Goal: Information Seeking & Learning: Learn about a topic

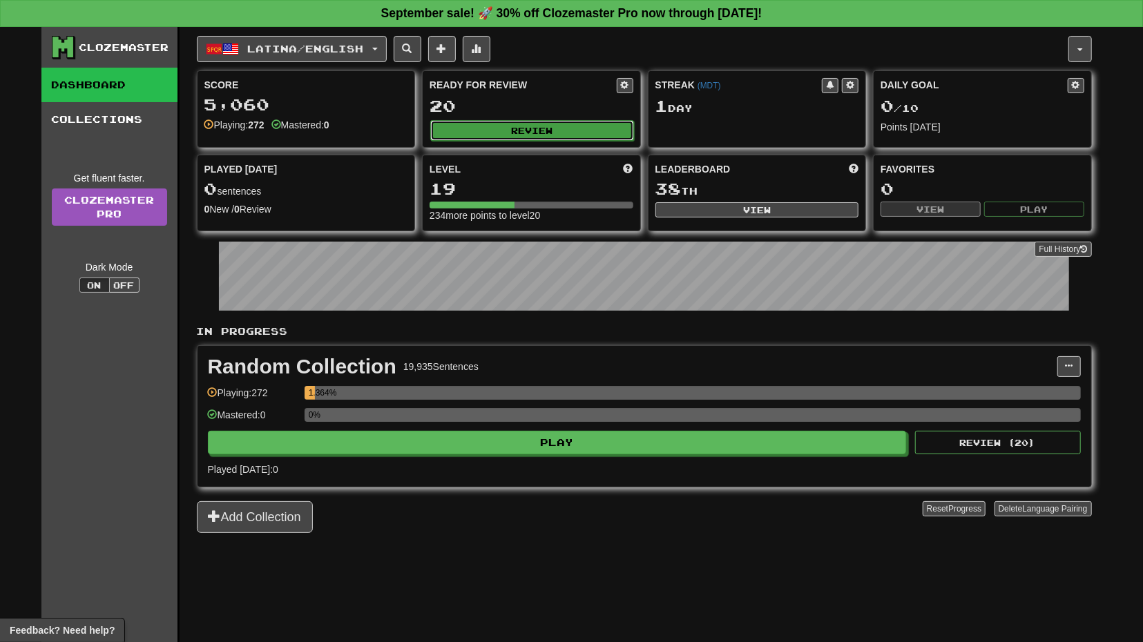
click at [578, 128] on button "Review" at bounding box center [532, 130] width 204 height 21
select select "**"
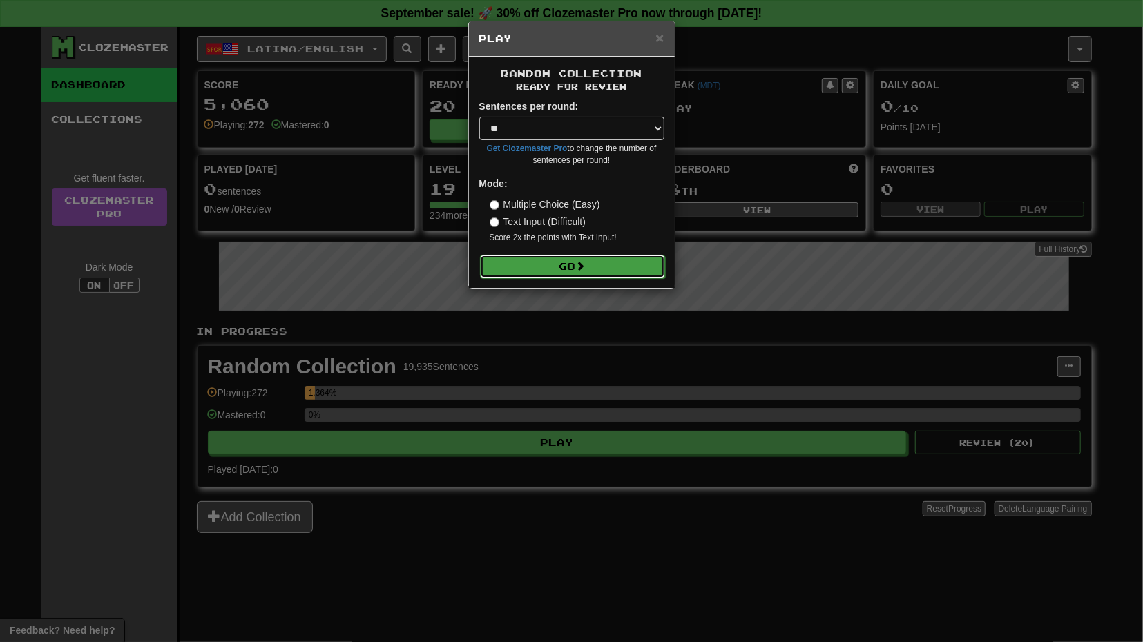
click at [588, 260] on button "Go" at bounding box center [572, 266] width 185 height 23
click at [615, 263] on button "Go" at bounding box center [572, 266] width 185 height 23
click at [576, 266] on button "Go" at bounding box center [572, 266] width 185 height 23
click at [561, 305] on div "× Play Random Collection Ready for Review Sentences per round: * ** ** ** ** **…" at bounding box center [571, 321] width 1143 height 642
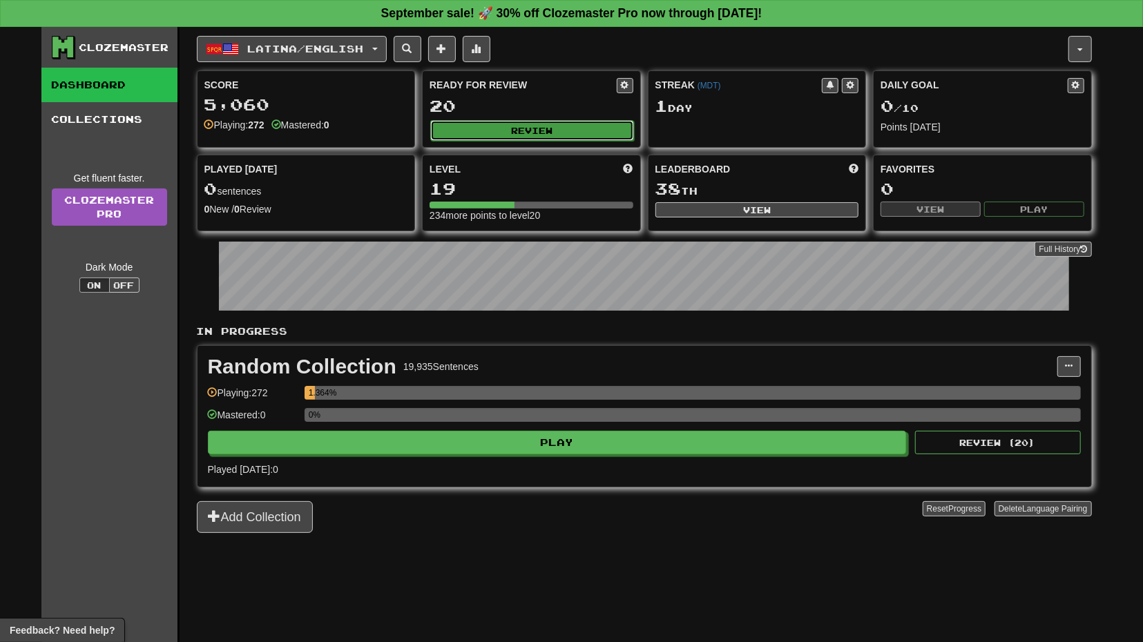
click at [577, 132] on button "Review" at bounding box center [532, 130] width 204 height 21
select select "**"
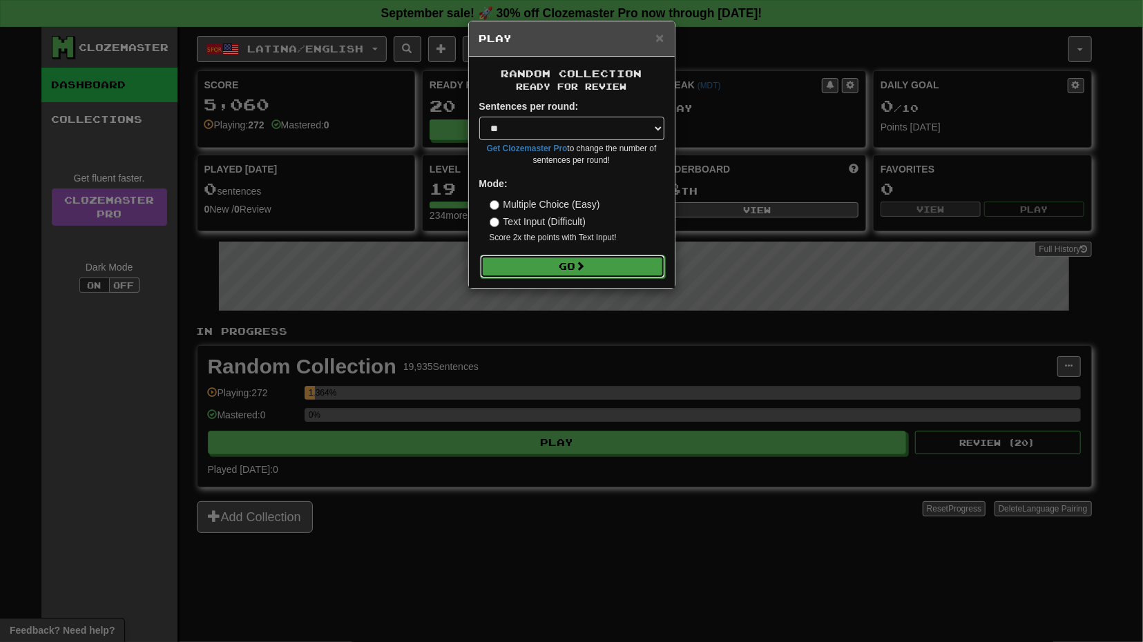
click at [566, 266] on button "Go" at bounding box center [572, 266] width 185 height 23
click at [664, 35] on div "× Play" at bounding box center [572, 38] width 206 height 35
click at [661, 37] on span "×" at bounding box center [659, 38] width 8 height 16
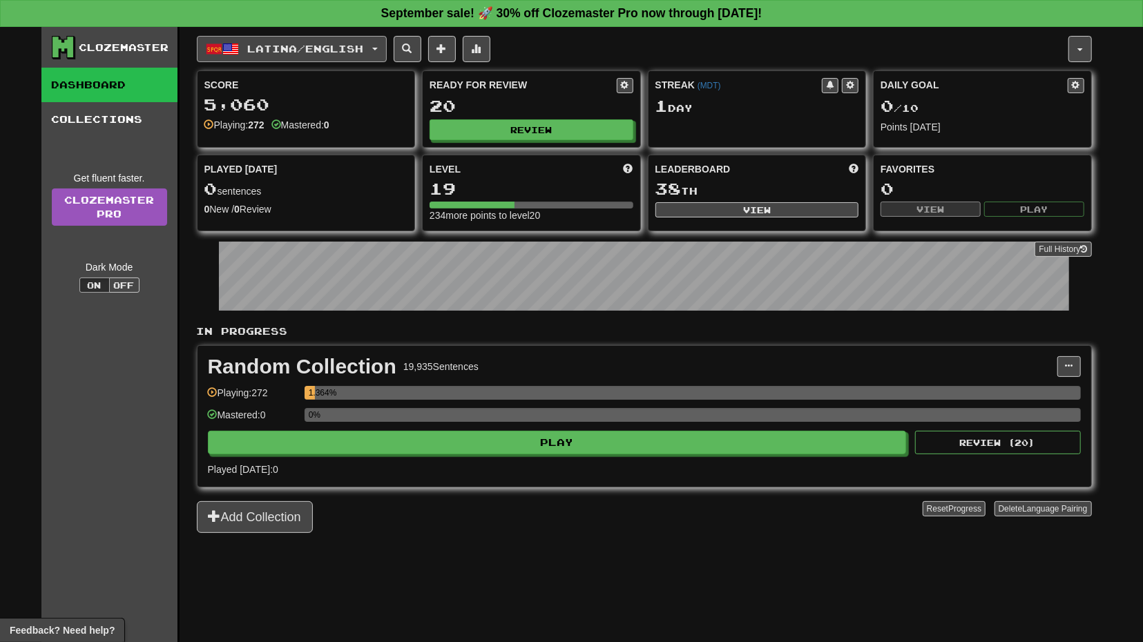
click at [353, 44] on span "Latina / English" at bounding box center [305, 49] width 116 height 12
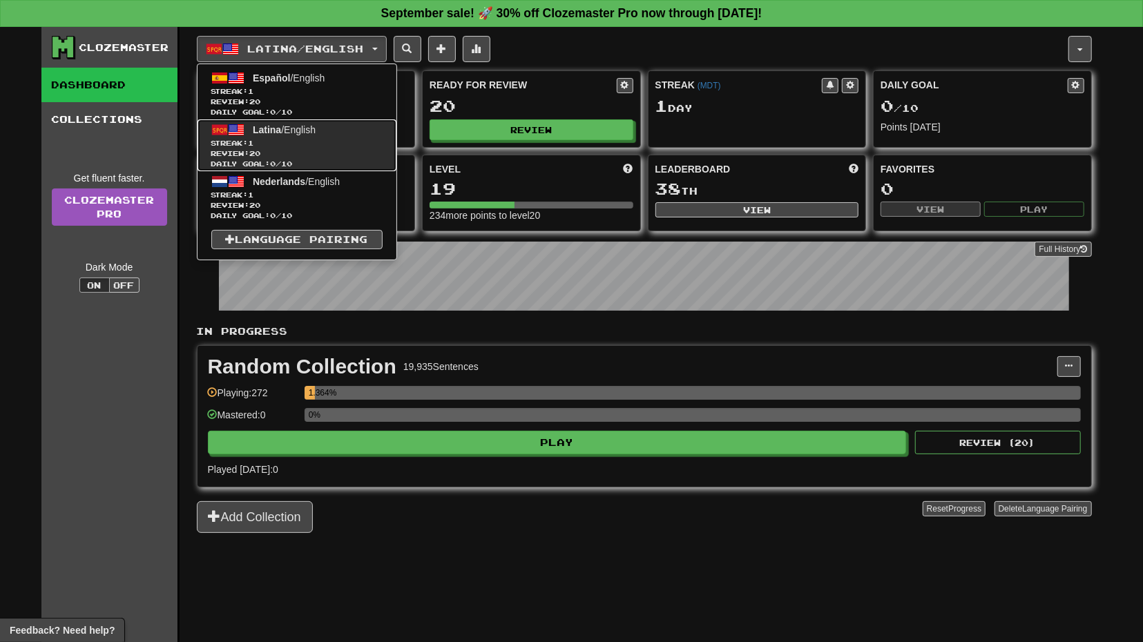
click at [331, 119] on link "Latina / English Streak: 1 Review: 20 Daily Goal: 0 / 10" at bounding box center [296, 145] width 199 height 52
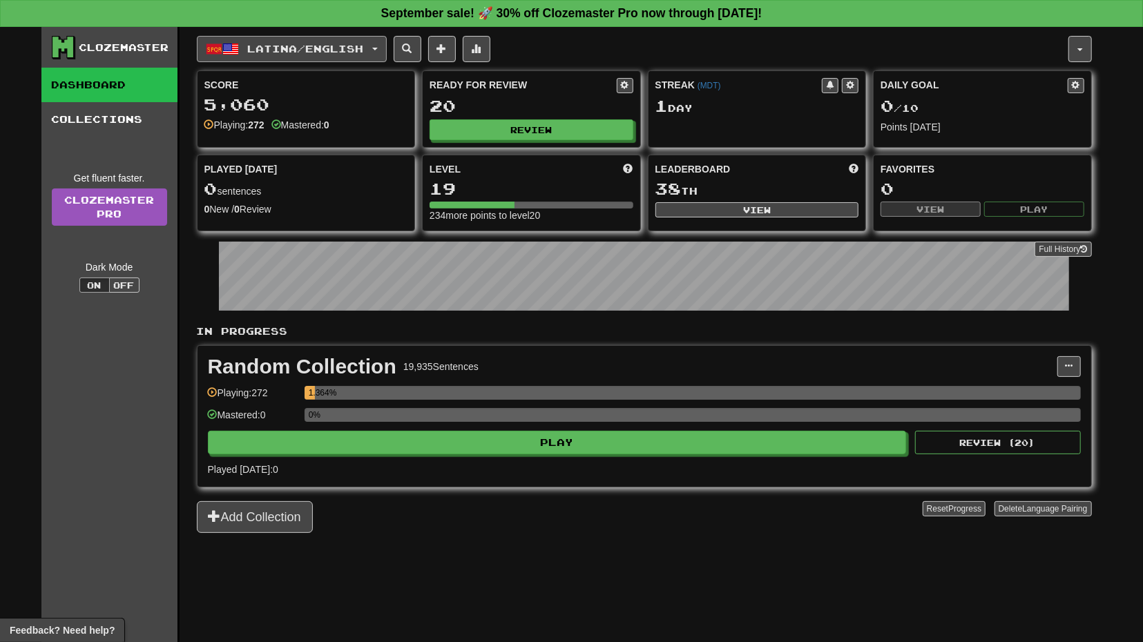
click at [367, 39] on button "Latina / English" at bounding box center [292, 49] width 190 height 26
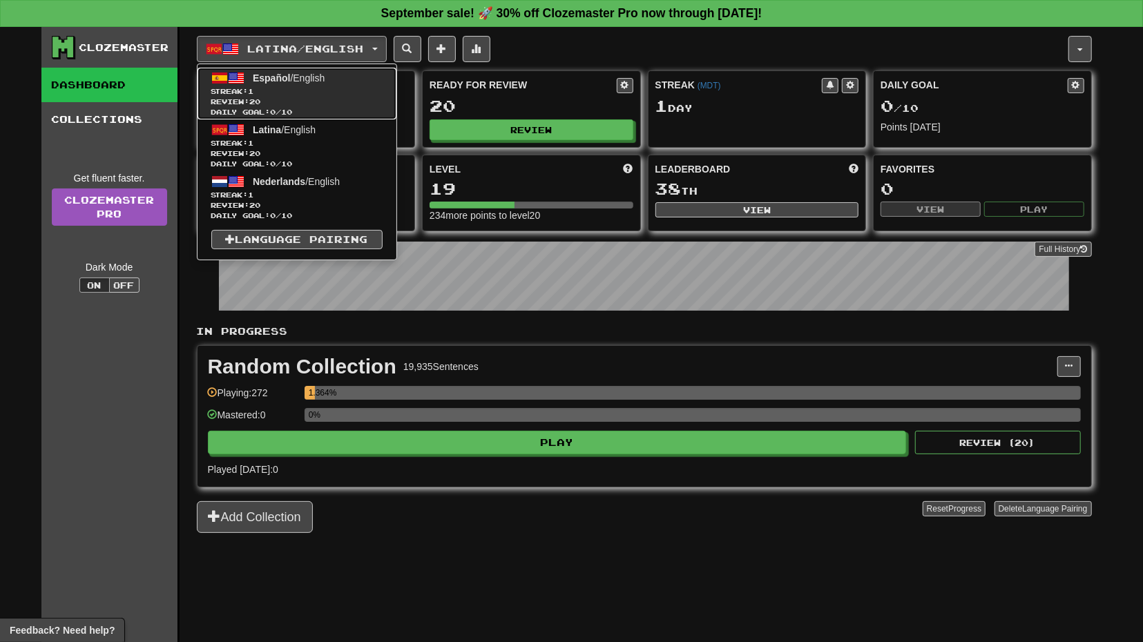
click at [354, 68] on link "Español / English Streak: 1 Review: 20 Daily Goal: 0 / 10" at bounding box center [296, 94] width 199 height 52
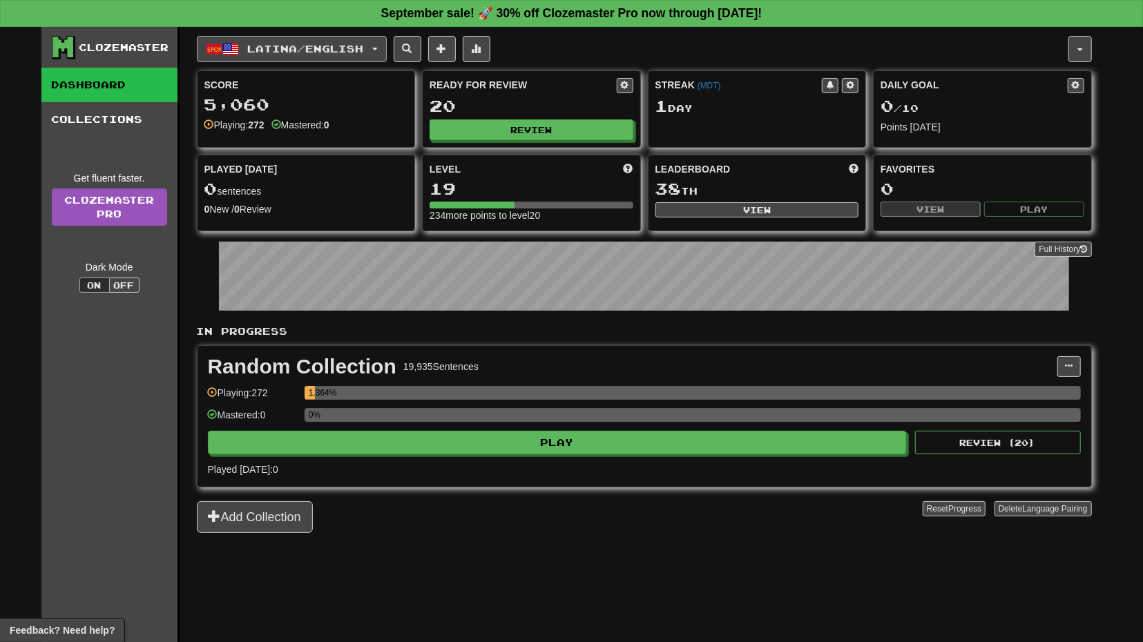
click at [378, 49] on span "button" at bounding box center [375, 49] width 6 height 3
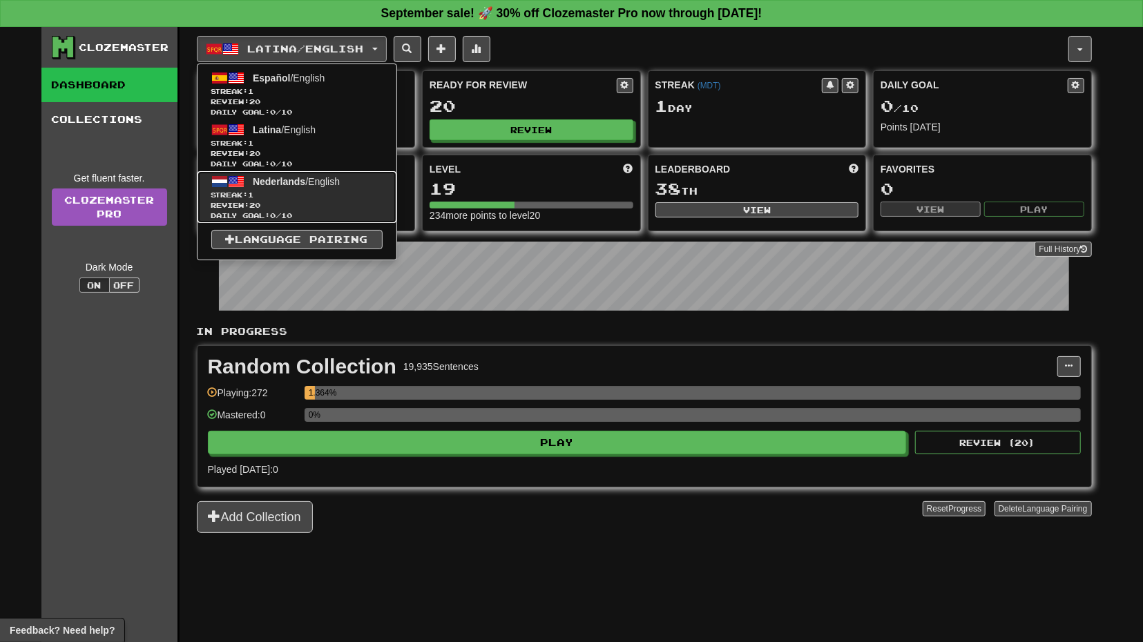
click at [340, 185] on span "Nederlands / English" at bounding box center [296, 181] width 87 height 11
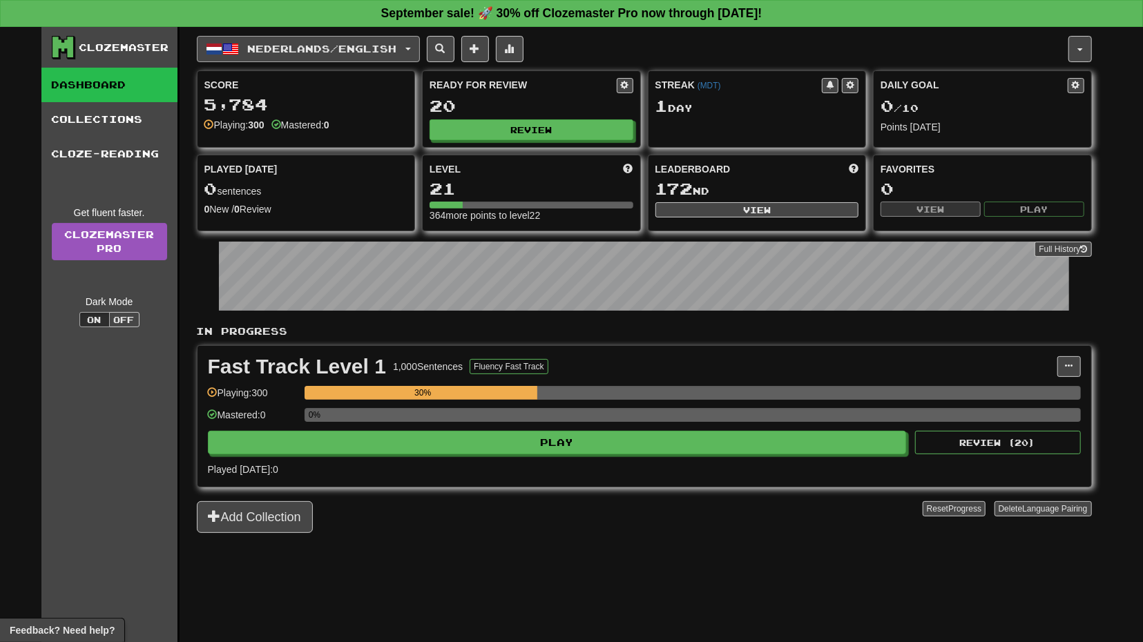
click at [396, 46] on span "Nederlands / English" at bounding box center [321, 49] width 149 height 12
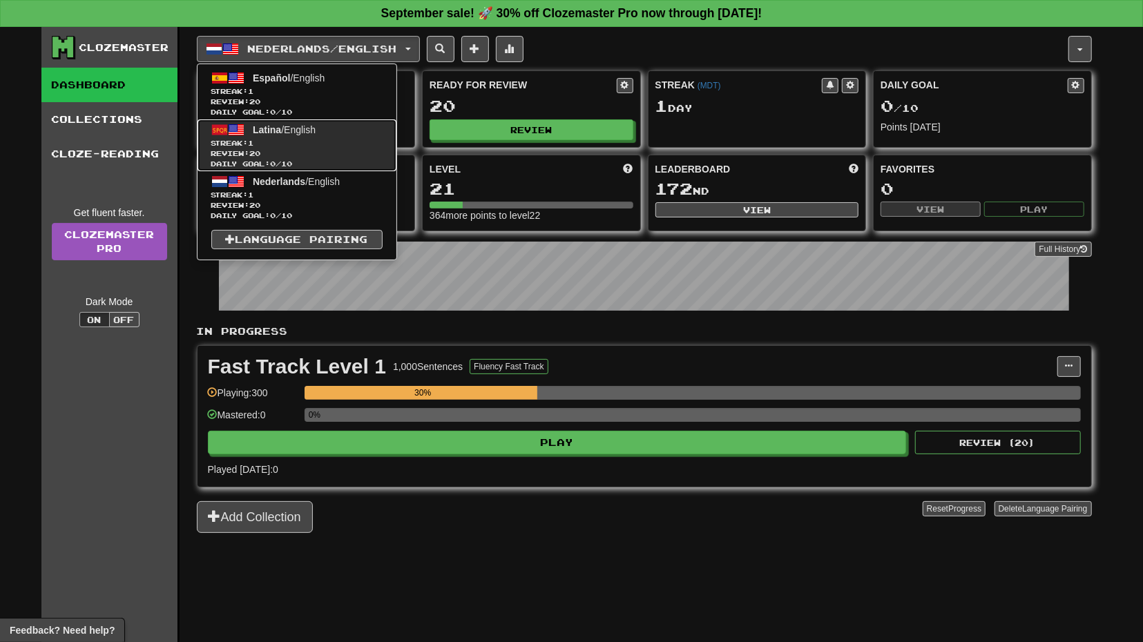
click at [356, 129] on link "Latina / English Streak: 1 Review: 20 Daily Goal: 0 / 10" at bounding box center [296, 145] width 199 height 52
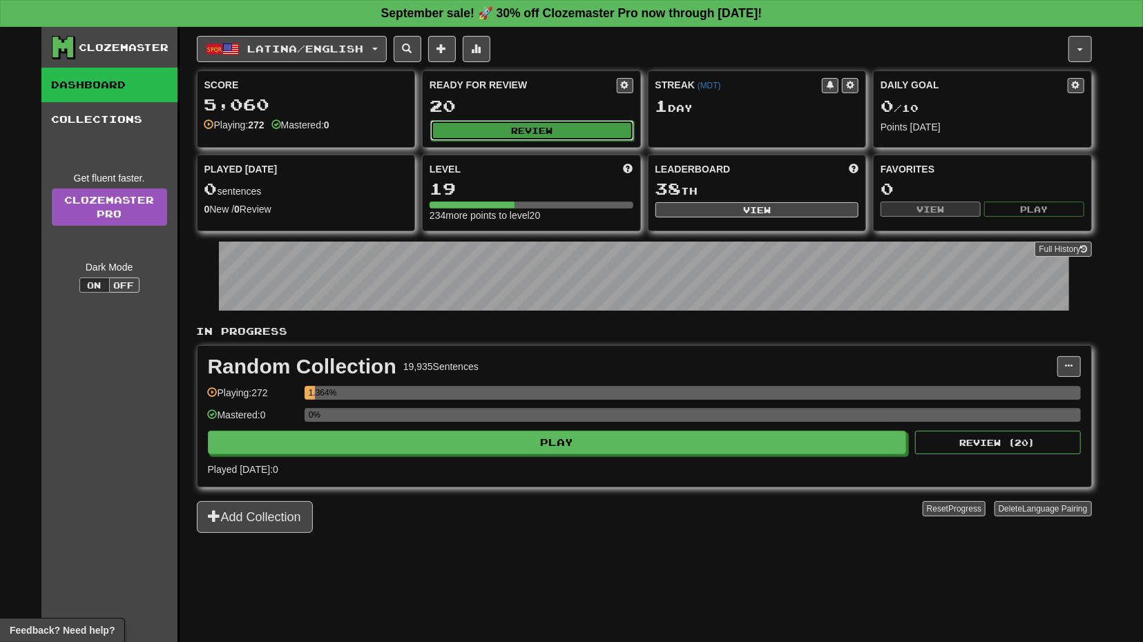
click at [518, 126] on button "Review" at bounding box center [532, 130] width 204 height 21
select select "**"
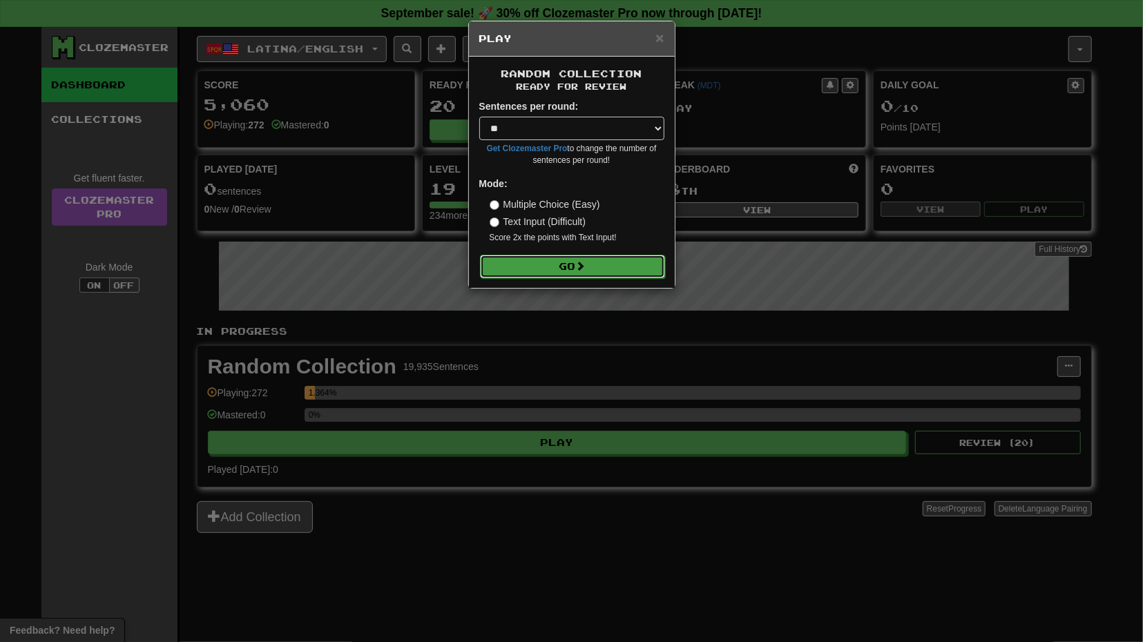
click at [568, 263] on button "Go" at bounding box center [572, 266] width 185 height 23
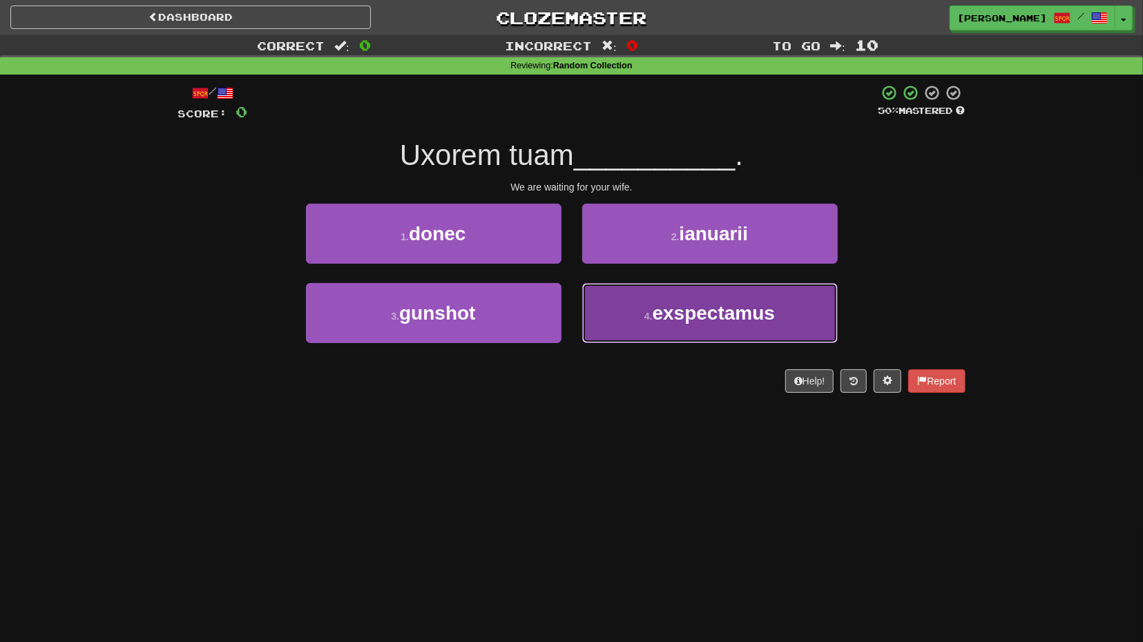
click at [635, 300] on button "4 . exspectamus" at bounding box center [709, 313] width 255 height 60
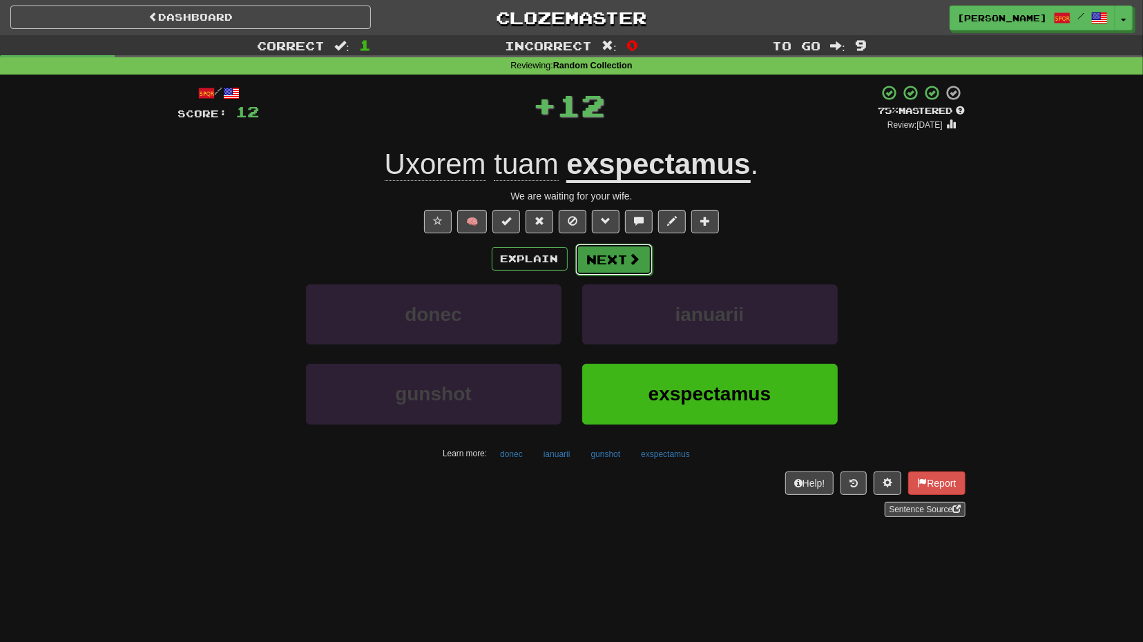
click at [626, 264] on button "Next" at bounding box center [613, 260] width 77 height 32
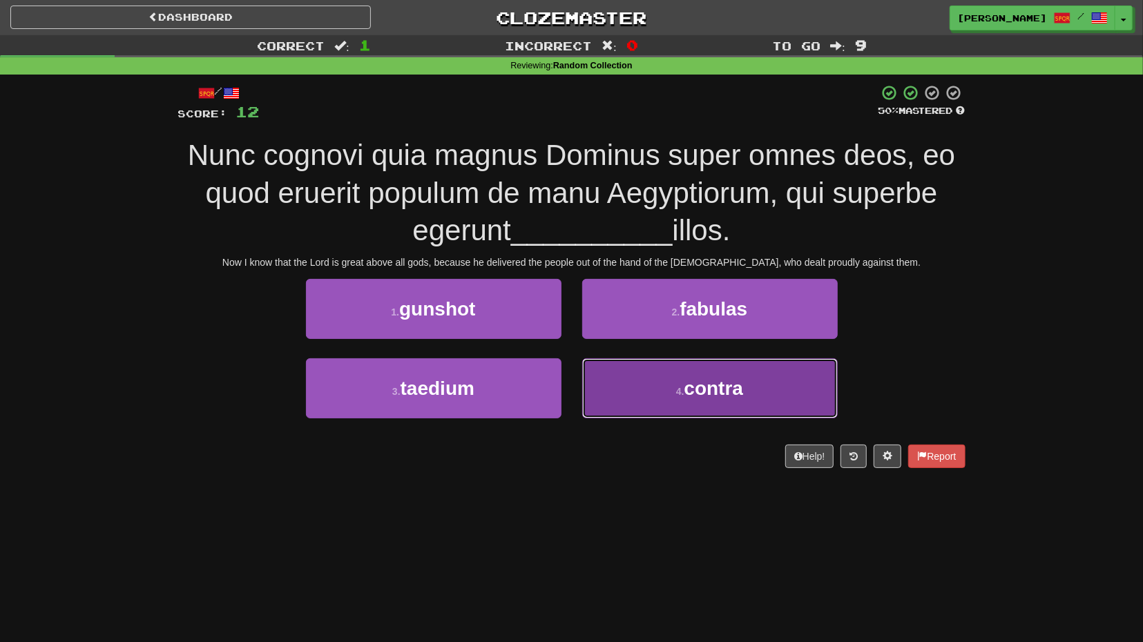
click at [708, 400] on button "4 . contra" at bounding box center [709, 388] width 255 height 60
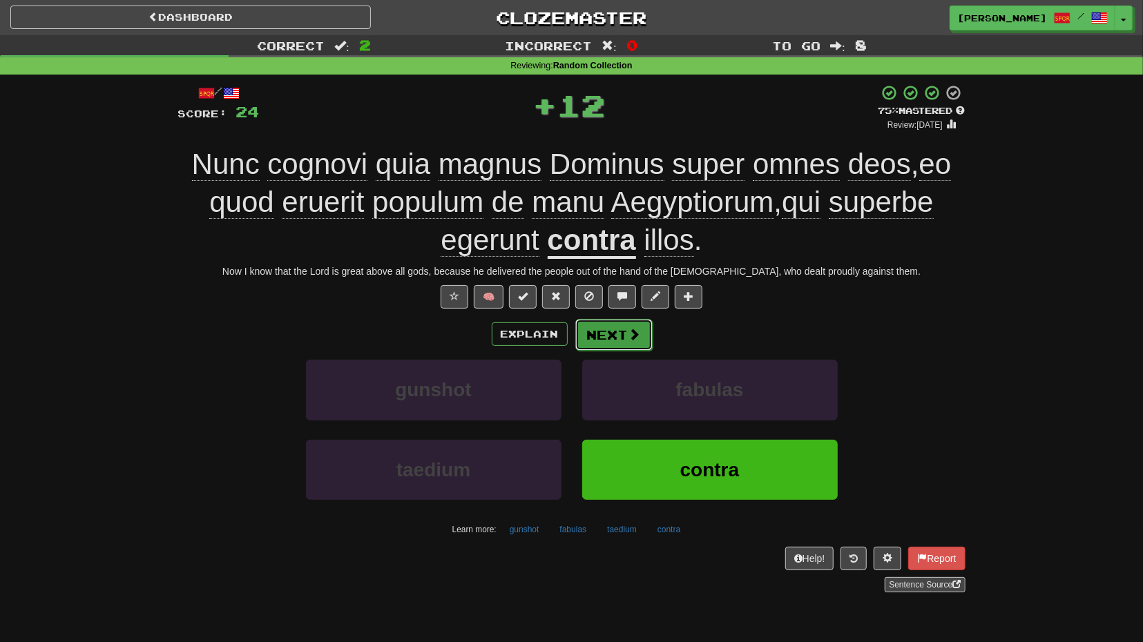
click at [624, 328] on button "Next" at bounding box center [613, 335] width 77 height 32
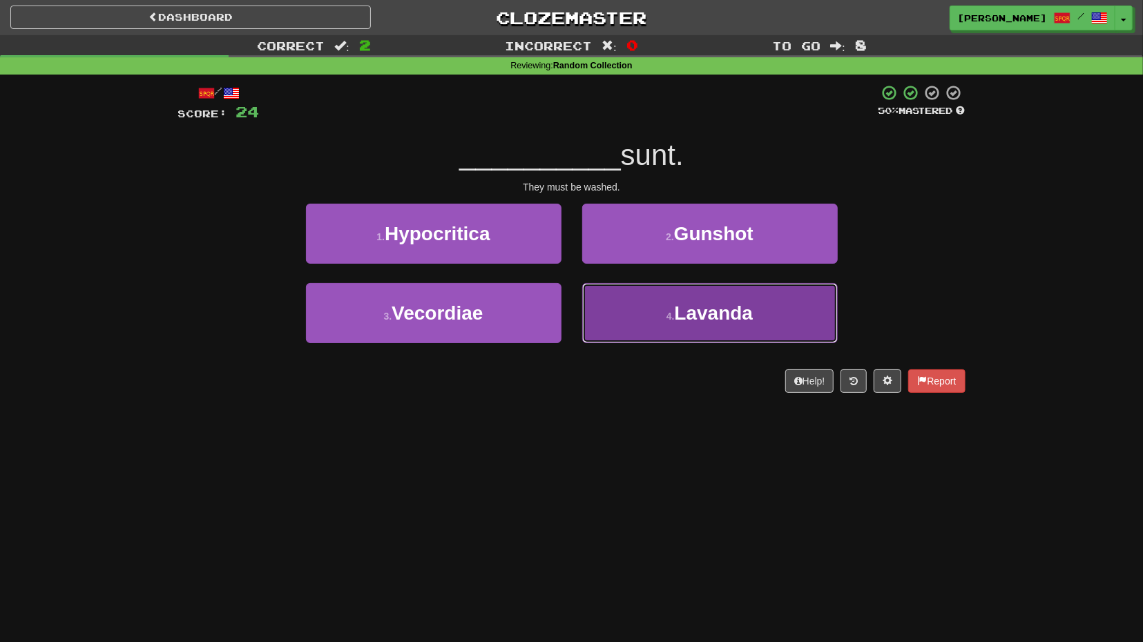
click at [709, 322] on span "Lavanda" at bounding box center [714, 312] width 79 height 21
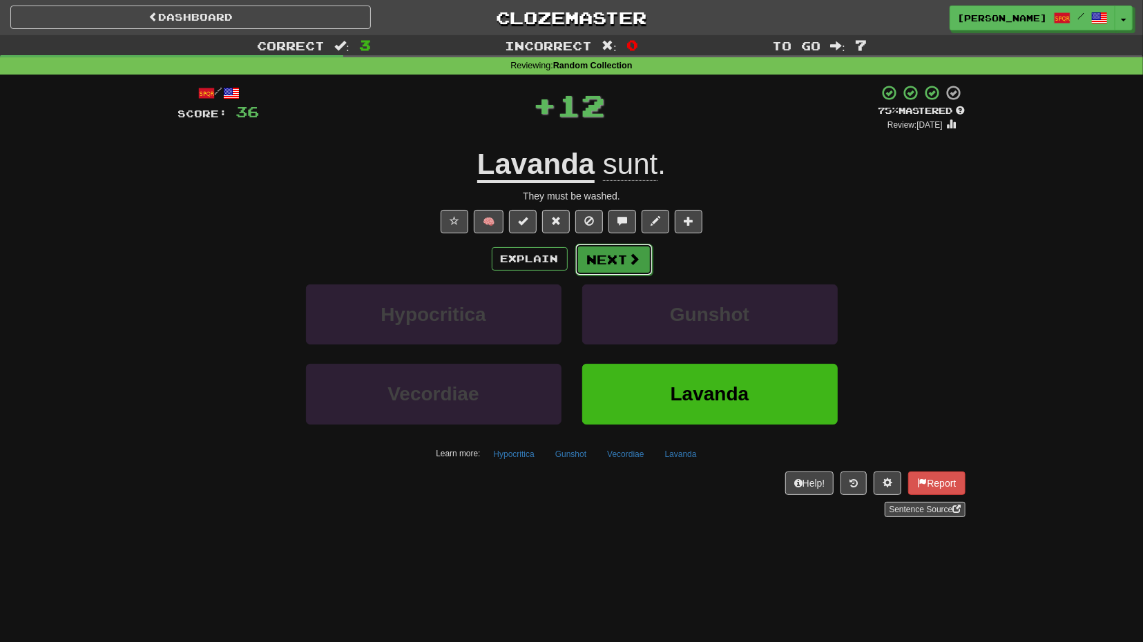
click at [633, 264] on span at bounding box center [634, 259] width 12 height 12
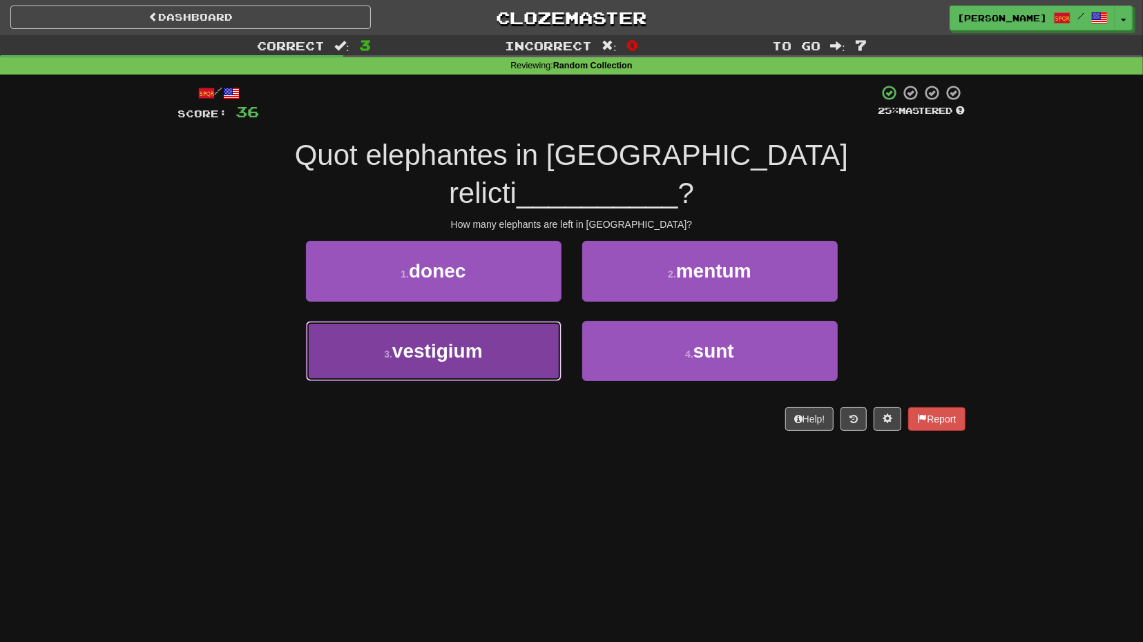
click at [514, 321] on button "3 . vestigium" at bounding box center [433, 351] width 255 height 60
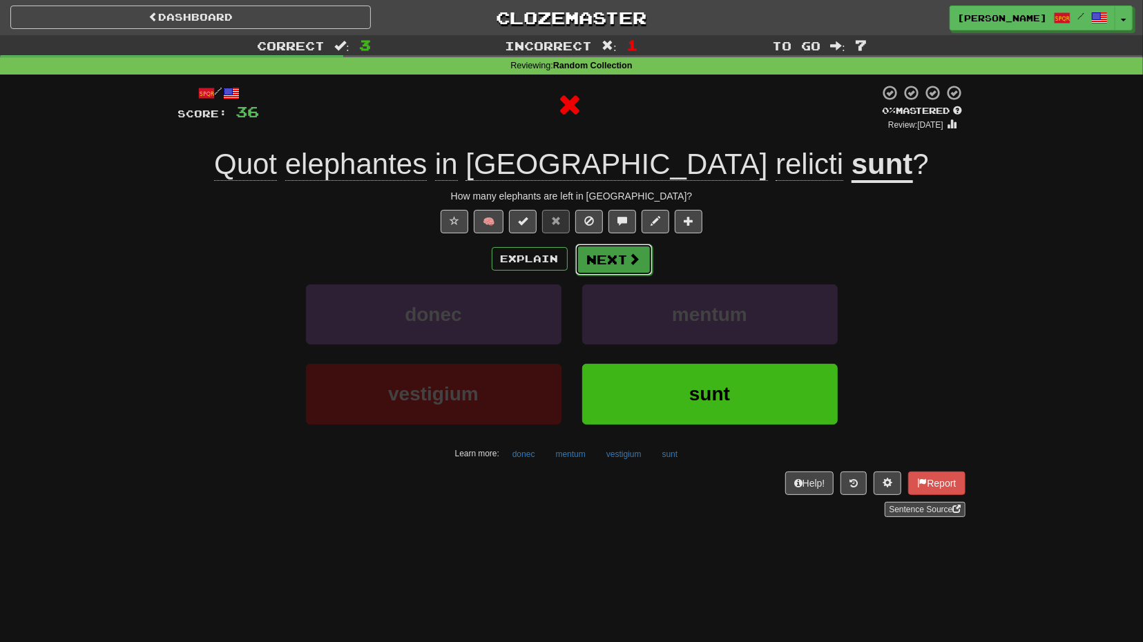
click at [635, 260] on span at bounding box center [634, 259] width 12 height 12
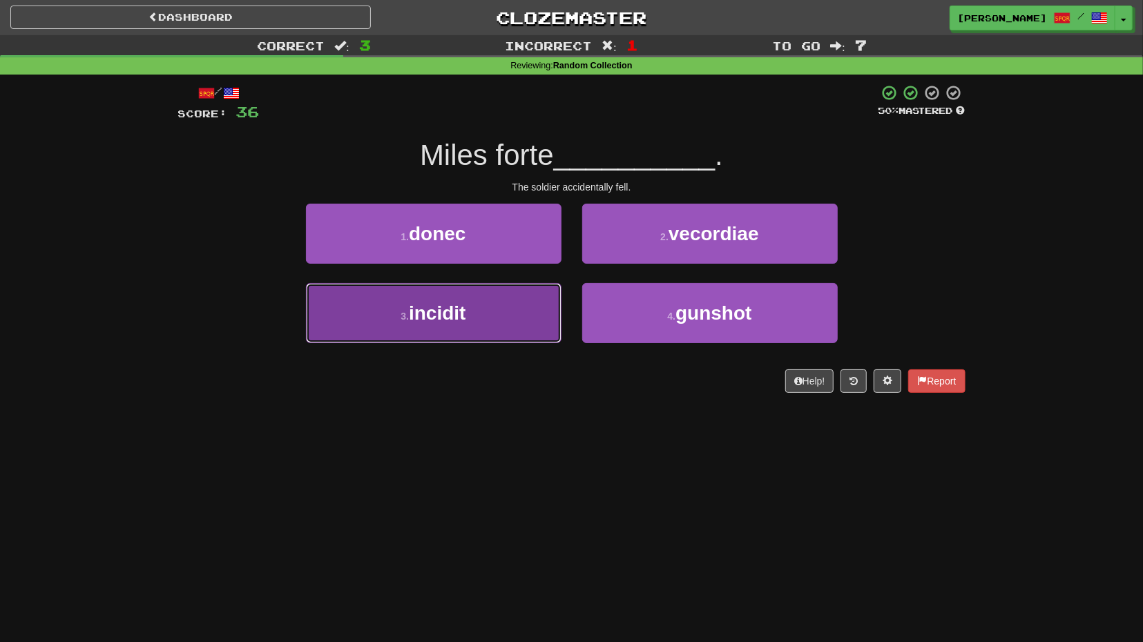
click at [542, 293] on button "3 . incidit" at bounding box center [433, 313] width 255 height 60
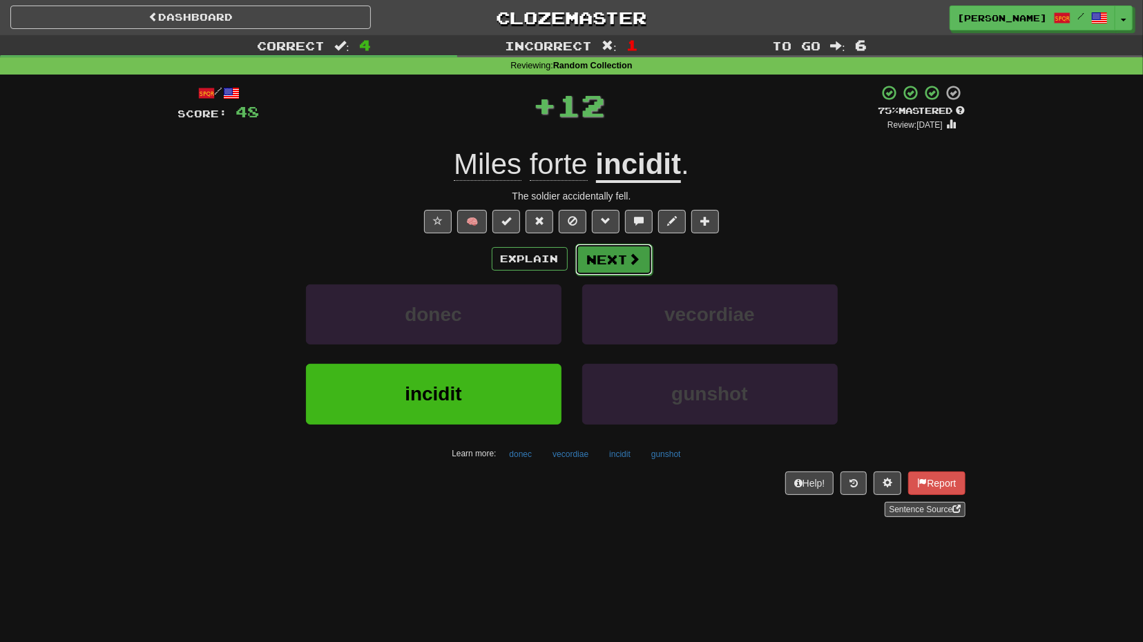
click at [626, 265] on button "Next" at bounding box center [613, 260] width 77 height 32
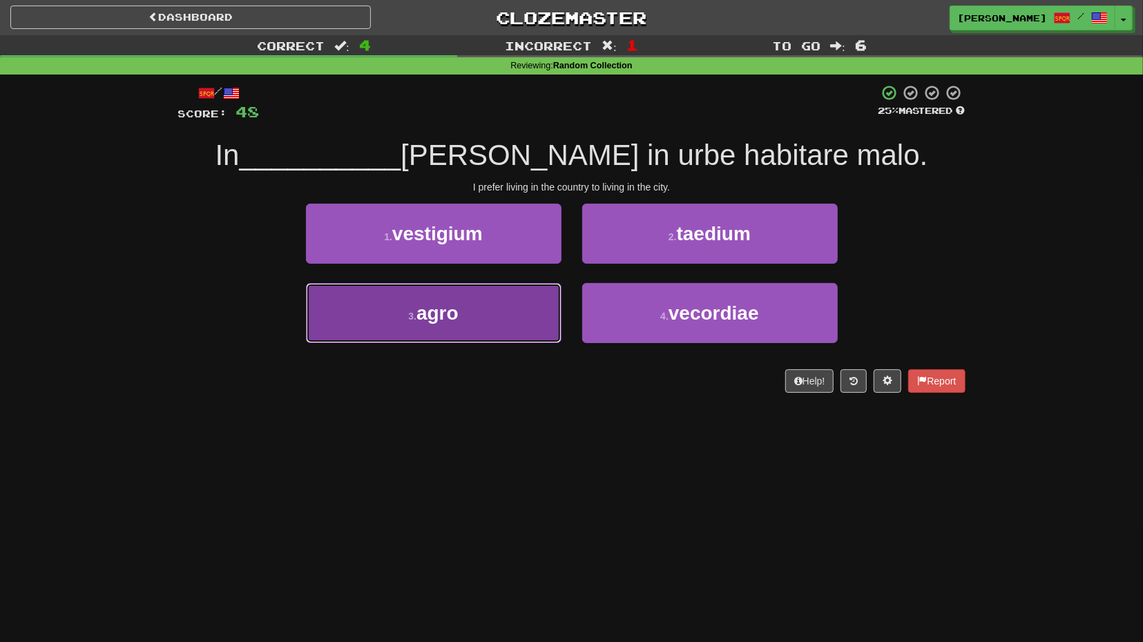
click at [534, 312] on button "3 . agro" at bounding box center [433, 313] width 255 height 60
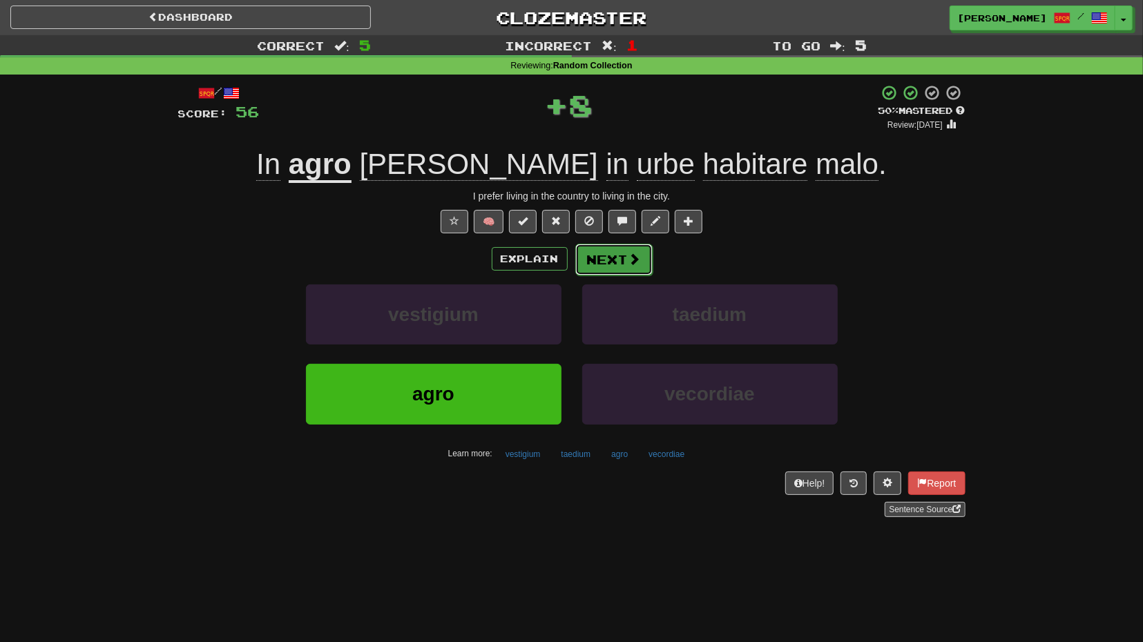
click at [626, 262] on button "Next" at bounding box center [613, 260] width 77 height 32
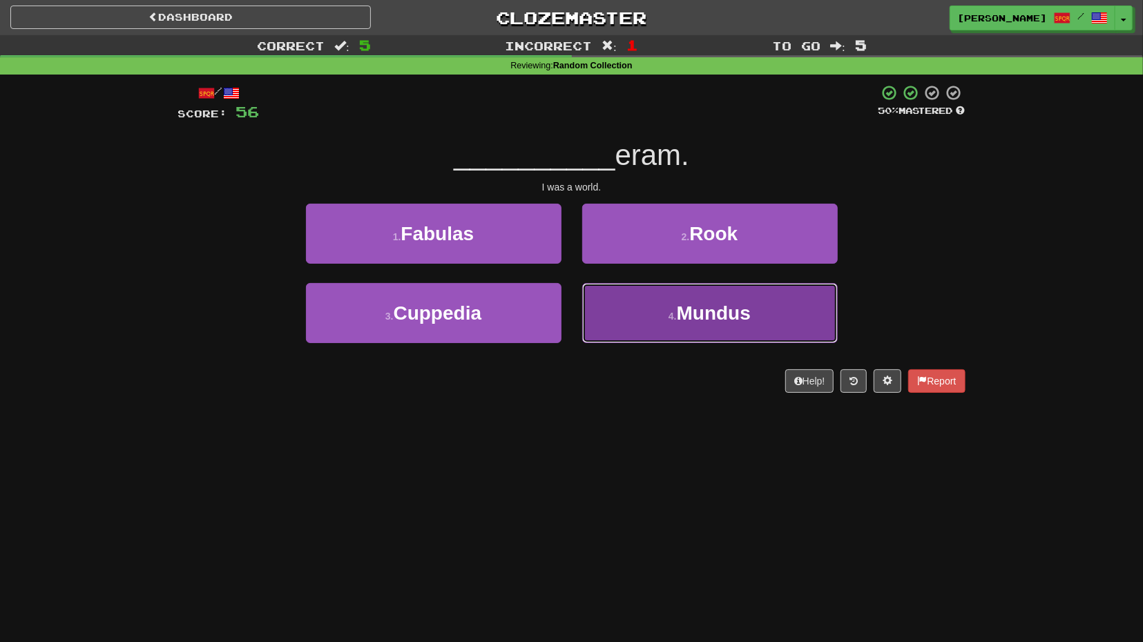
click at [637, 295] on button "4 . Mundus" at bounding box center [709, 313] width 255 height 60
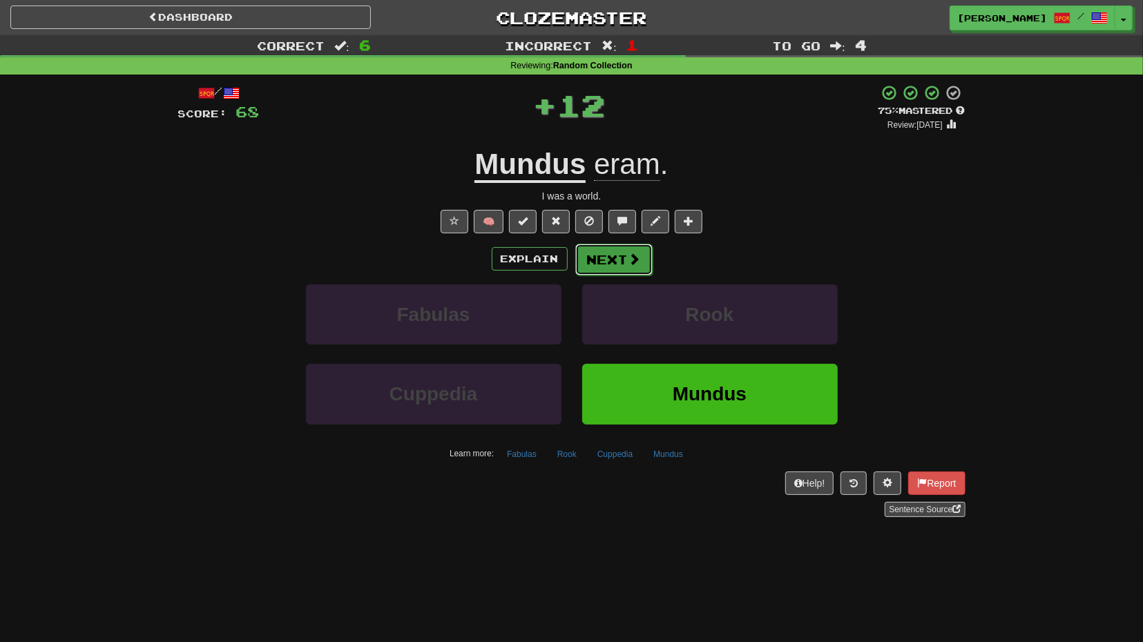
click at [617, 256] on button "Next" at bounding box center [613, 260] width 77 height 32
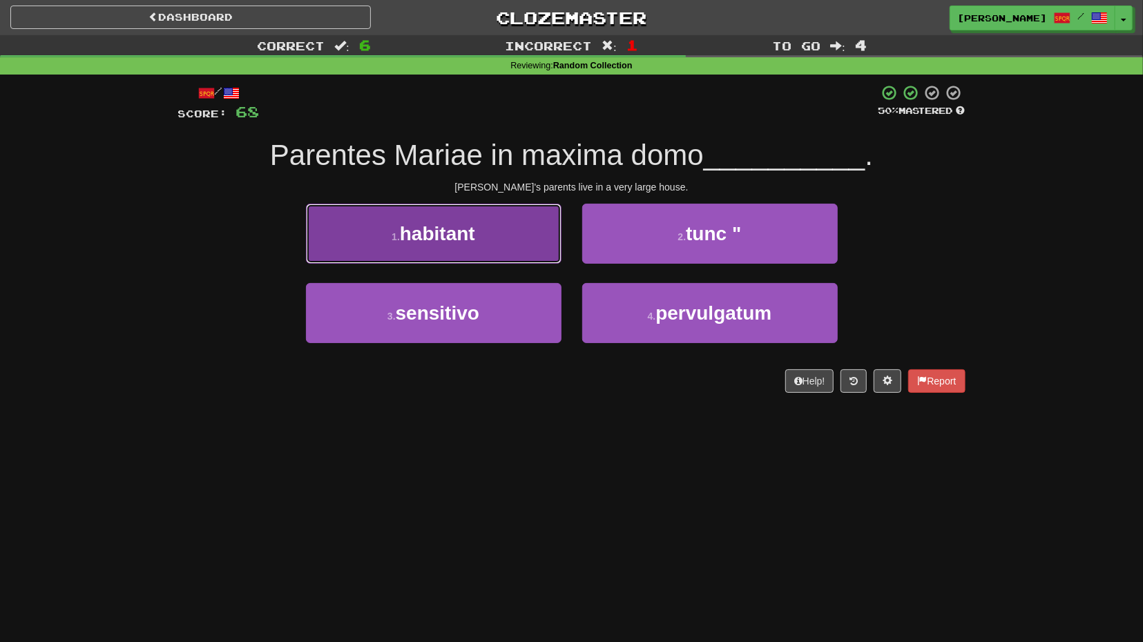
click at [520, 249] on button "1 . habitant" at bounding box center [433, 234] width 255 height 60
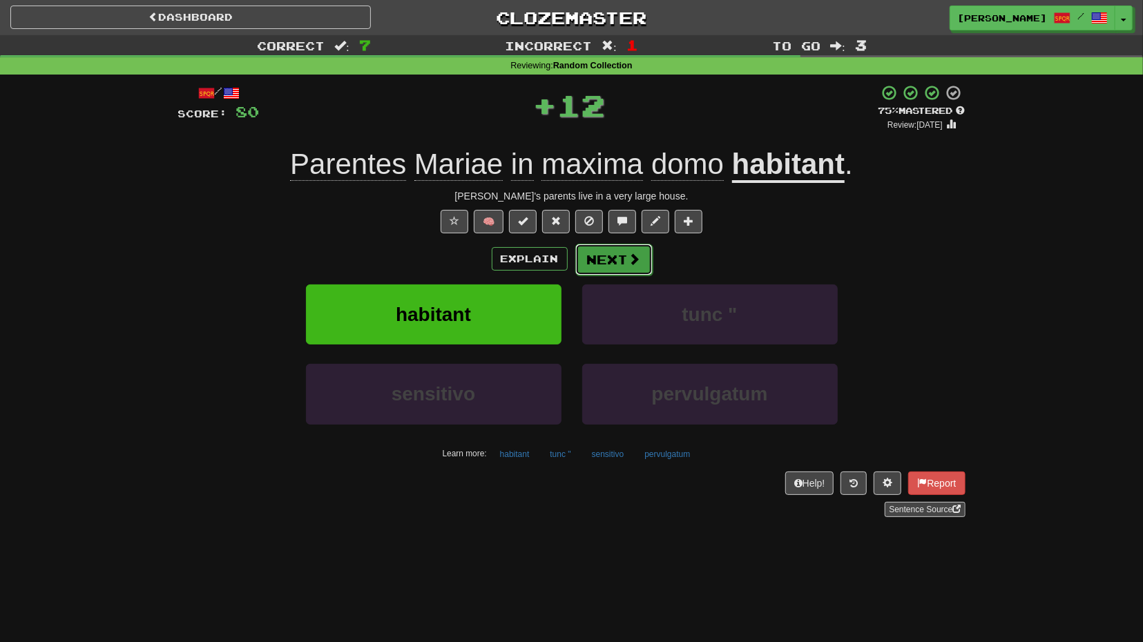
click at [630, 251] on button "Next" at bounding box center [613, 260] width 77 height 32
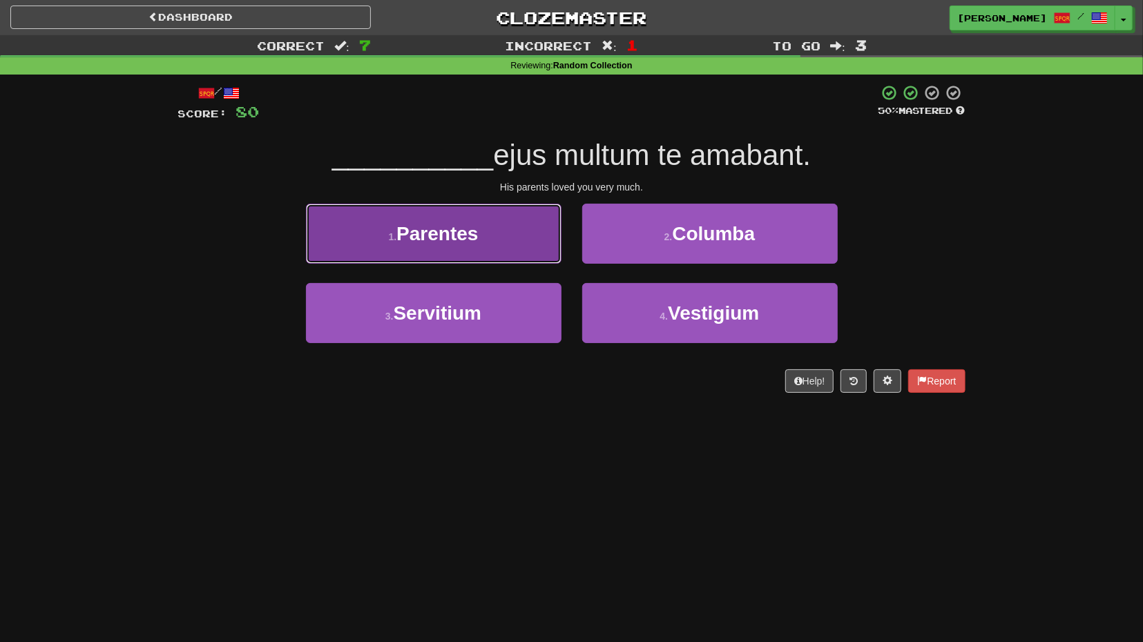
click at [524, 253] on button "1 . Parentes" at bounding box center [433, 234] width 255 height 60
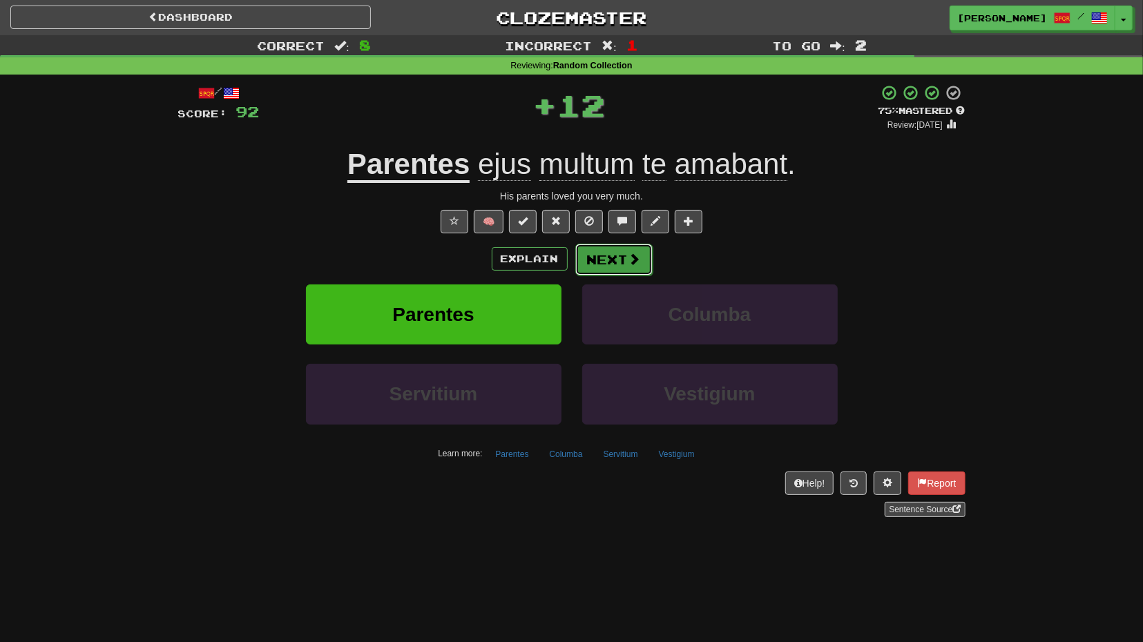
click at [607, 248] on button "Next" at bounding box center [613, 260] width 77 height 32
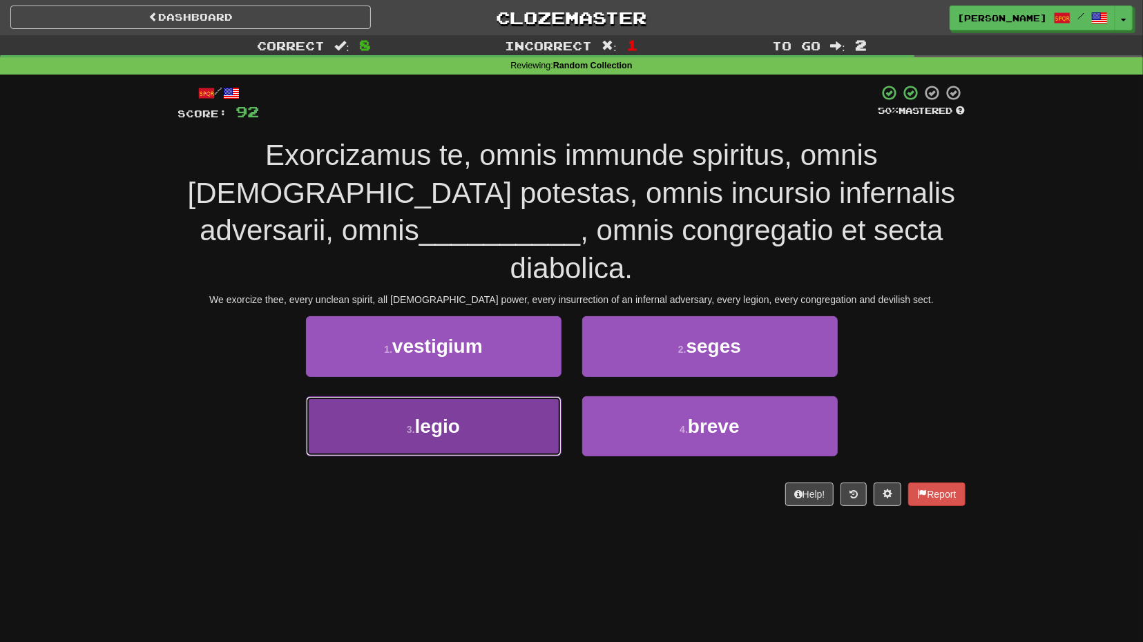
click at [440, 416] on span "legio" at bounding box center [437, 426] width 45 height 21
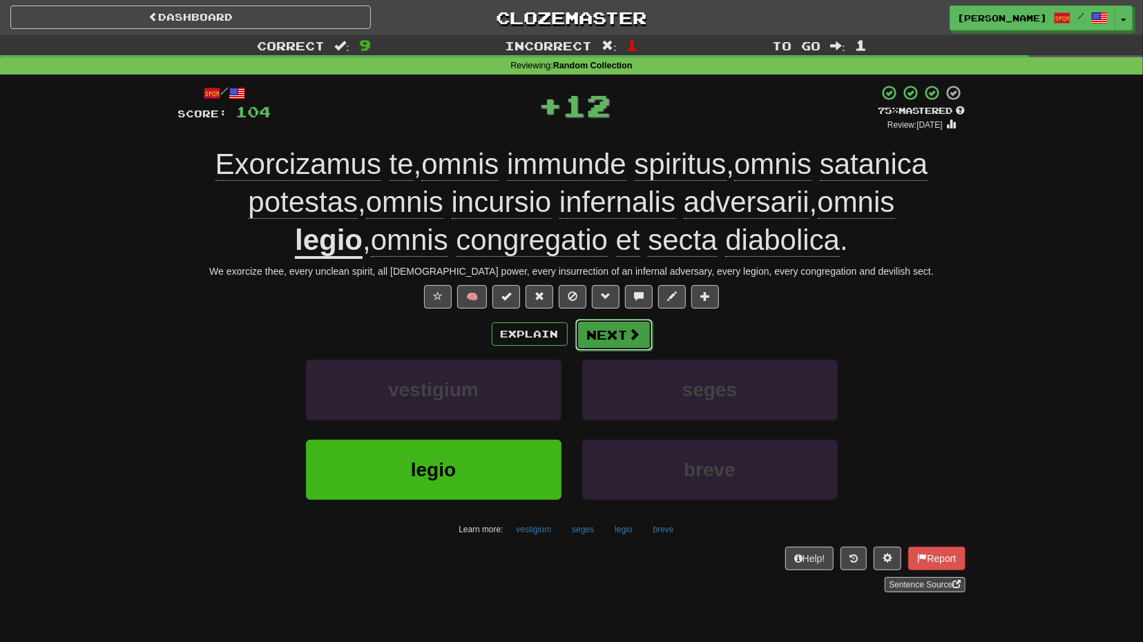
click at [622, 336] on button "Next" at bounding box center [613, 335] width 77 height 32
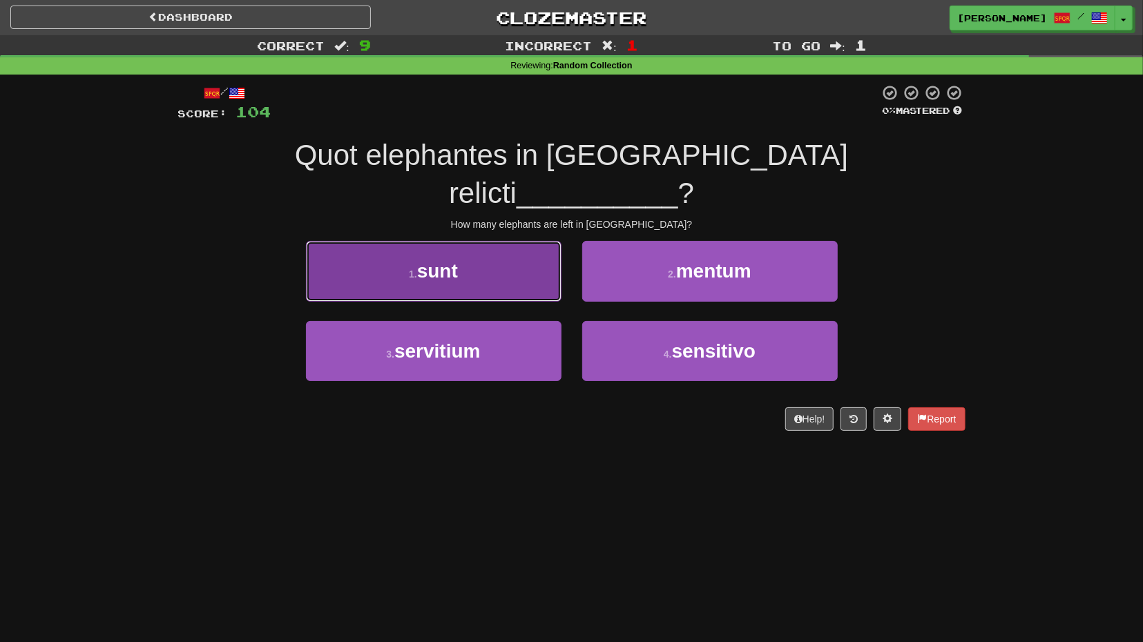
click at [476, 255] on button "1 . sunt" at bounding box center [433, 271] width 255 height 60
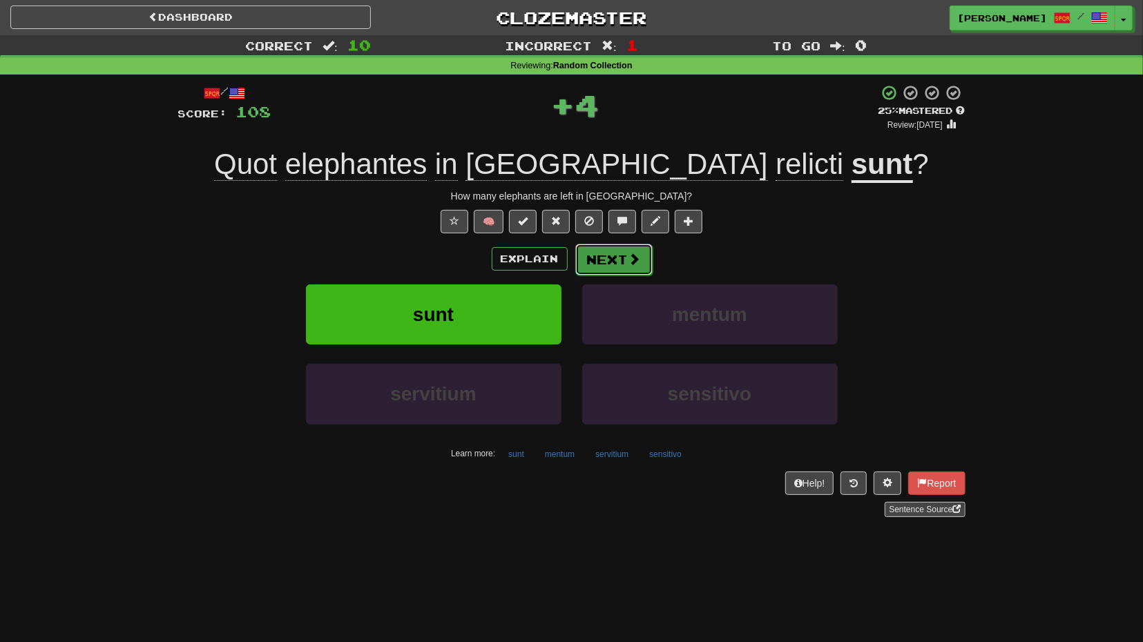
click at [625, 271] on button "Next" at bounding box center [613, 260] width 77 height 32
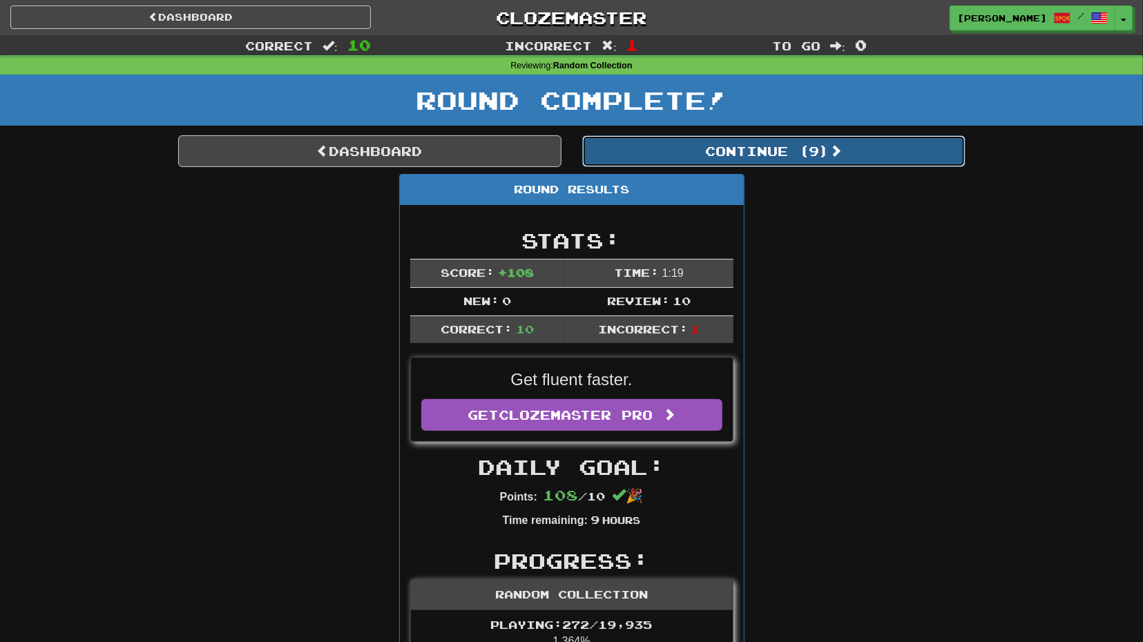
click at [773, 162] on button "Continue ( 9 )" at bounding box center [773, 151] width 383 height 32
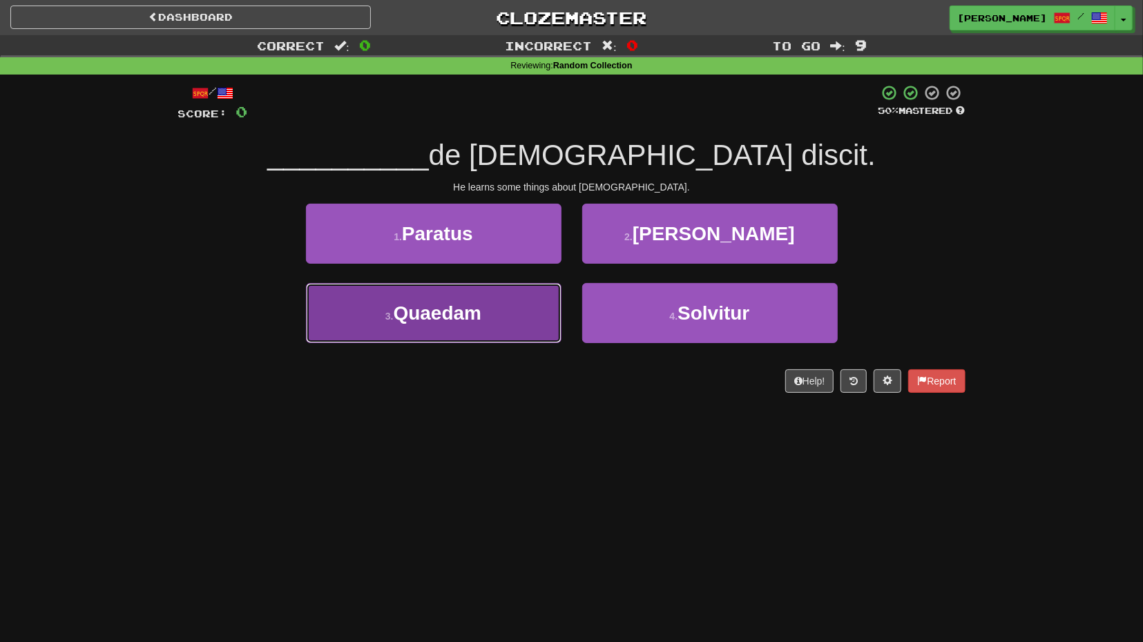
click at [513, 318] on button "3 . Quaedam" at bounding box center [433, 313] width 255 height 60
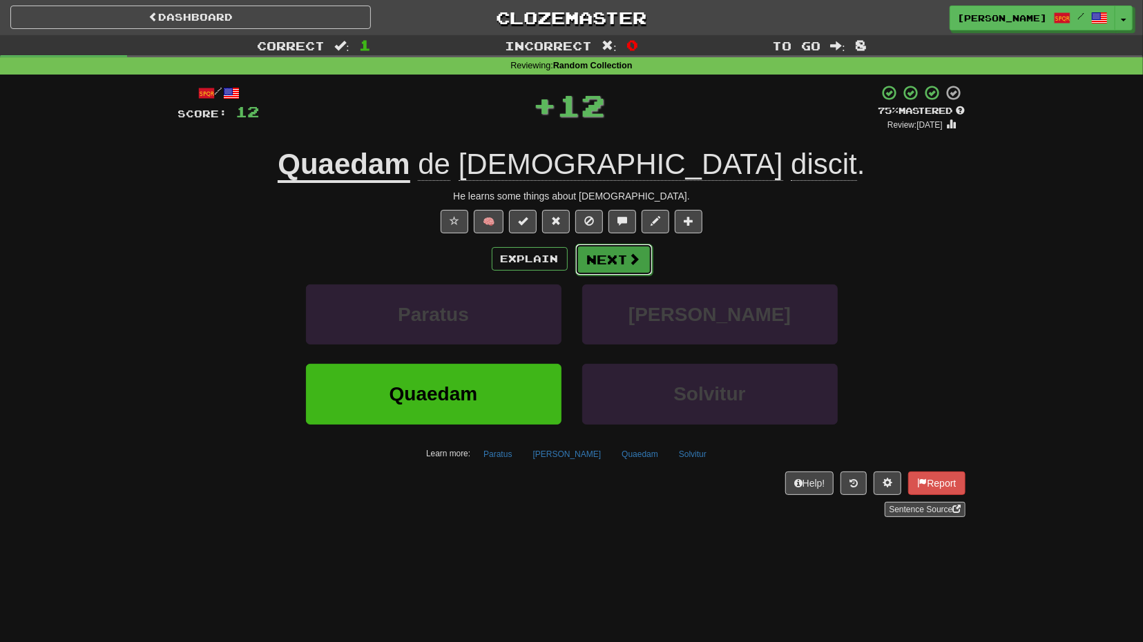
click at [625, 265] on button "Next" at bounding box center [613, 260] width 77 height 32
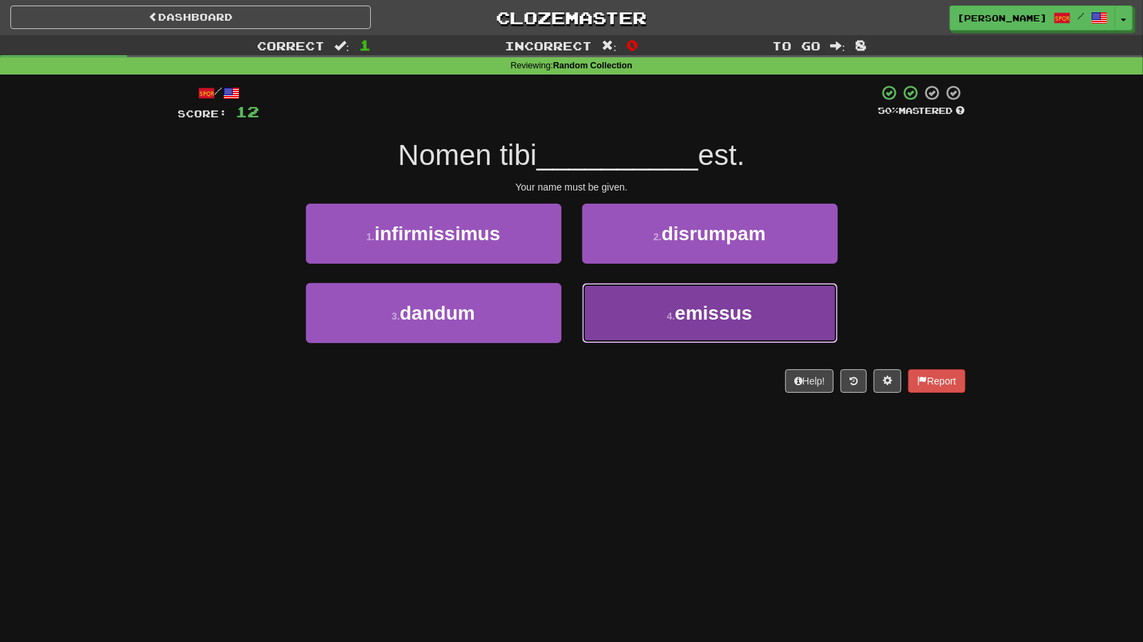
click at [638, 298] on button "4 . emissus" at bounding box center [709, 313] width 255 height 60
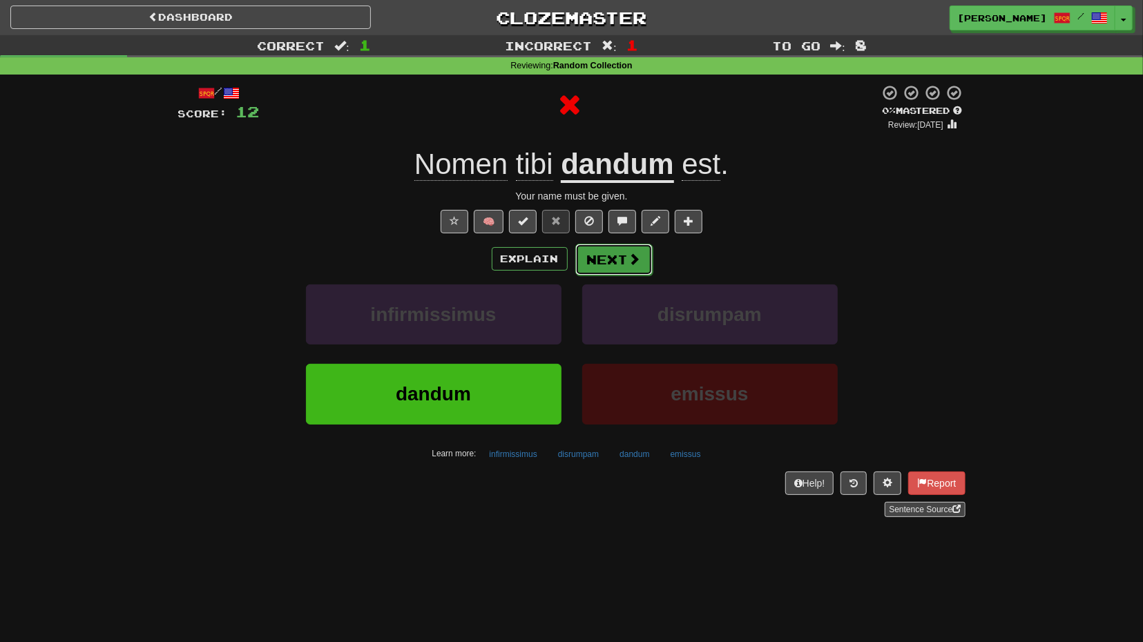
click at [641, 261] on button "Next" at bounding box center [613, 260] width 77 height 32
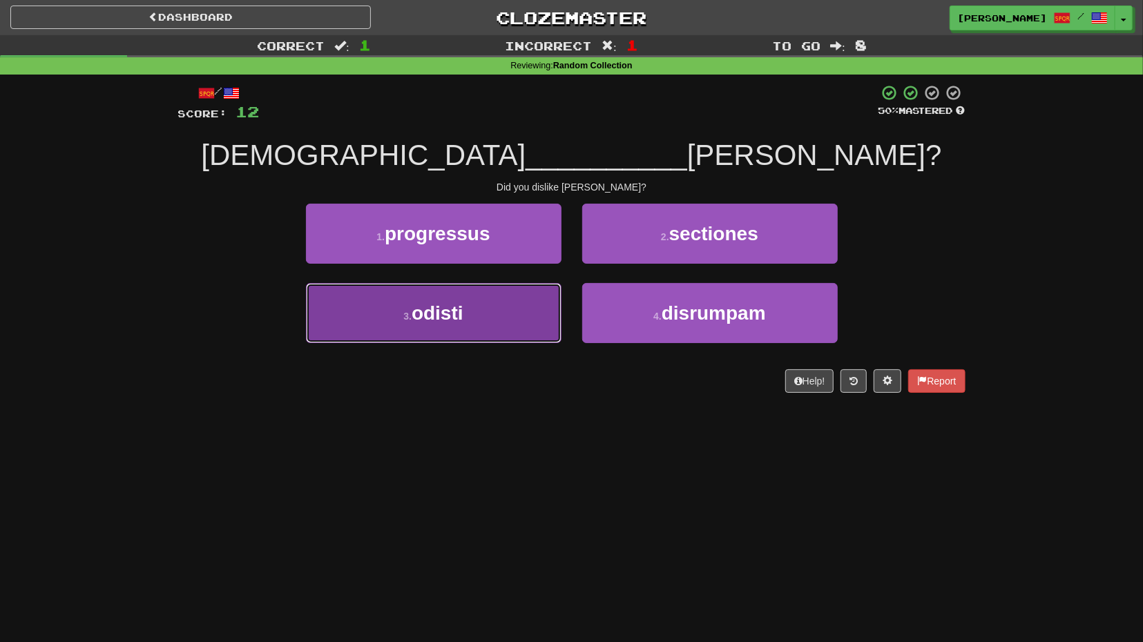
click at [525, 307] on button "3 . odisti" at bounding box center [433, 313] width 255 height 60
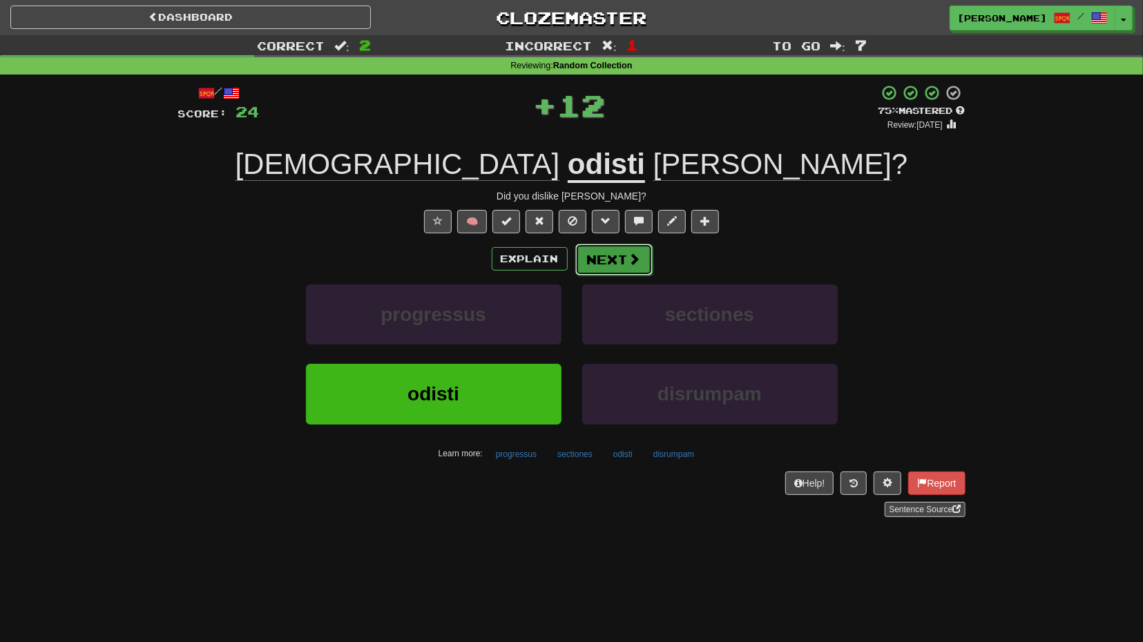
click at [617, 267] on button "Next" at bounding box center [613, 260] width 77 height 32
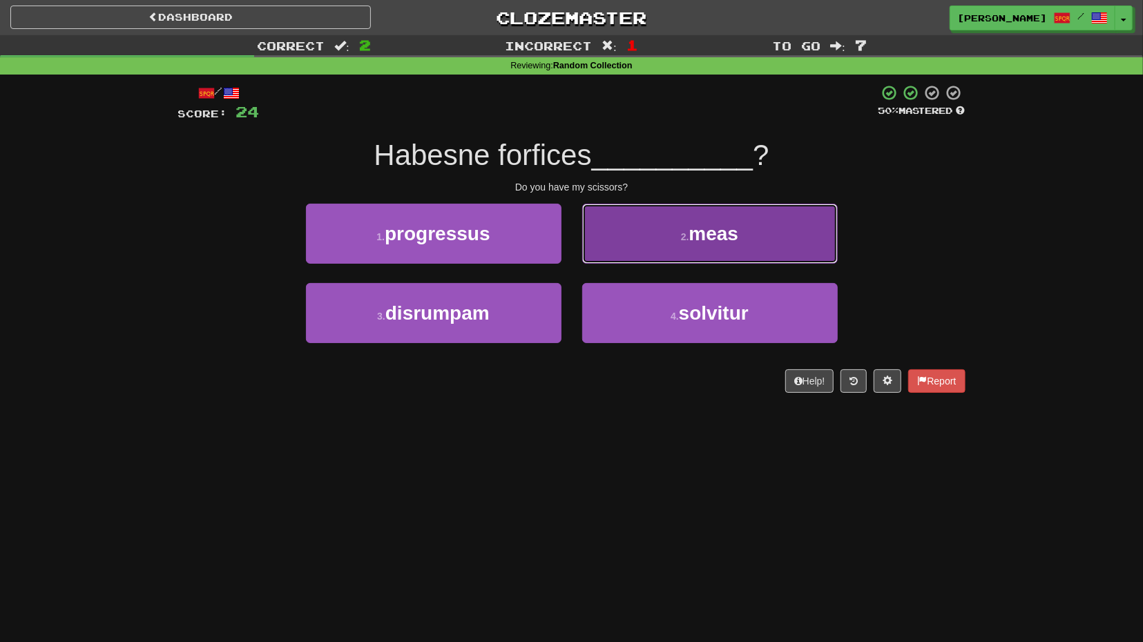
click at [623, 248] on button "2 . meas" at bounding box center [709, 234] width 255 height 60
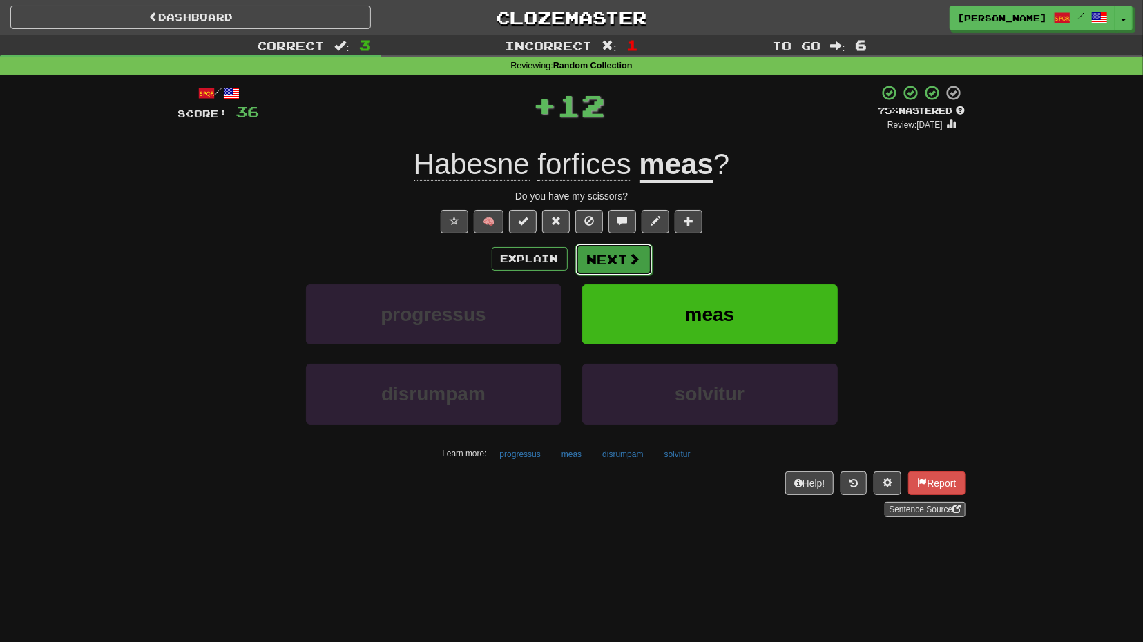
click at [622, 262] on button "Next" at bounding box center [613, 260] width 77 height 32
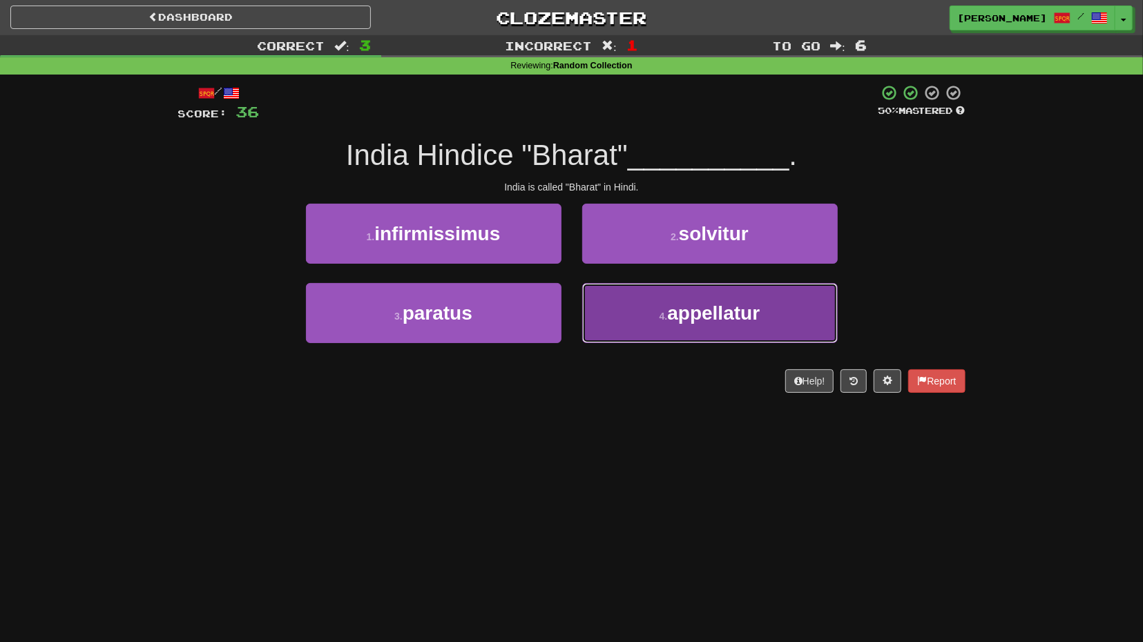
click at [613, 291] on button "4 . appellatur" at bounding box center [709, 313] width 255 height 60
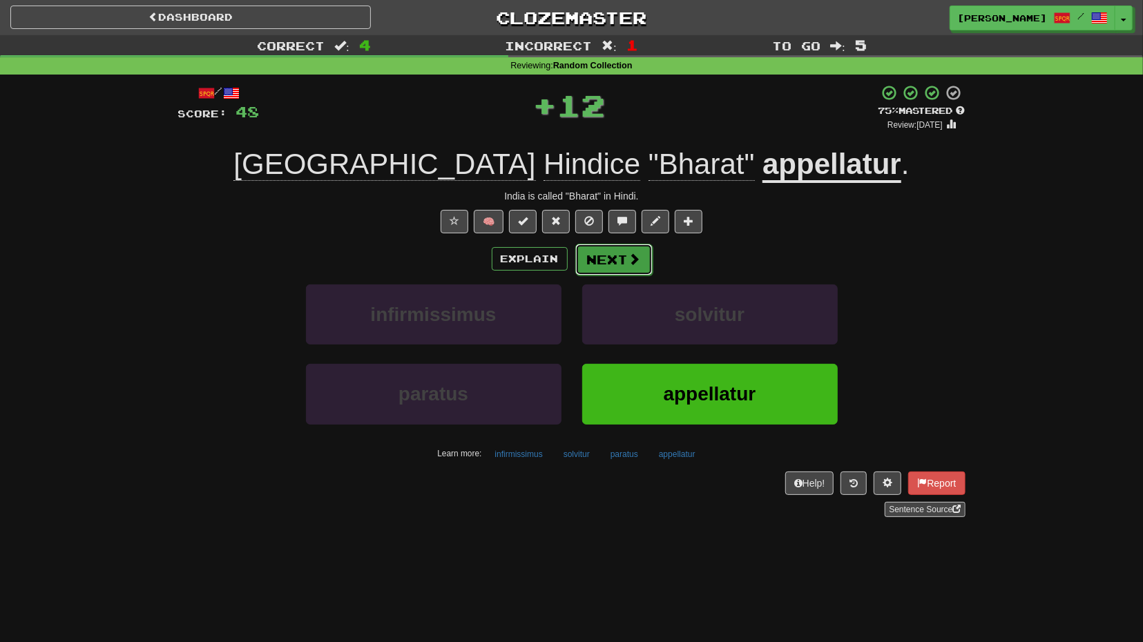
click at [610, 253] on button "Next" at bounding box center [613, 260] width 77 height 32
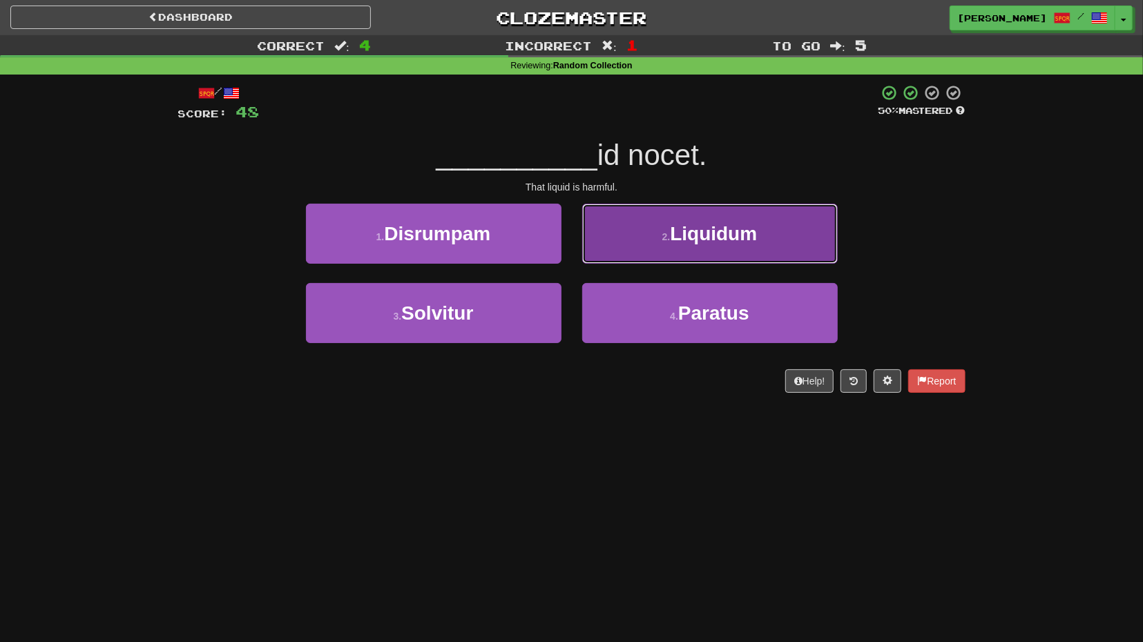
click at [647, 252] on button "2 . Liquidum" at bounding box center [709, 234] width 255 height 60
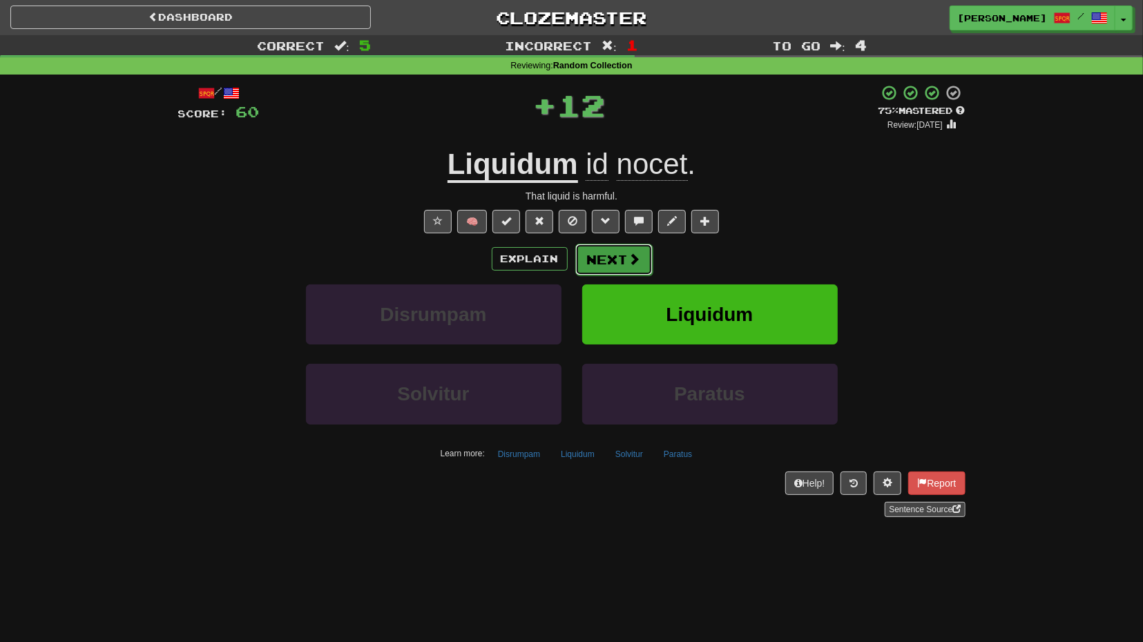
click at [635, 258] on span at bounding box center [634, 259] width 12 height 12
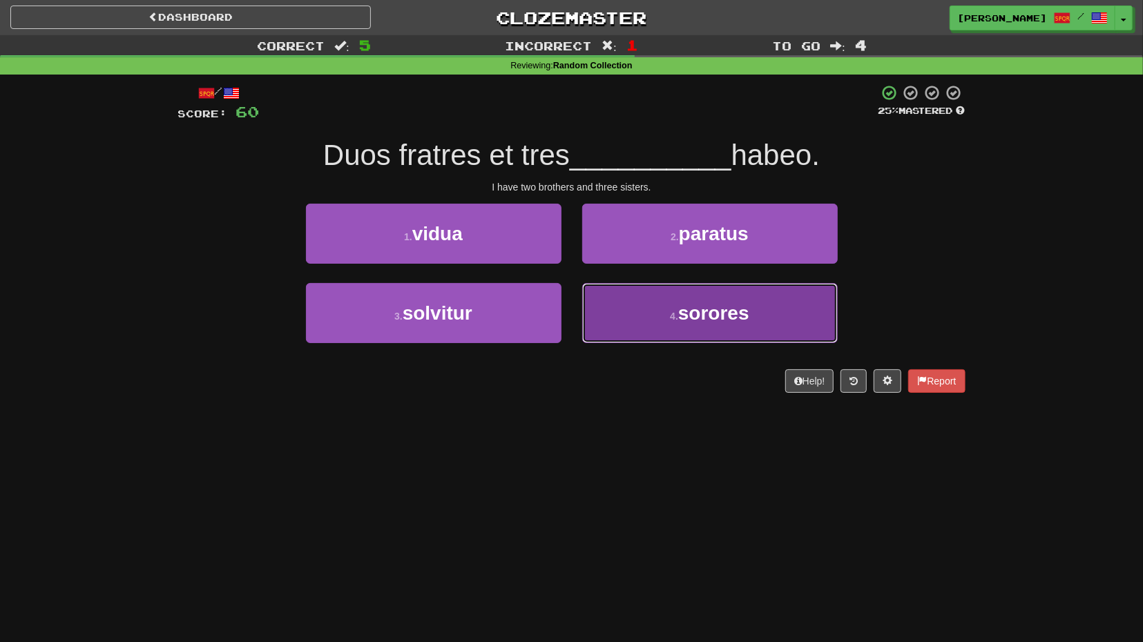
click at [646, 298] on button "4 . sorores" at bounding box center [709, 313] width 255 height 60
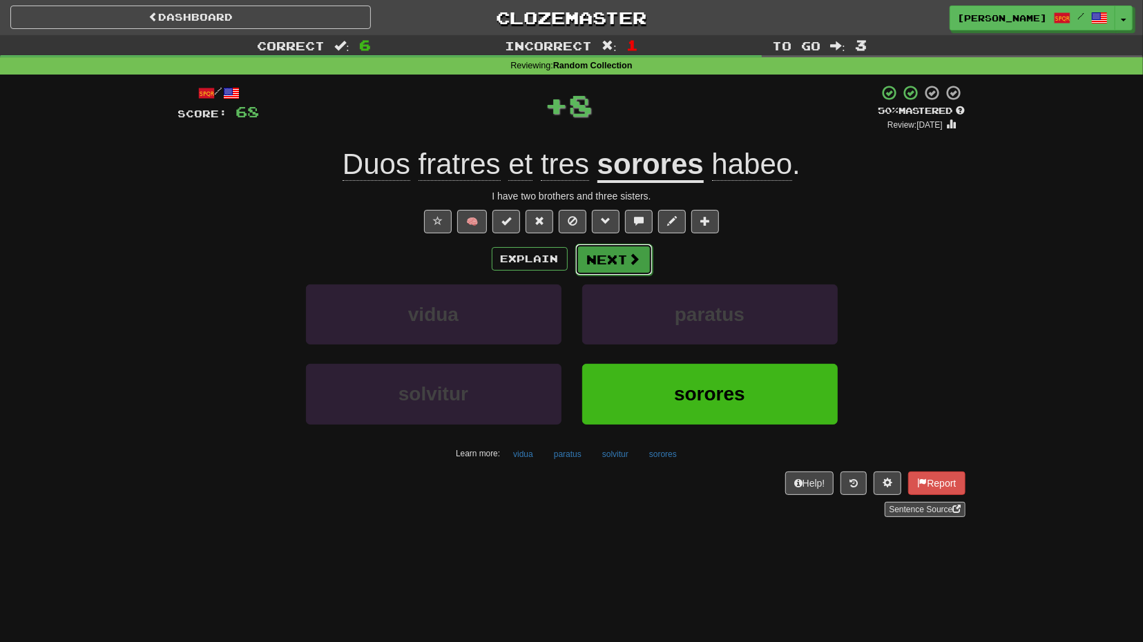
click at [626, 260] on button "Next" at bounding box center [613, 260] width 77 height 32
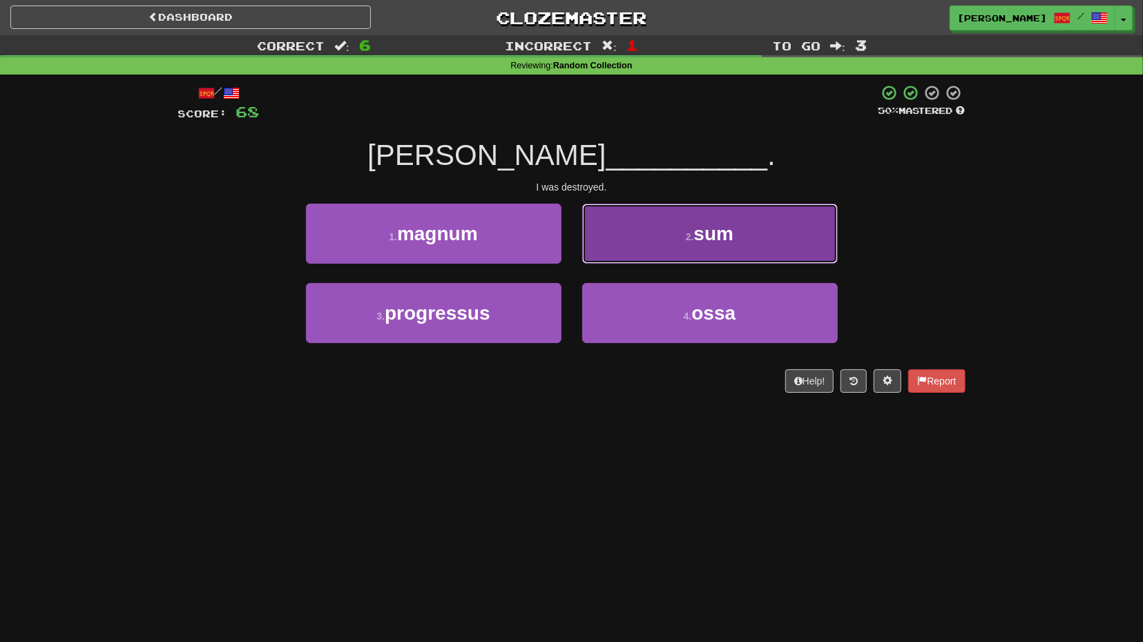
click at [657, 244] on button "2 . sum" at bounding box center [709, 234] width 255 height 60
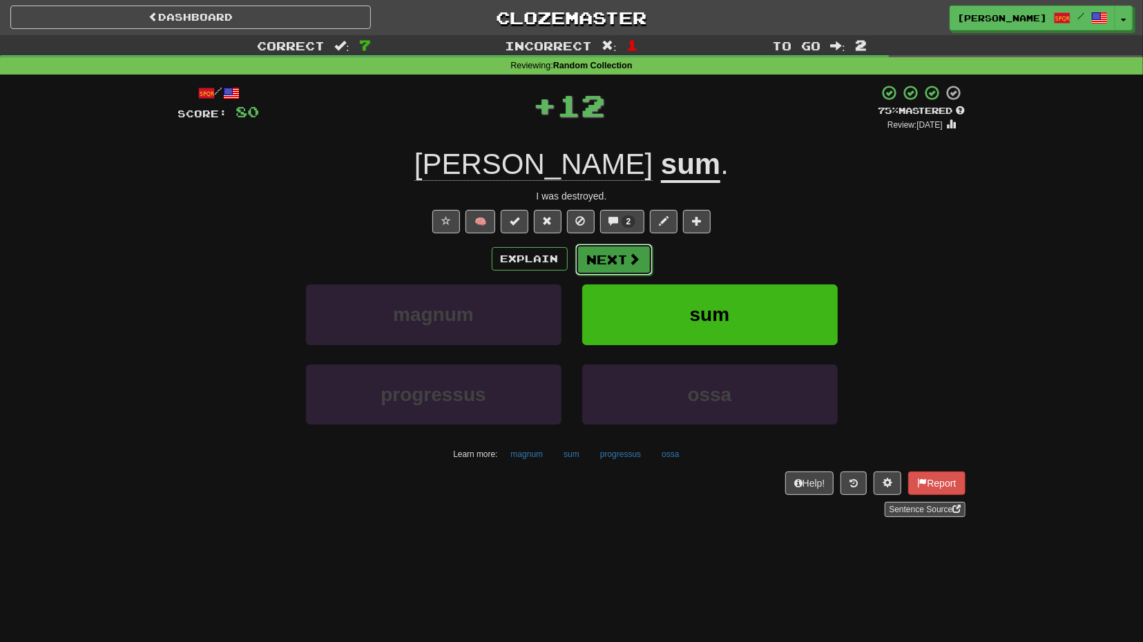
click at [628, 258] on span at bounding box center [634, 259] width 12 height 12
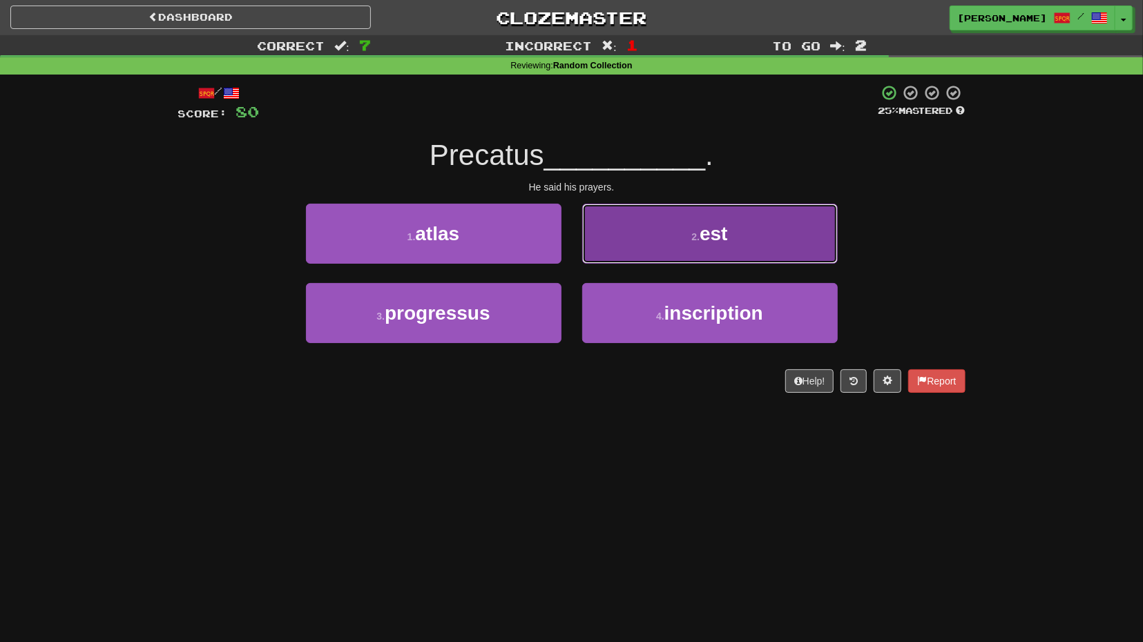
click at [655, 250] on button "2 . est" at bounding box center [709, 234] width 255 height 60
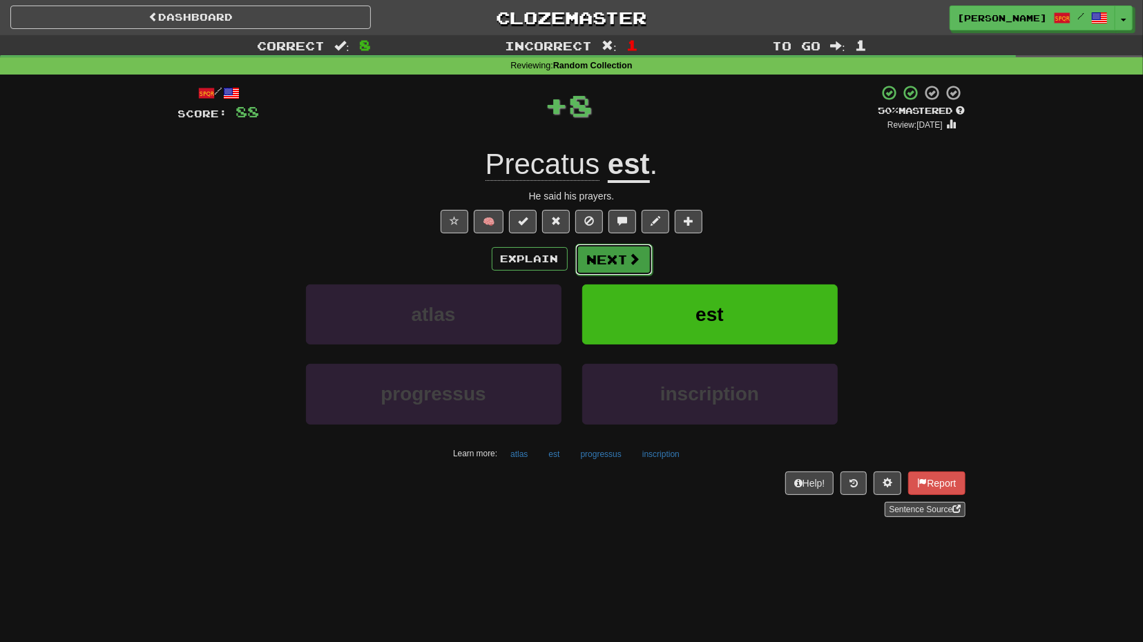
click at [617, 264] on button "Next" at bounding box center [613, 260] width 77 height 32
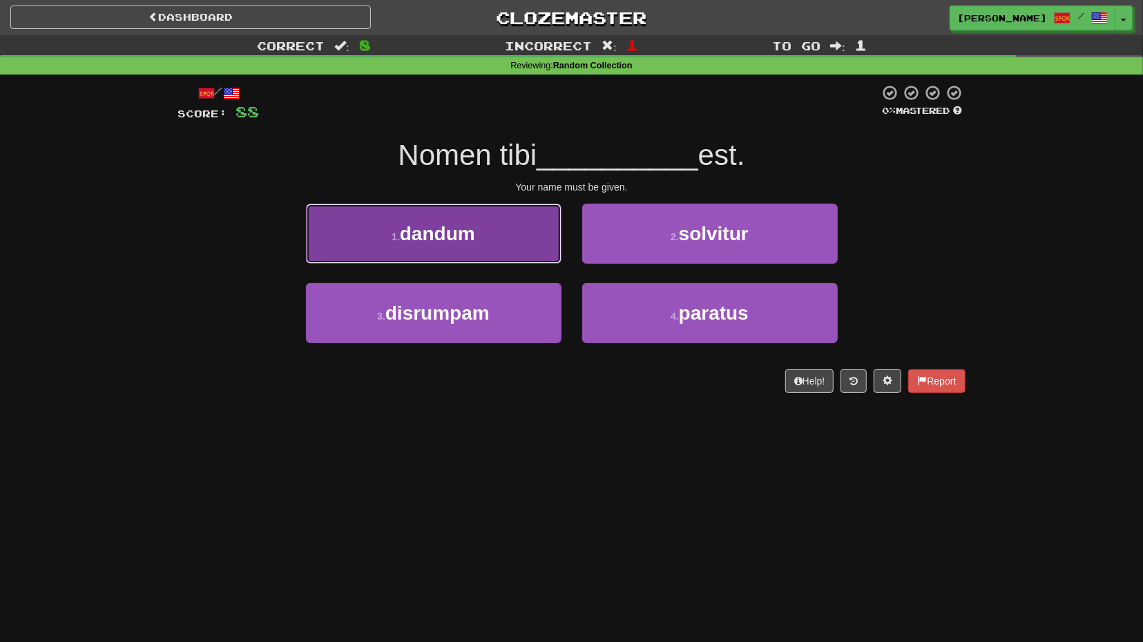
click at [512, 252] on button "1 . dandum" at bounding box center [433, 234] width 255 height 60
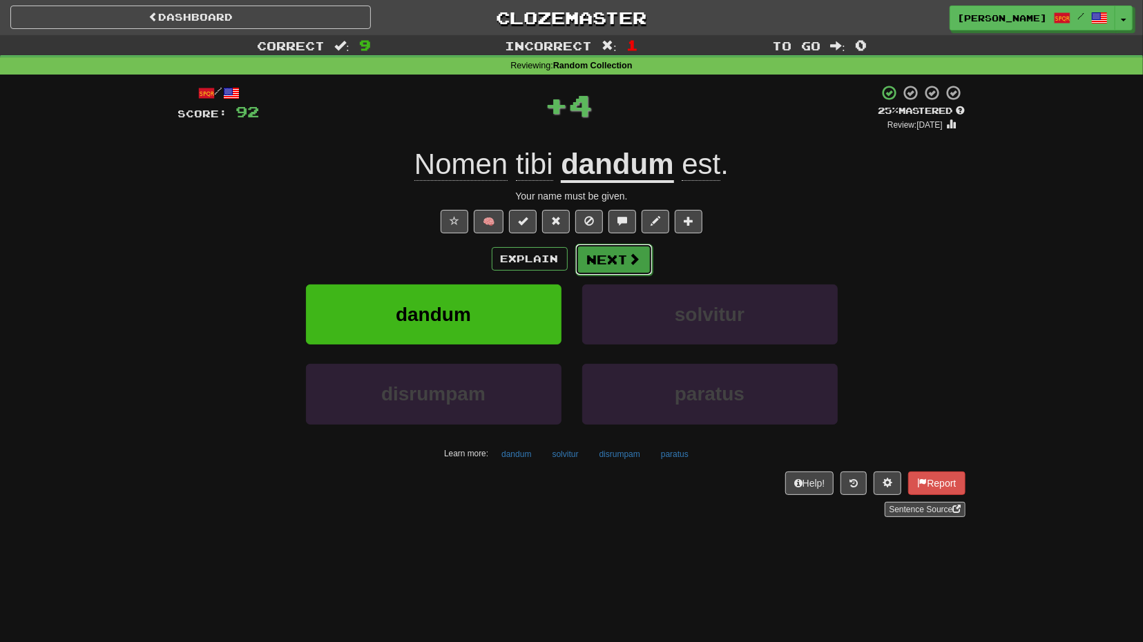
click at [608, 256] on button "Next" at bounding box center [613, 260] width 77 height 32
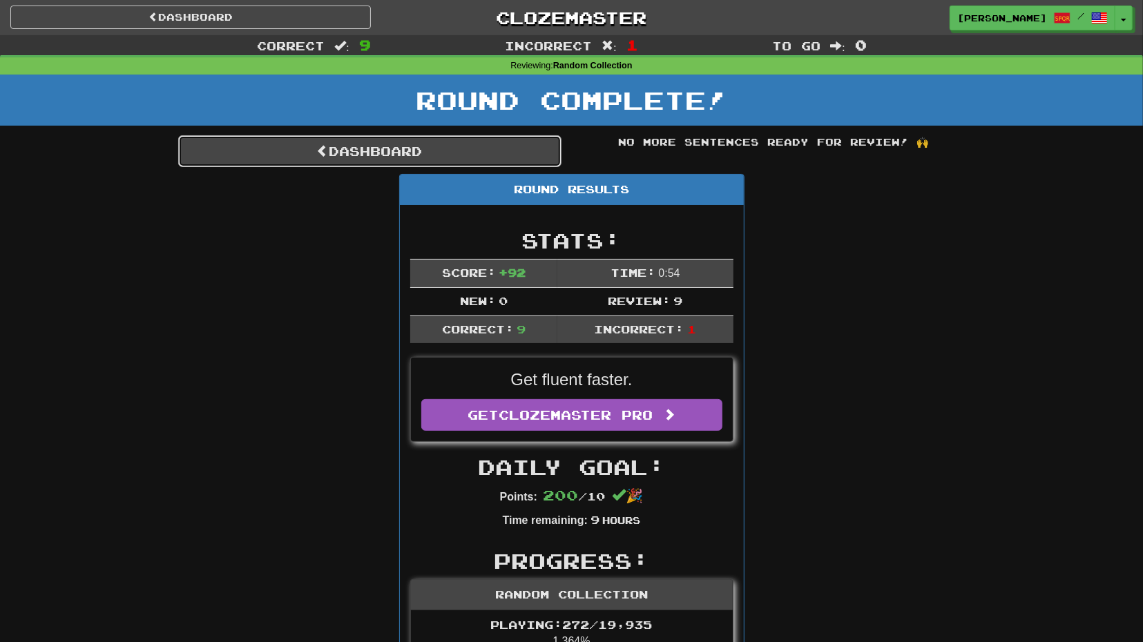
click at [464, 155] on link "Dashboard" at bounding box center [369, 151] width 383 height 32
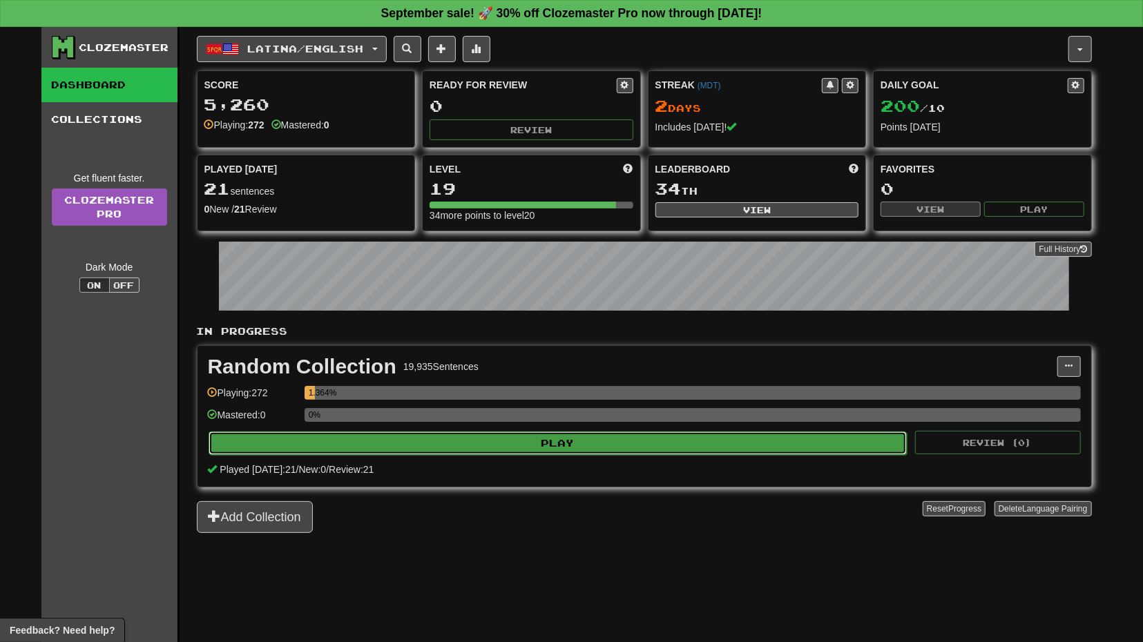
click at [612, 441] on button "Play" at bounding box center [558, 443] width 699 height 23
select select "**"
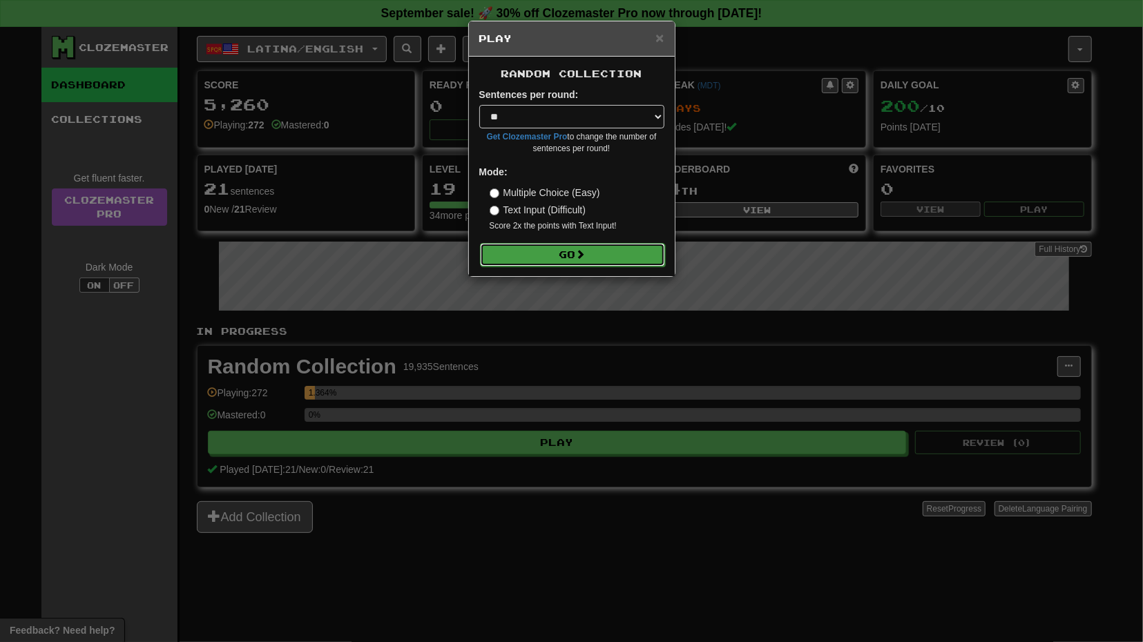
click at [604, 255] on button "Go" at bounding box center [572, 254] width 185 height 23
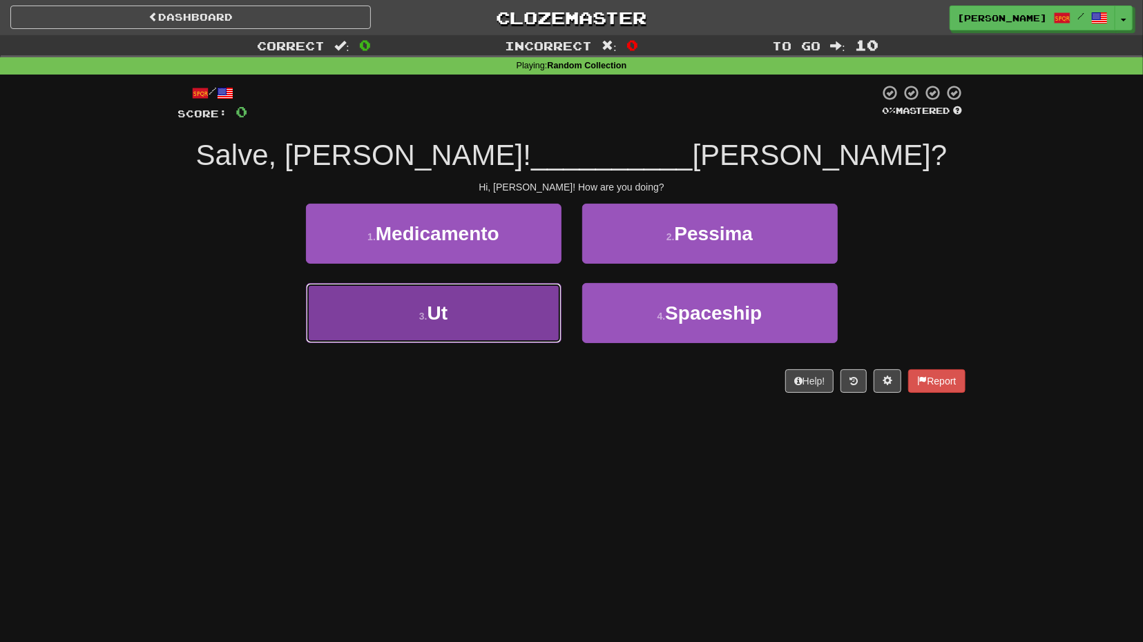
click at [502, 305] on button "3 . Ut" at bounding box center [433, 313] width 255 height 60
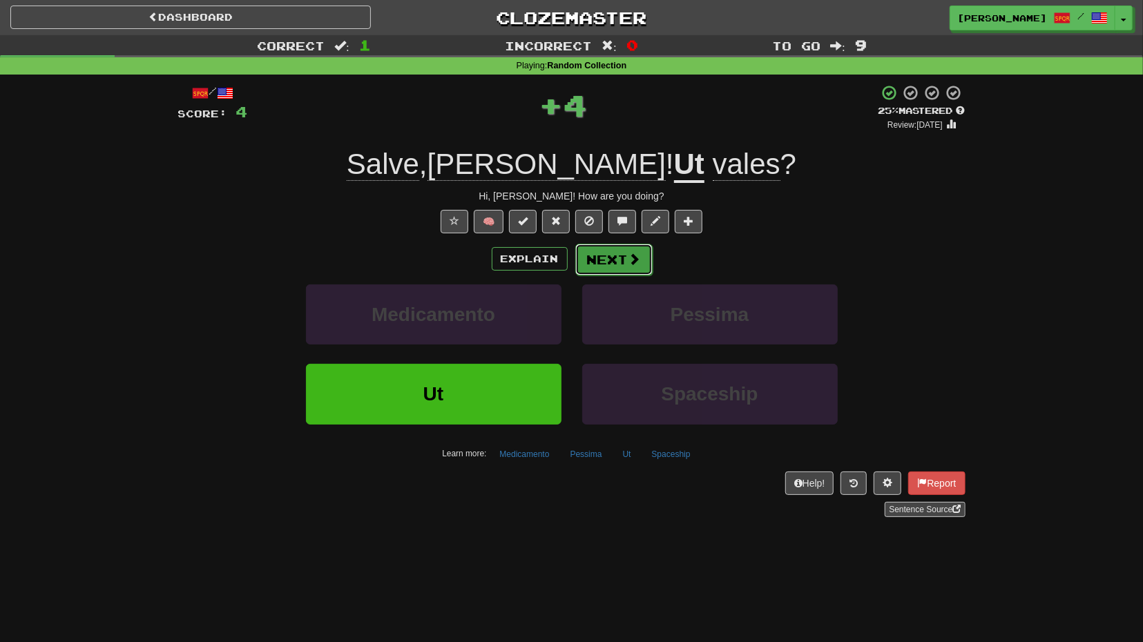
click at [604, 270] on button "Next" at bounding box center [613, 260] width 77 height 32
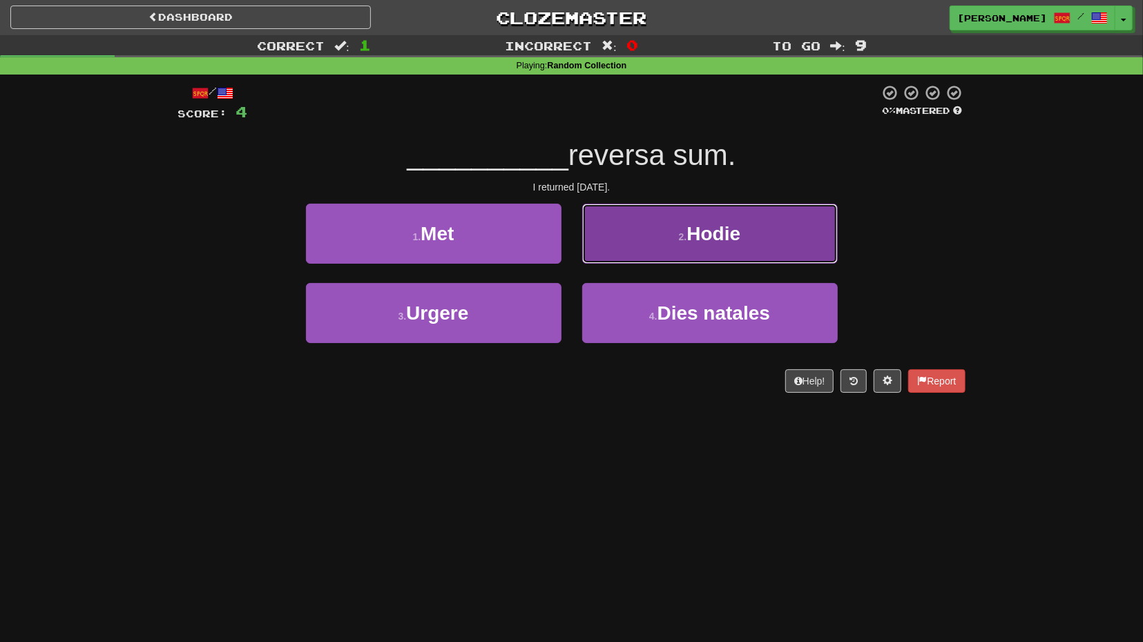
click at [635, 253] on button "2 . Hodie" at bounding box center [709, 234] width 255 height 60
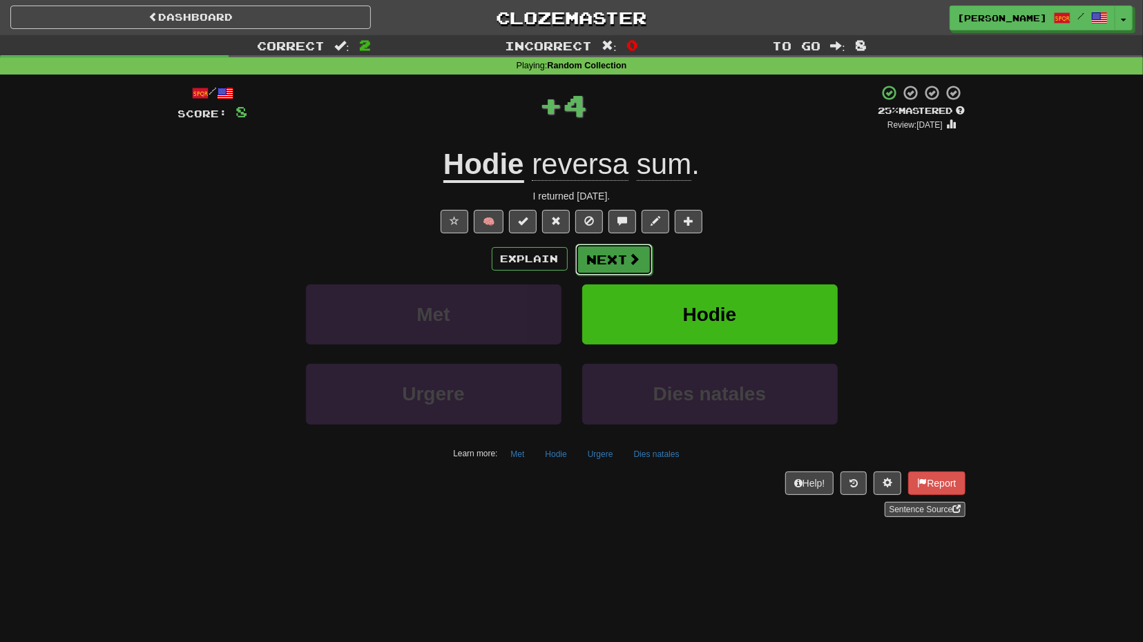
click at [603, 258] on button "Next" at bounding box center [613, 260] width 77 height 32
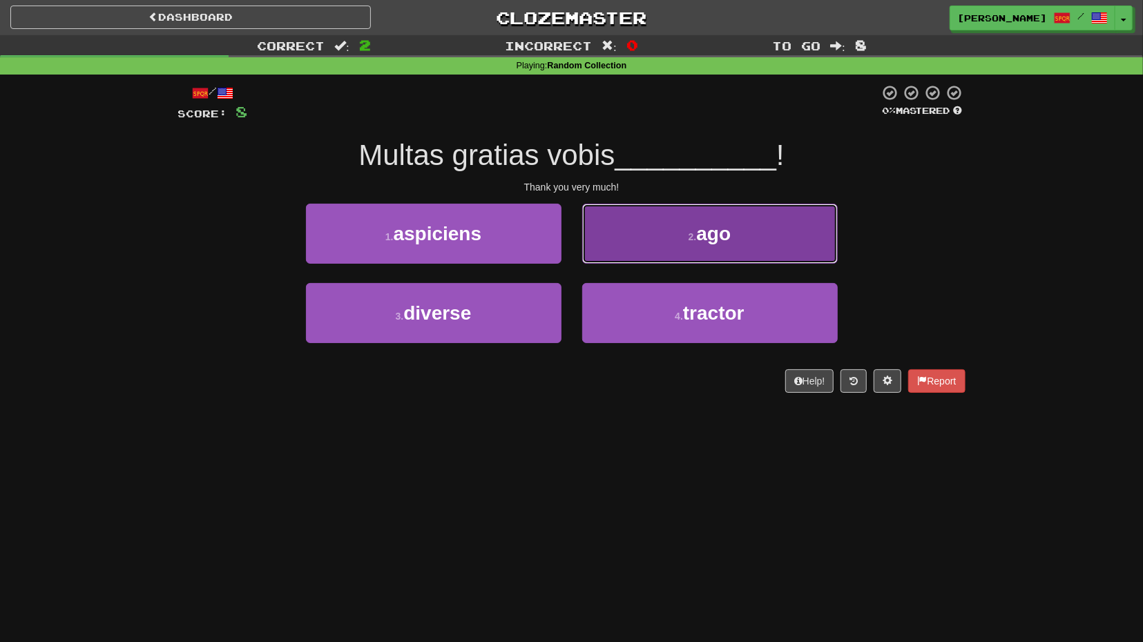
click at [624, 242] on button "2 . ago" at bounding box center [709, 234] width 255 height 60
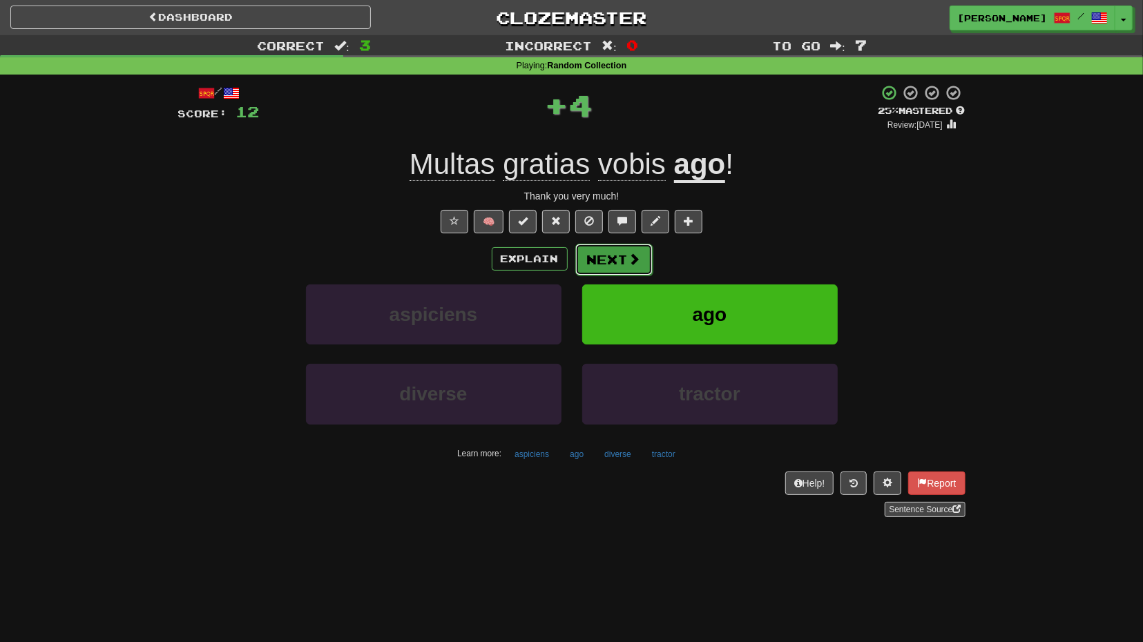
click at [602, 262] on button "Next" at bounding box center [613, 260] width 77 height 32
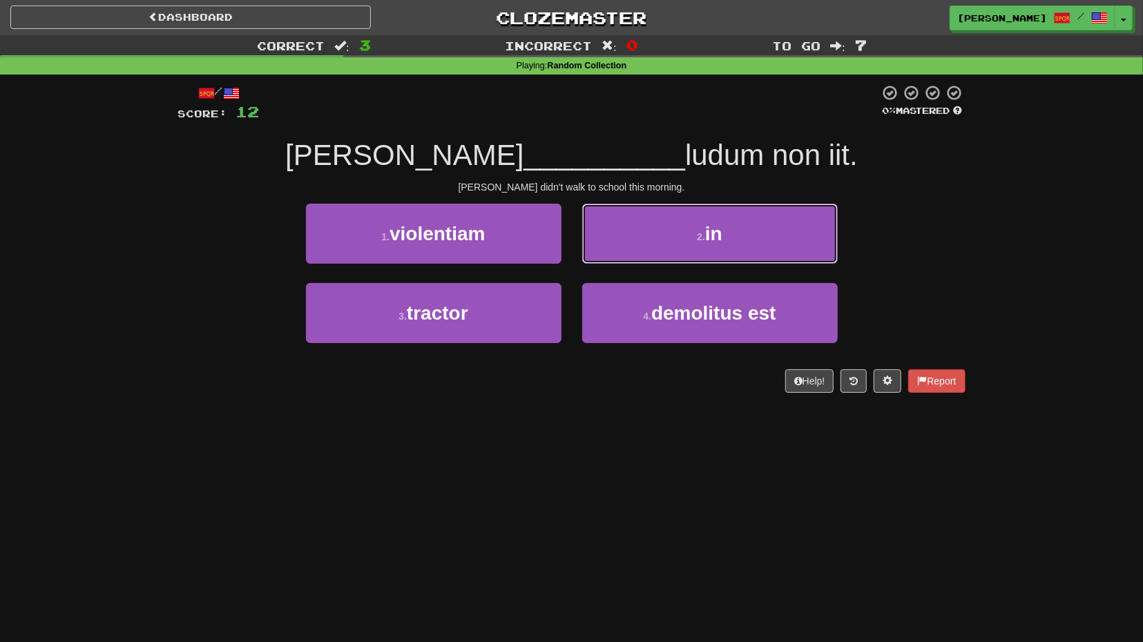
click at [602, 262] on button "2 . in" at bounding box center [709, 234] width 255 height 60
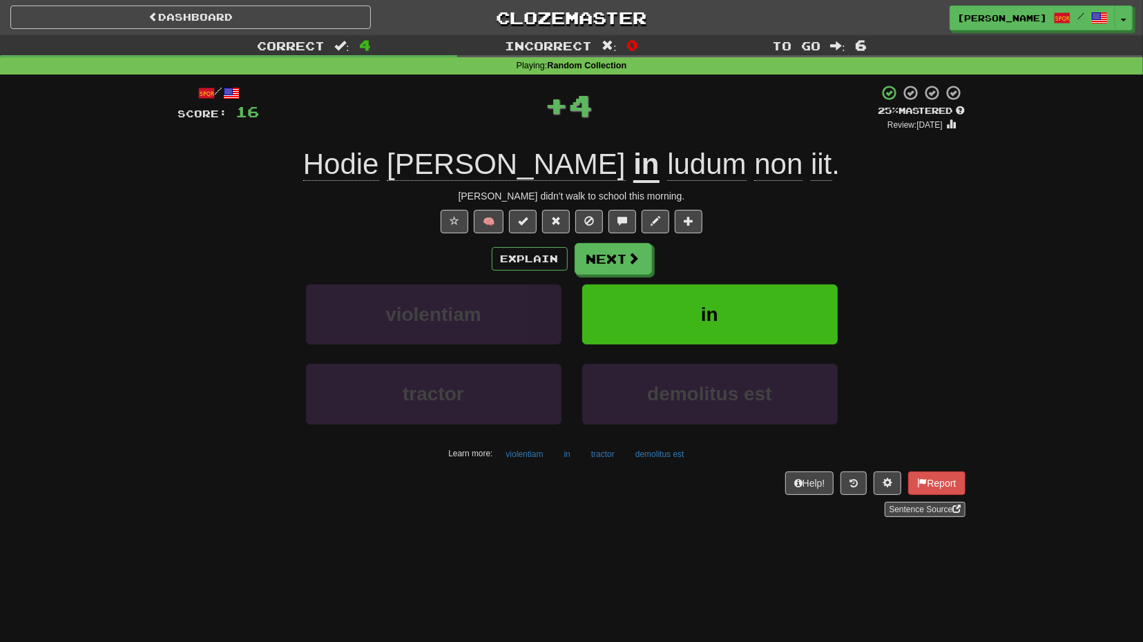
click at [633, 282] on div "Explain Next violentiam in tractor demolitus est Learn more: violentiam in trac…" at bounding box center [571, 354] width 787 height 222
click at [634, 260] on span at bounding box center [634, 259] width 12 height 12
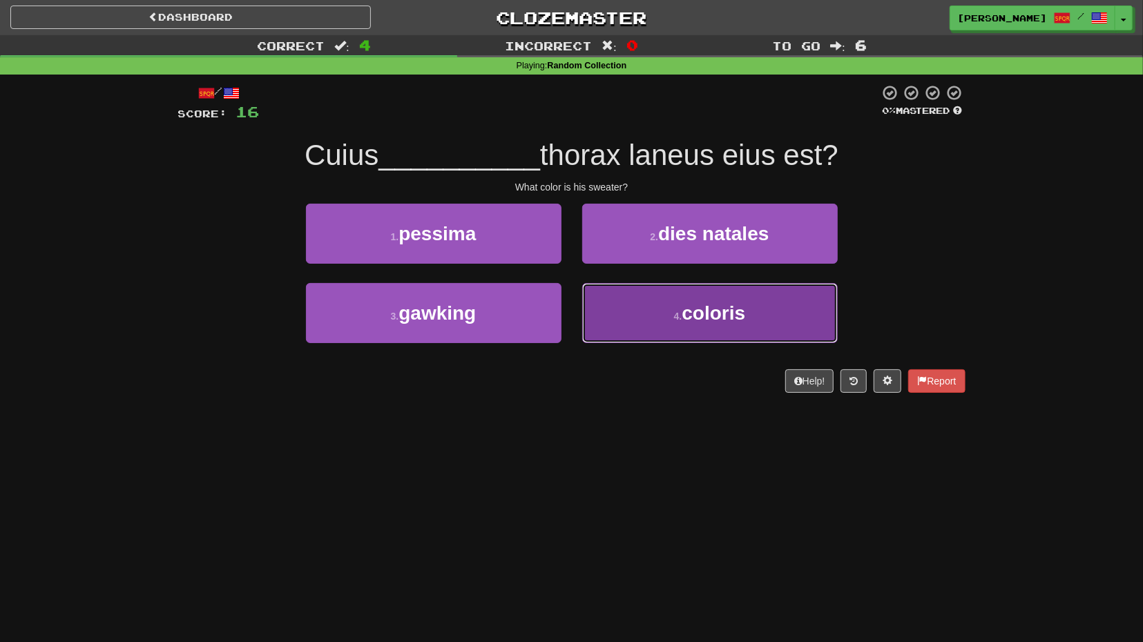
click at [645, 289] on button "4 . coloris" at bounding box center [709, 313] width 255 height 60
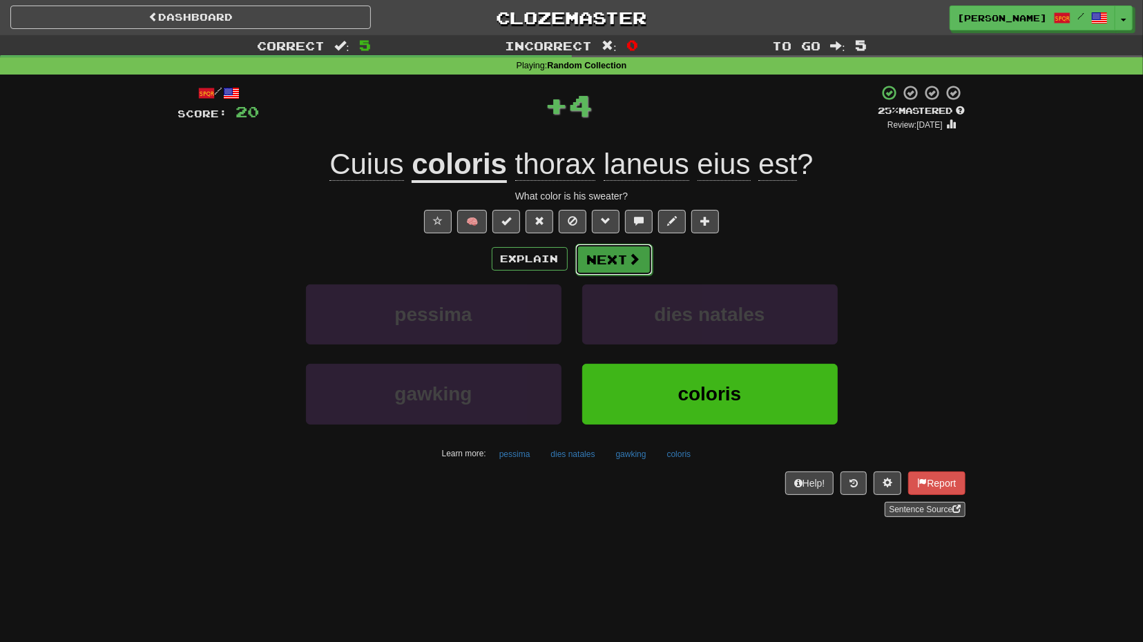
click at [630, 262] on span at bounding box center [634, 259] width 12 height 12
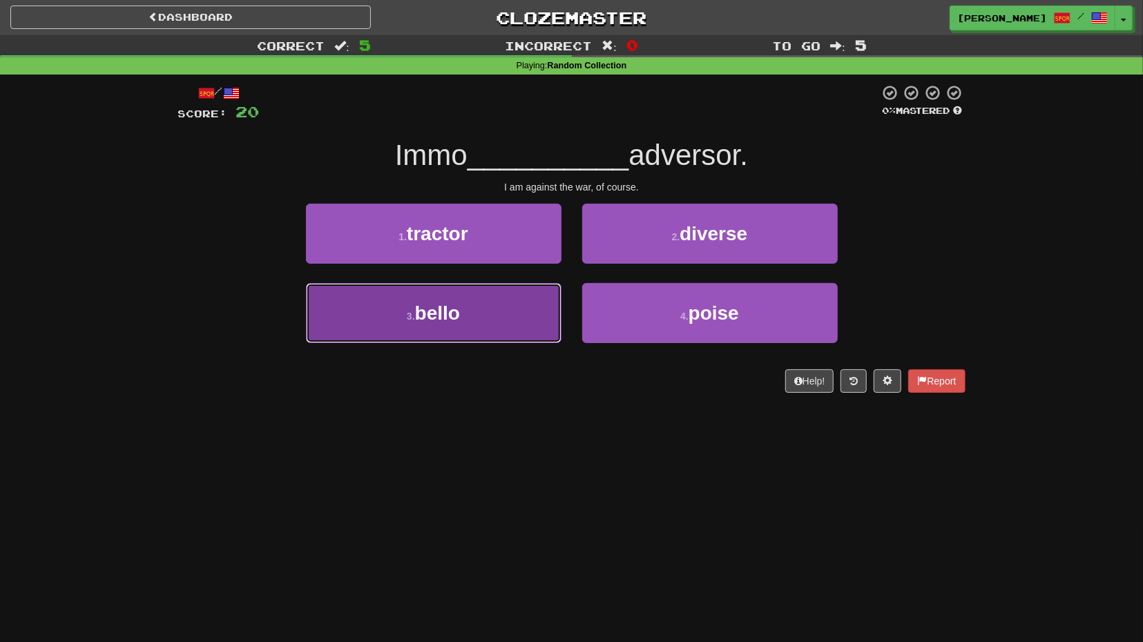
click at [528, 304] on button "3 . bello" at bounding box center [433, 313] width 255 height 60
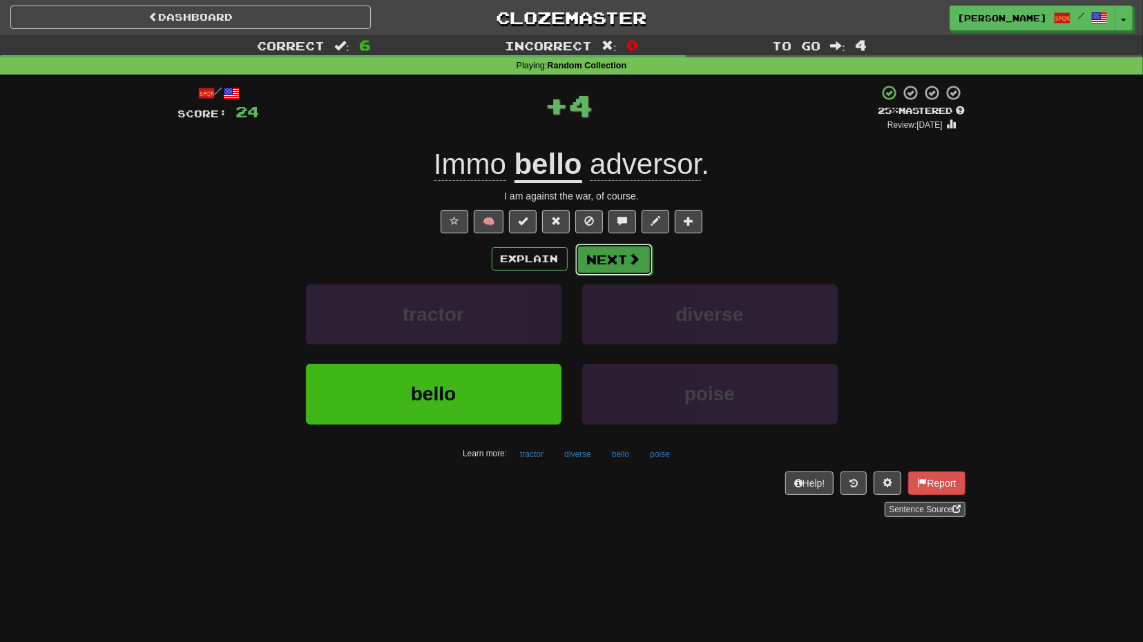
click at [613, 262] on button "Next" at bounding box center [613, 260] width 77 height 32
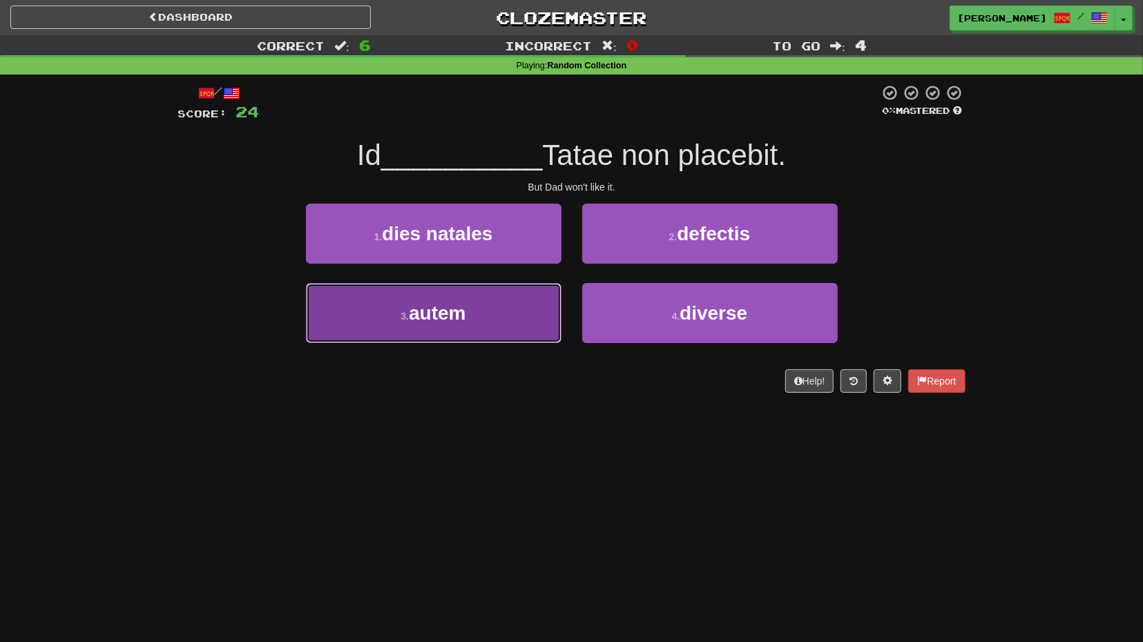
click at [535, 295] on button "3 . autem" at bounding box center [433, 313] width 255 height 60
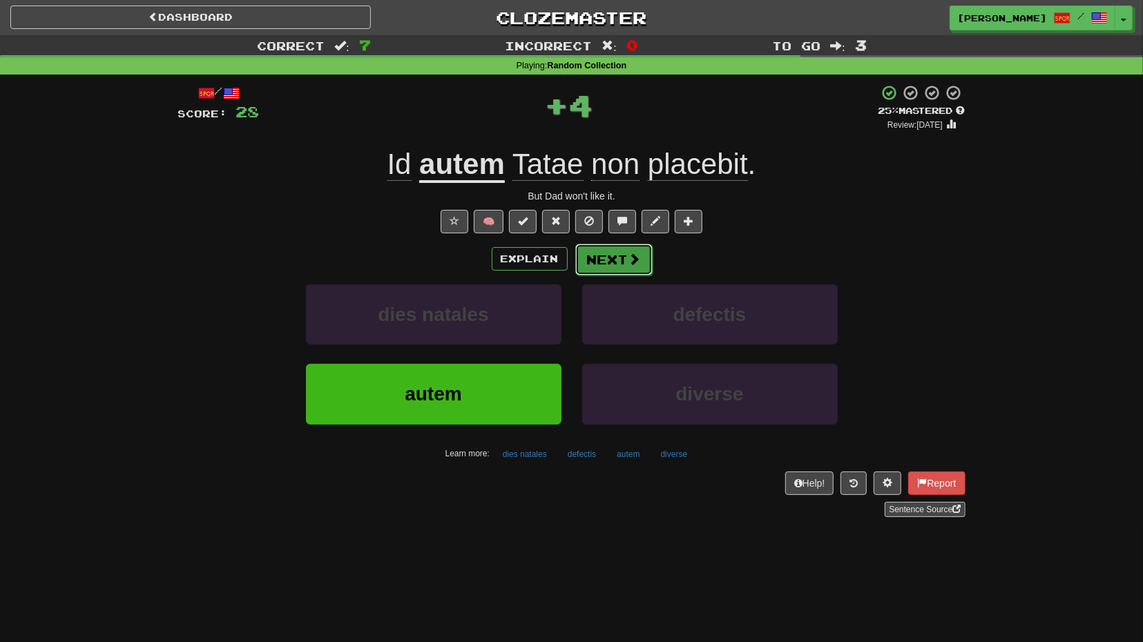
click at [624, 264] on button "Next" at bounding box center [613, 260] width 77 height 32
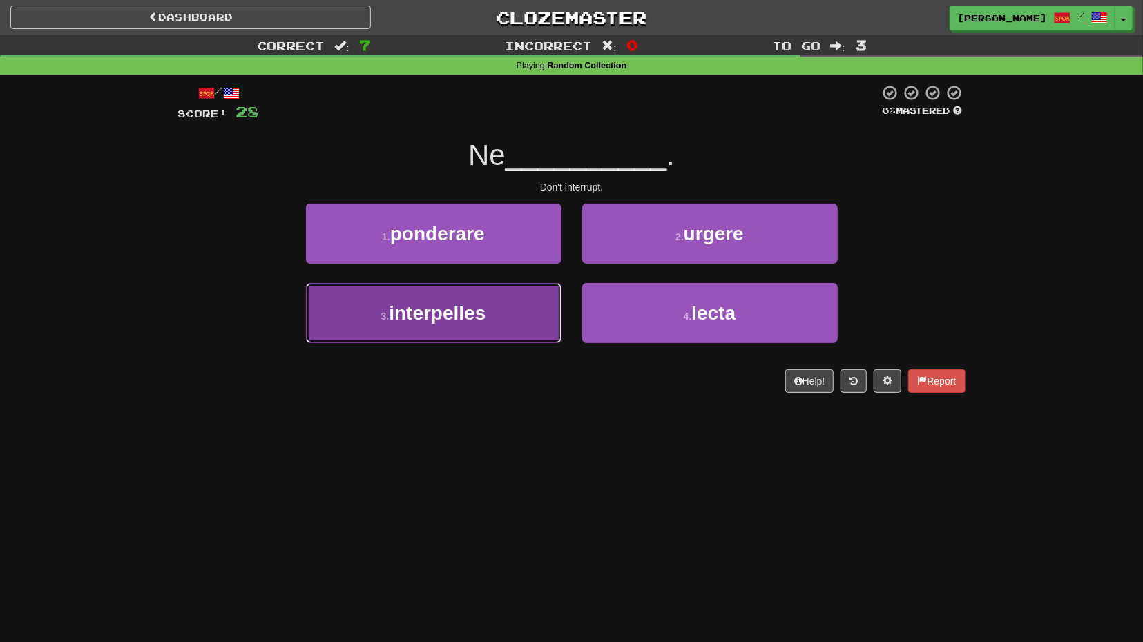
click at [552, 299] on button "3 . interpelles" at bounding box center [433, 313] width 255 height 60
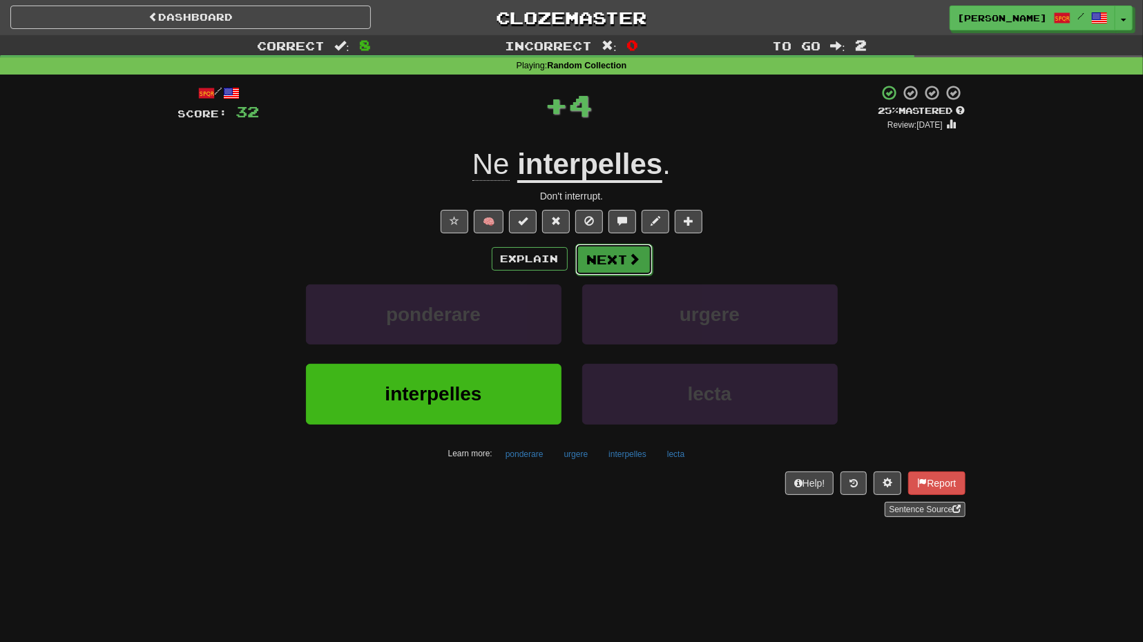
click at [618, 258] on button "Next" at bounding box center [613, 260] width 77 height 32
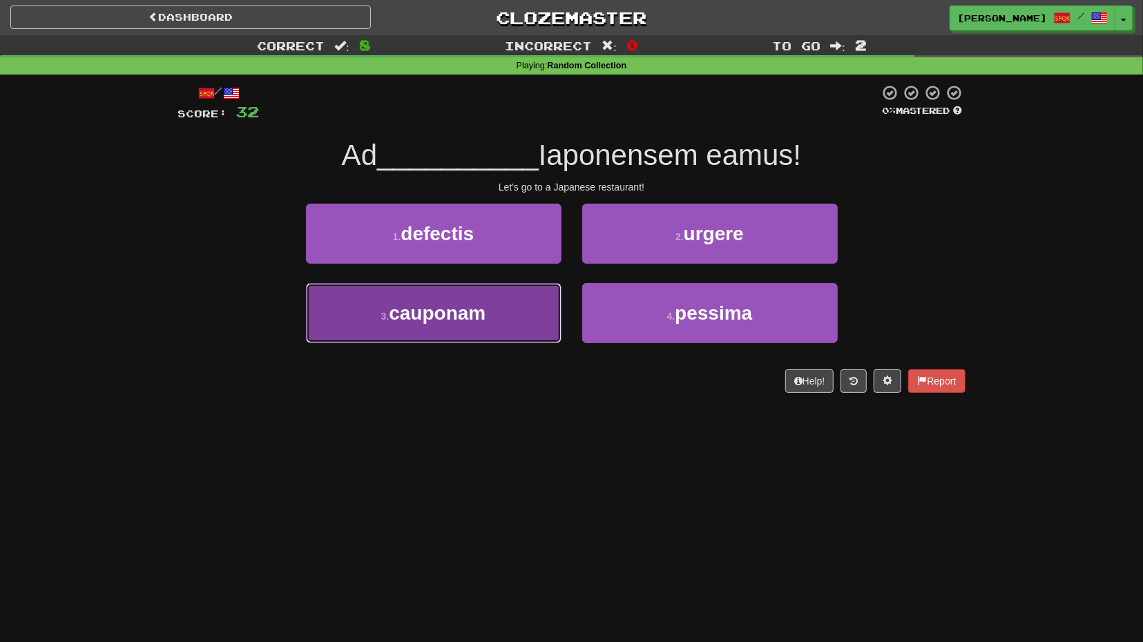
click at [498, 292] on button "3 . cauponam" at bounding box center [433, 313] width 255 height 60
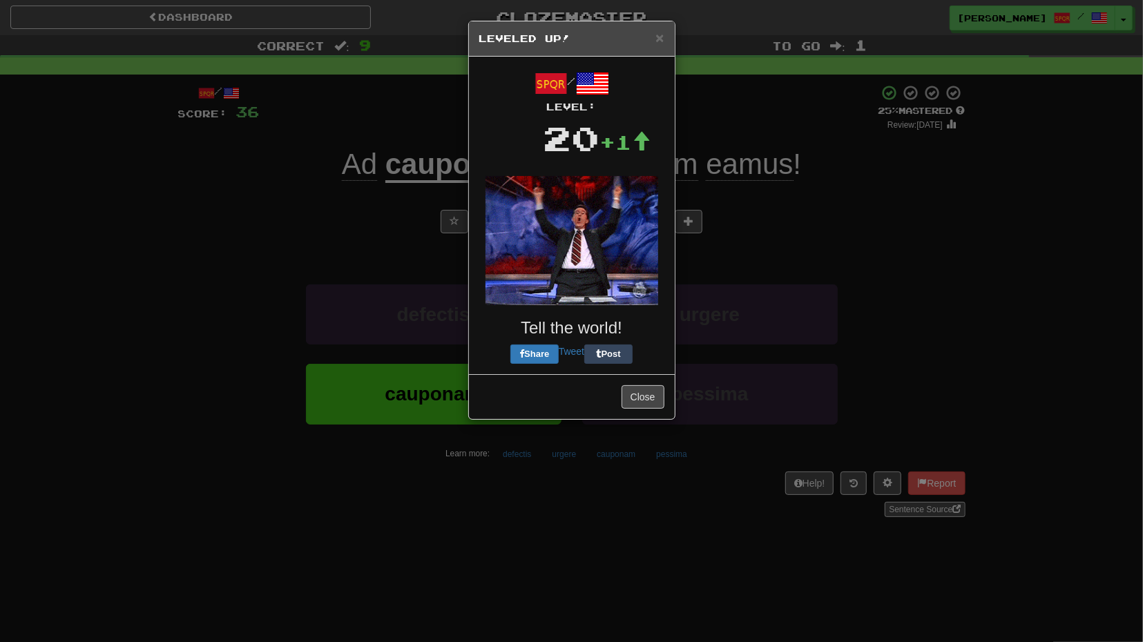
click at [603, 264] on img at bounding box center [571, 240] width 173 height 129
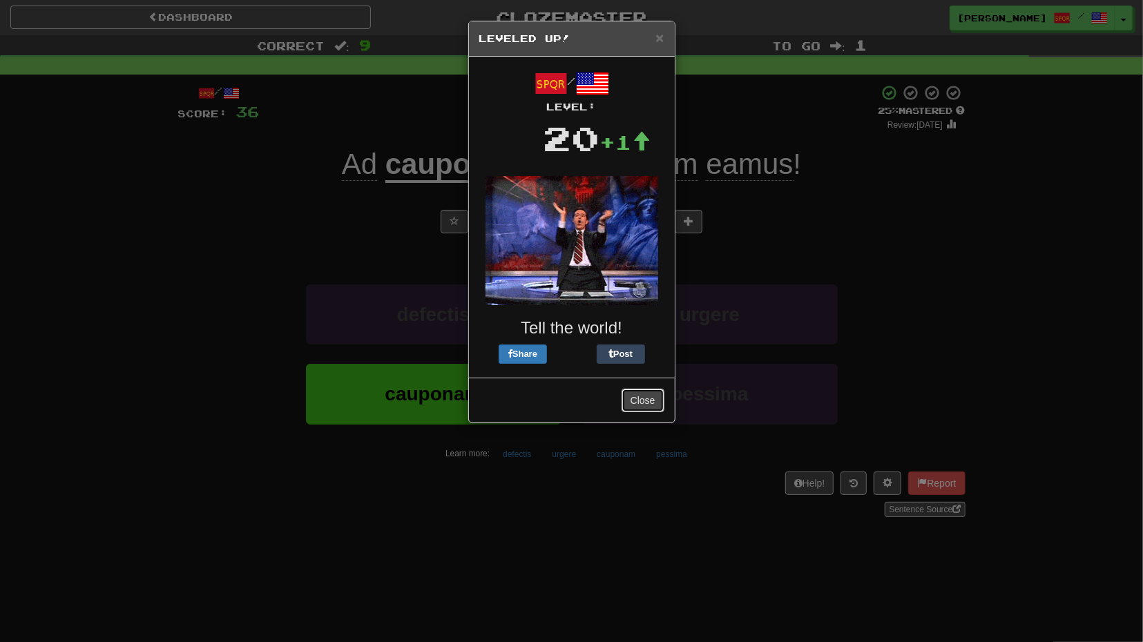
click at [650, 397] on button "Close" at bounding box center [642, 400] width 43 height 23
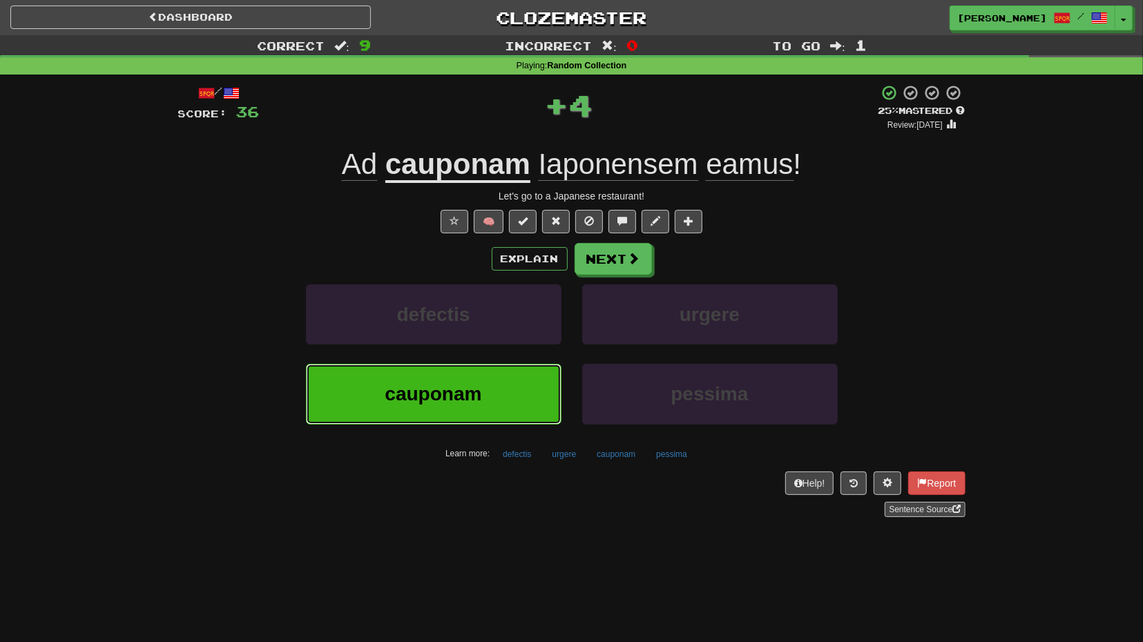
click at [506, 367] on button "cauponam" at bounding box center [433, 394] width 255 height 60
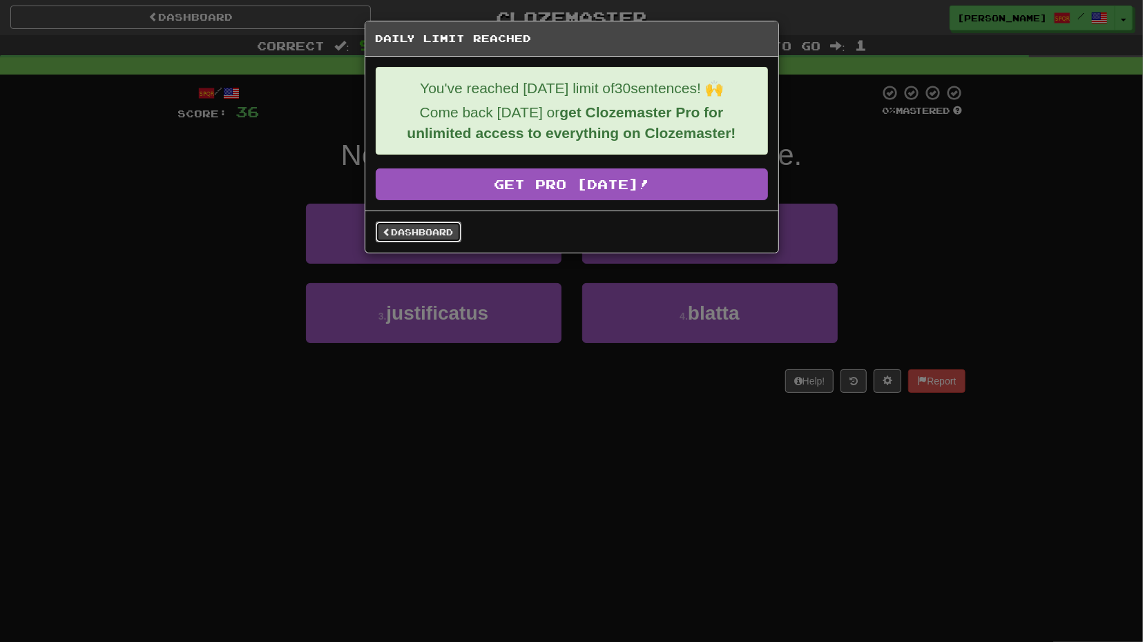
click at [456, 227] on link "Dashboard" at bounding box center [419, 232] width 86 height 21
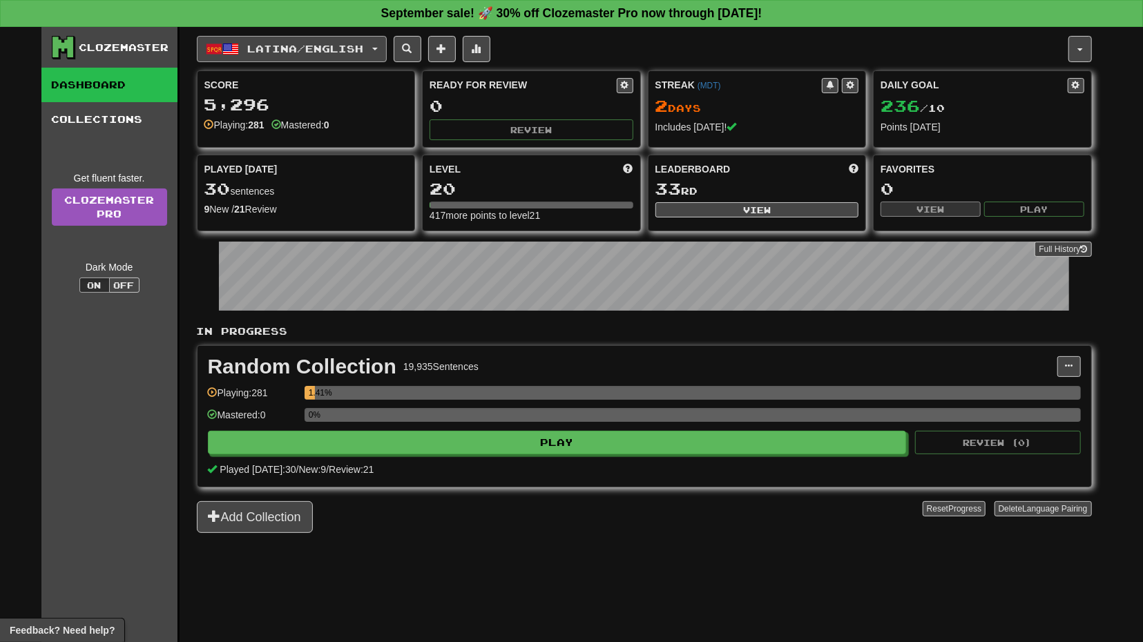
click at [387, 52] on button "Latina / English" at bounding box center [292, 49] width 190 height 26
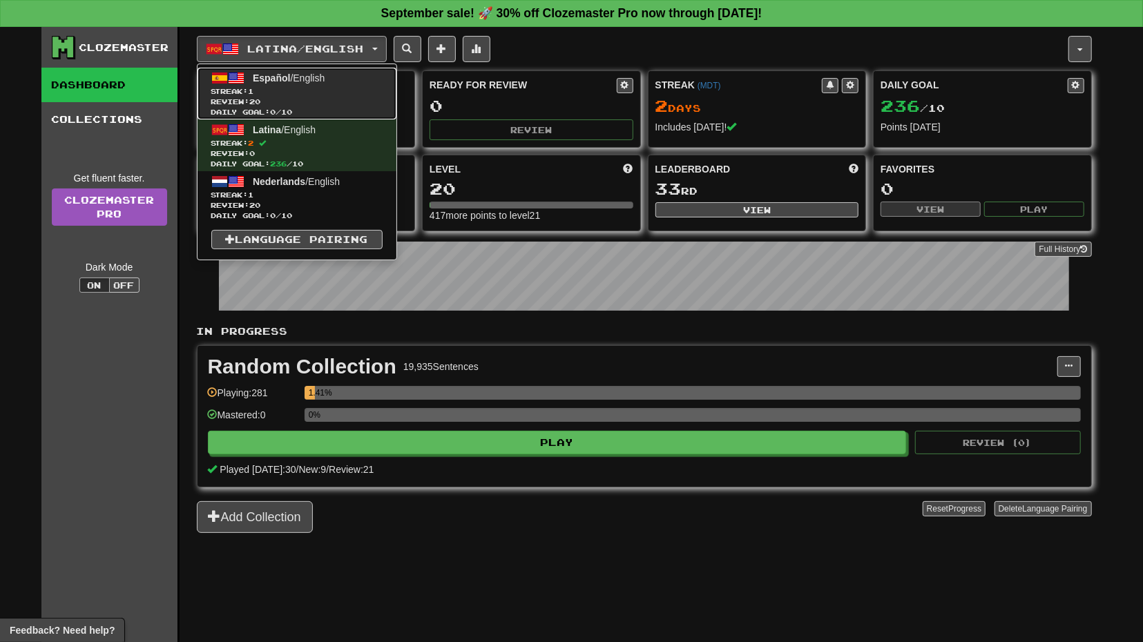
click at [354, 73] on link "Español / English Streak: 1 Review: 20 Daily Goal: 0 / 10" at bounding box center [296, 94] width 199 height 52
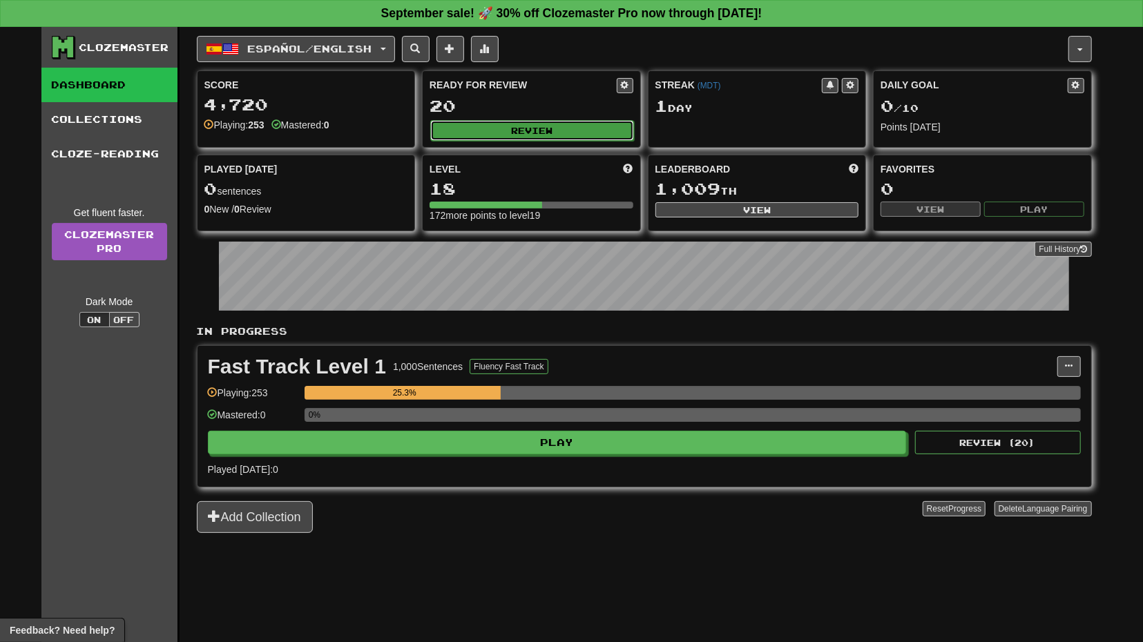
click at [556, 126] on button "Review" at bounding box center [532, 130] width 204 height 21
select select "**"
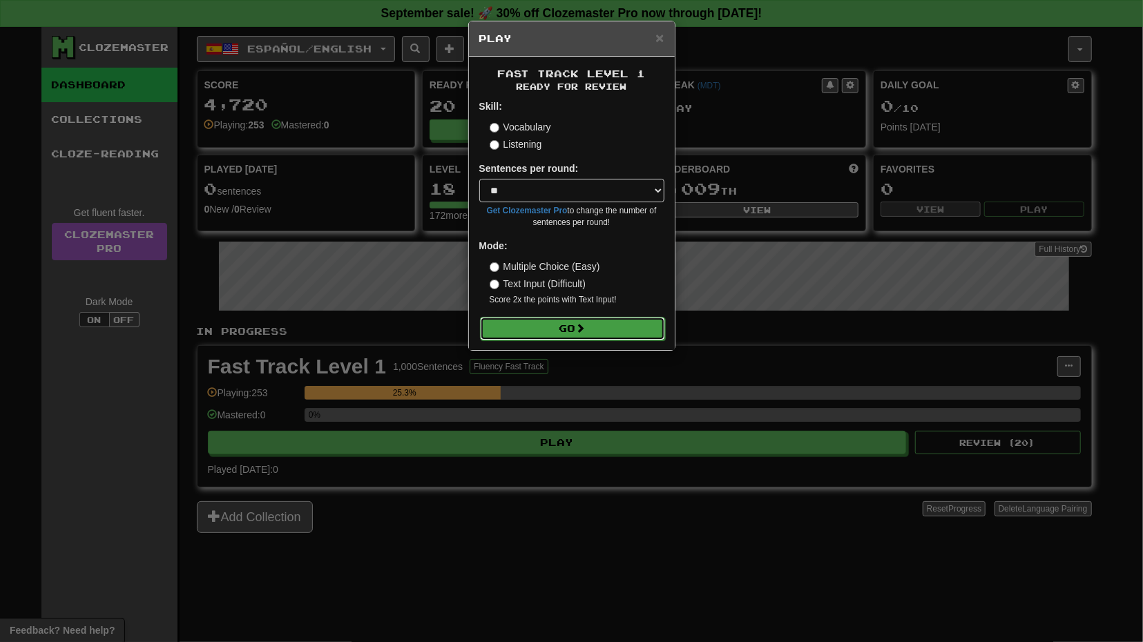
click at [574, 333] on button "Go" at bounding box center [572, 328] width 185 height 23
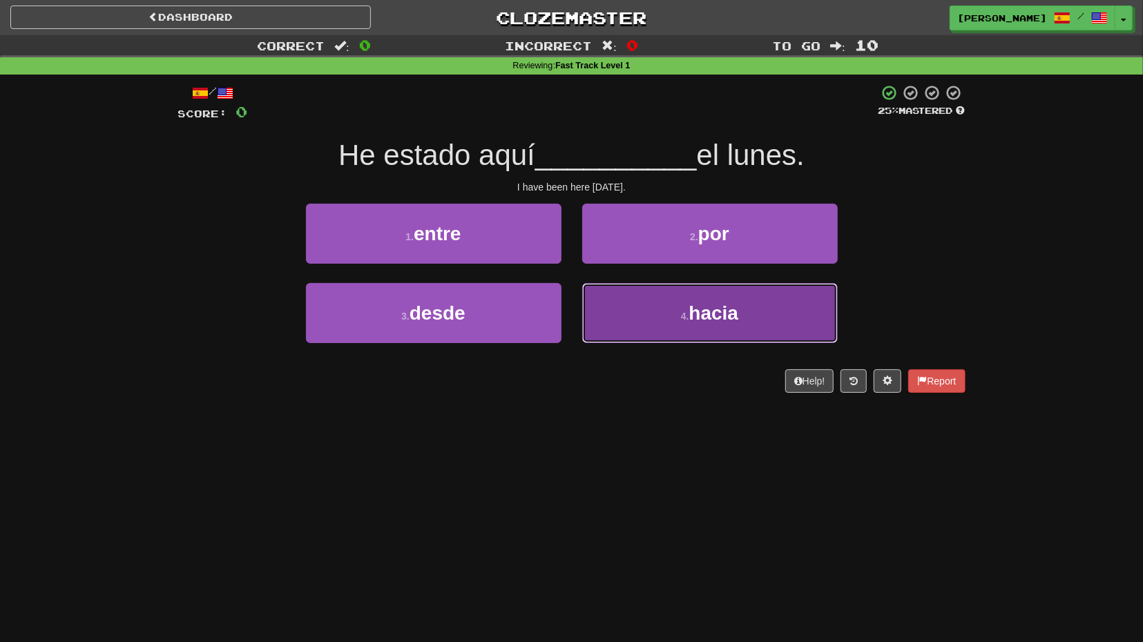
click at [608, 308] on button "4 . hacia" at bounding box center [709, 313] width 255 height 60
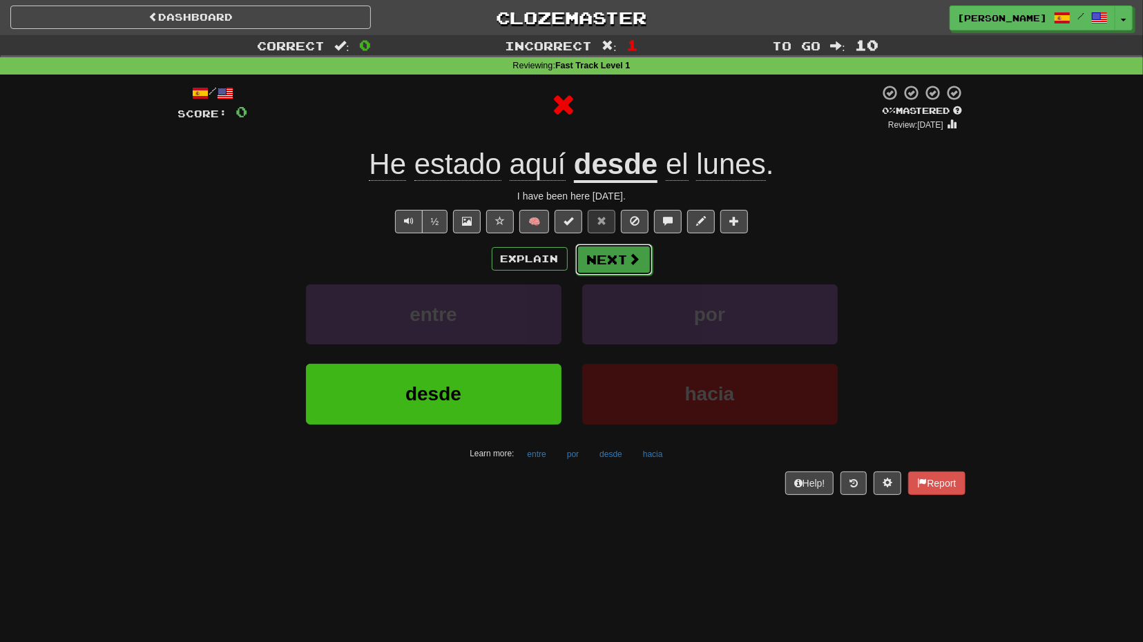
click at [600, 261] on button "Next" at bounding box center [613, 260] width 77 height 32
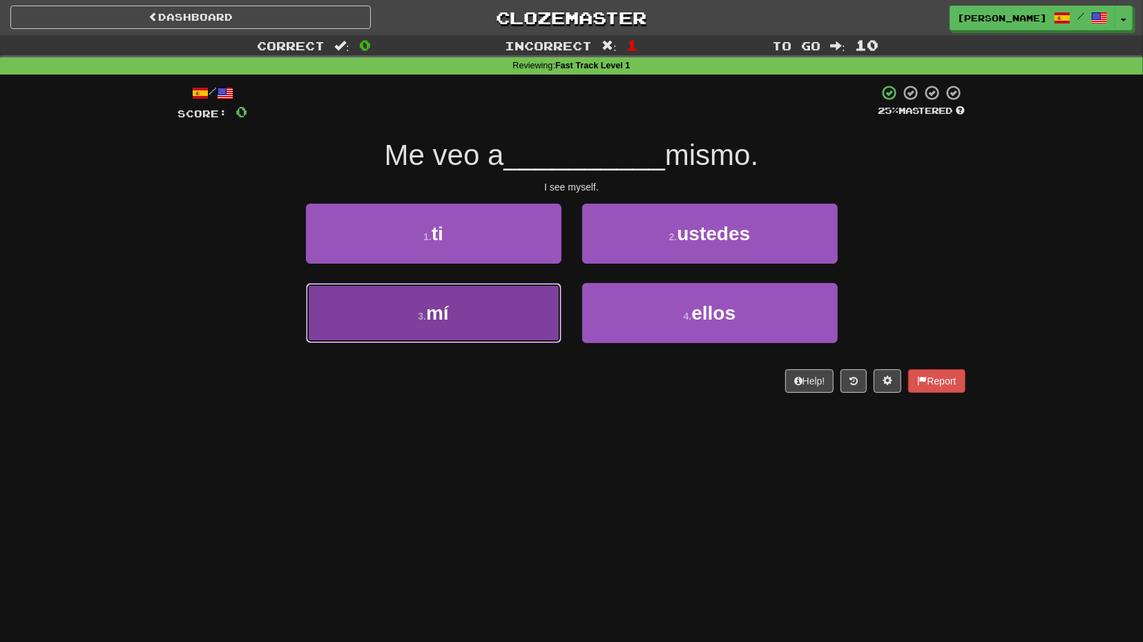
click at [520, 311] on button "3 . mí" at bounding box center [433, 313] width 255 height 60
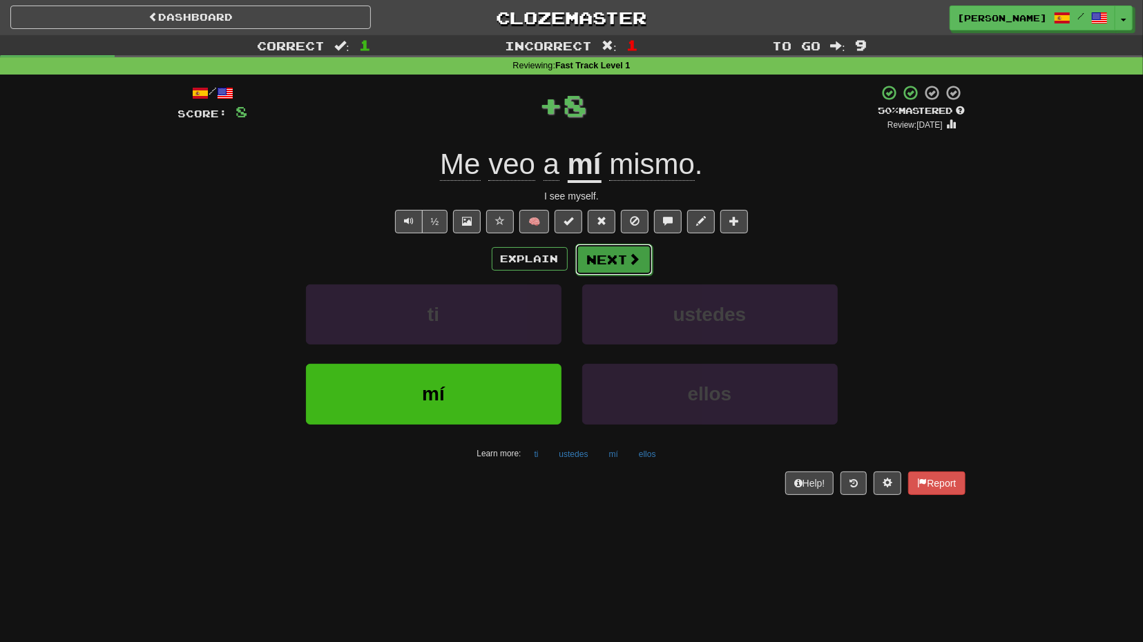
click at [621, 263] on button "Next" at bounding box center [613, 260] width 77 height 32
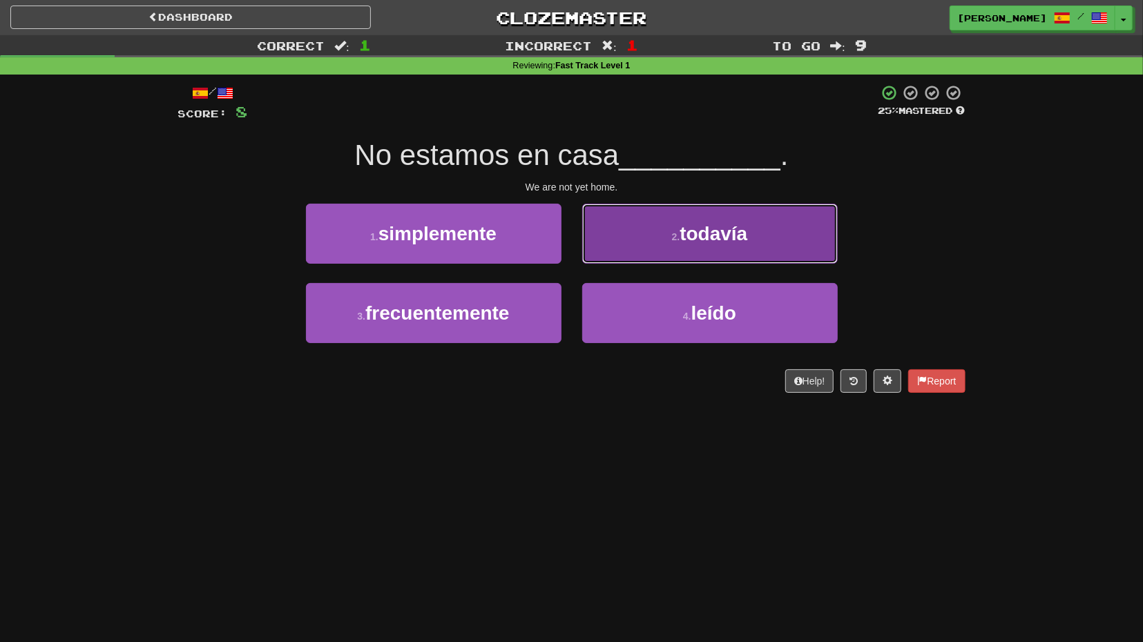
click at [641, 229] on button "2 . todavía" at bounding box center [709, 234] width 255 height 60
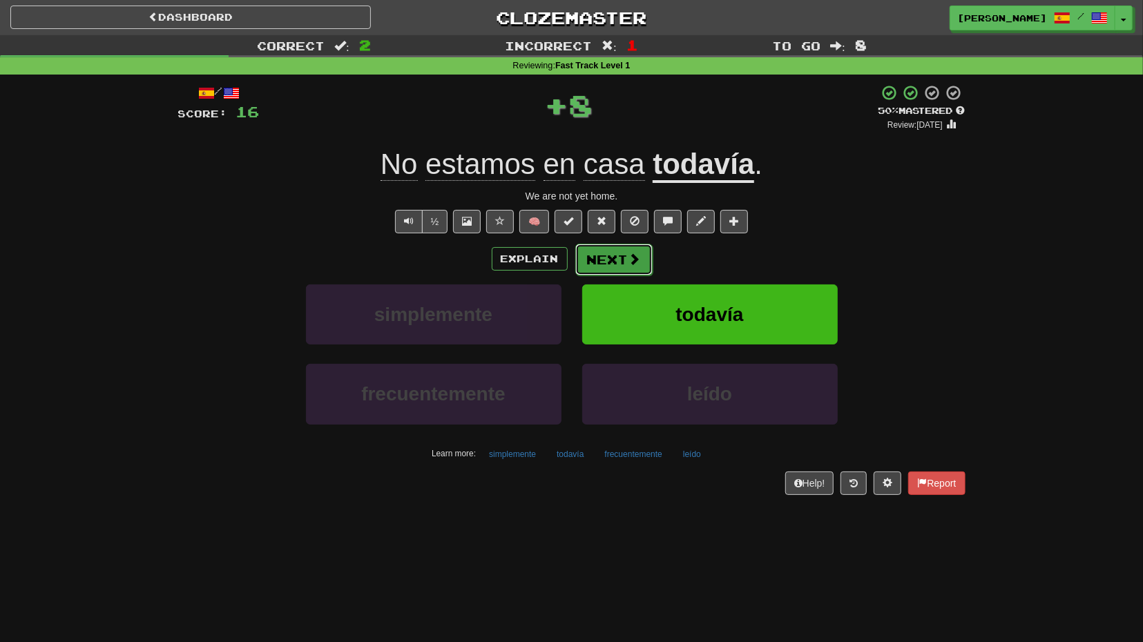
click at [625, 262] on button "Next" at bounding box center [613, 260] width 77 height 32
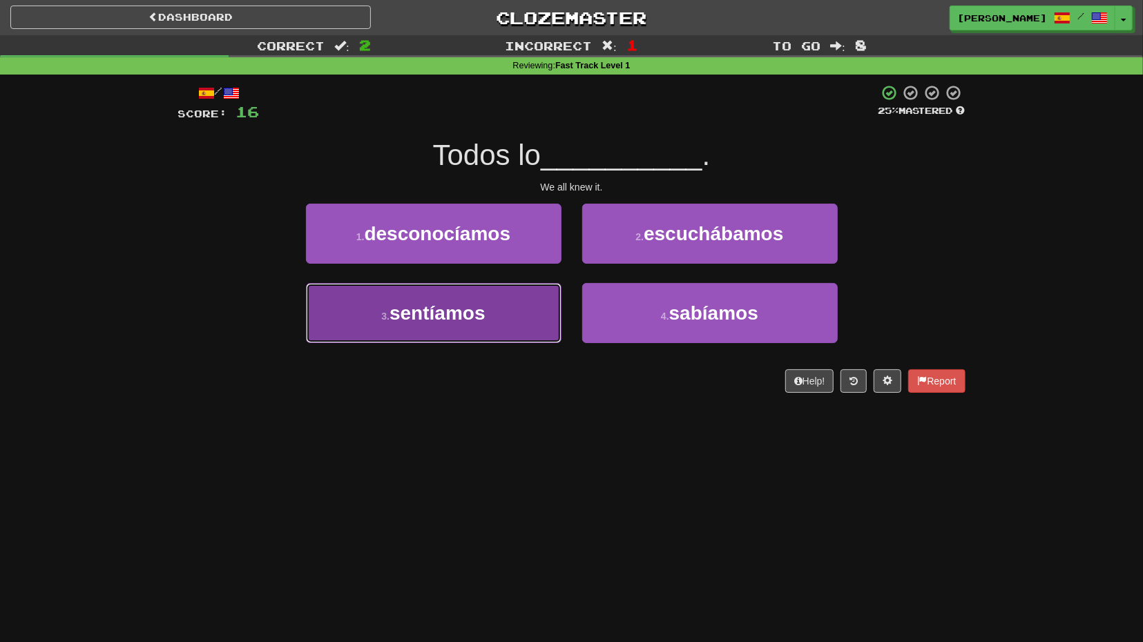
click at [505, 316] on button "3 . sentíamos" at bounding box center [433, 313] width 255 height 60
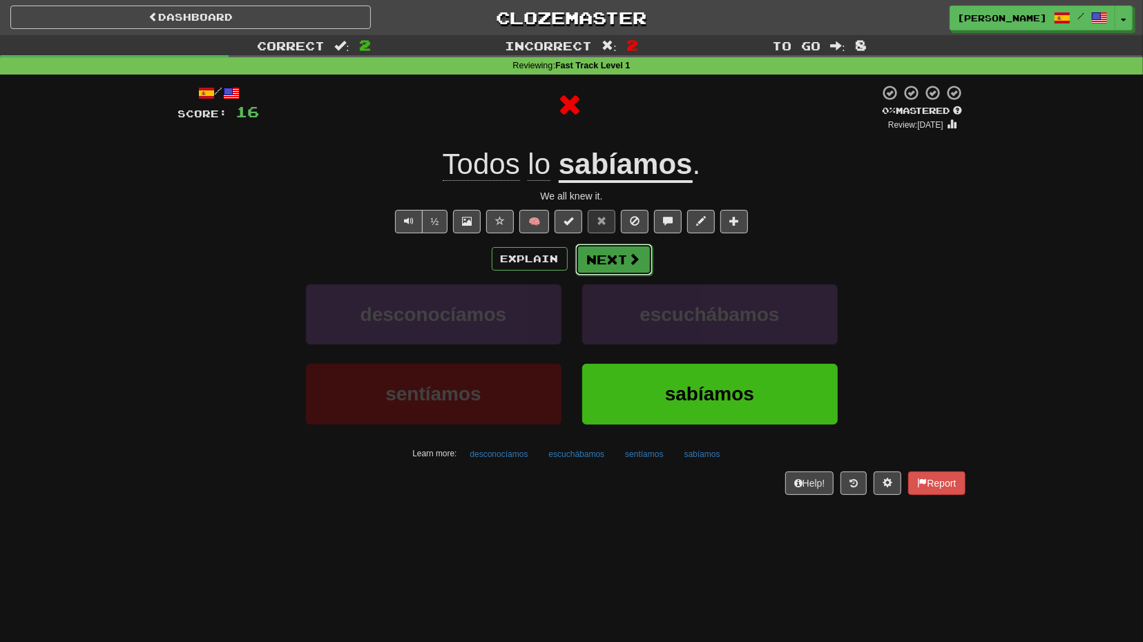
click at [621, 263] on button "Next" at bounding box center [613, 260] width 77 height 32
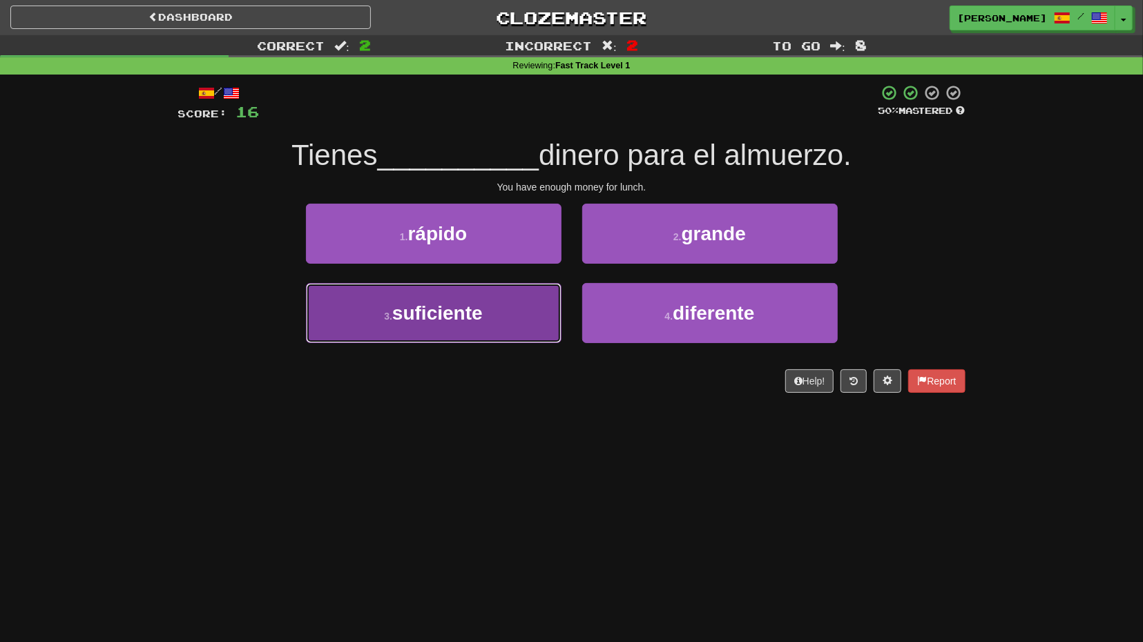
click at [511, 316] on button "3 . suficiente" at bounding box center [433, 313] width 255 height 60
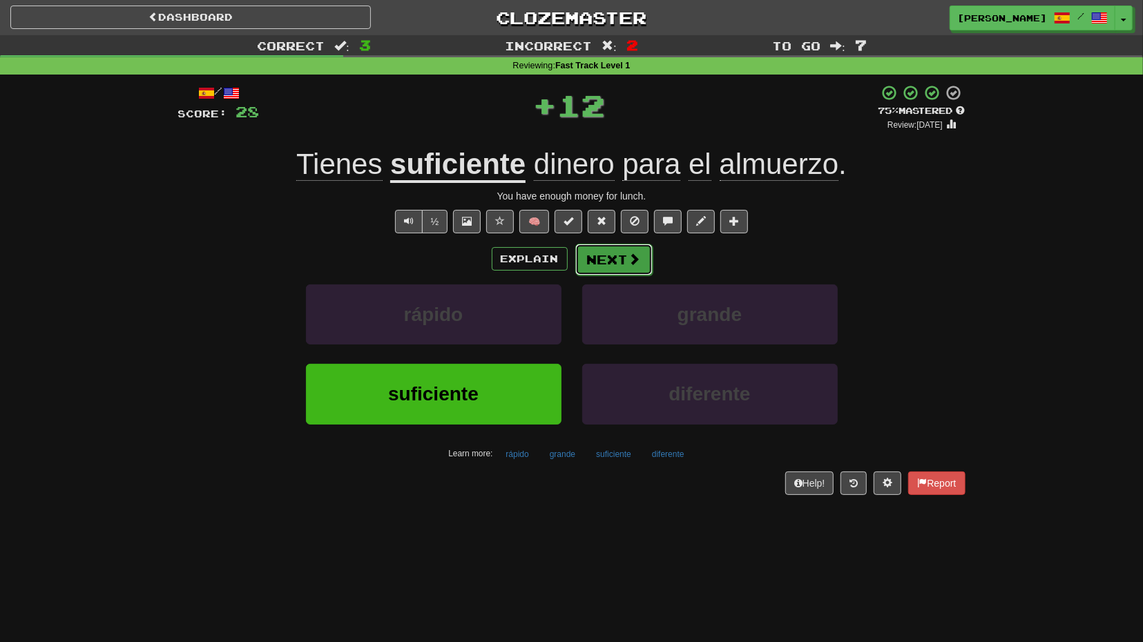
click at [616, 273] on button "Next" at bounding box center [613, 260] width 77 height 32
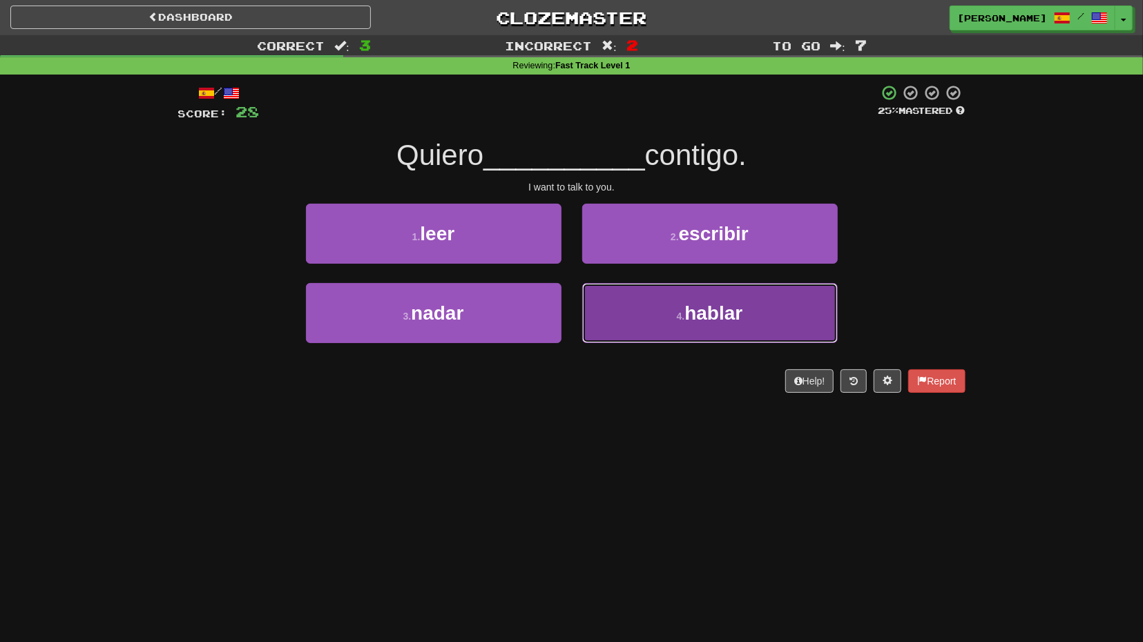
click at [643, 306] on button "4 . hablar" at bounding box center [709, 313] width 255 height 60
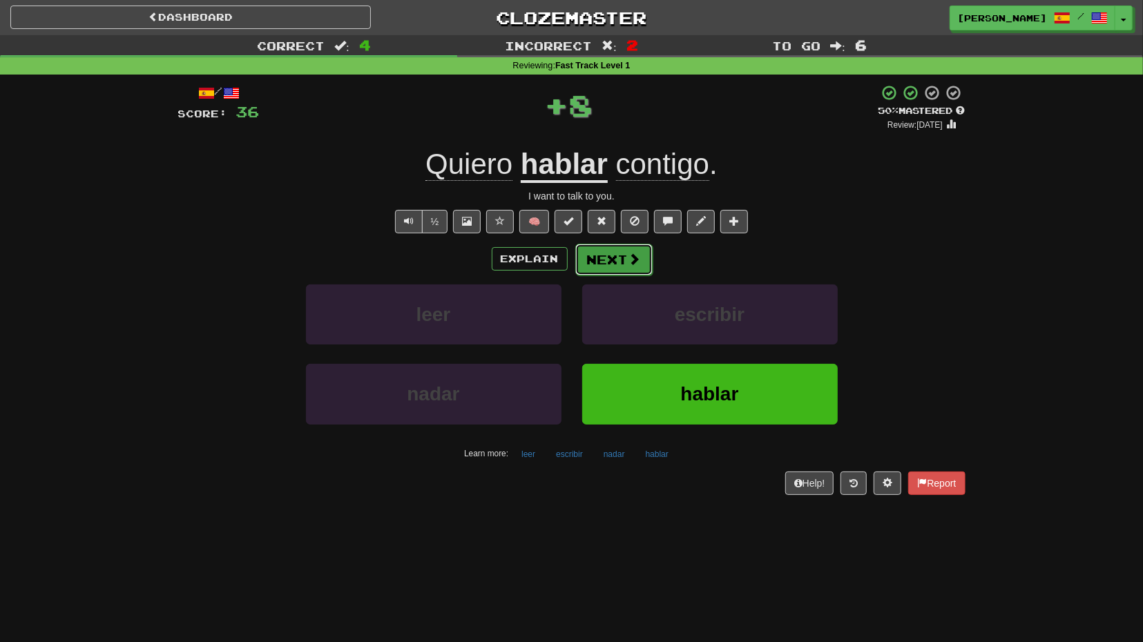
click at [621, 269] on button "Next" at bounding box center [613, 260] width 77 height 32
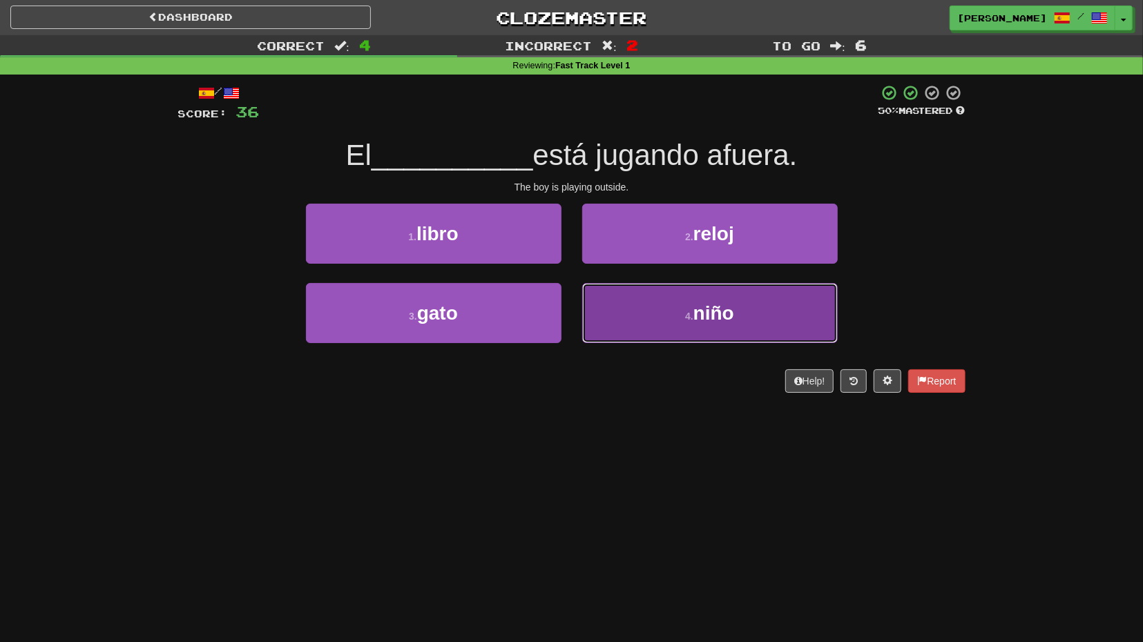
click at [630, 294] on button "4 . niño" at bounding box center [709, 313] width 255 height 60
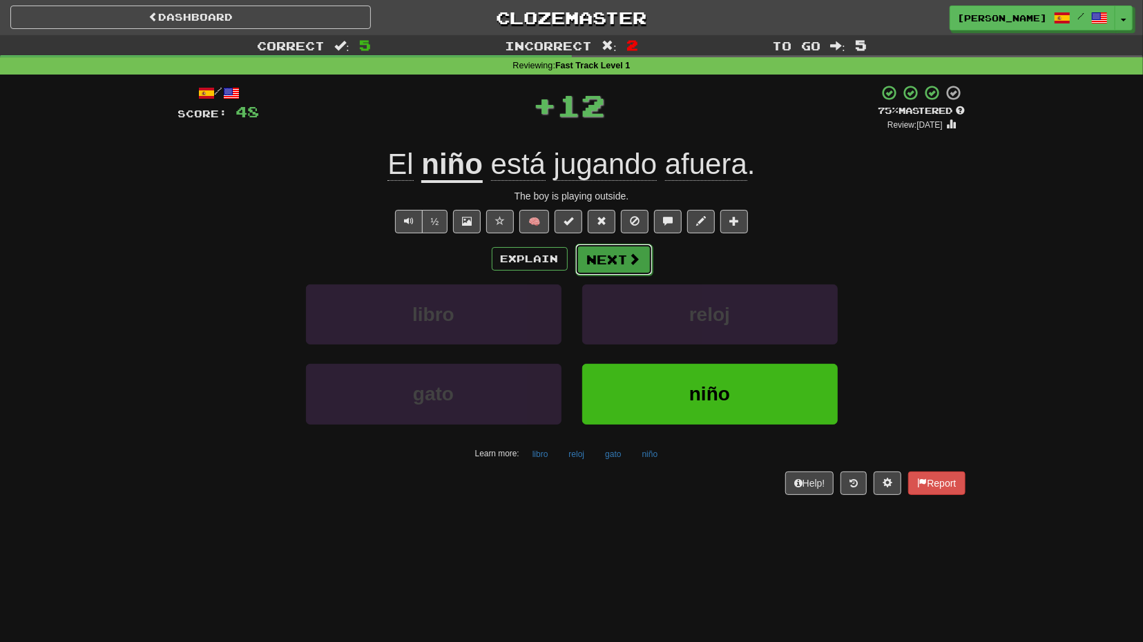
click at [617, 262] on button "Next" at bounding box center [613, 260] width 77 height 32
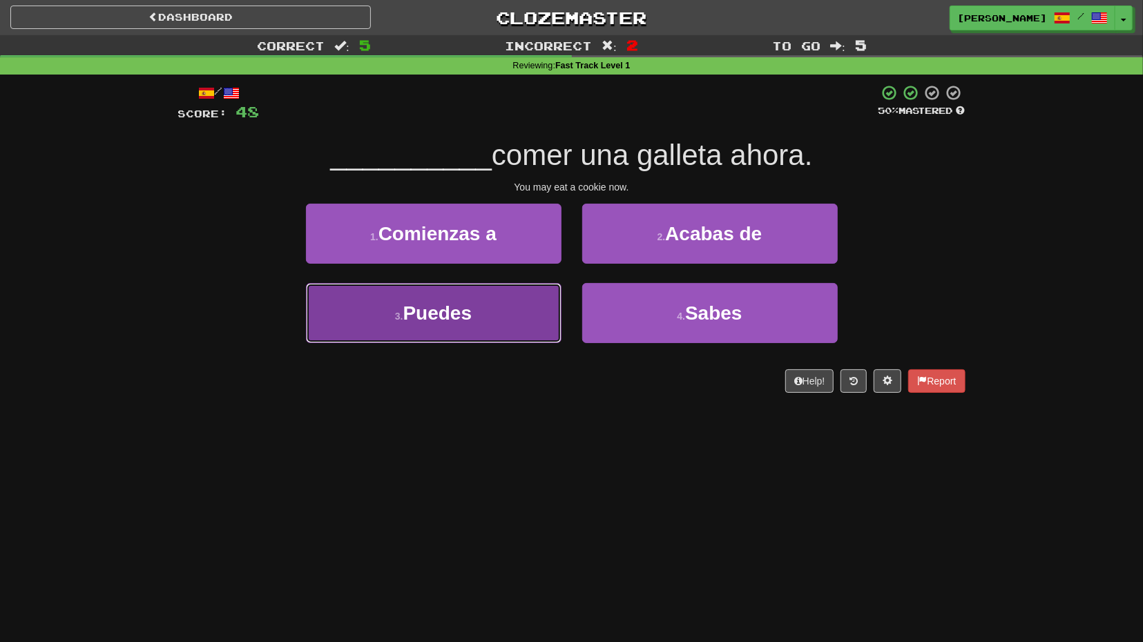
click at [531, 305] on button "3 . Puedes" at bounding box center [433, 313] width 255 height 60
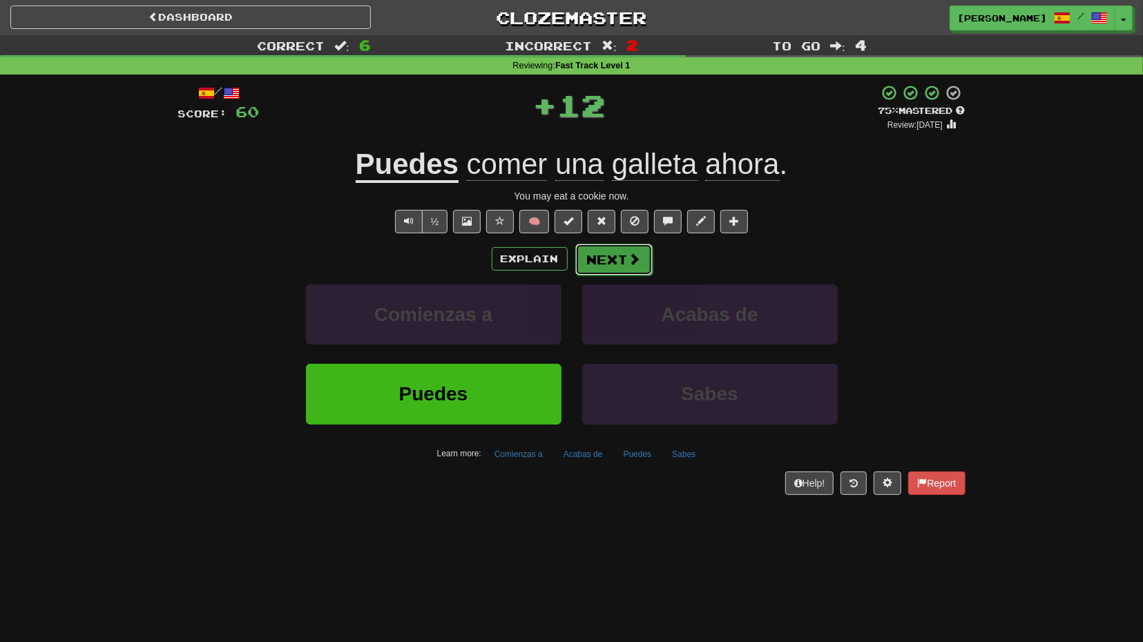
click at [617, 264] on button "Next" at bounding box center [613, 260] width 77 height 32
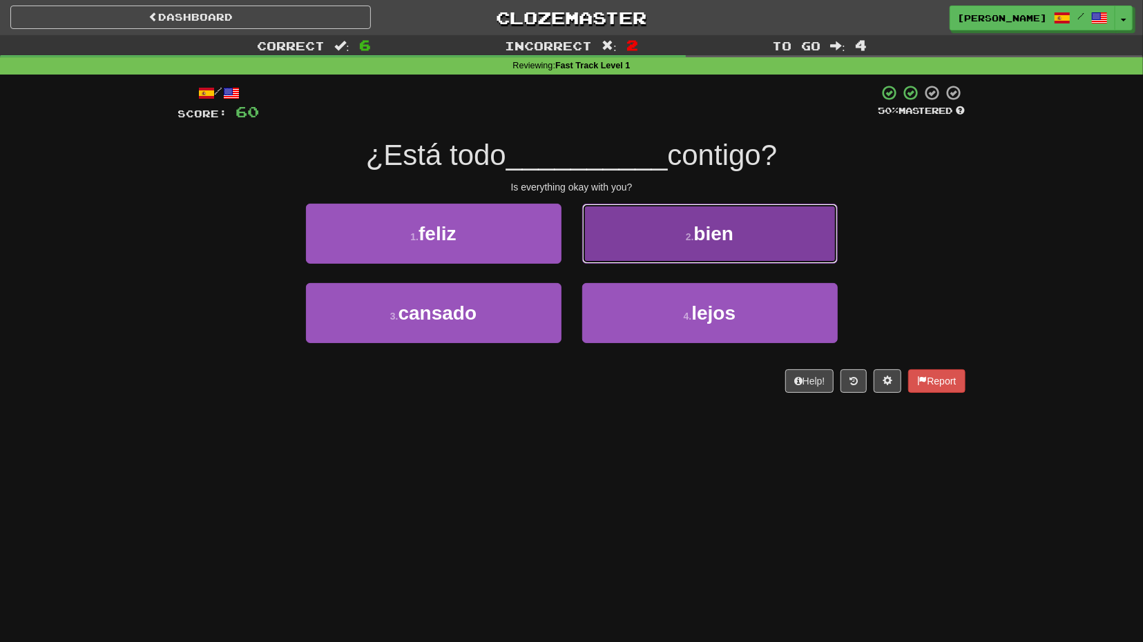
click at [635, 244] on button "2 . bien" at bounding box center [709, 234] width 255 height 60
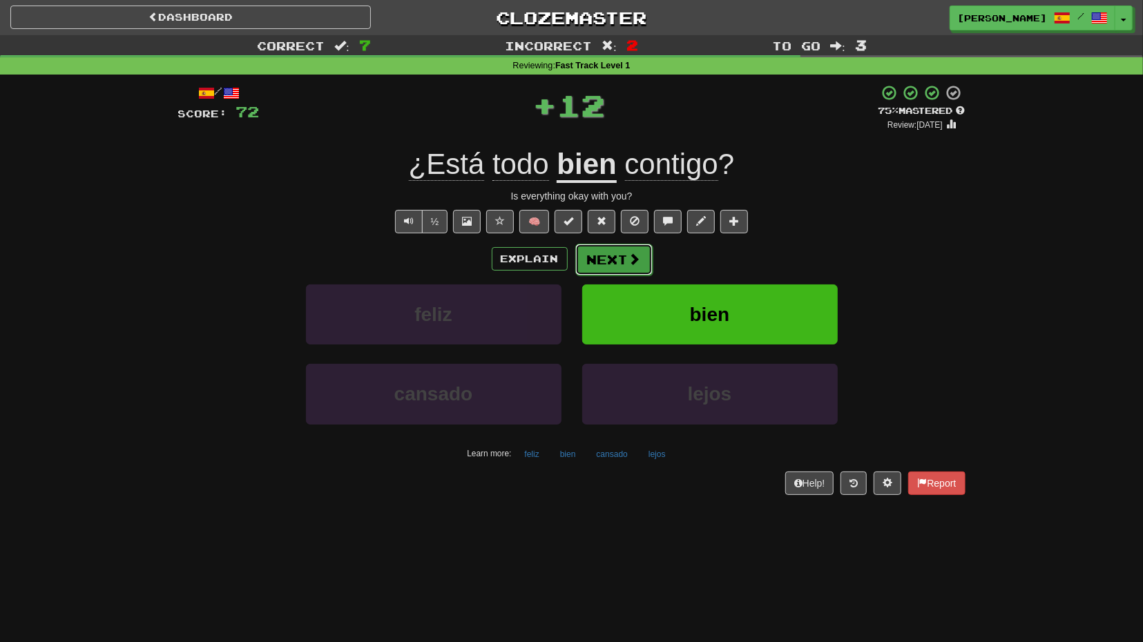
click at [632, 261] on span at bounding box center [634, 259] width 12 height 12
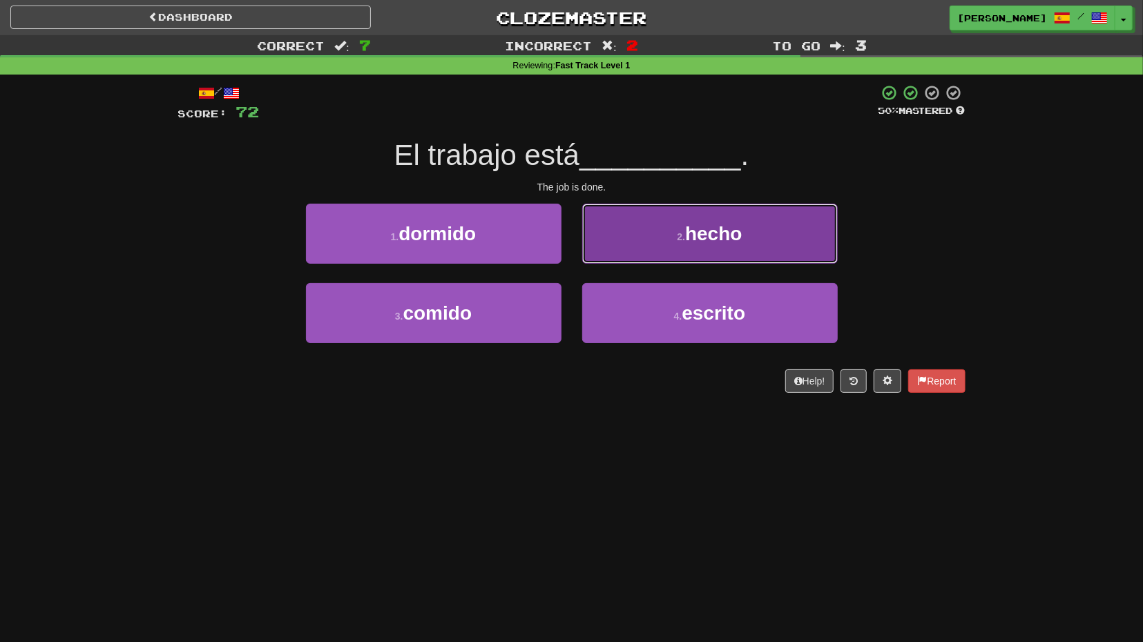
click at [626, 253] on button "2 . hecho" at bounding box center [709, 234] width 255 height 60
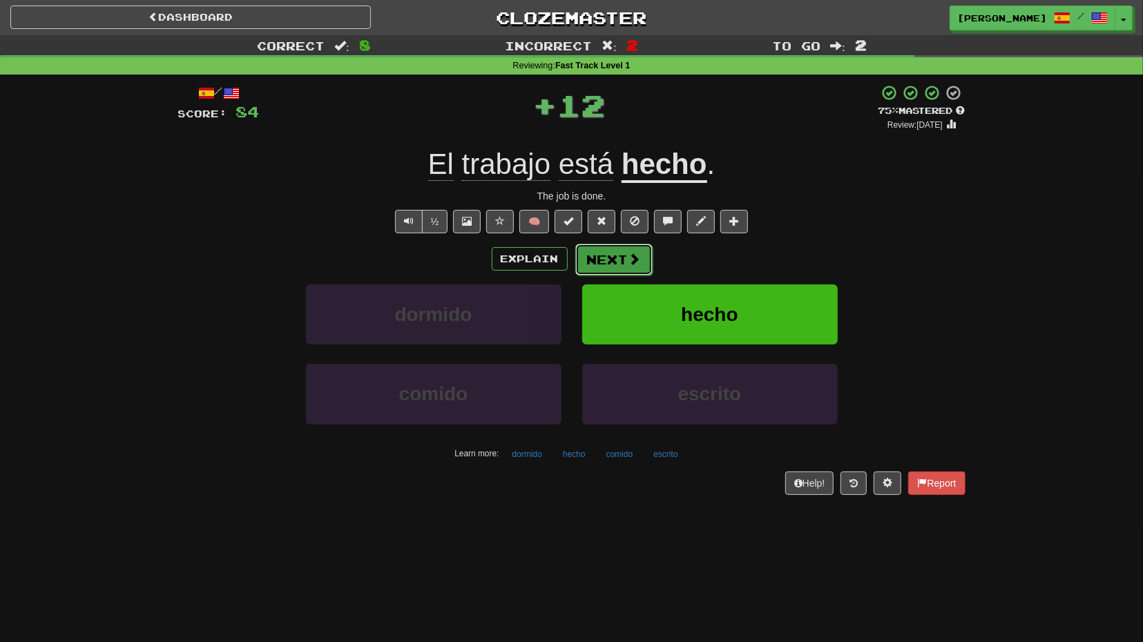
click at [618, 249] on button "Next" at bounding box center [613, 260] width 77 height 32
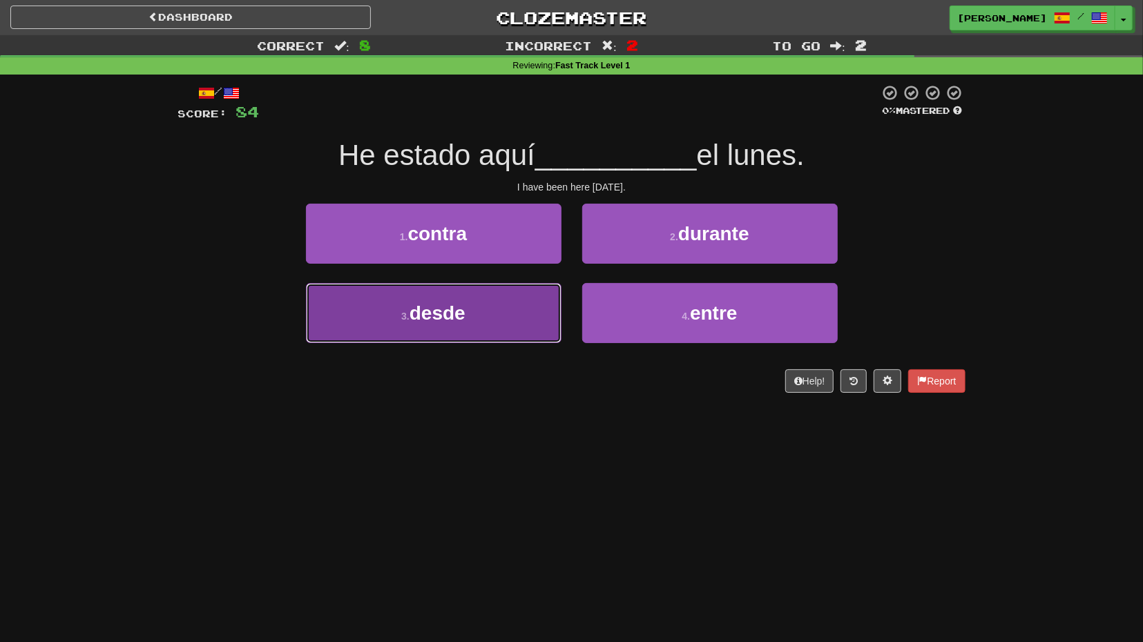
click at [541, 307] on button "3 . desde" at bounding box center [433, 313] width 255 height 60
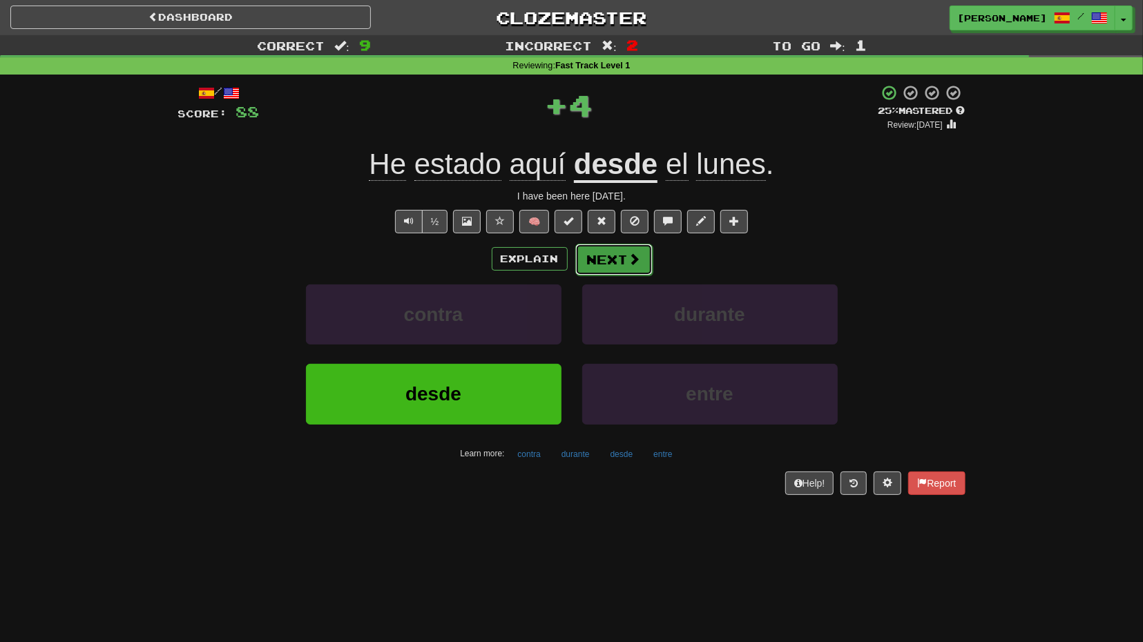
click at [626, 260] on button "Next" at bounding box center [613, 260] width 77 height 32
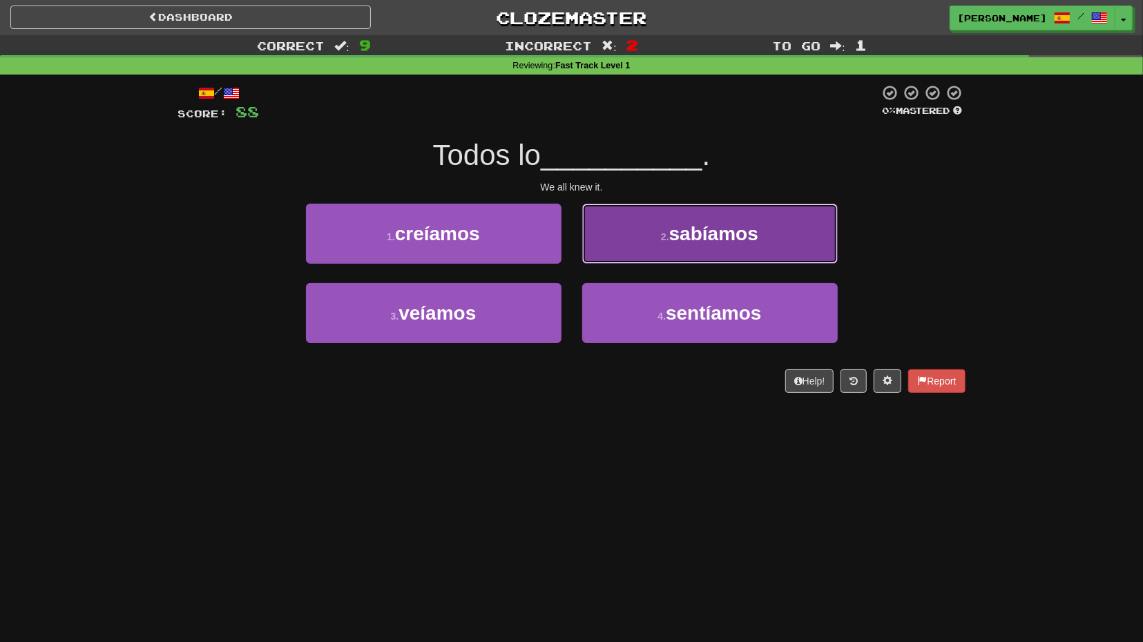
click at [630, 247] on button "2 . sabíamos" at bounding box center [709, 234] width 255 height 60
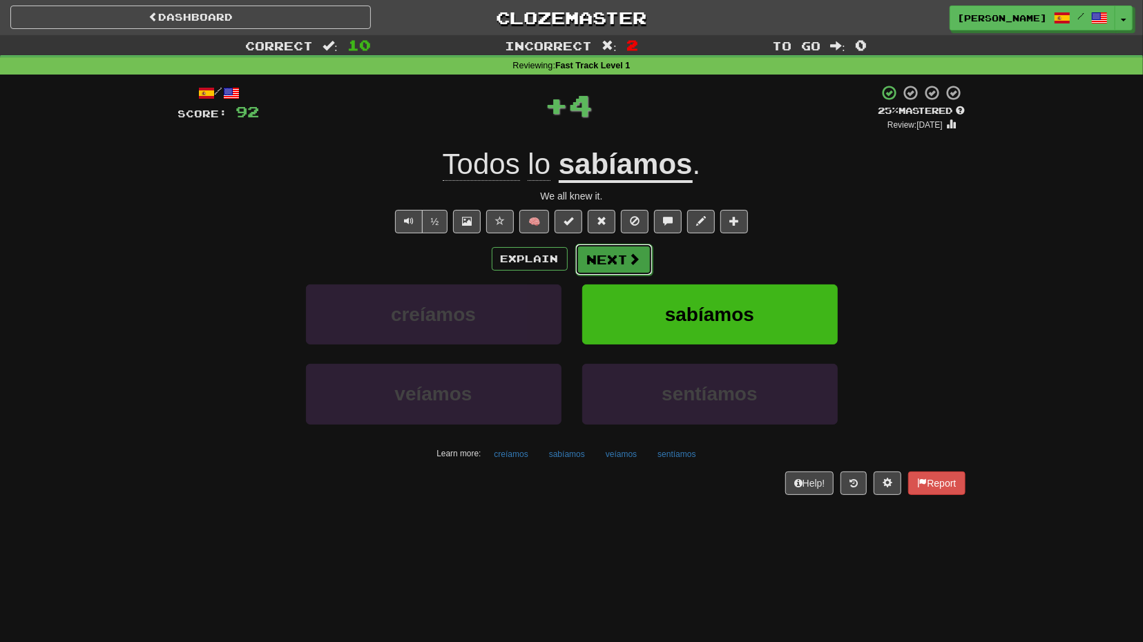
click at [632, 270] on button "Next" at bounding box center [613, 260] width 77 height 32
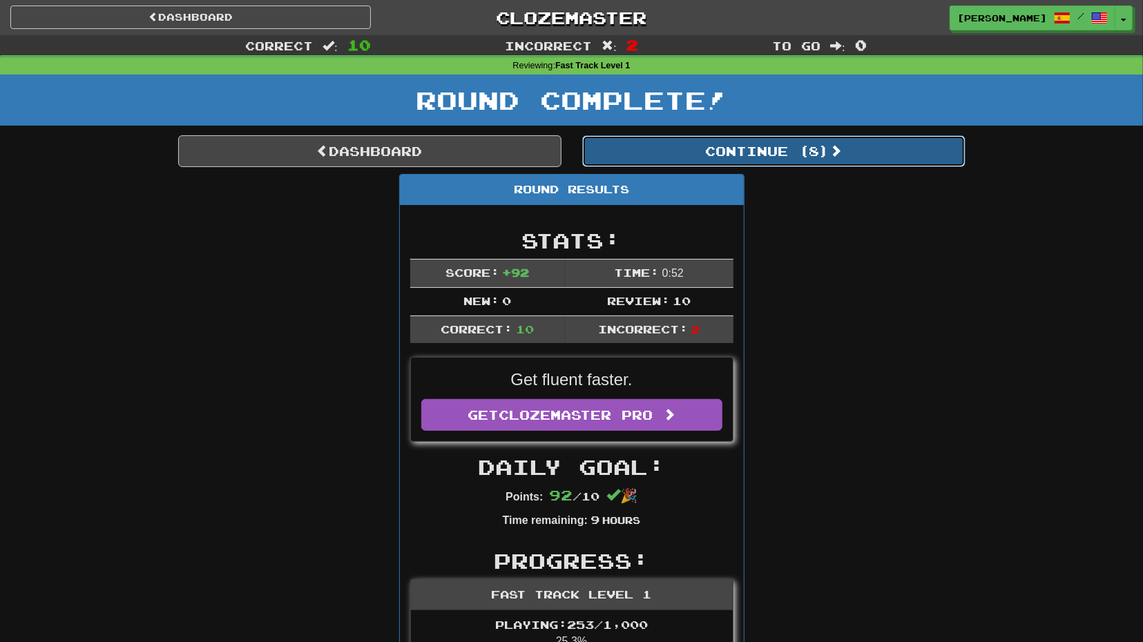
click at [744, 164] on button "Continue ( 8 )" at bounding box center [773, 151] width 383 height 32
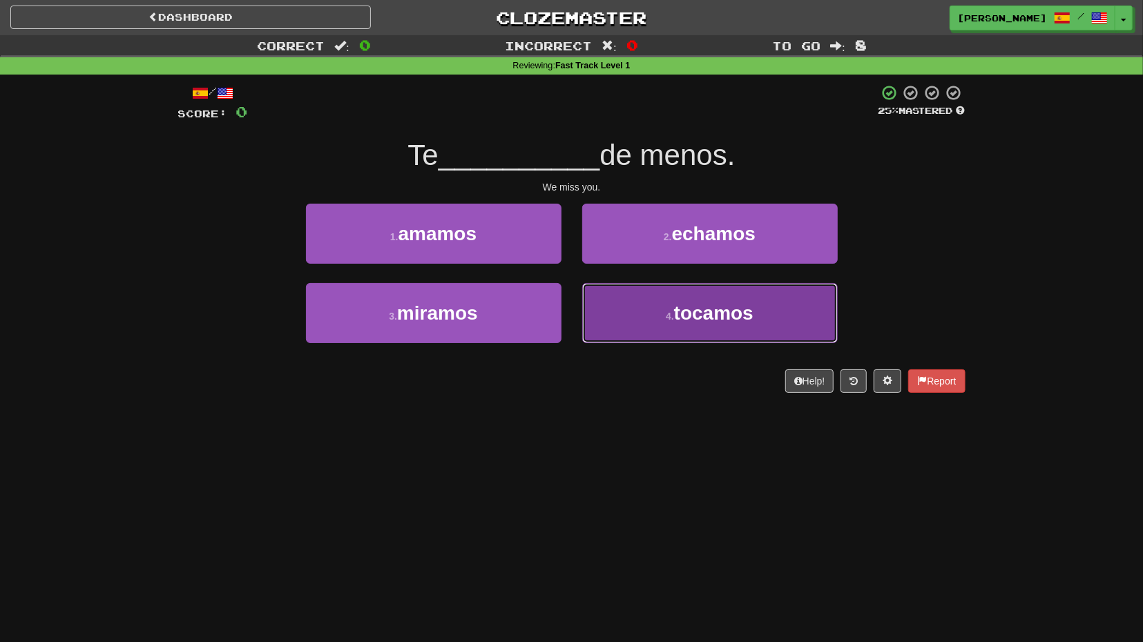
click at [677, 291] on button "4 . tocamos" at bounding box center [709, 313] width 255 height 60
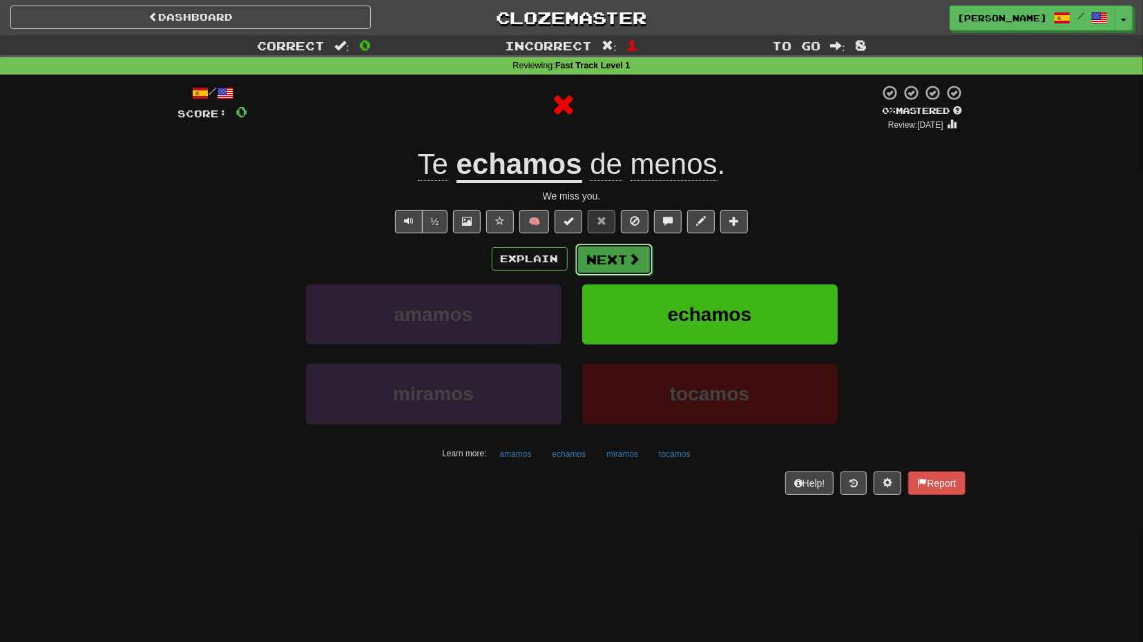
click at [639, 267] on button "Next" at bounding box center [613, 260] width 77 height 32
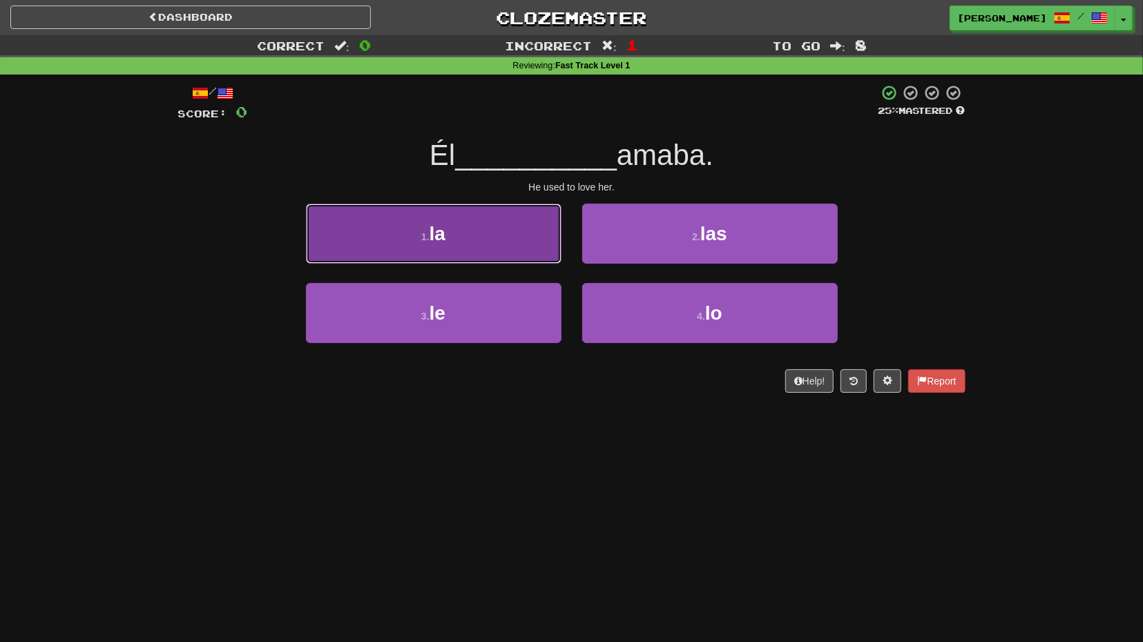
click at [453, 240] on button "1 . la" at bounding box center [433, 234] width 255 height 60
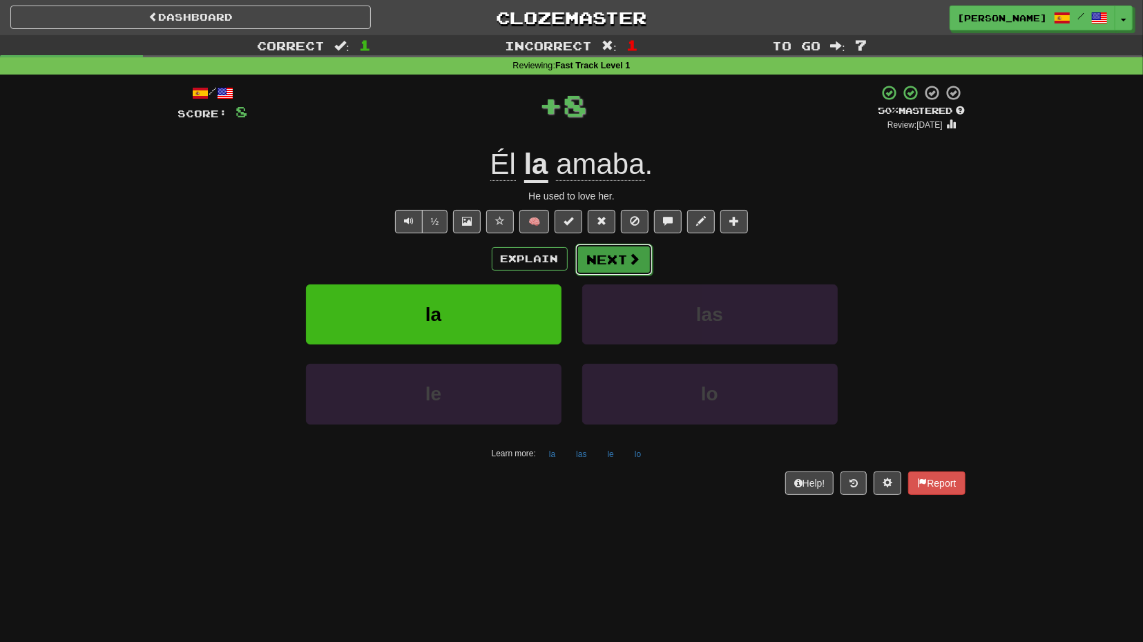
click at [625, 259] on button "Next" at bounding box center [613, 260] width 77 height 32
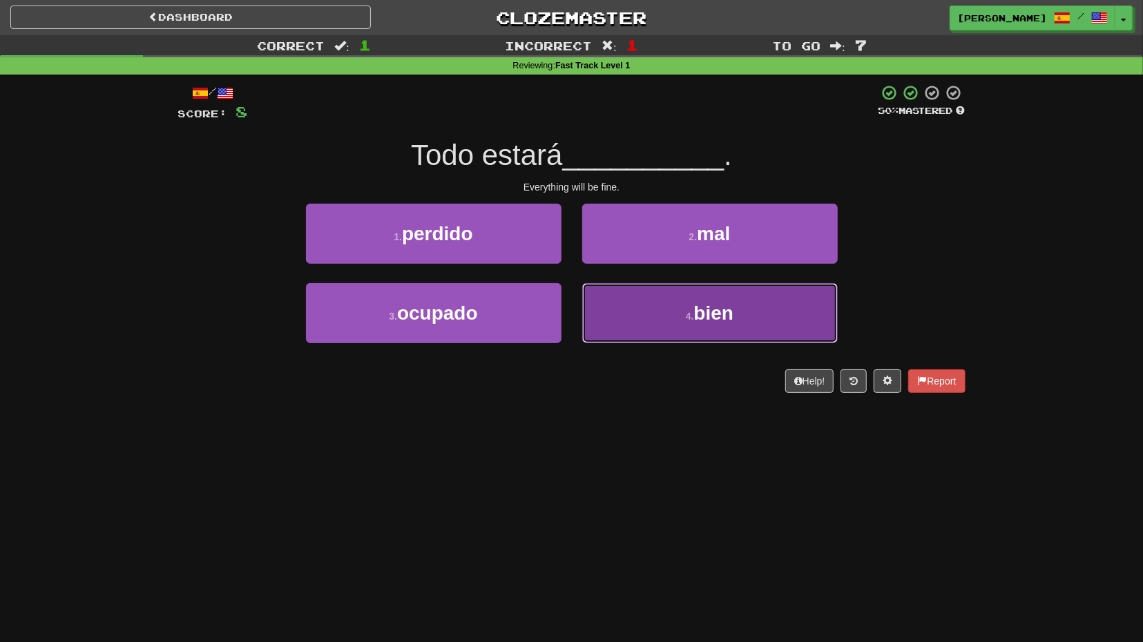
click at [641, 296] on button "4 . bien" at bounding box center [709, 313] width 255 height 60
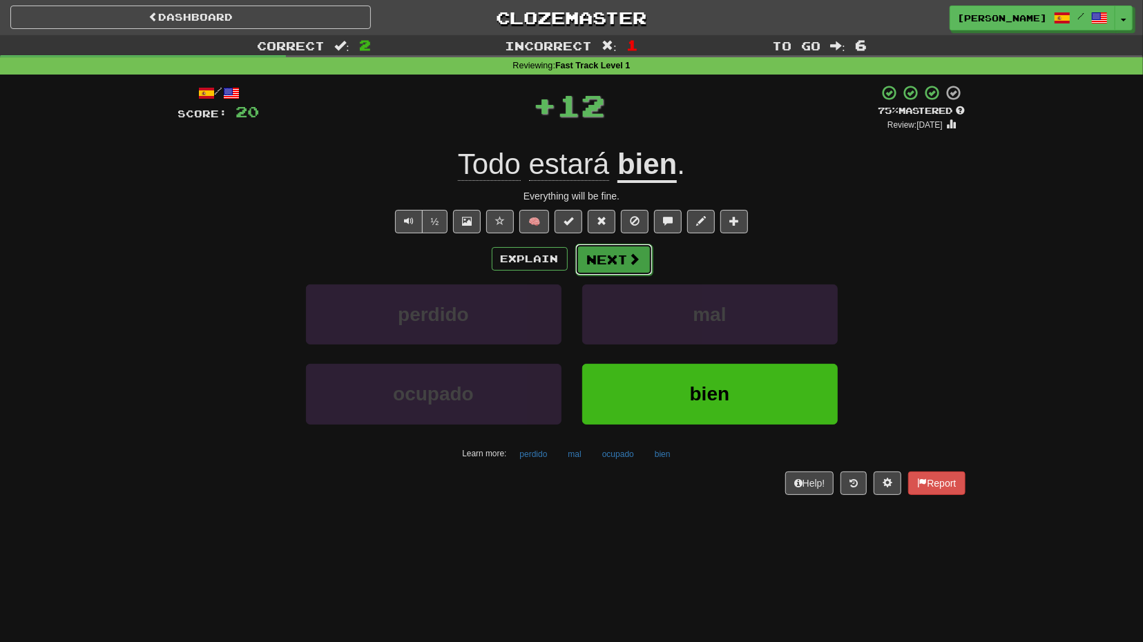
click at [624, 266] on button "Next" at bounding box center [613, 260] width 77 height 32
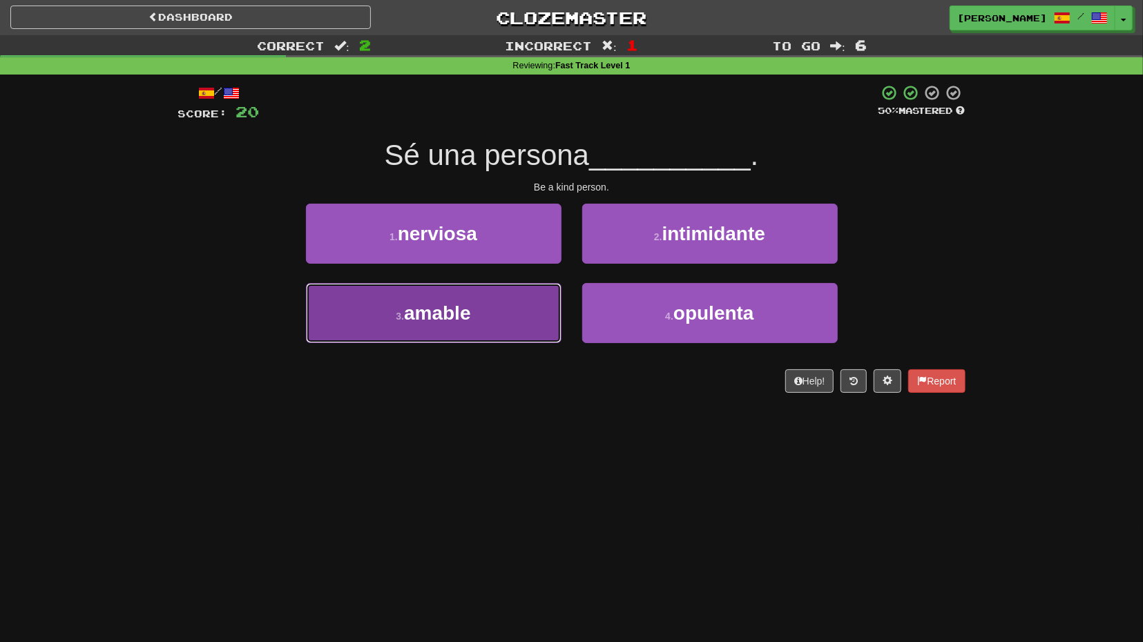
click at [520, 302] on button "3 . amable" at bounding box center [433, 313] width 255 height 60
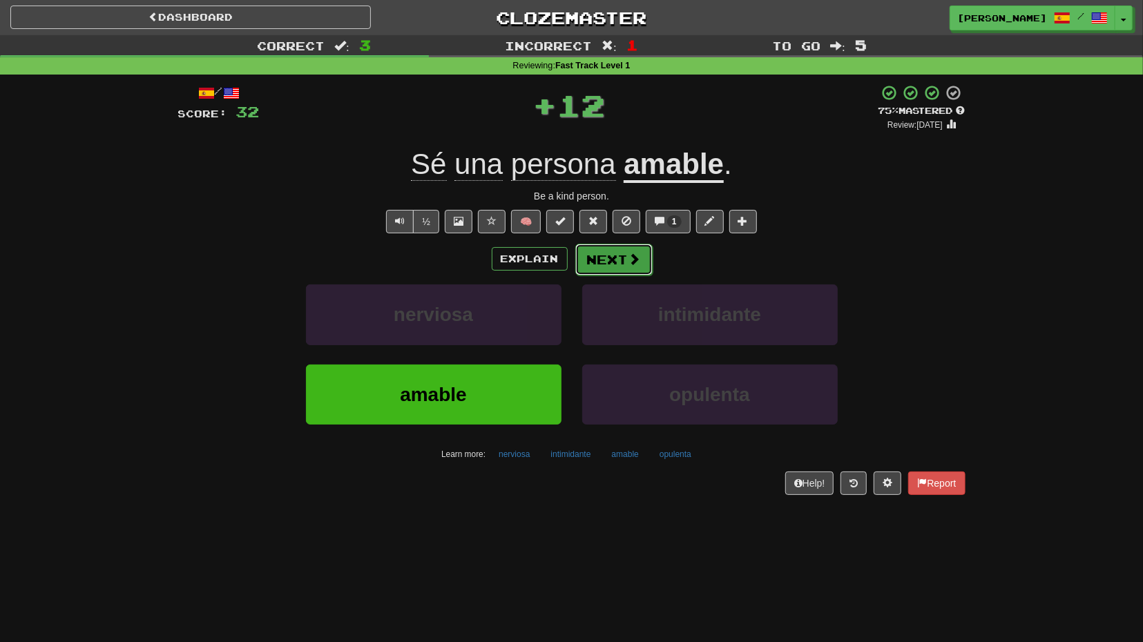
click at [611, 269] on button "Next" at bounding box center [613, 260] width 77 height 32
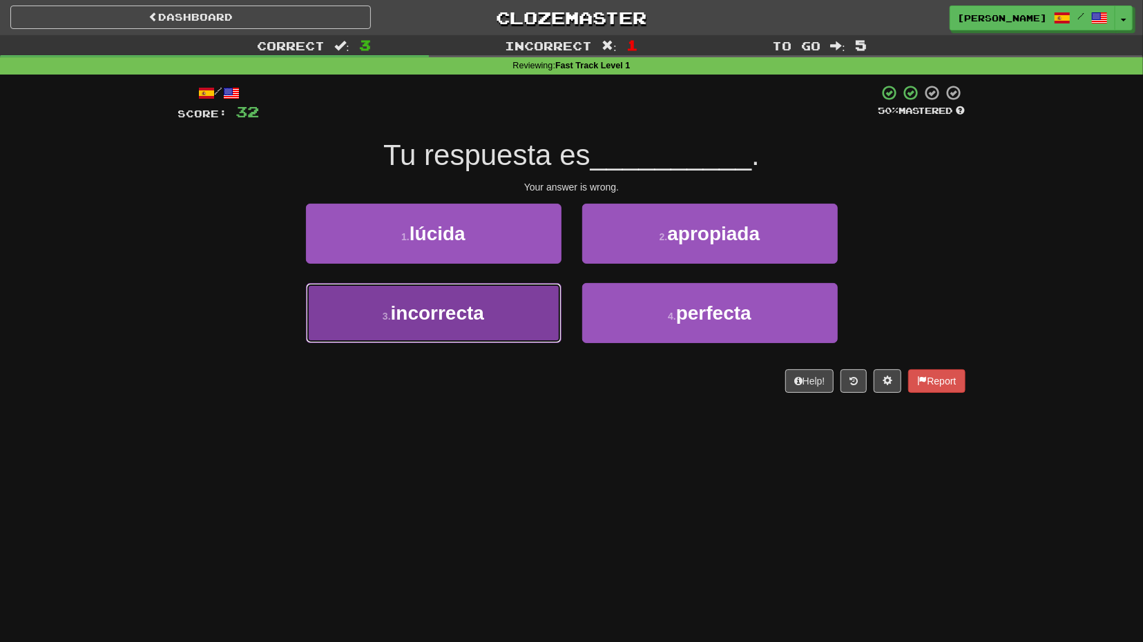
click at [545, 292] on button "3 . incorrecta" at bounding box center [433, 313] width 255 height 60
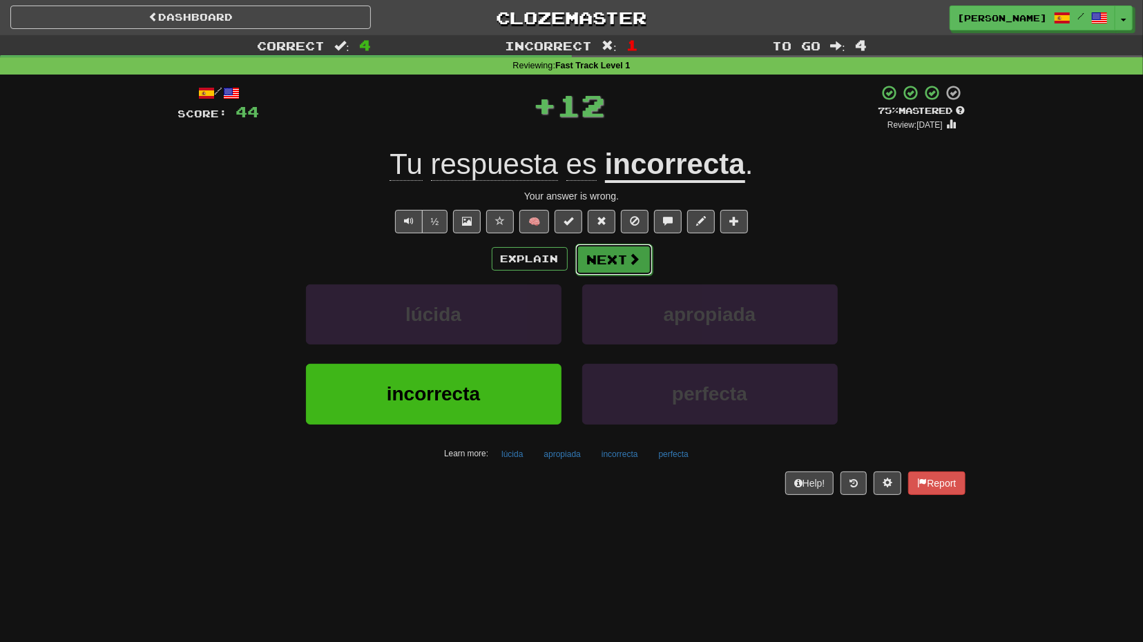
click at [624, 263] on button "Next" at bounding box center [613, 260] width 77 height 32
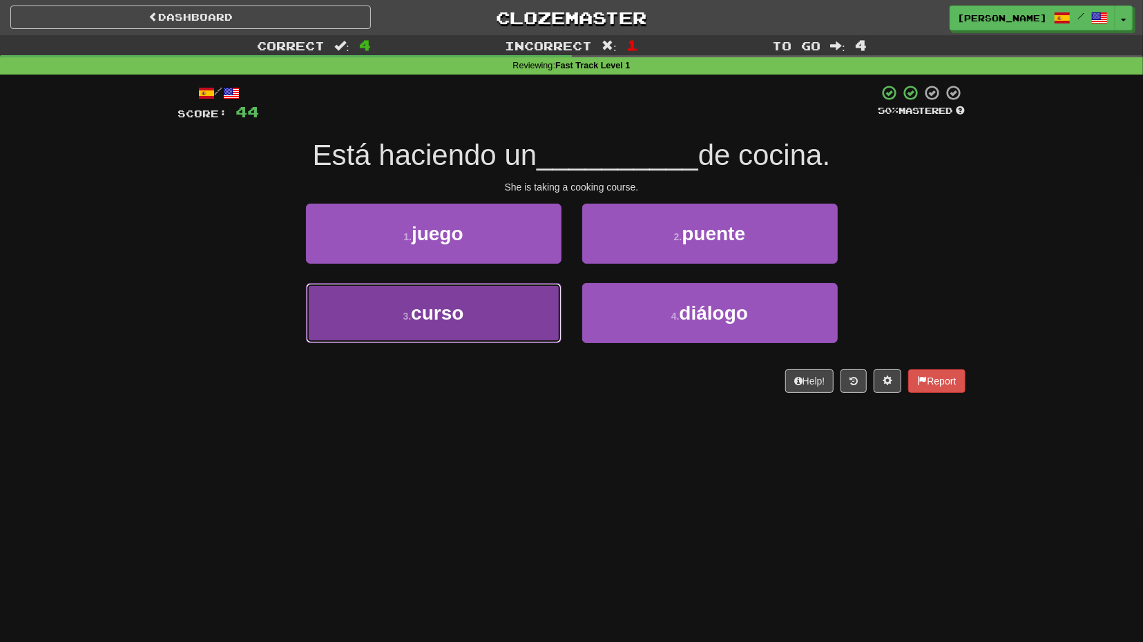
click at [550, 306] on button "3 . curso" at bounding box center [433, 313] width 255 height 60
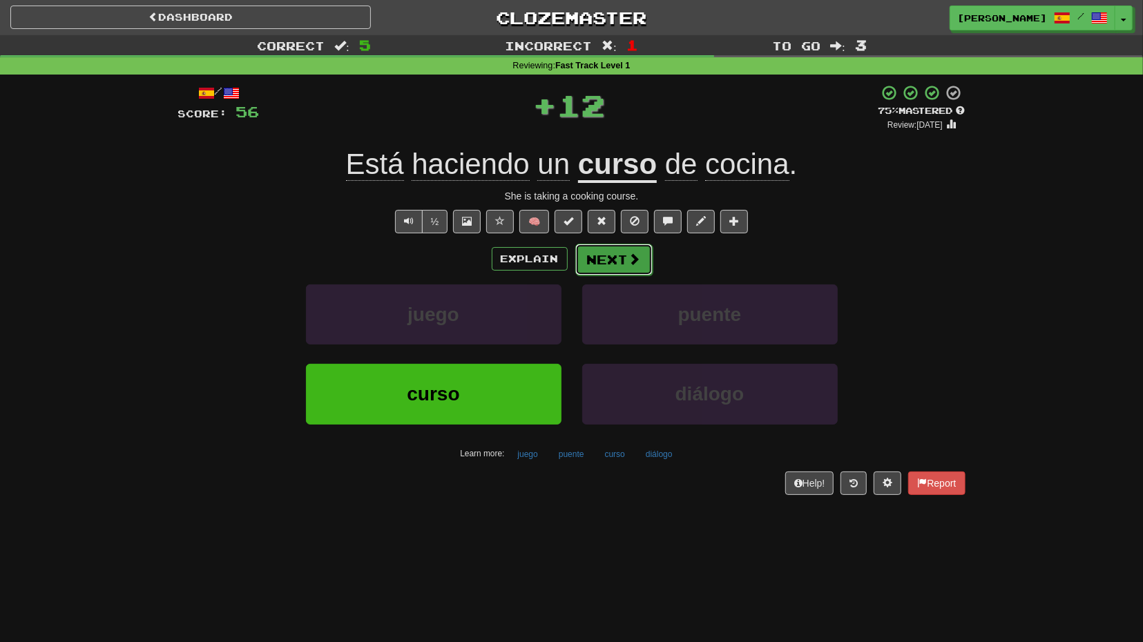
click at [619, 262] on button "Next" at bounding box center [613, 260] width 77 height 32
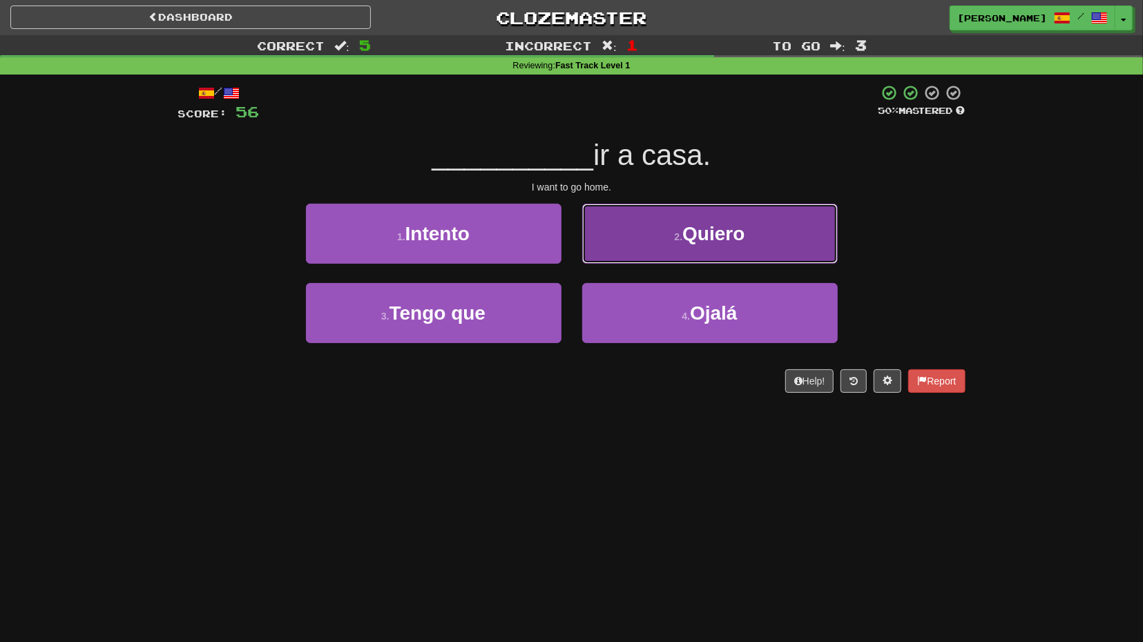
click at [646, 248] on button "2 . Quiero" at bounding box center [709, 234] width 255 height 60
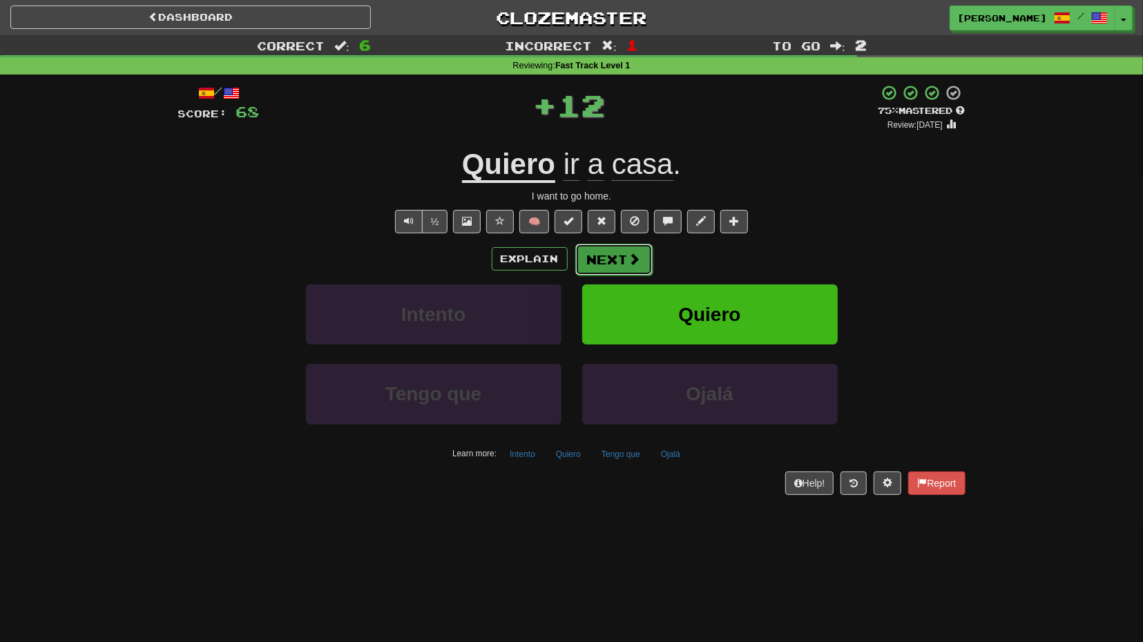
click at [617, 260] on button "Next" at bounding box center [613, 260] width 77 height 32
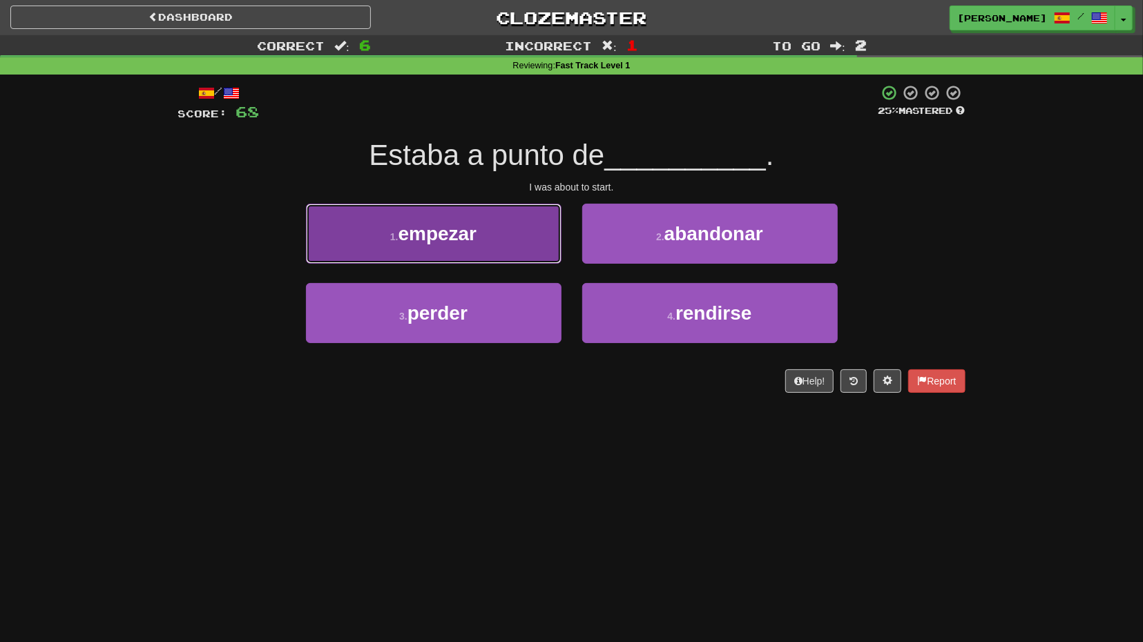
click at [534, 255] on button "1 . empezar" at bounding box center [433, 234] width 255 height 60
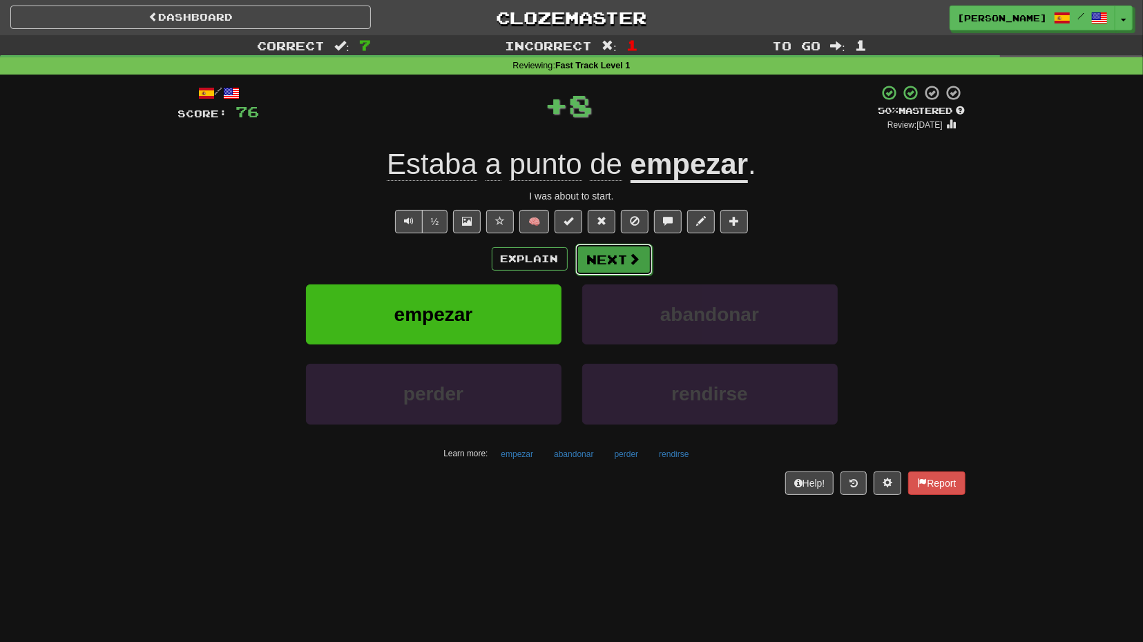
click at [606, 255] on button "Next" at bounding box center [613, 260] width 77 height 32
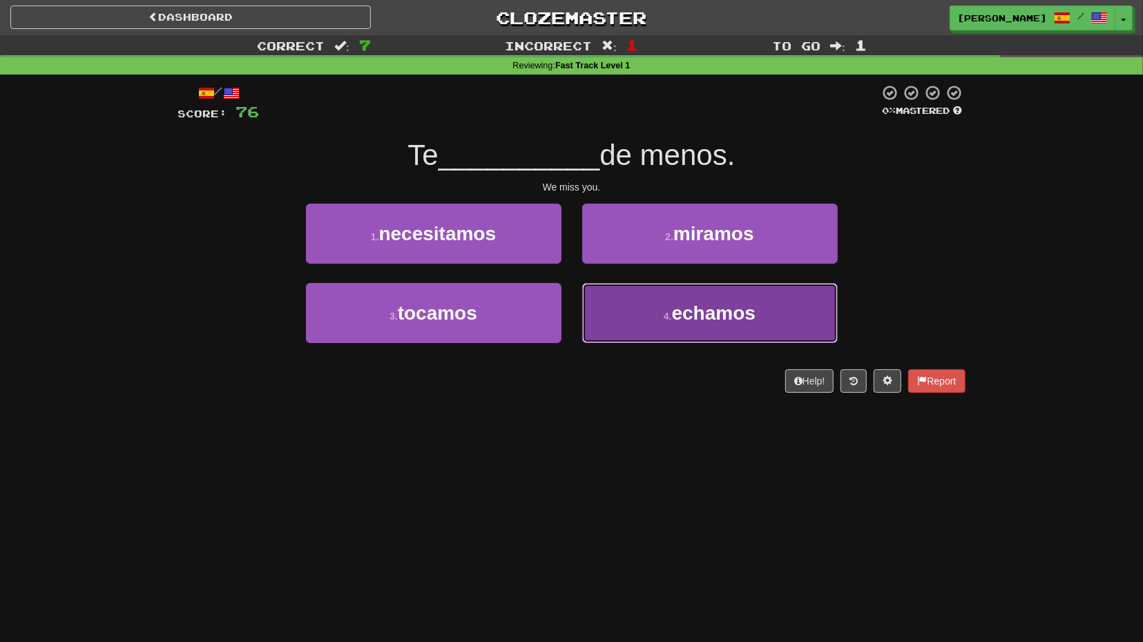
click at [604, 299] on button "4 . echamos" at bounding box center [709, 313] width 255 height 60
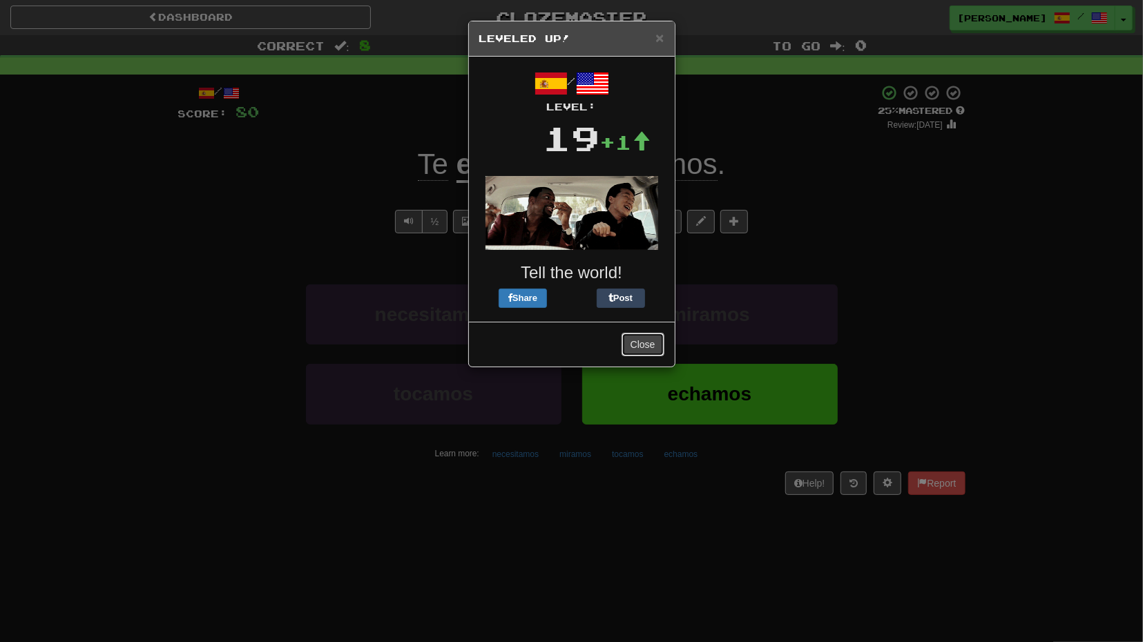
click at [644, 334] on button "Close" at bounding box center [642, 344] width 43 height 23
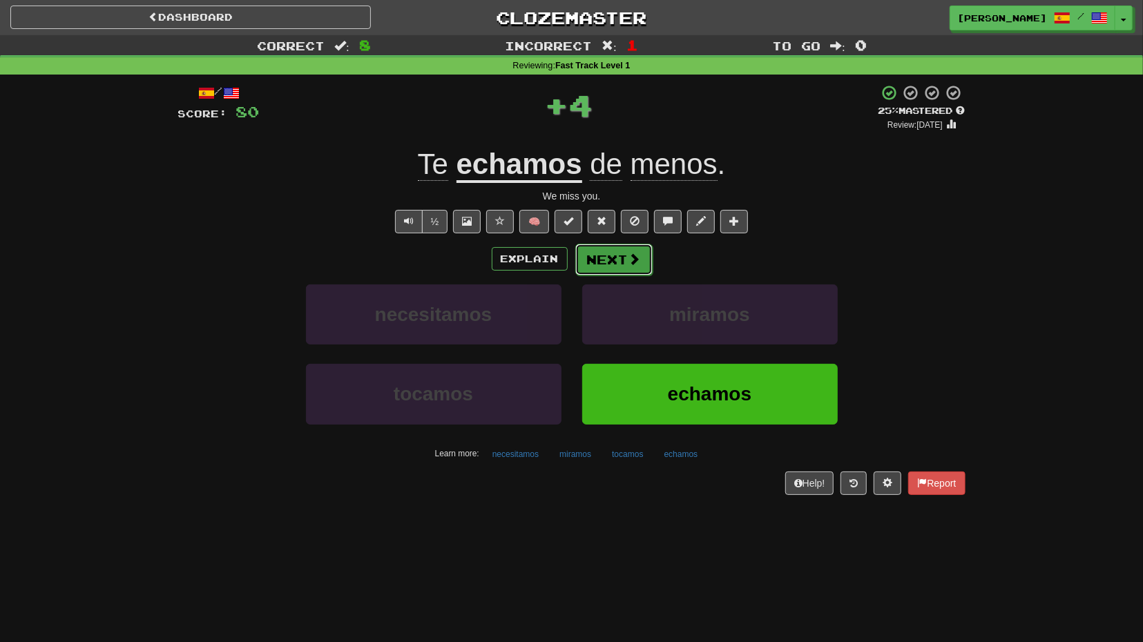
click at [622, 263] on button "Next" at bounding box center [613, 260] width 77 height 32
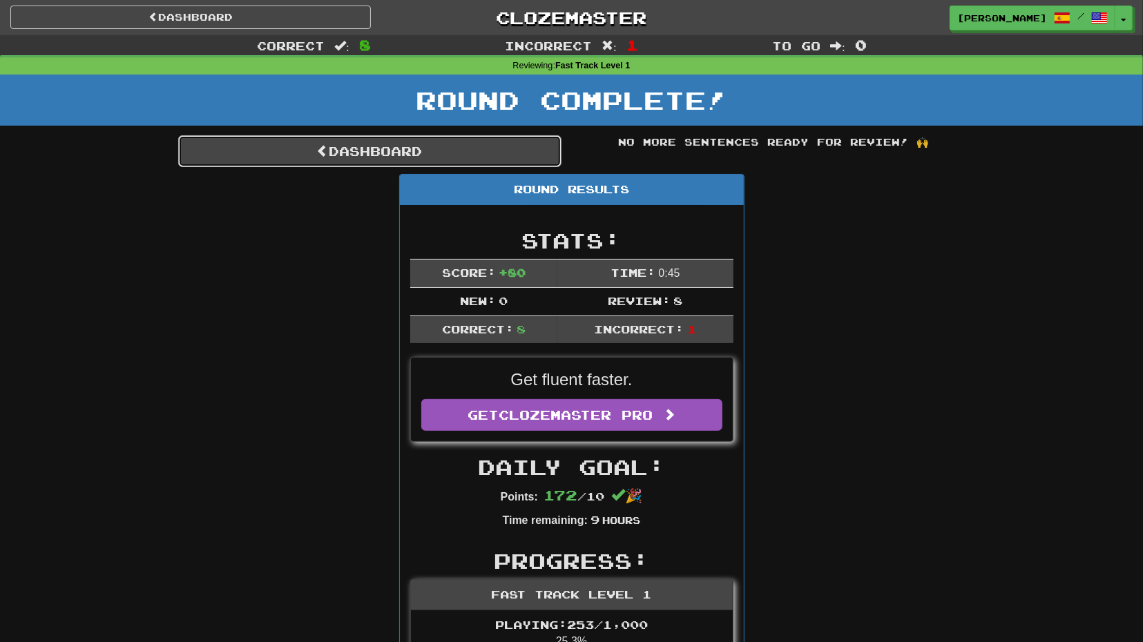
click at [412, 157] on link "Dashboard" at bounding box center [369, 151] width 383 height 32
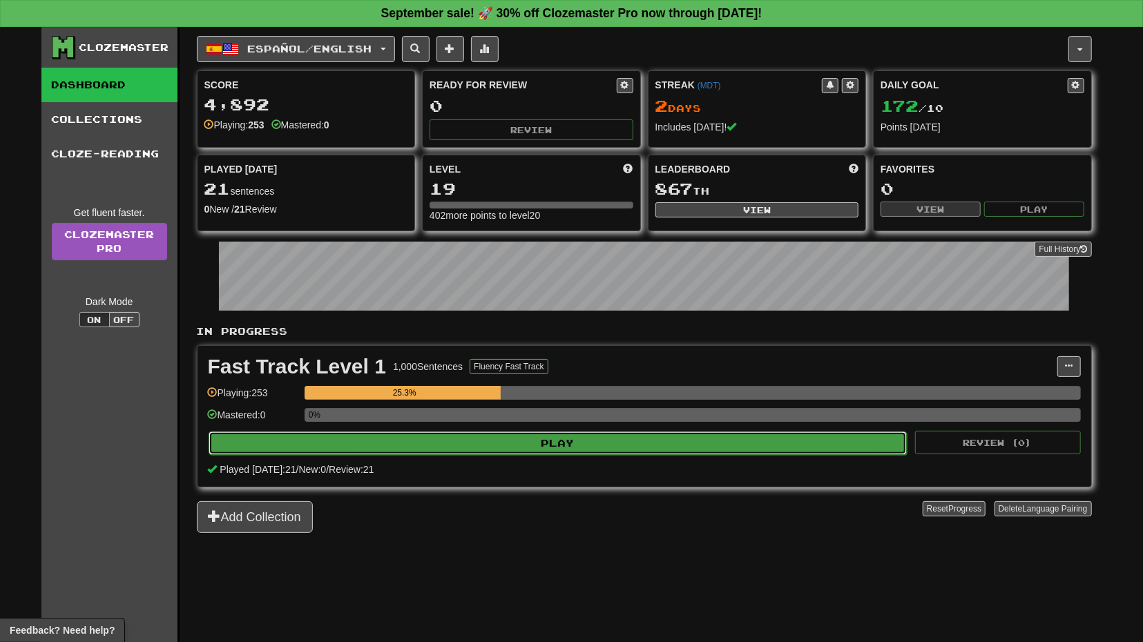
click at [752, 434] on button "Play" at bounding box center [558, 443] width 699 height 23
select select "**"
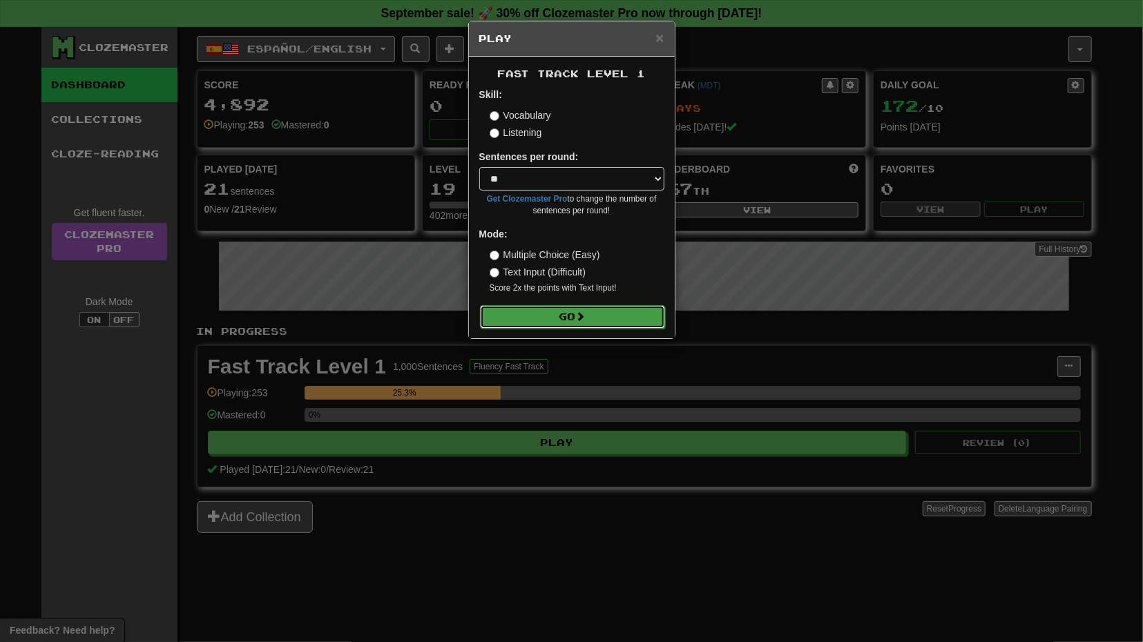
click at [621, 318] on button "Go" at bounding box center [572, 316] width 185 height 23
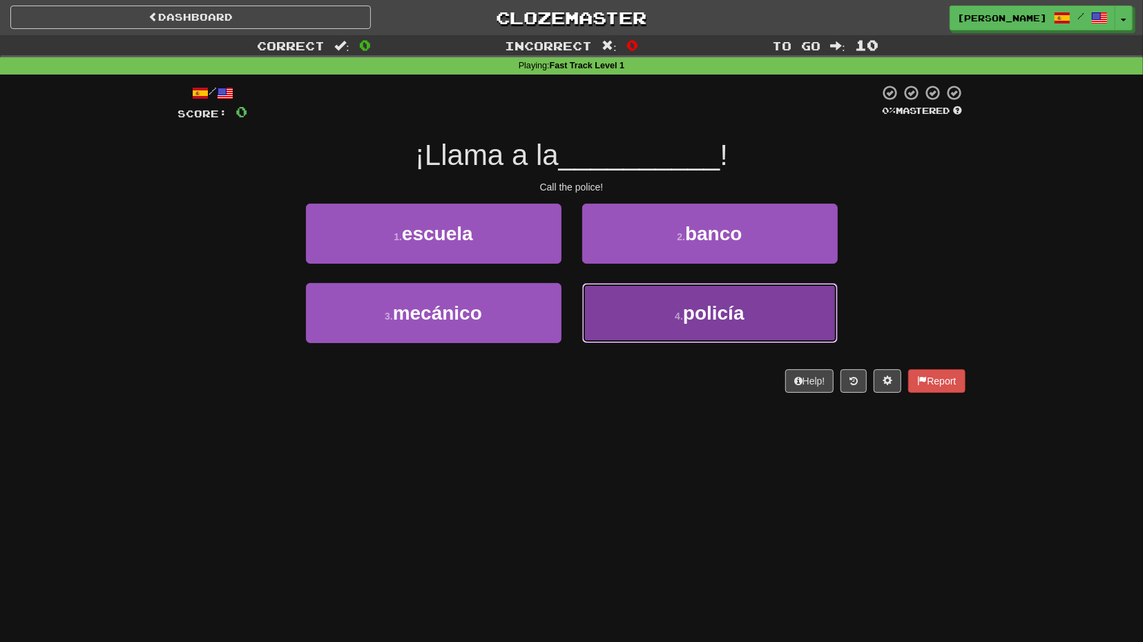
click at [646, 310] on button "4 . policía" at bounding box center [709, 313] width 255 height 60
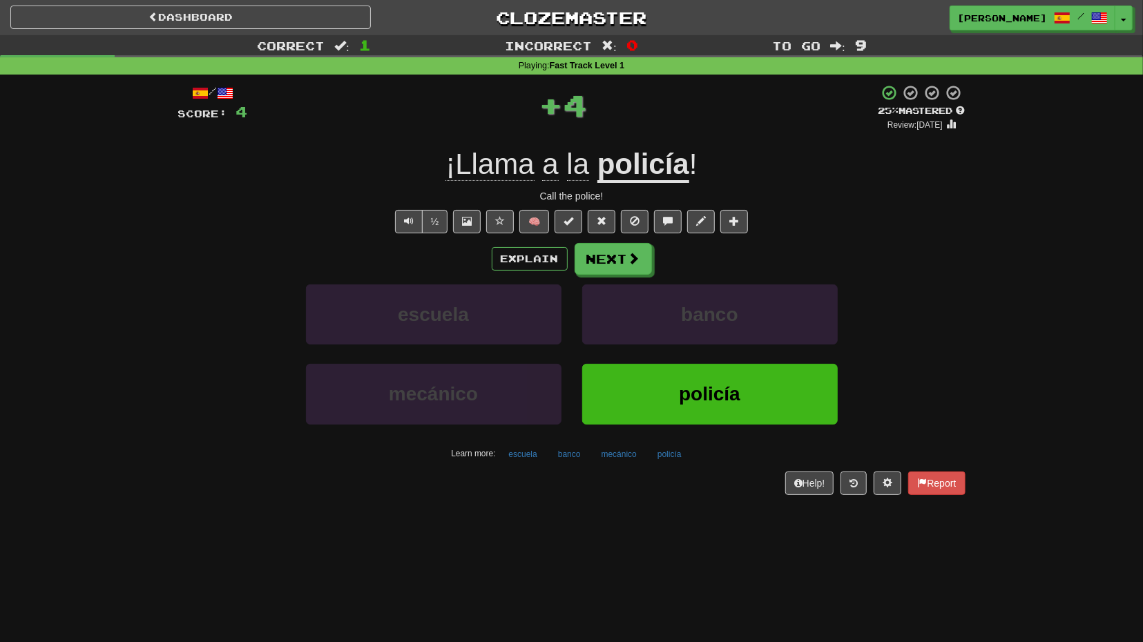
click at [615, 278] on div "Explain Next escuela banco mecánico policía Learn more: escuela banco mecánico …" at bounding box center [571, 354] width 787 height 222
click at [617, 276] on div "Explain Next escuela banco mecánico policía Learn more: escuela banco mecánico …" at bounding box center [571, 354] width 787 height 222
click at [622, 266] on button "Next" at bounding box center [613, 260] width 77 height 32
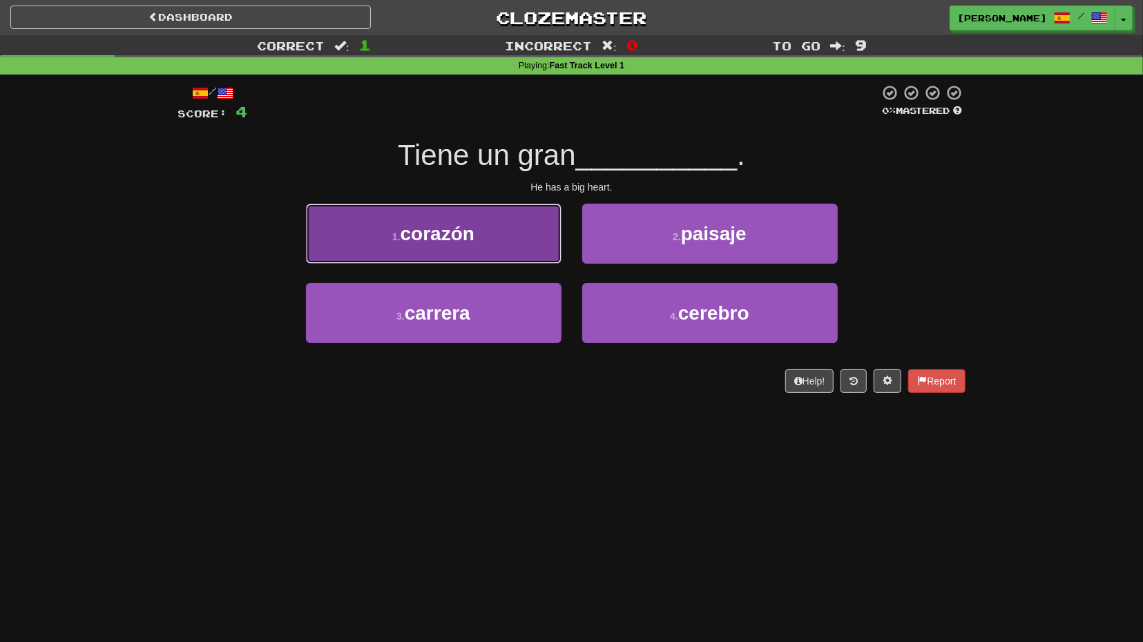
click at [500, 255] on button "1 . corazón" at bounding box center [433, 234] width 255 height 60
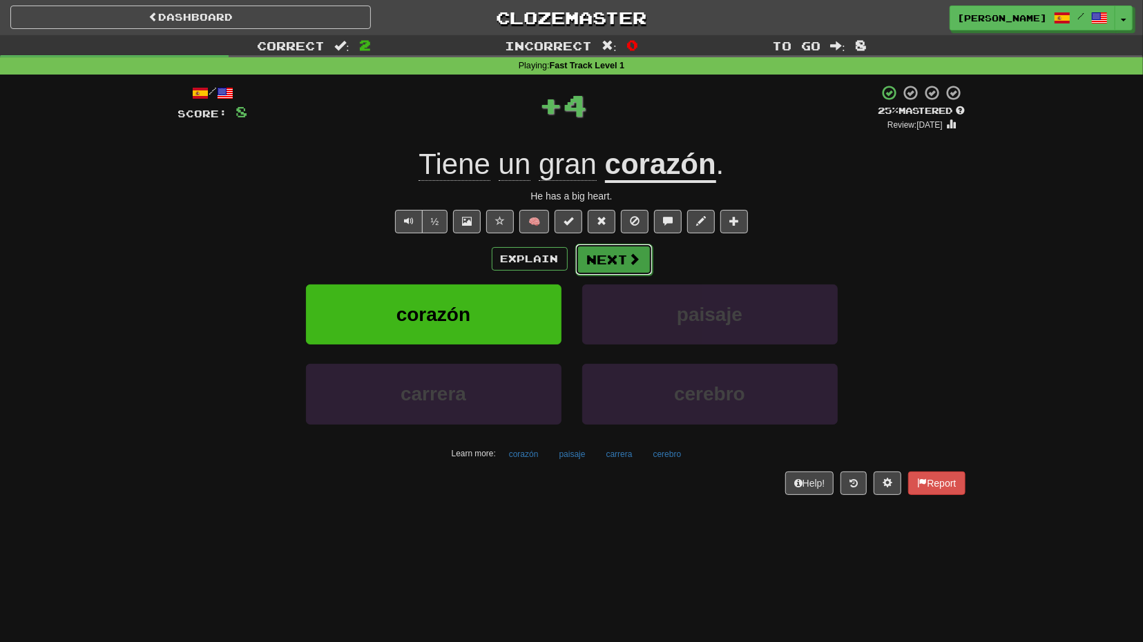
click at [606, 270] on button "Next" at bounding box center [613, 260] width 77 height 32
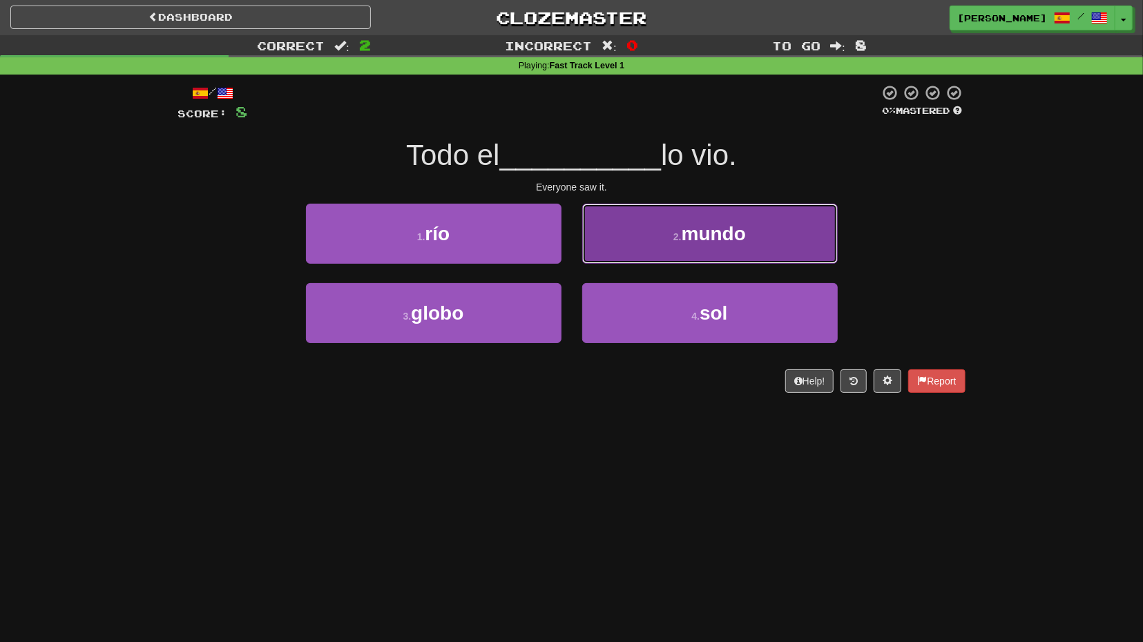
click at [625, 253] on button "2 . mundo" at bounding box center [709, 234] width 255 height 60
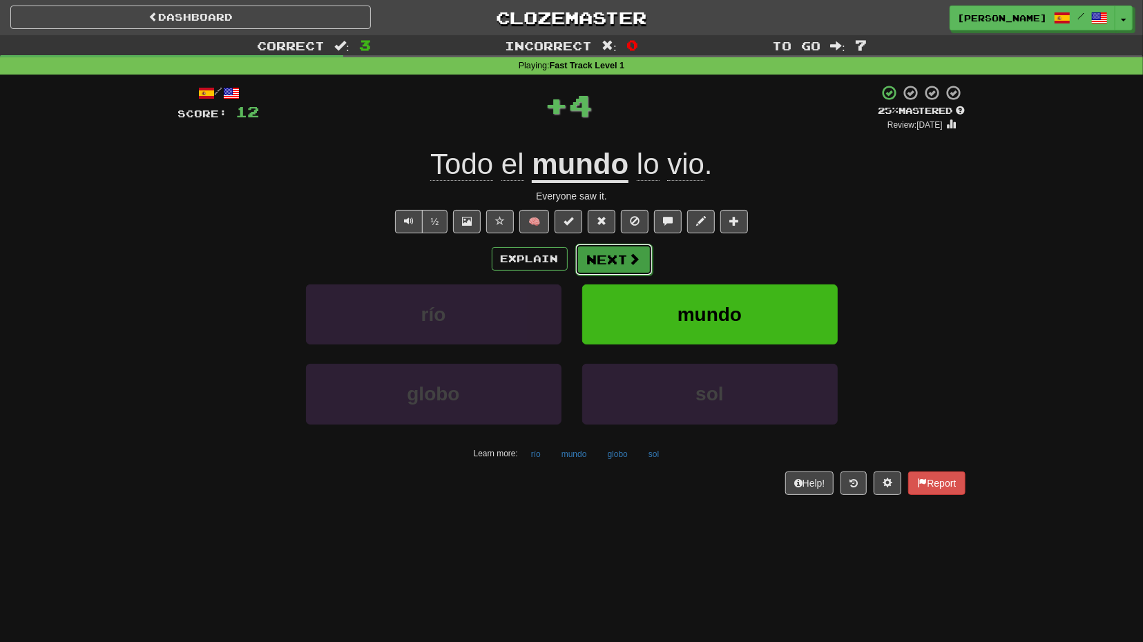
click at [617, 264] on button "Next" at bounding box center [613, 260] width 77 height 32
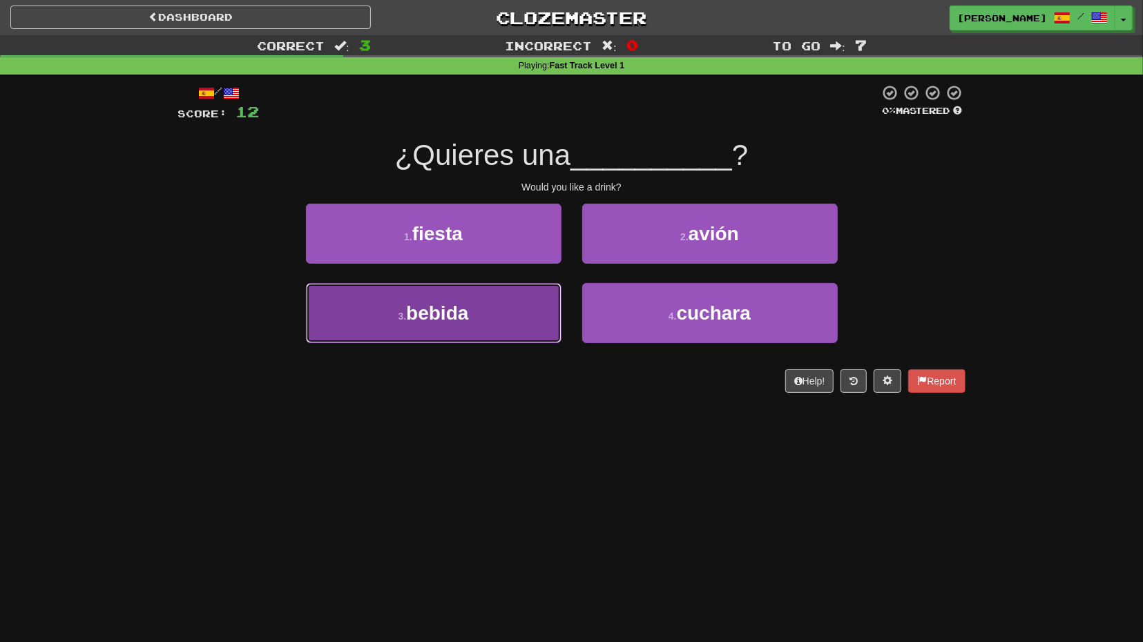
click at [535, 301] on button "3 . bebida" at bounding box center [433, 313] width 255 height 60
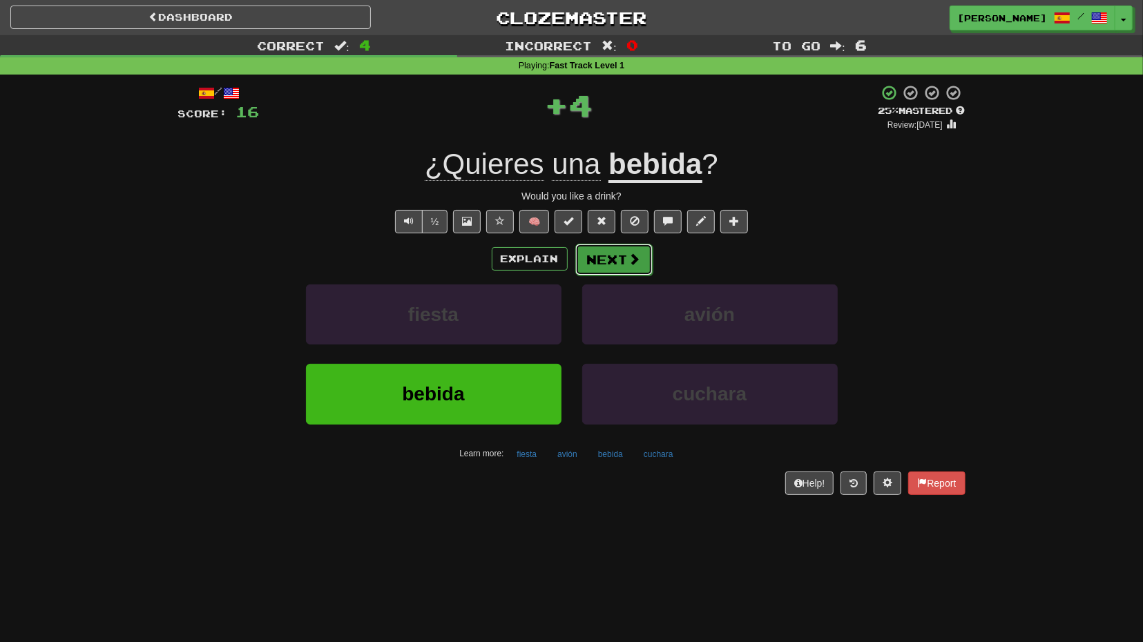
click at [637, 269] on button "Next" at bounding box center [613, 260] width 77 height 32
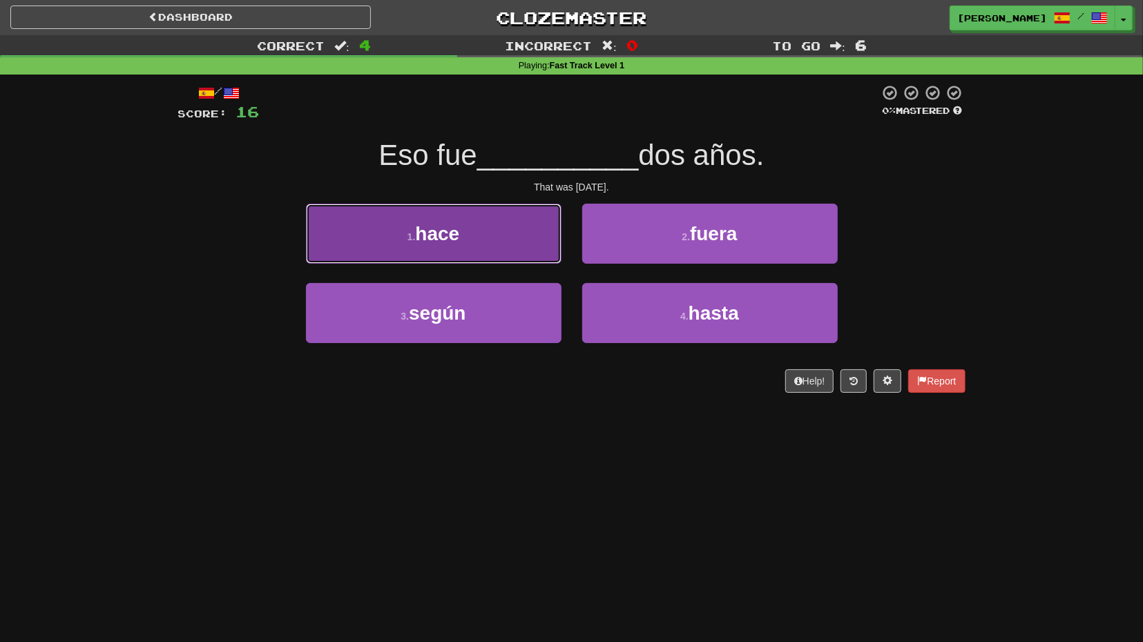
click at [510, 251] on button "1 . hace" at bounding box center [433, 234] width 255 height 60
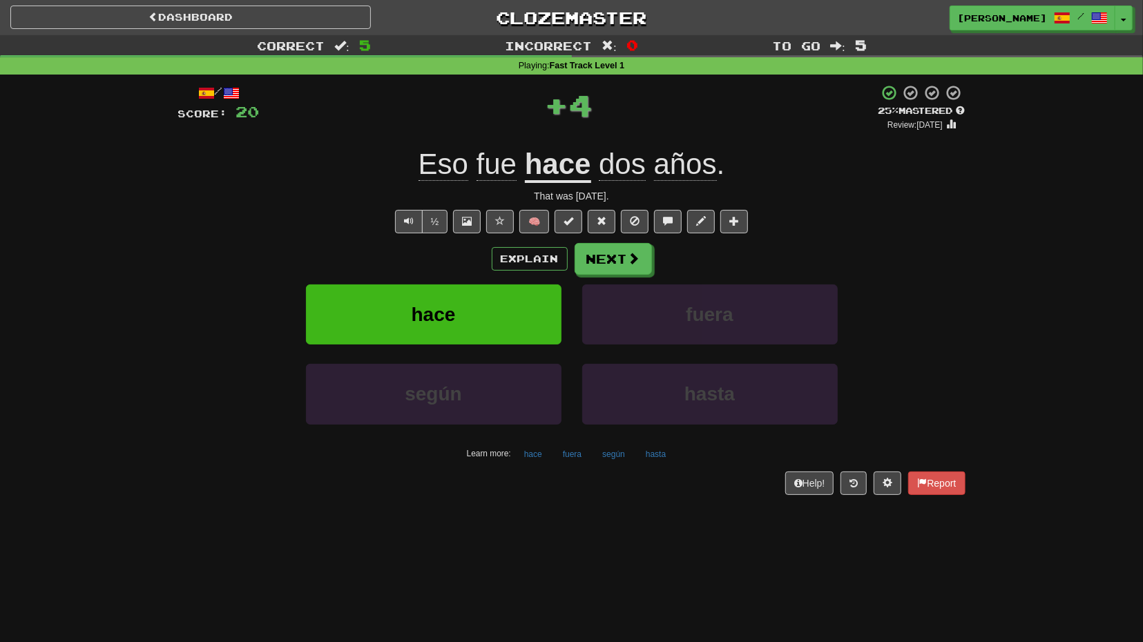
click at [630, 278] on div "Explain Next hace fuera según hasta Learn more: hace fuera según hasta" at bounding box center [571, 354] width 787 height 222
click at [635, 270] on button "Next" at bounding box center [613, 260] width 77 height 32
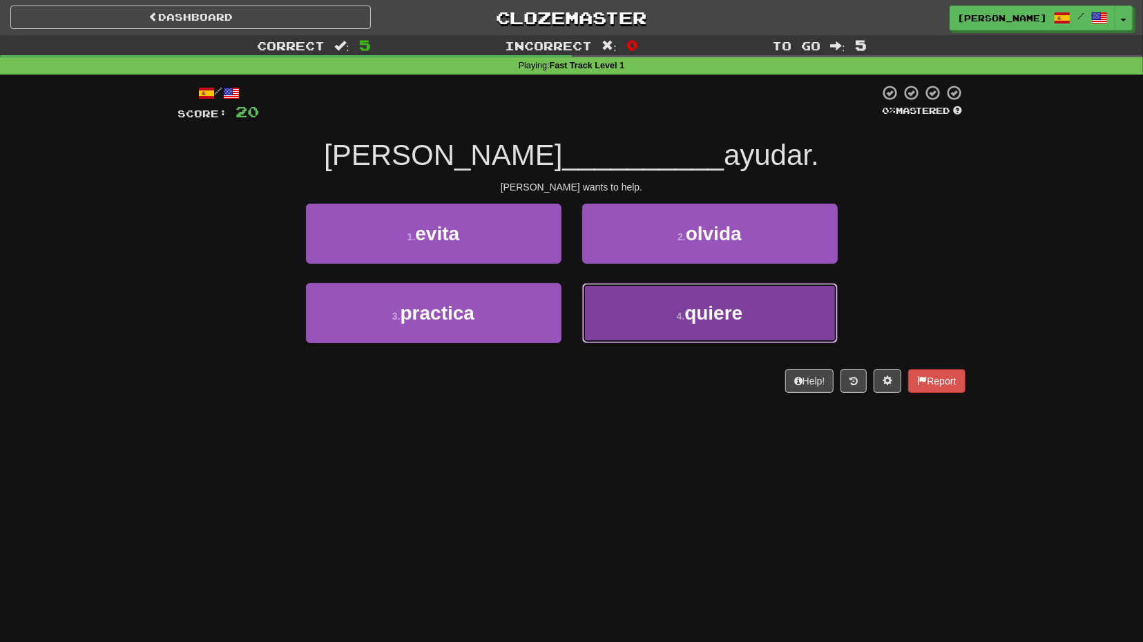
click at [643, 301] on button "4 . quiere" at bounding box center [709, 313] width 255 height 60
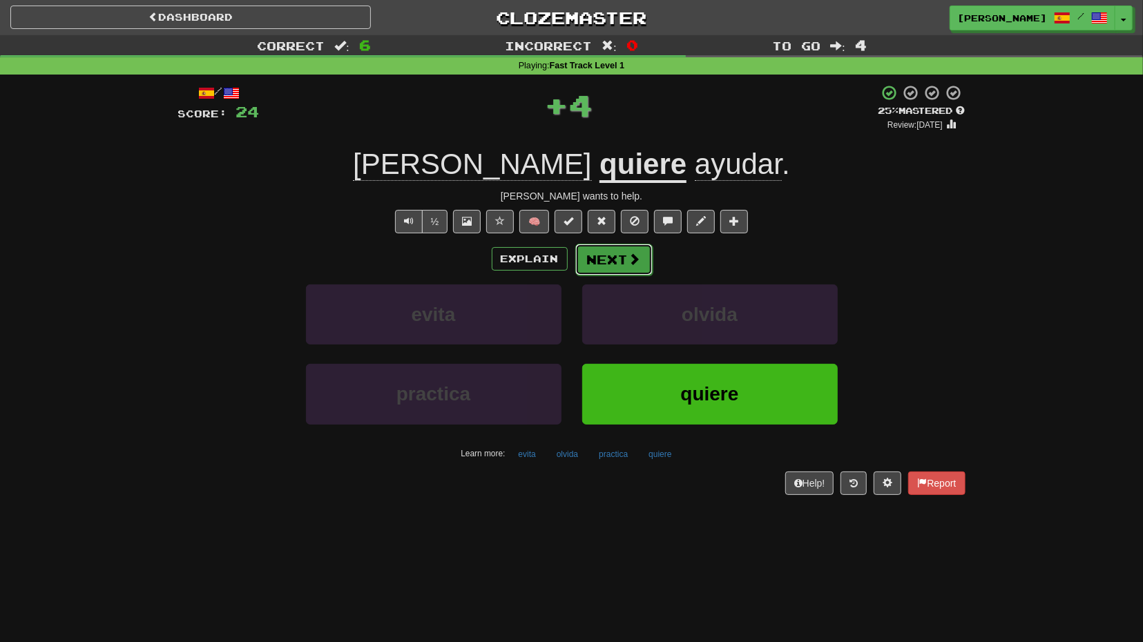
click at [621, 262] on button "Next" at bounding box center [613, 260] width 77 height 32
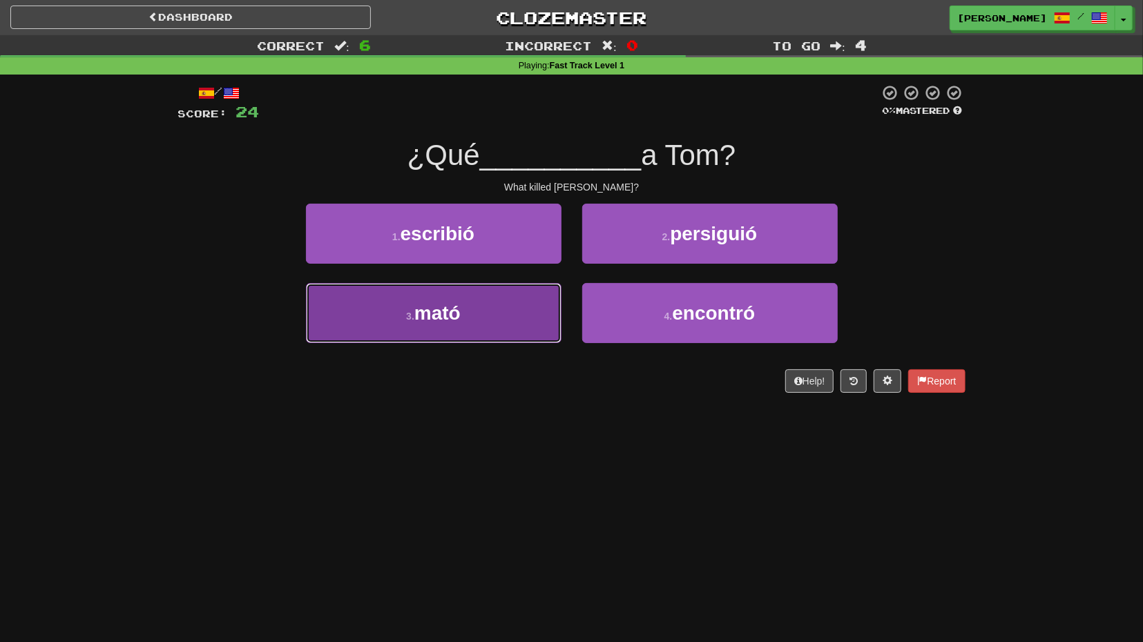
click at [544, 284] on button "3 . mató" at bounding box center [433, 313] width 255 height 60
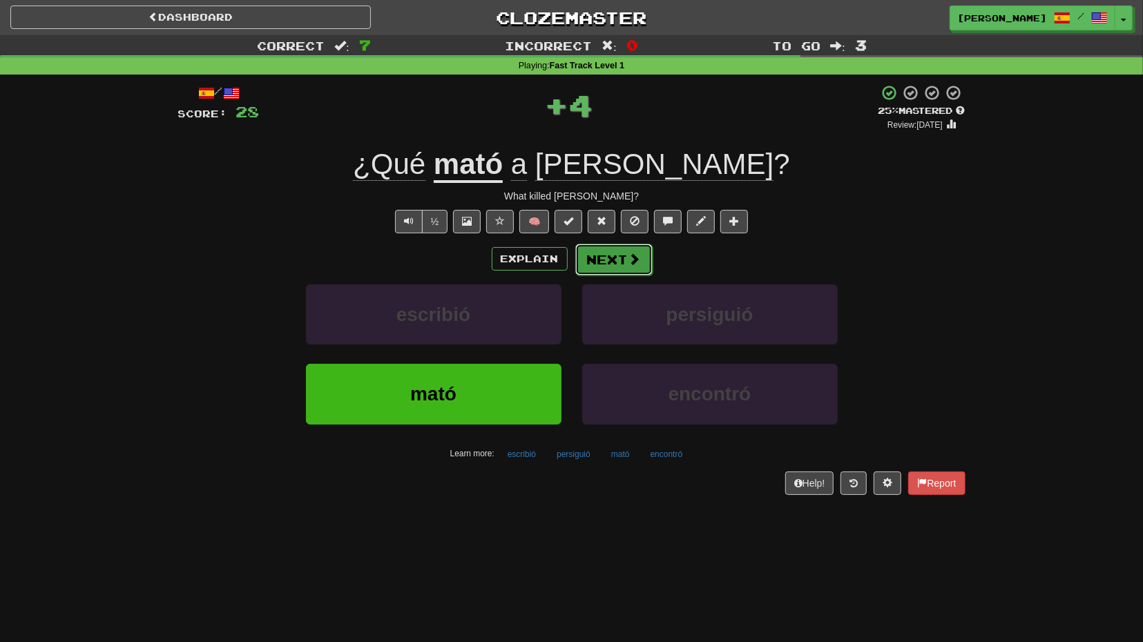
click at [626, 267] on button "Next" at bounding box center [613, 260] width 77 height 32
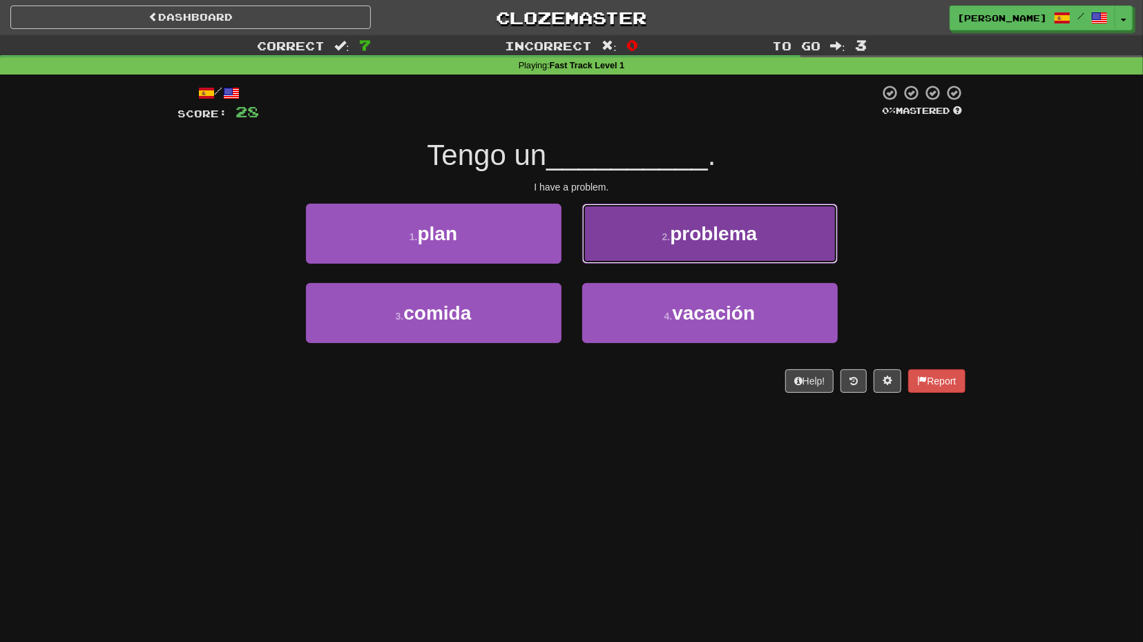
click at [619, 253] on button "2 . problema" at bounding box center [709, 234] width 255 height 60
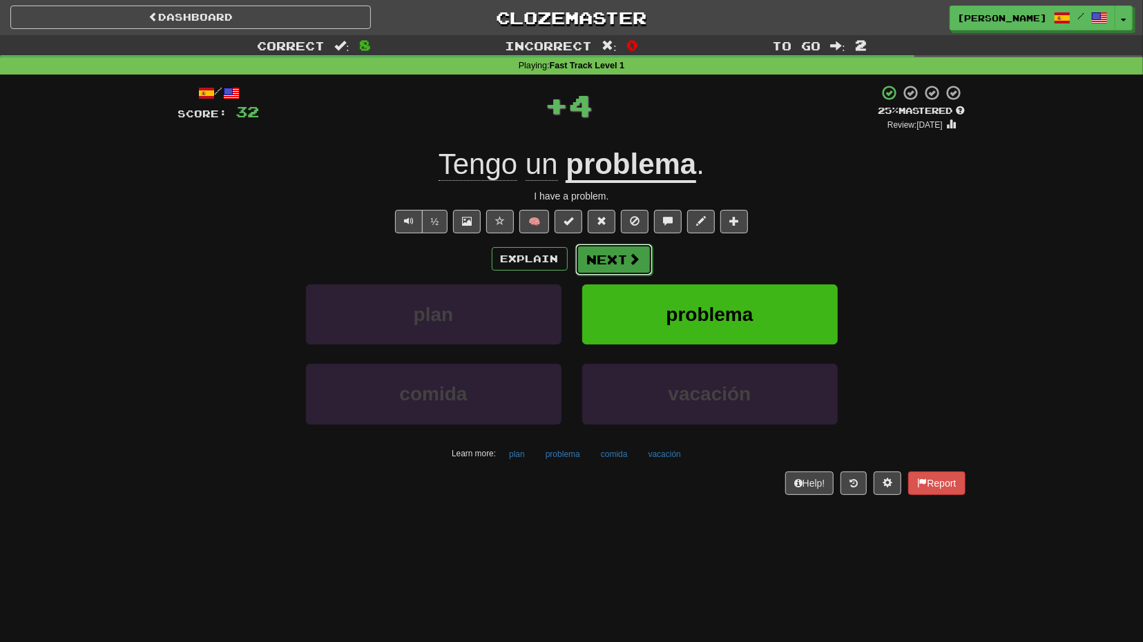
click at [612, 264] on button "Next" at bounding box center [613, 260] width 77 height 32
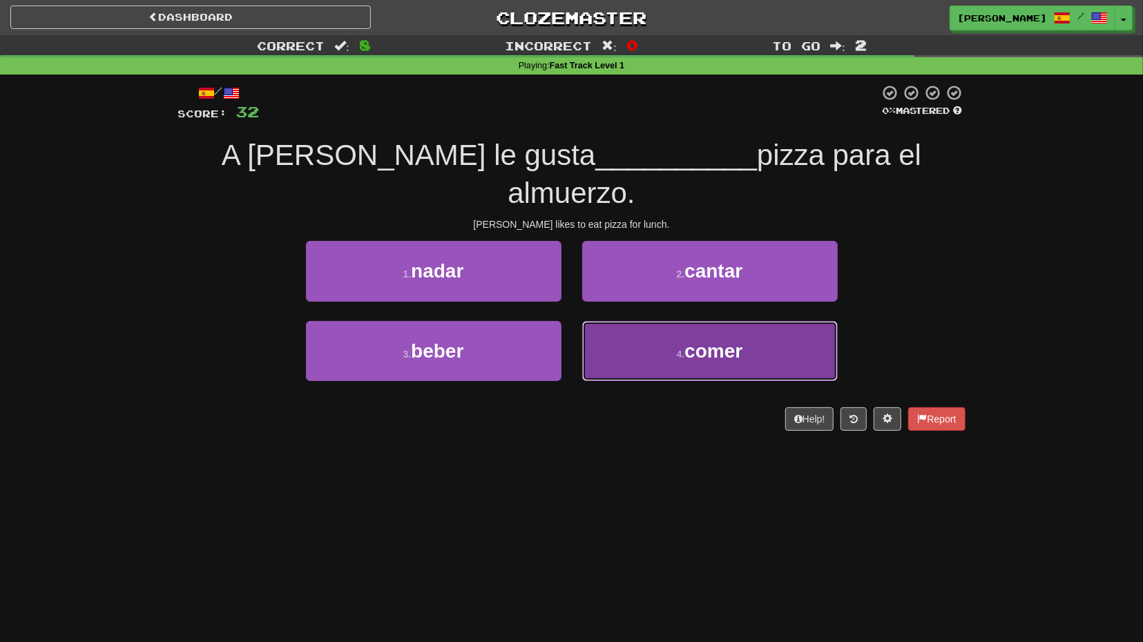
click at [632, 321] on button "4 . comer" at bounding box center [709, 351] width 255 height 60
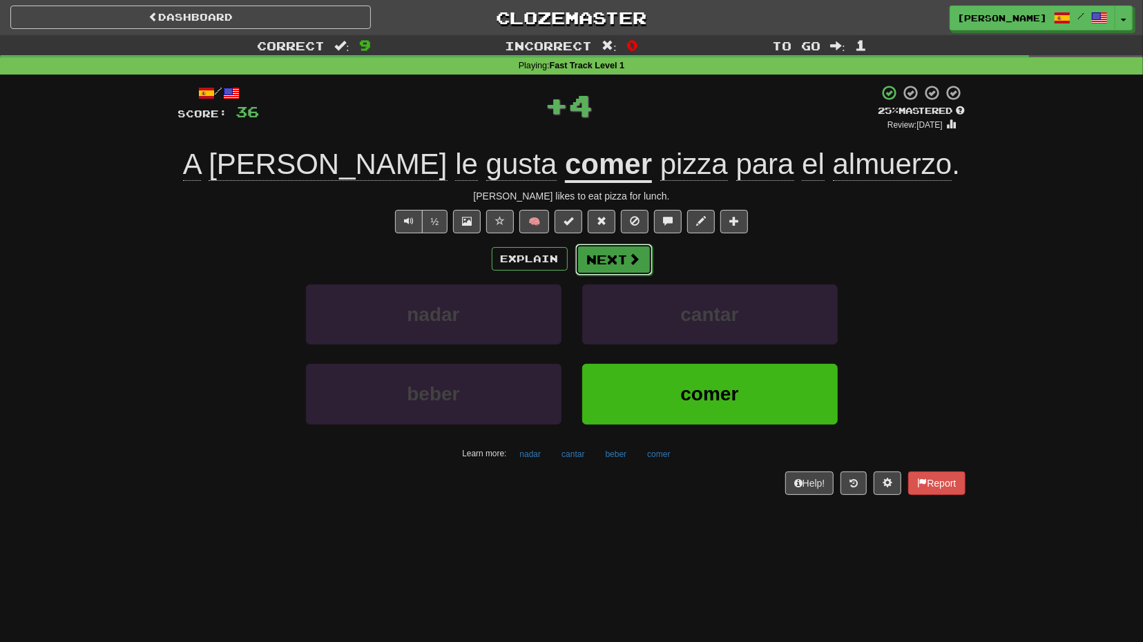
click at [614, 265] on button "Next" at bounding box center [613, 260] width 77 height 32
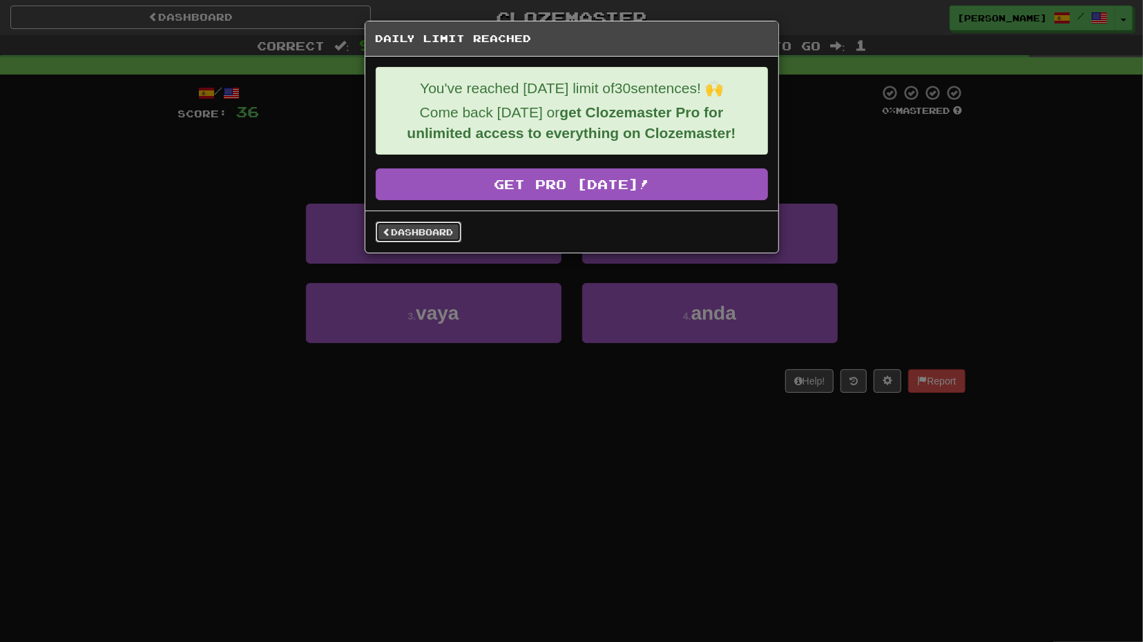
click at [443, 233] on link "Dashboard" at bounding box center [419, 232] width 86 height 21
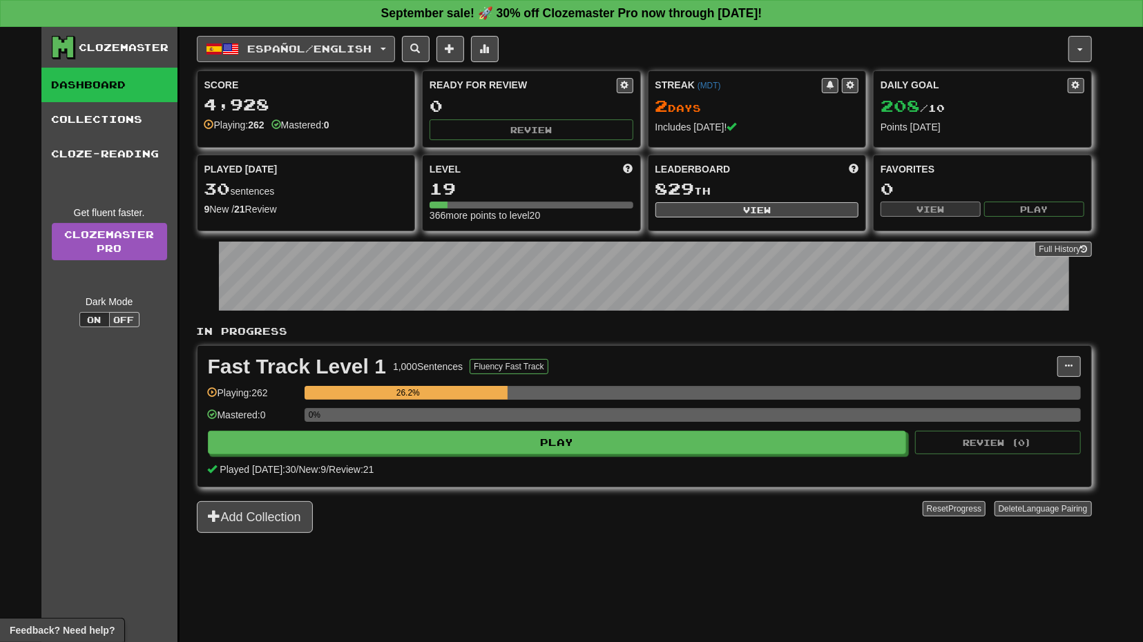
click at [395, 50] on button "Español / English" at bounding box center [296, 49] width 198 height 26
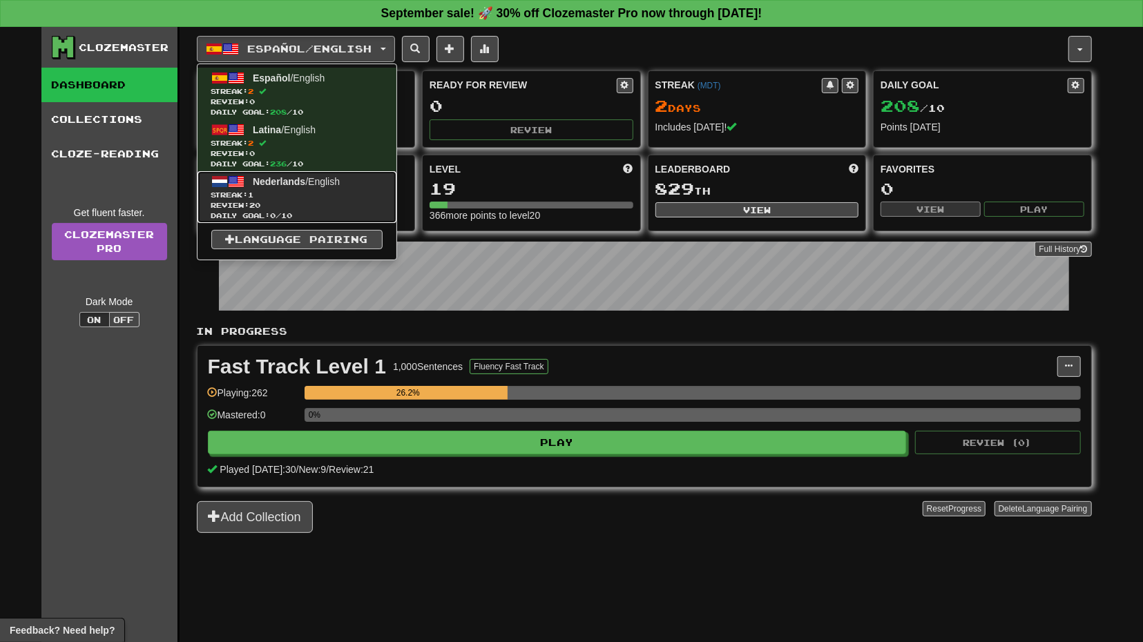
click at [353, 183] on link "Nederlands / English Streak: 1 Review: 20 Daily Goal: 0 / 10" at bounding box center [296, 197] width 199 height 52
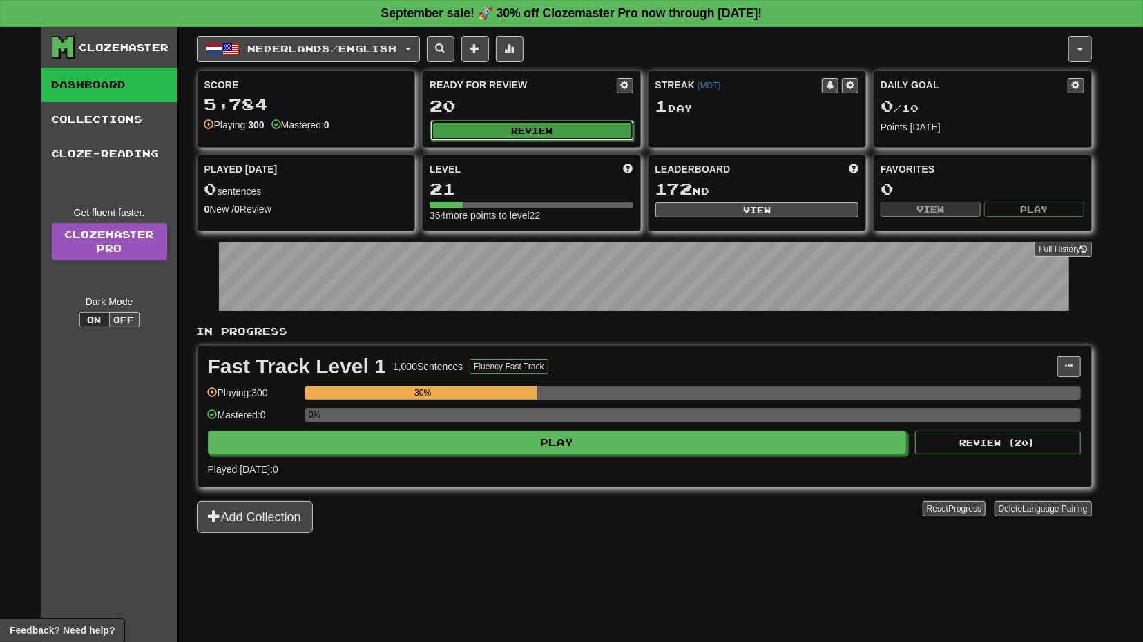
click at [531, 133] on button "Review" at bounding box center [532, 130] width 204 height 21
select select "**"
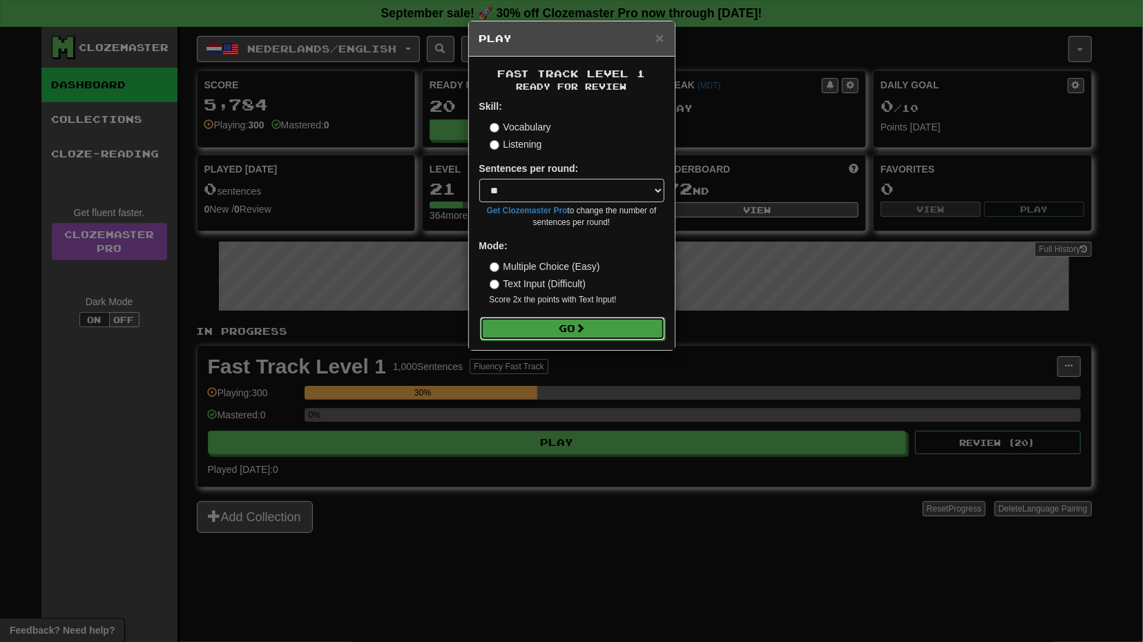
click at [577, 324] on button "Go" at bounding box center [572, 328] width 185 height 23
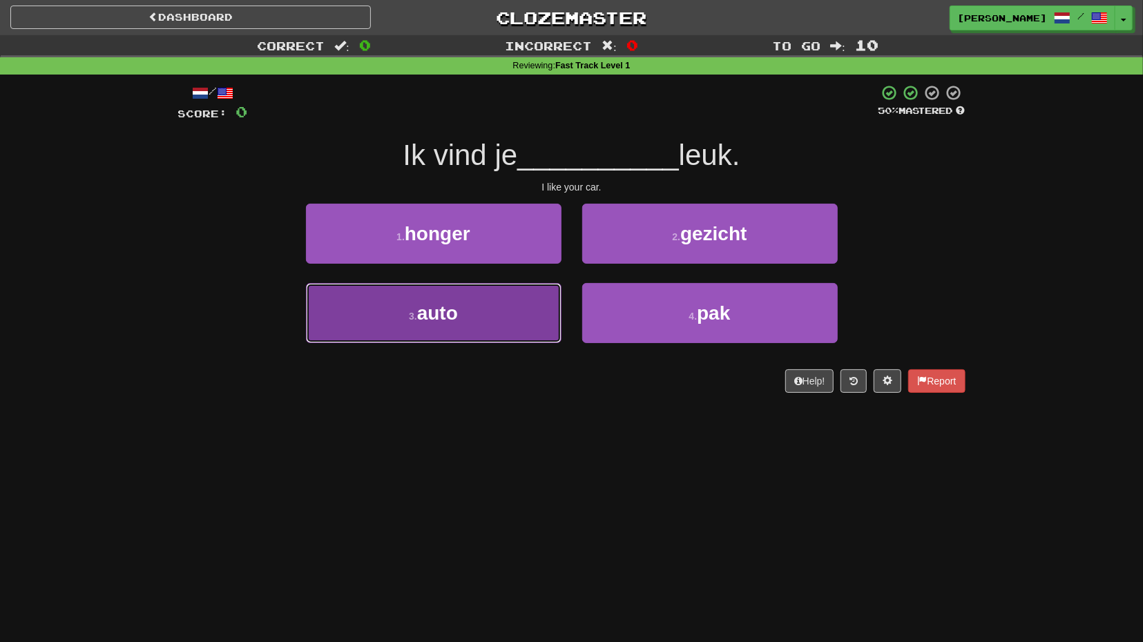
click at [549, 318] on button "3 . auto" at bounding box center [433, 313] width 255 height 60
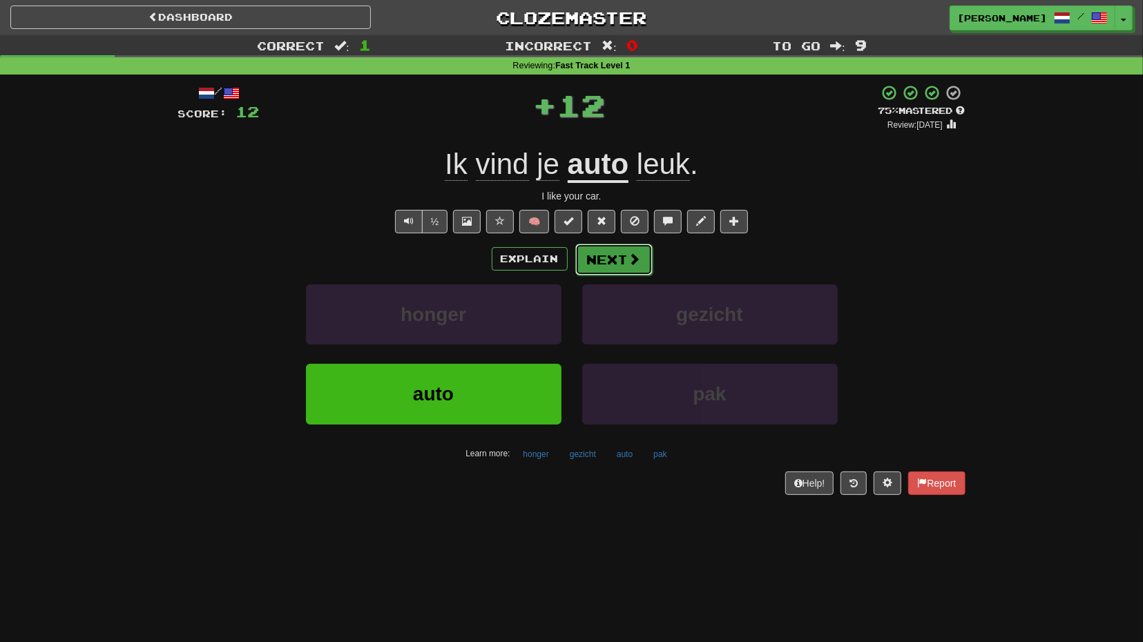
click at [615, 264] on button "Next" at bounding box center [613, 260] width 77 height 32
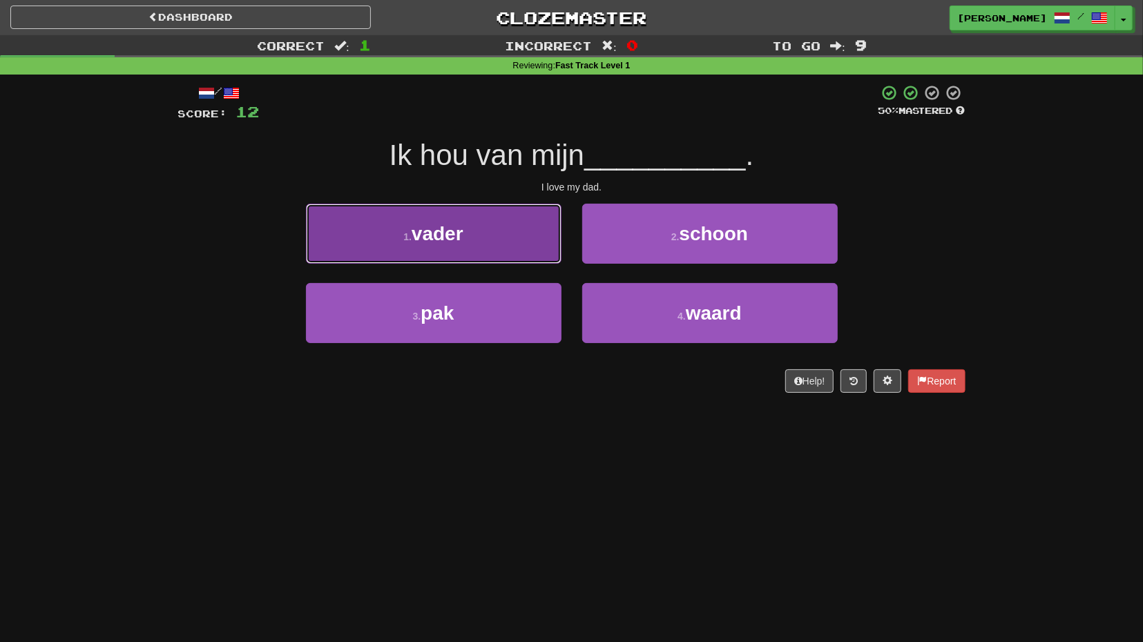
click at [507, 244] on button "1 . vader" at bounding box center [433, 234] width 255 height 60
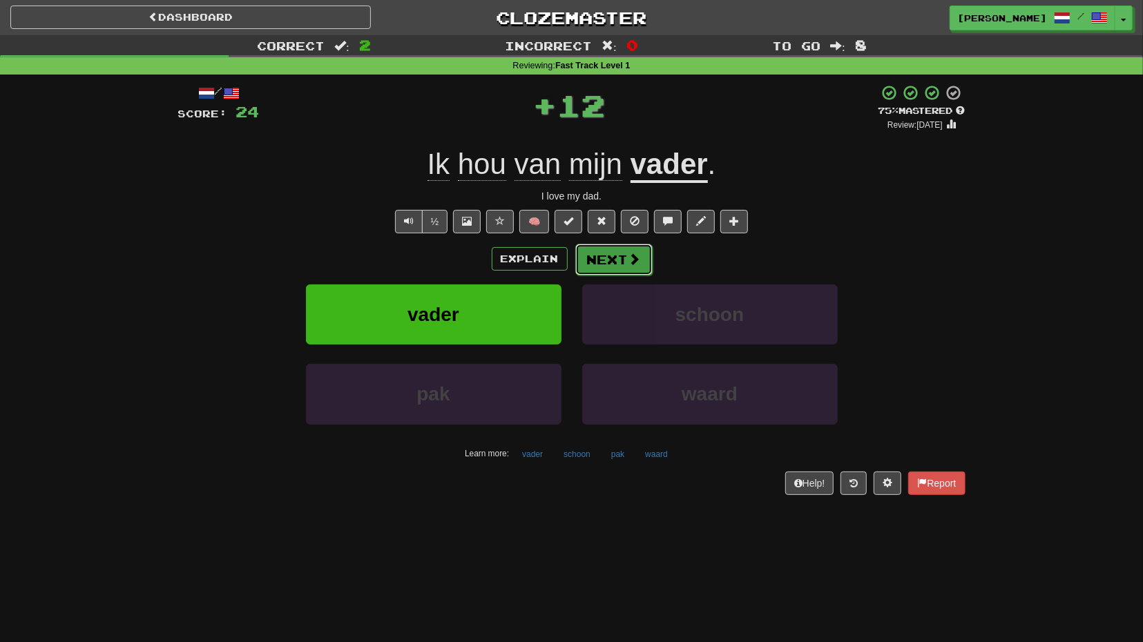
click at [621, 273] on button "Next" at bounding box center [613, 260] width 77 height 32
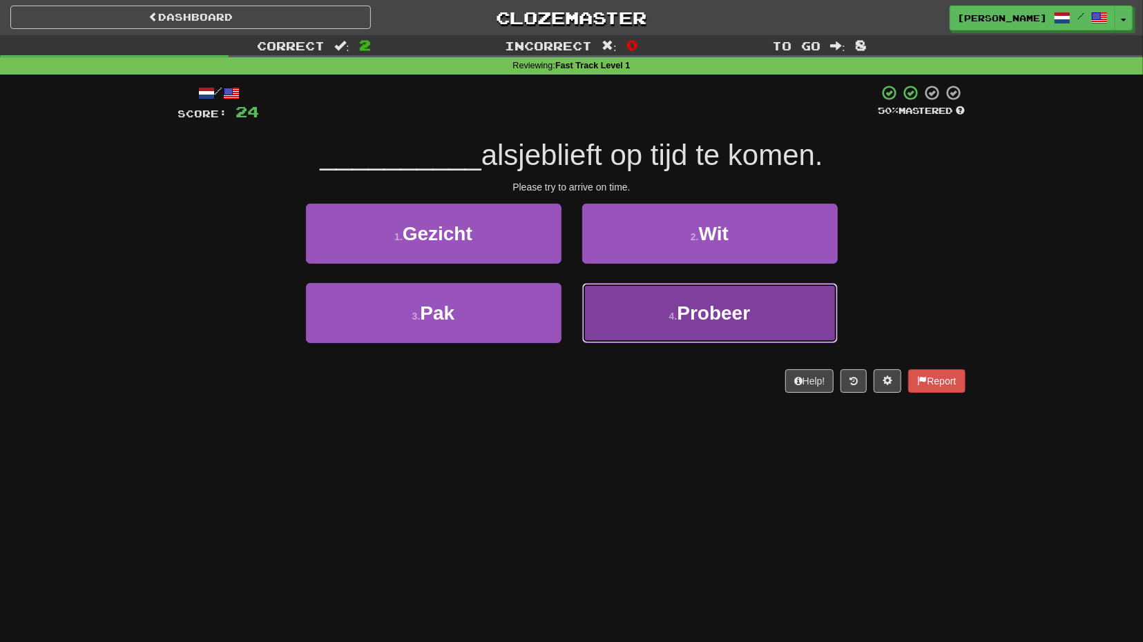
click at [651, 316] on button "4 . Probeer" at bounding box center [709, 313] width 255 height 60
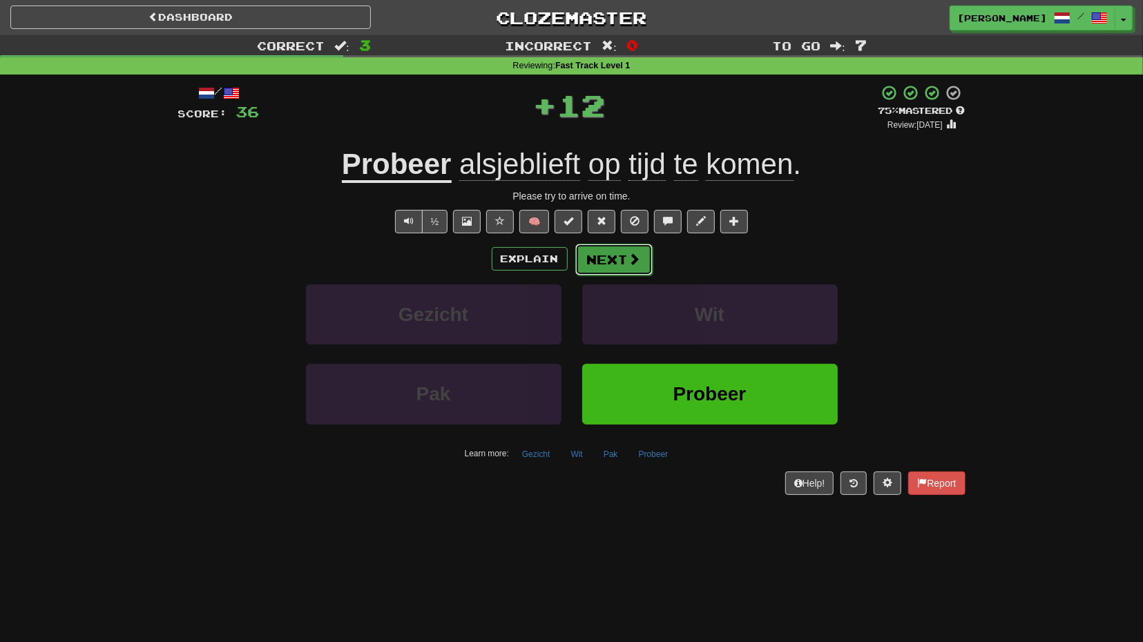
click at [620, 261] on button "Next" at bounding box center [613, 260] width 77 height 32
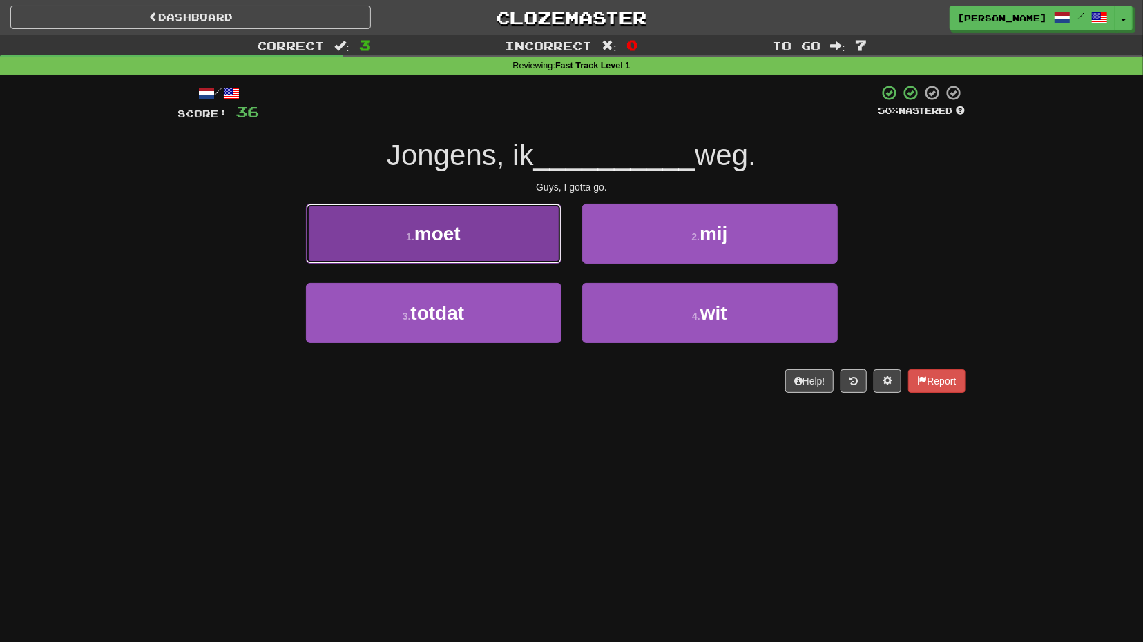
click at [538, 259] on button "1 . moet" at bounding box center [433, 234] width 255 height 60
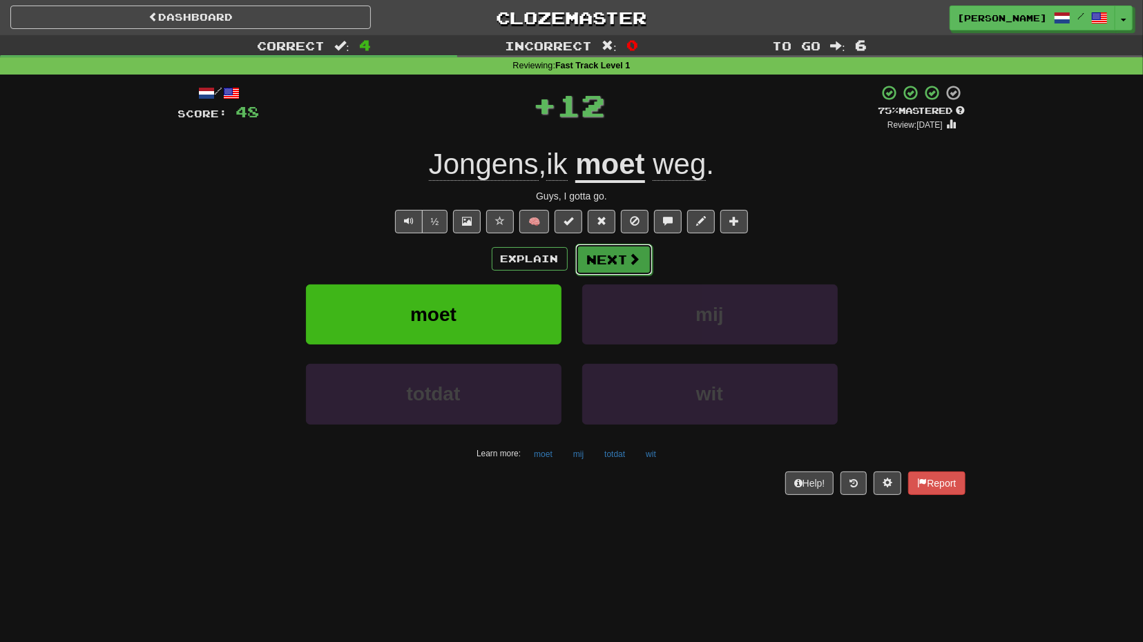
click at [611, 263] on button "Next" at bounding box center [613, 260] width 77 height 32
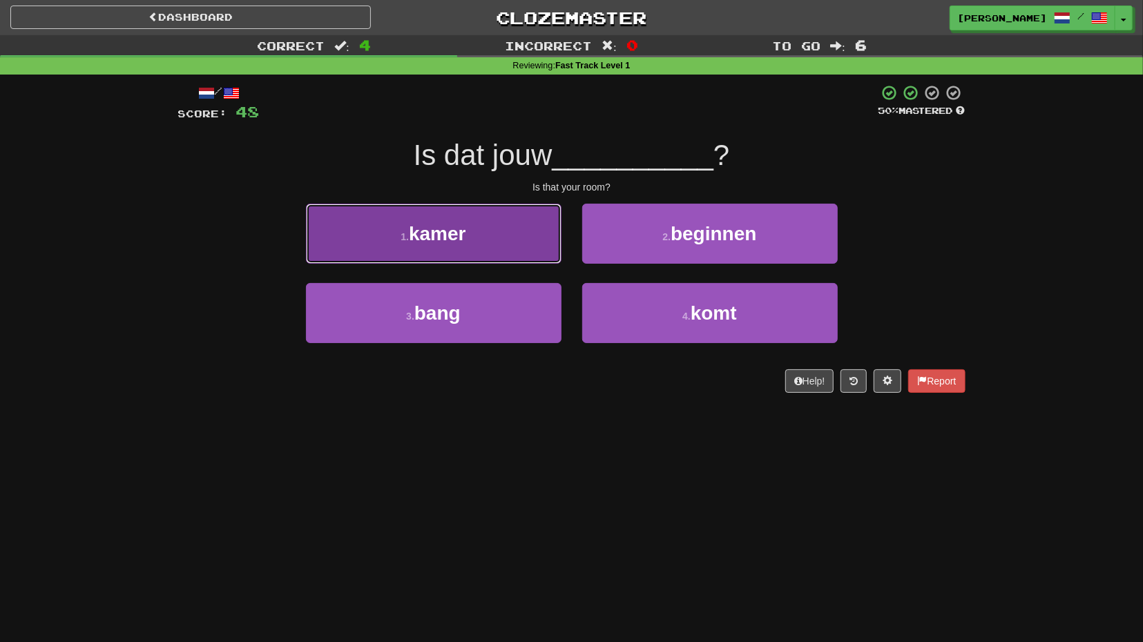
click at [530, 247] on button "1 . kamer" at bounding box center [433, 234] width 255 height 60
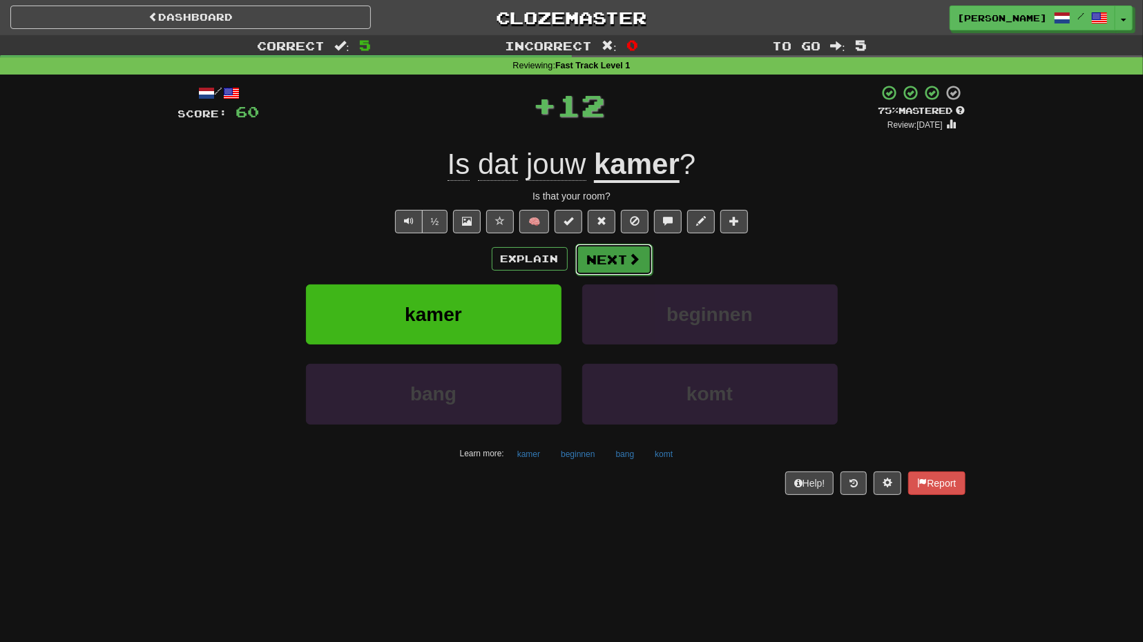
click at [606, 257] on button "Next" at bounding box center [613, 260] width 77 height 32
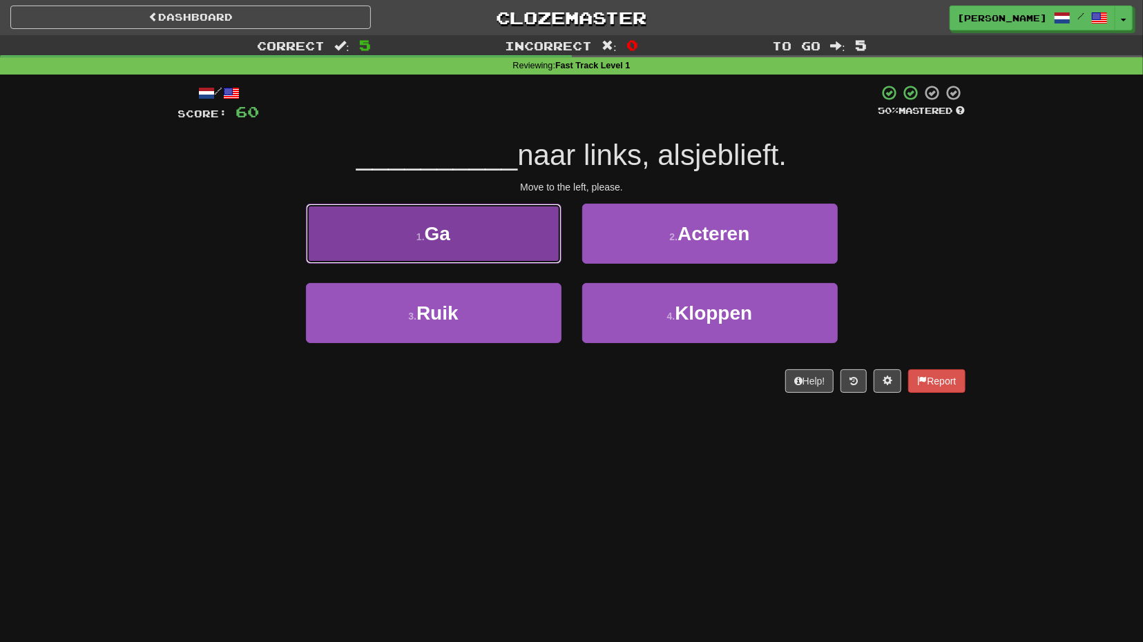
click at [537, 247] on button "1 . Ga" at bounding box center [433, 234] width 255 height 60
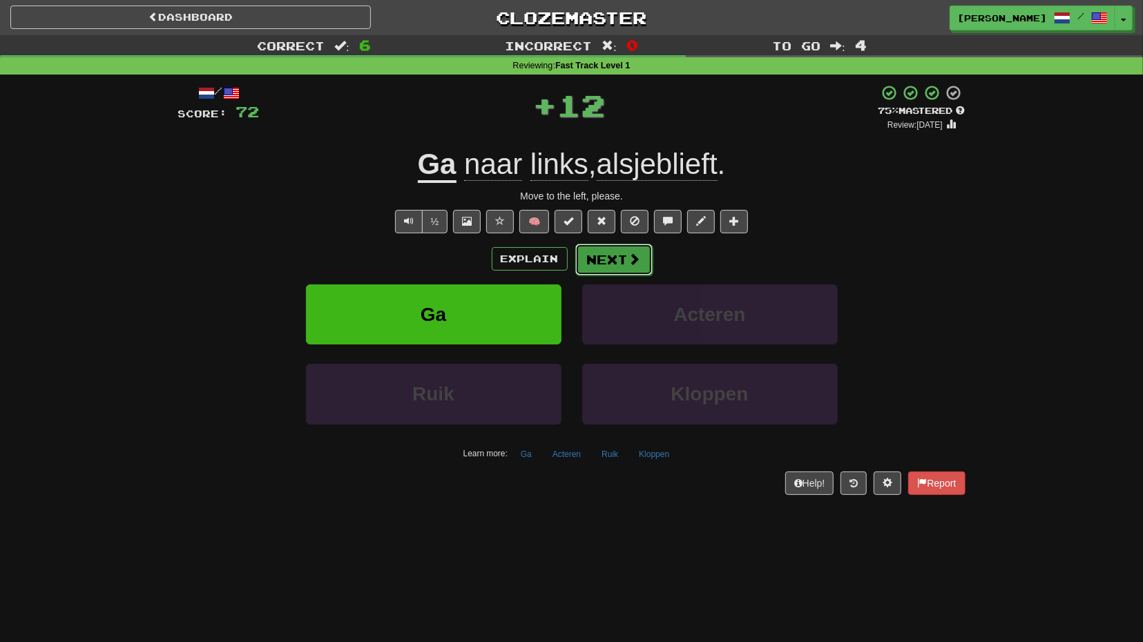
click at [618, 252] on button "Next" at bounding box center [613, 260] width 77 height 32
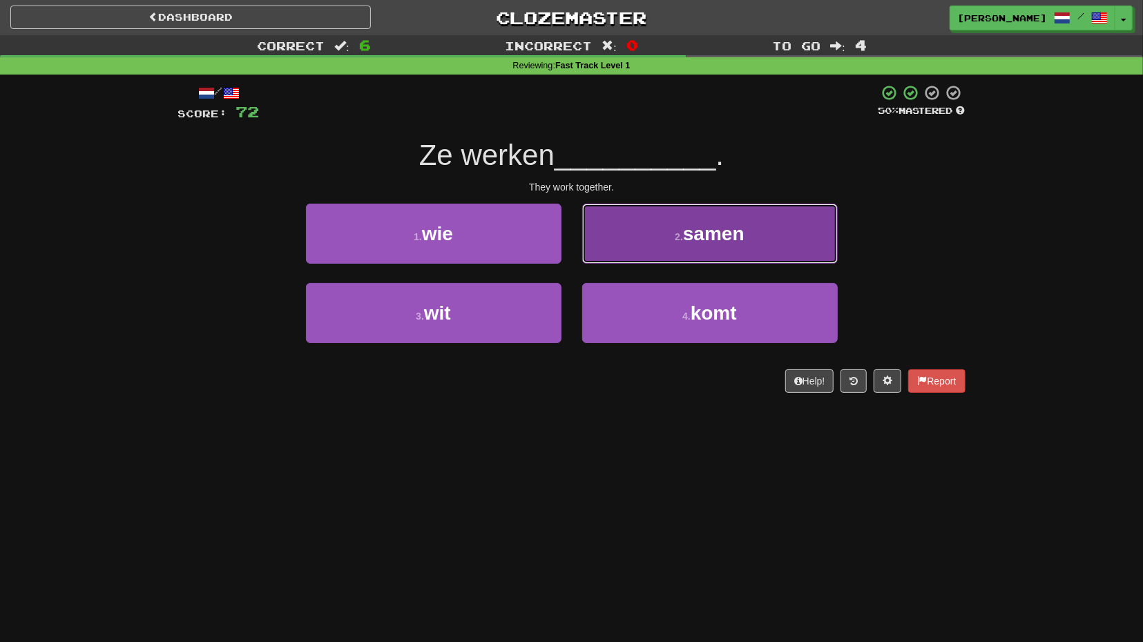
click at [628, 246] on button "2 . samen" at bounding box center [709, 234] width 255 height 60
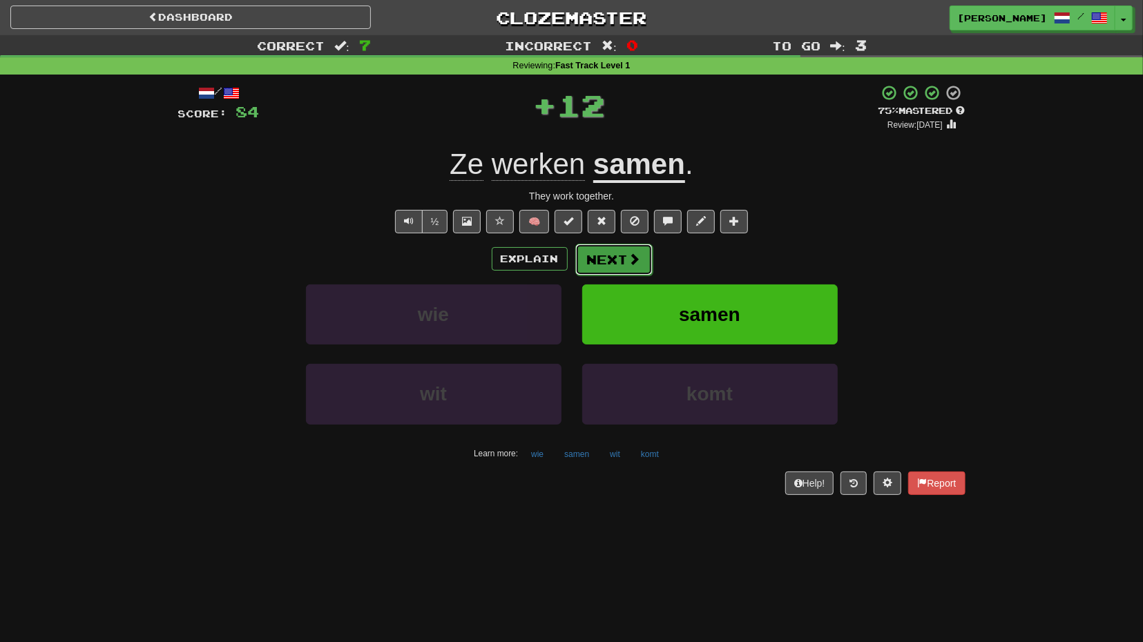
click at [606, 253] on button "Next" at bounding box center [613, 260] width 77 height 32
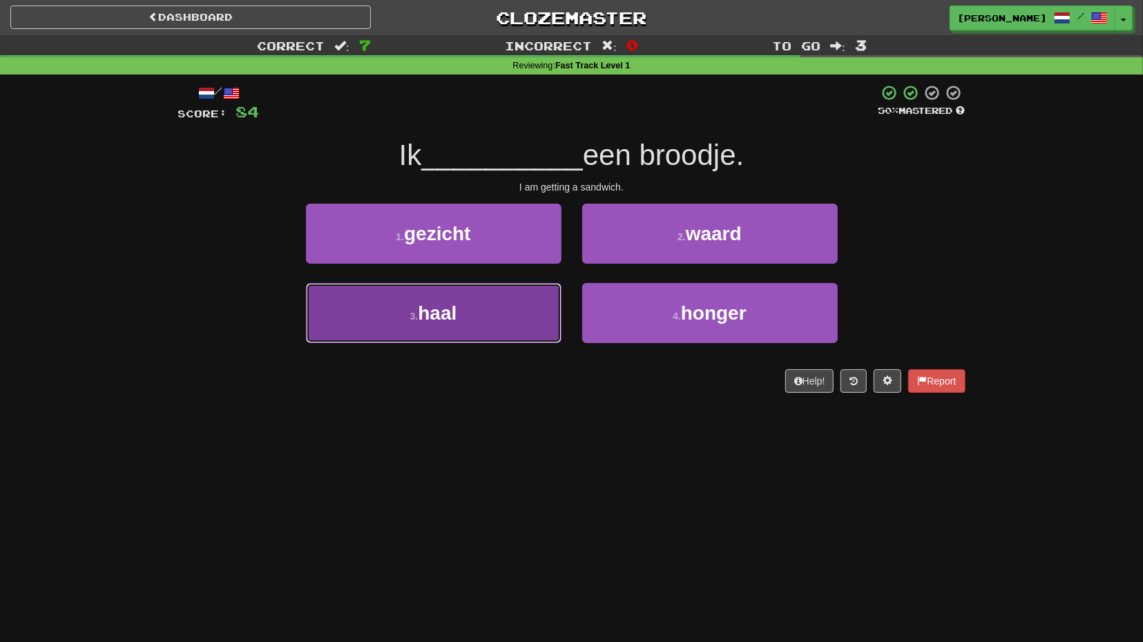
click at [517, 301] on button "3 . haal" at bounding box center [433, 313] width 255 height 60
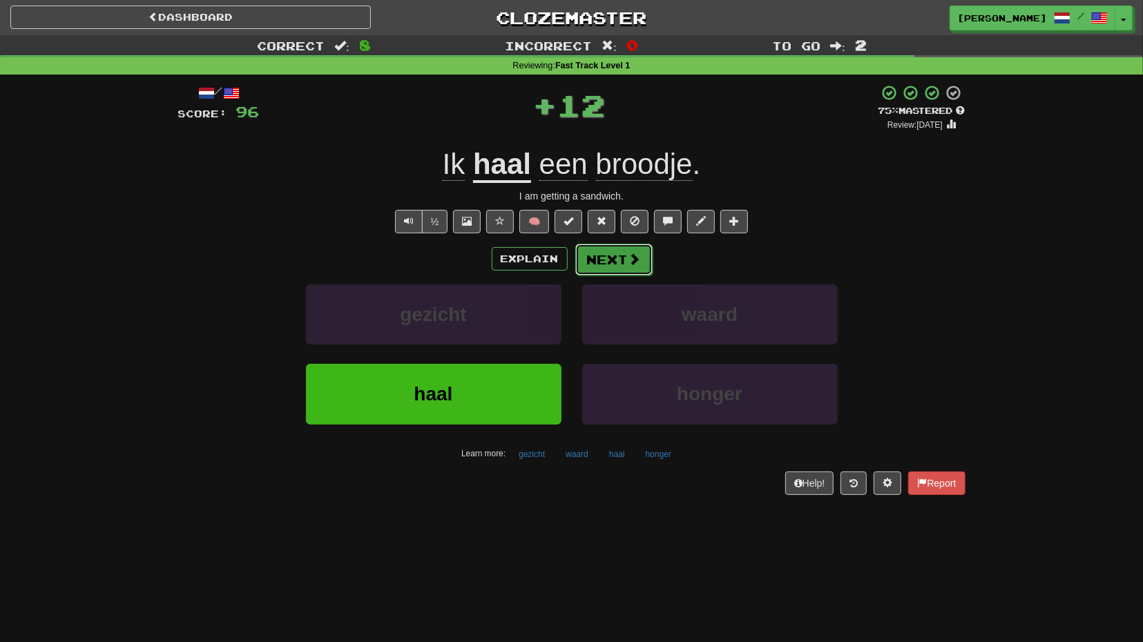
click at [597, 264] on button "Next" at bounding box center [613, 260] width 77 height 32
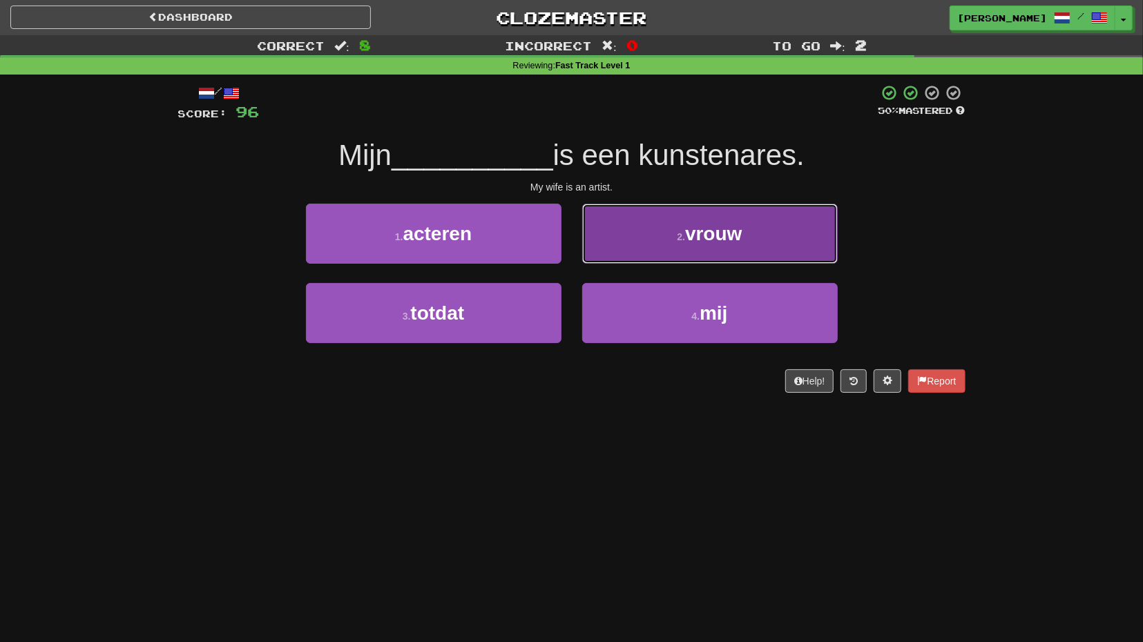
click at [680, 251] on button "2 . vrouw" at bounding box center [709, 234] width 255 height 60
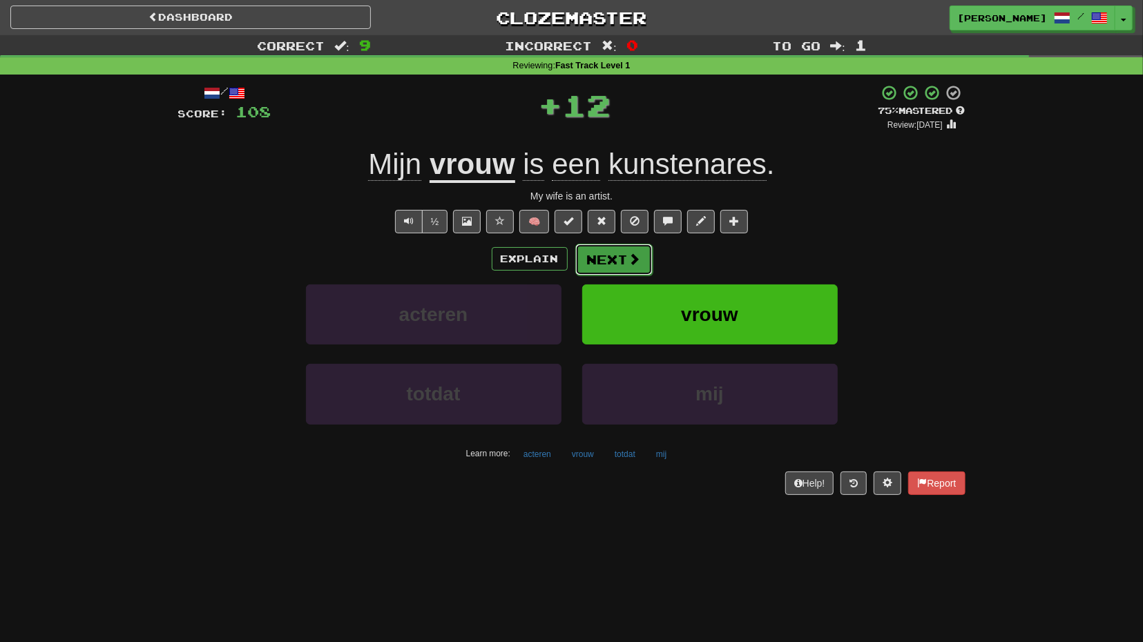
click at [626, 265] on button "Next" at bounding box center [613, 260] width 77 height 32
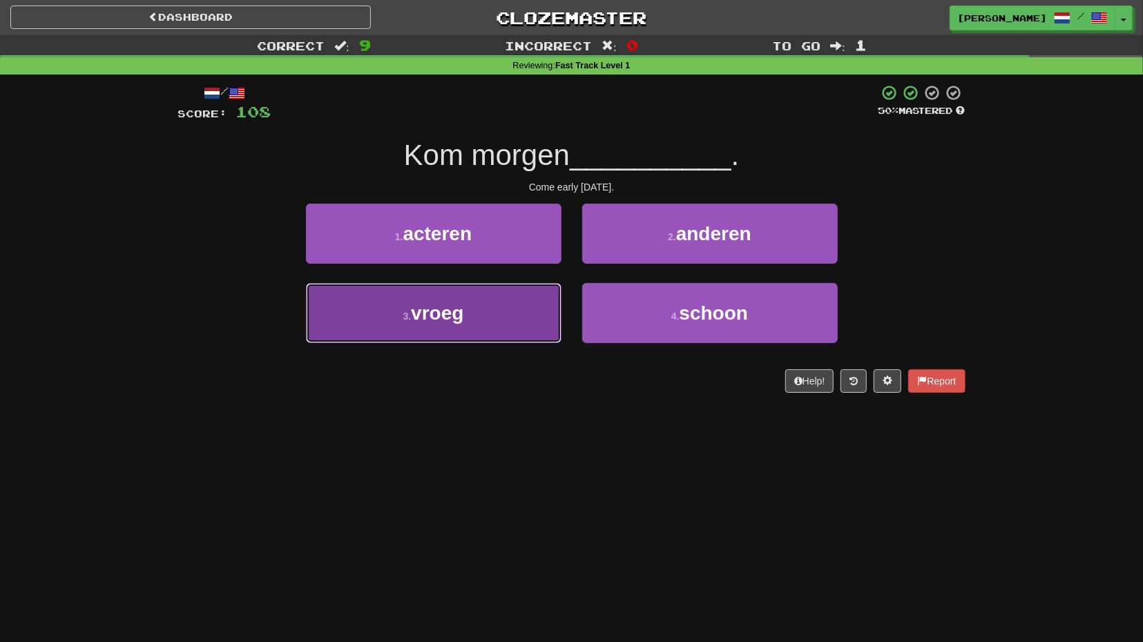
click at [529, 300] on button "3 . vroeg" at bounding box center [433, 313] width 255 height 60
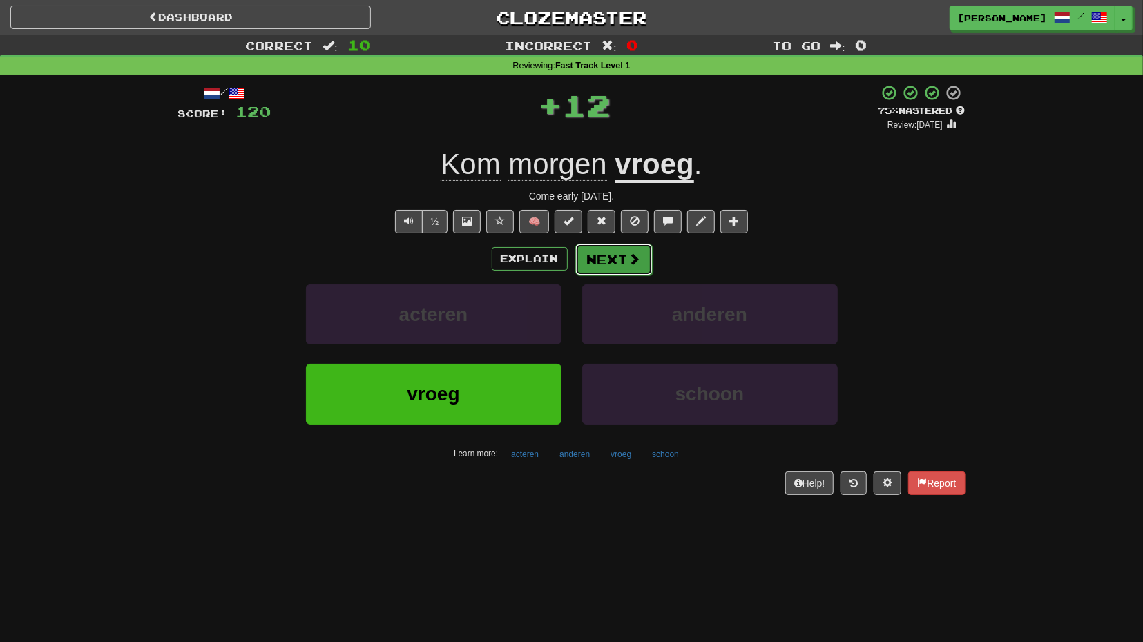
click at [616, 258] on button "Next" at bounding box center [613, 260] width 77 height 32
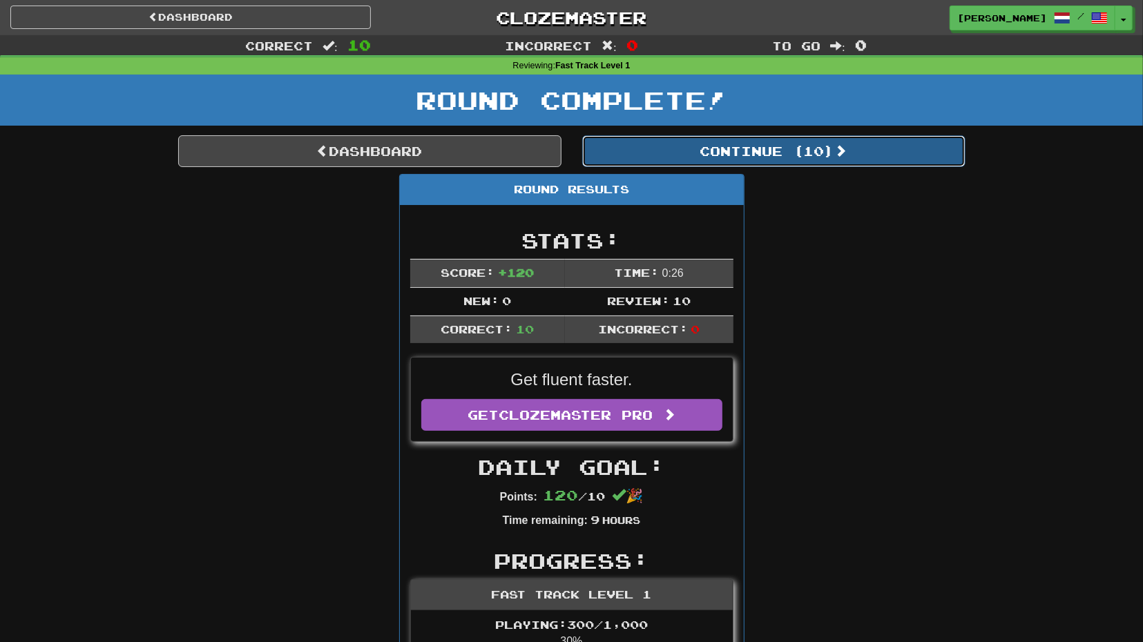
click at [727, 161] on button "Continue ( 10 )" at bounding box center [773, 151] width 383 height 32
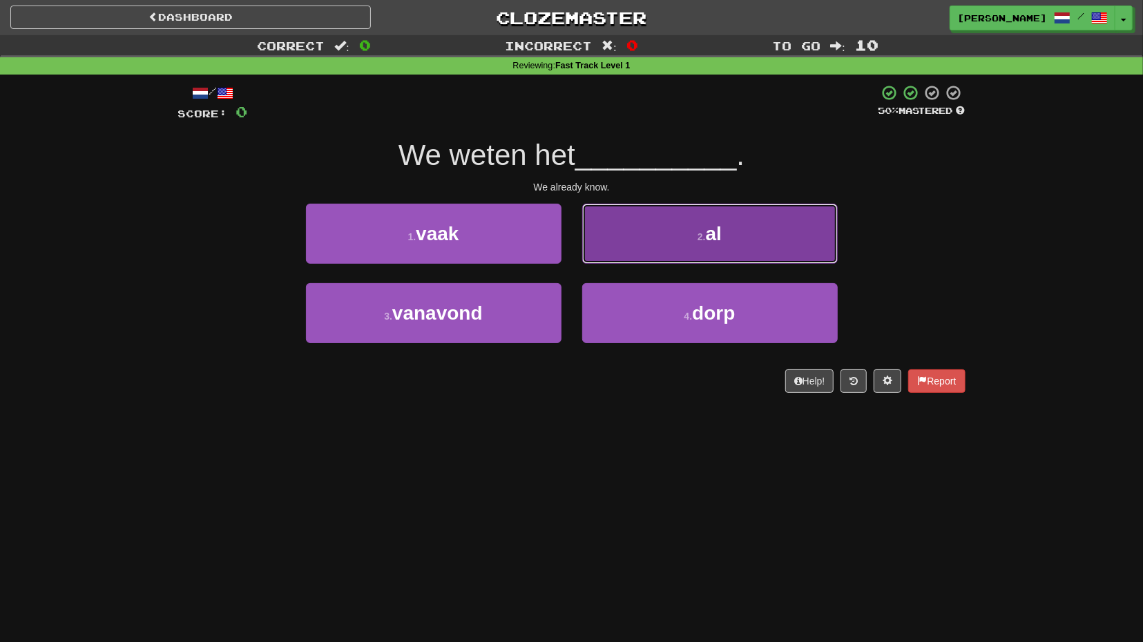
click at [662, 243] on button "2 . al" at bounding box center [709, 234] width 255 height 60
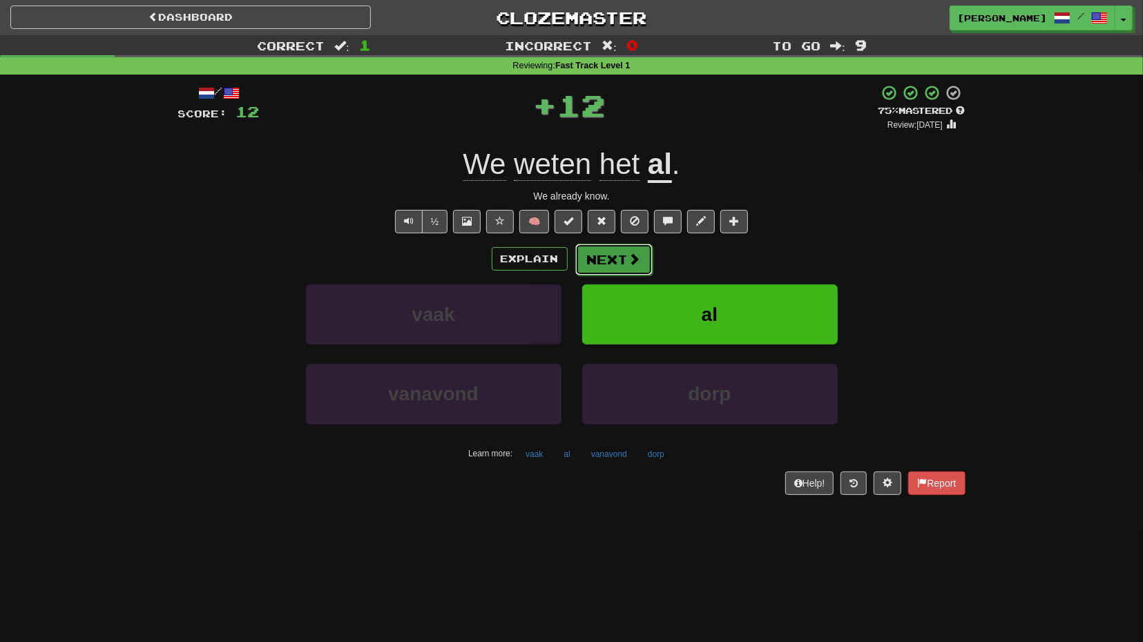
click at [624, 262] on button "Next" at bounding box center [613, 260] width 77 height 32
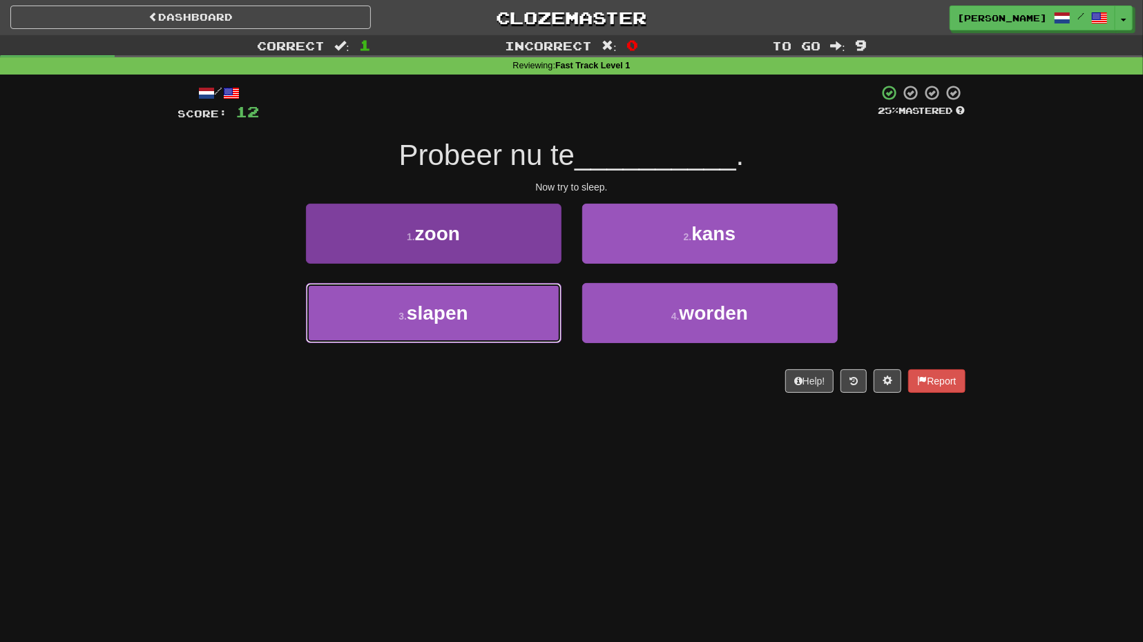
drag, startPoint x: 529, startPoint y: 299, endPoint x: 539, endPoint y: 298, distance: 10.4
click at [529, 299] on button "3 . slapen" at bounding box center [433, 313] width 255 height 60
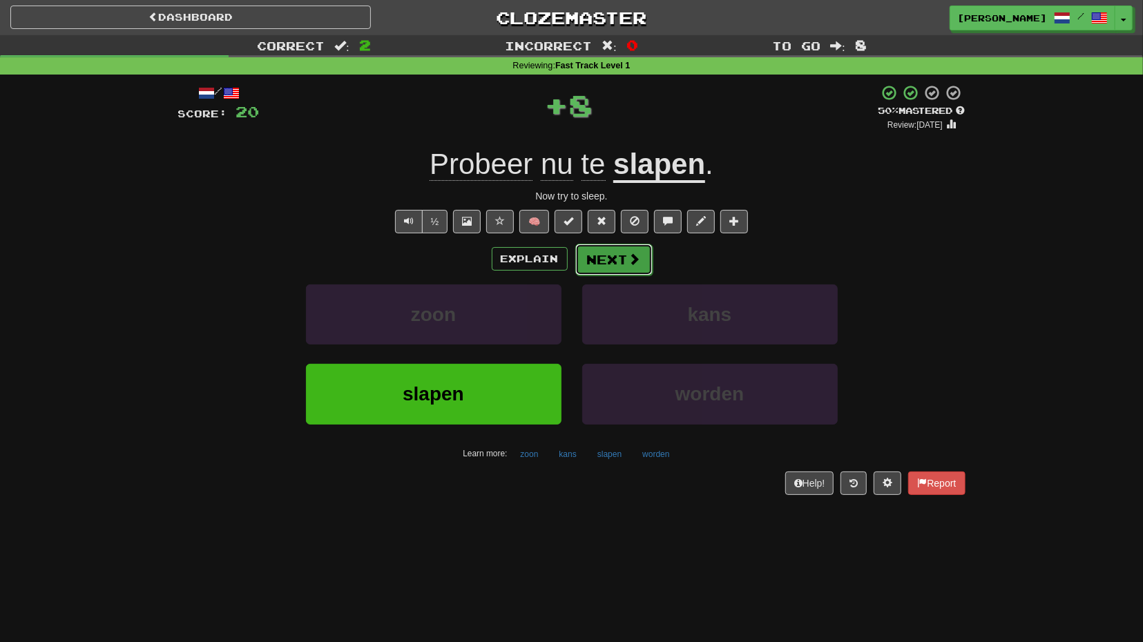
click at [610, 252] on button "Next" at bounding box center [613, 260] width 77 height 32
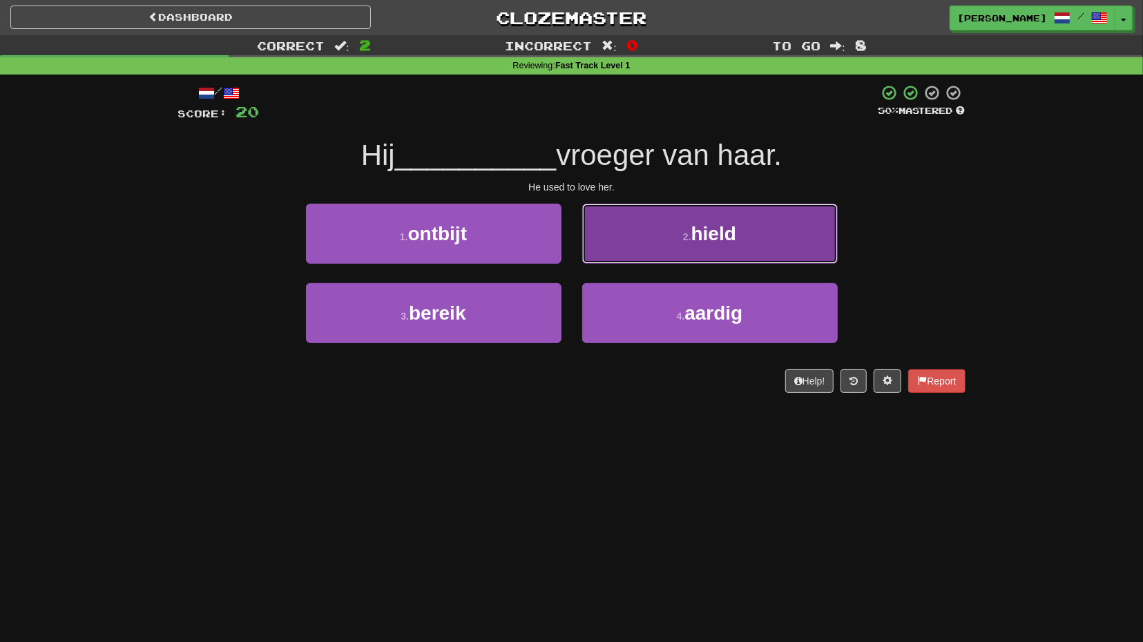
click at [680, 250] on button "2 . hield" at bounding box center [709, 234] width 255 height 60
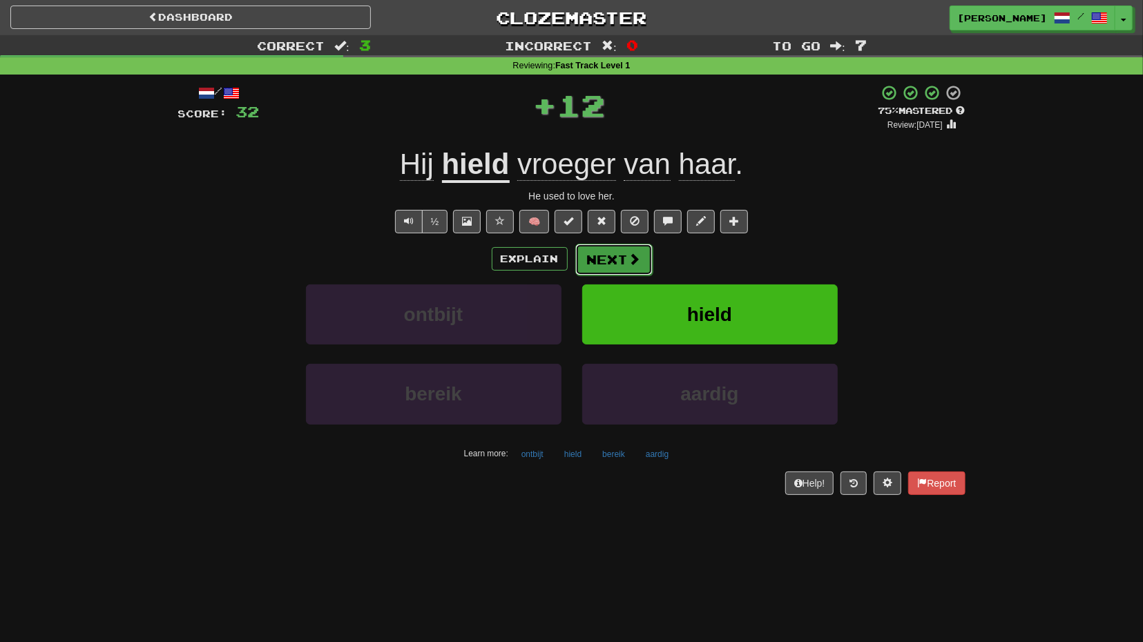
click at [632, 264] on span at bounding box center [634, 259] width 12 height 12
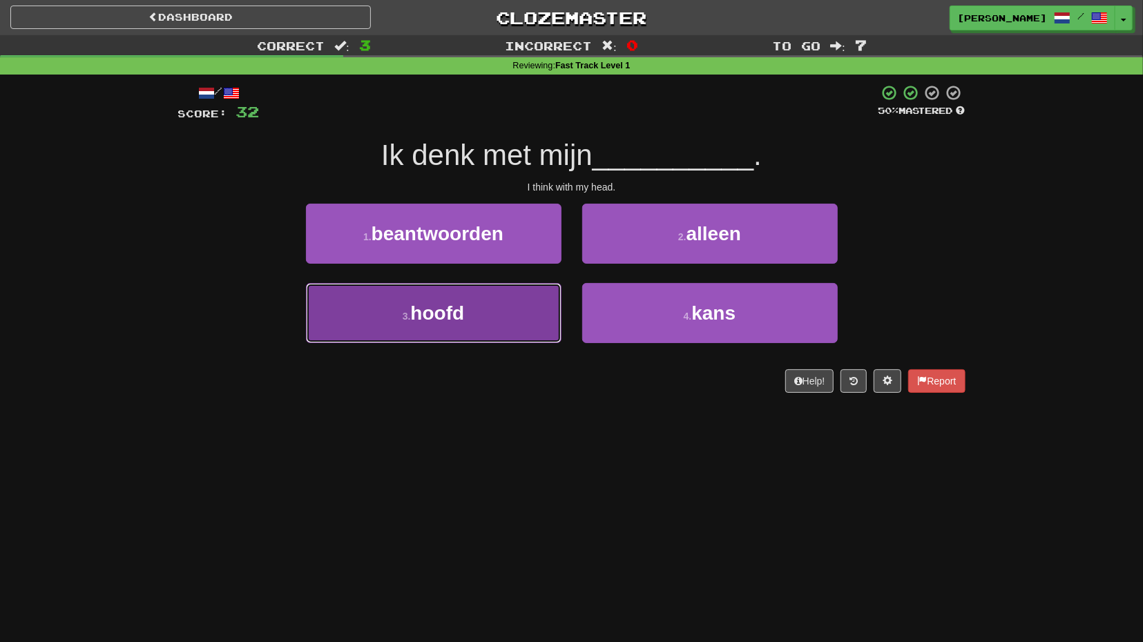
drag, startPoint x: 541, startPoint y: 300, endPoint x: 552, endPoint y: 298, distance: 10.7
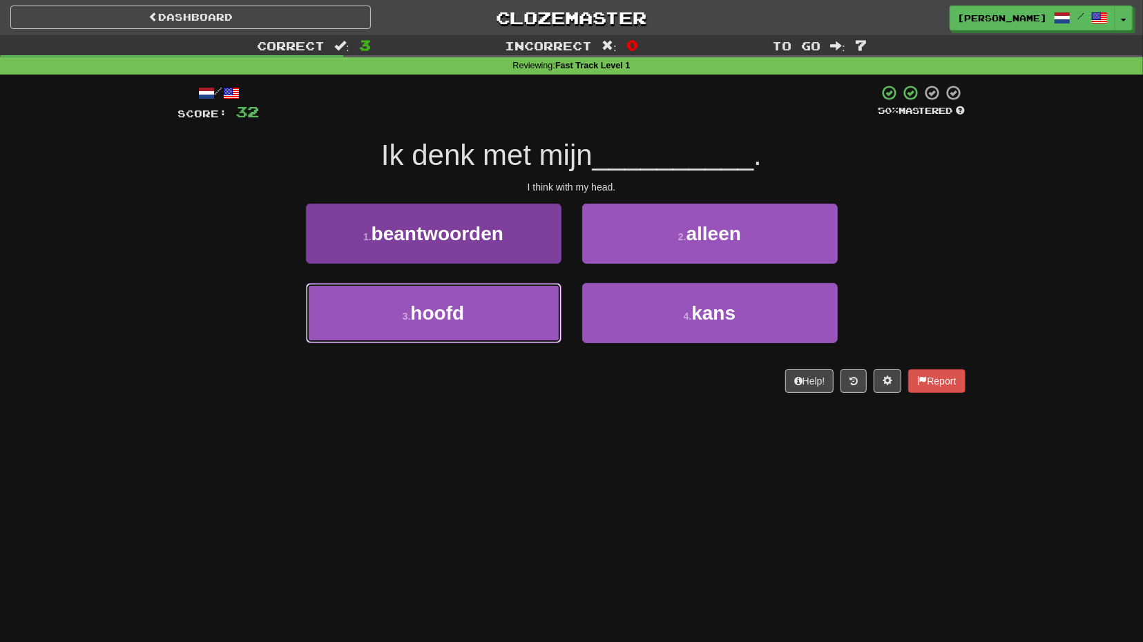
click at [542, 300] on button "3 . hoofd" at bounding box center [433, 313] width 255 height 60
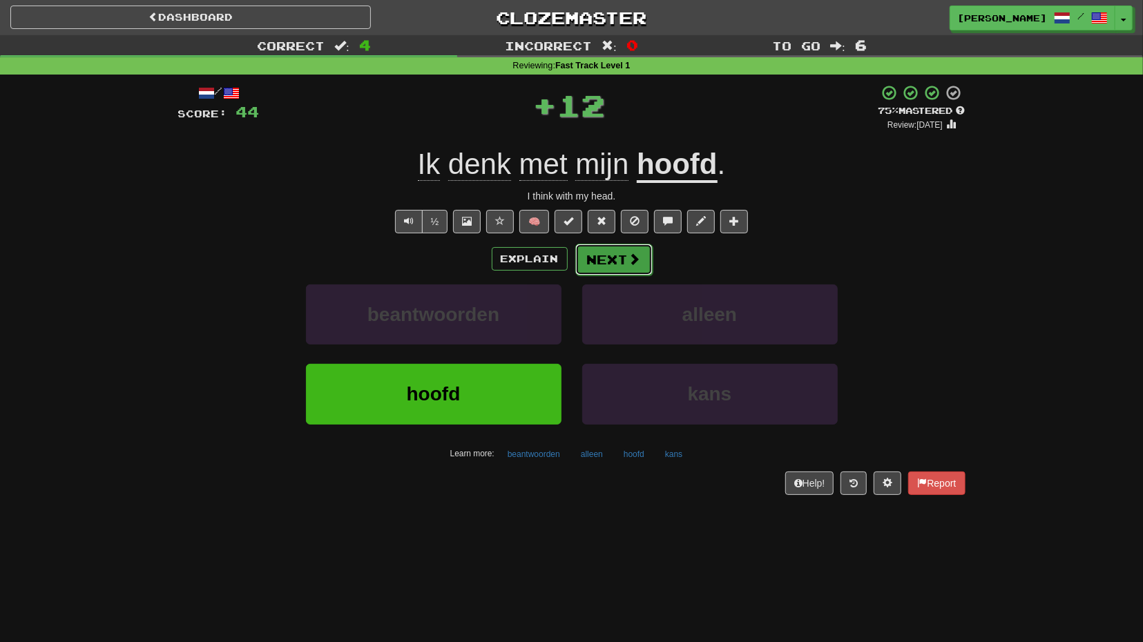
click at [626, 260] on button "Next" at bounding box center [613, 260] width 77 height 32
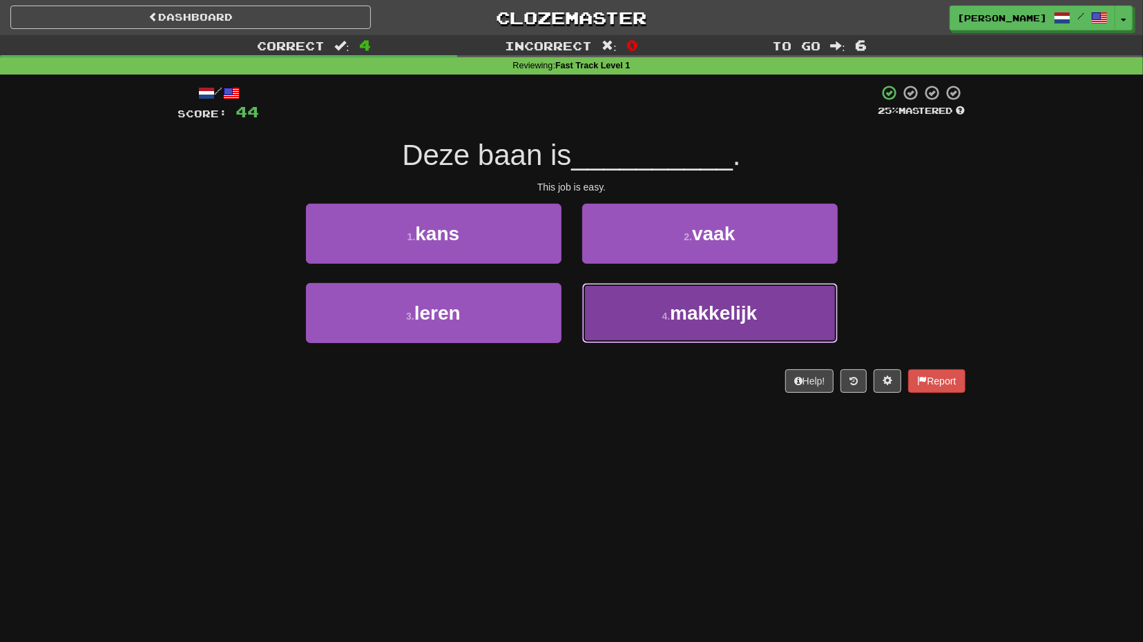
click at [630, 289] on button "4 . makkelijk" at bounding box center [709, 313] width 255 height 60
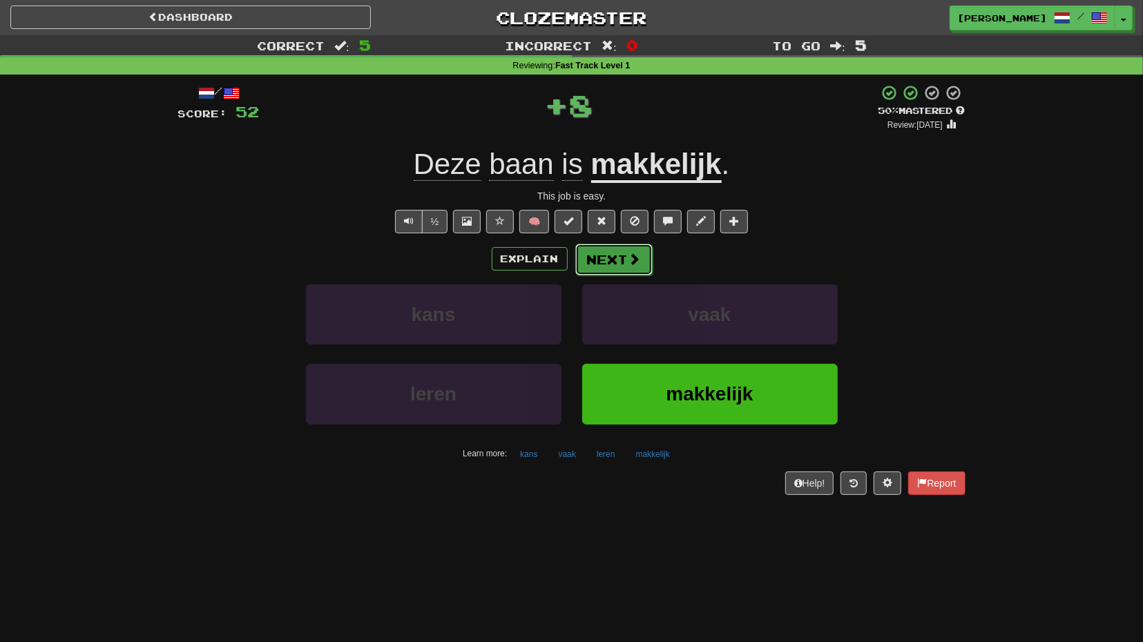
click at [633, 264] on span at bounding box center [634, 259] width 12 height 12
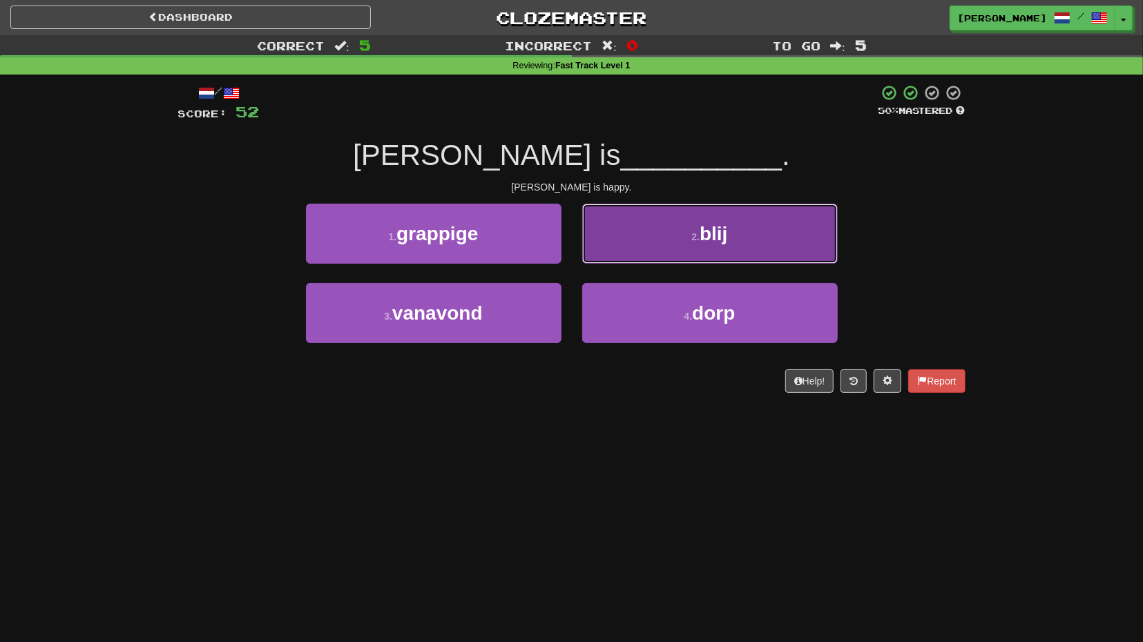
click at [653, 263] on button "2 . blij" at bounding box center [709, 234] width 255 height 60
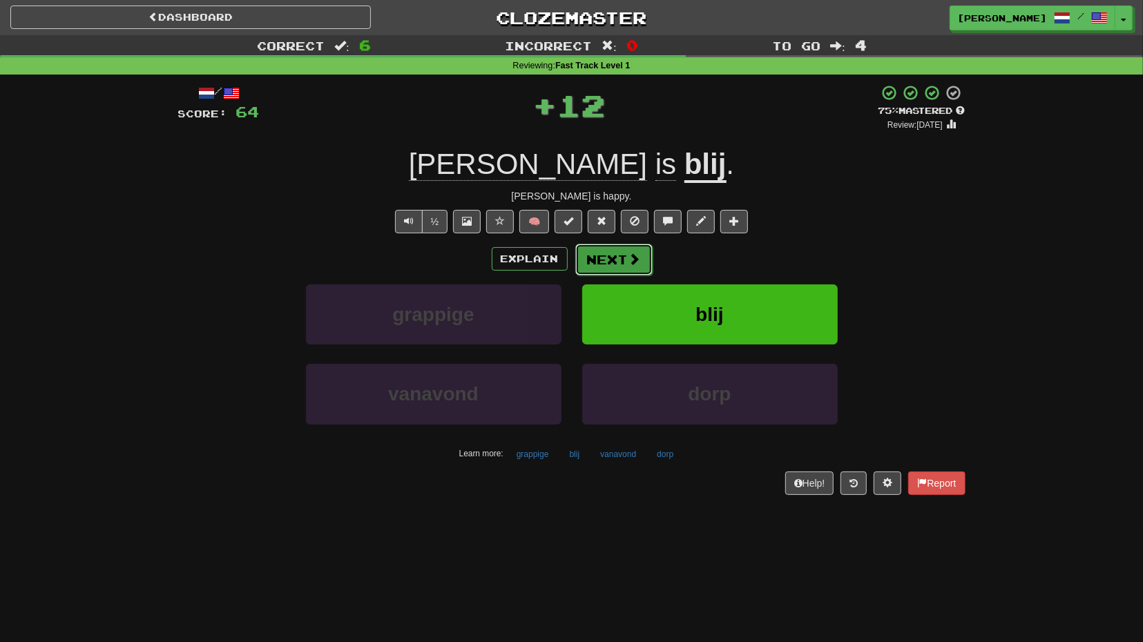
click at [635, 272] on button "Next" at bounding box center [613, 260] width 77 height 32
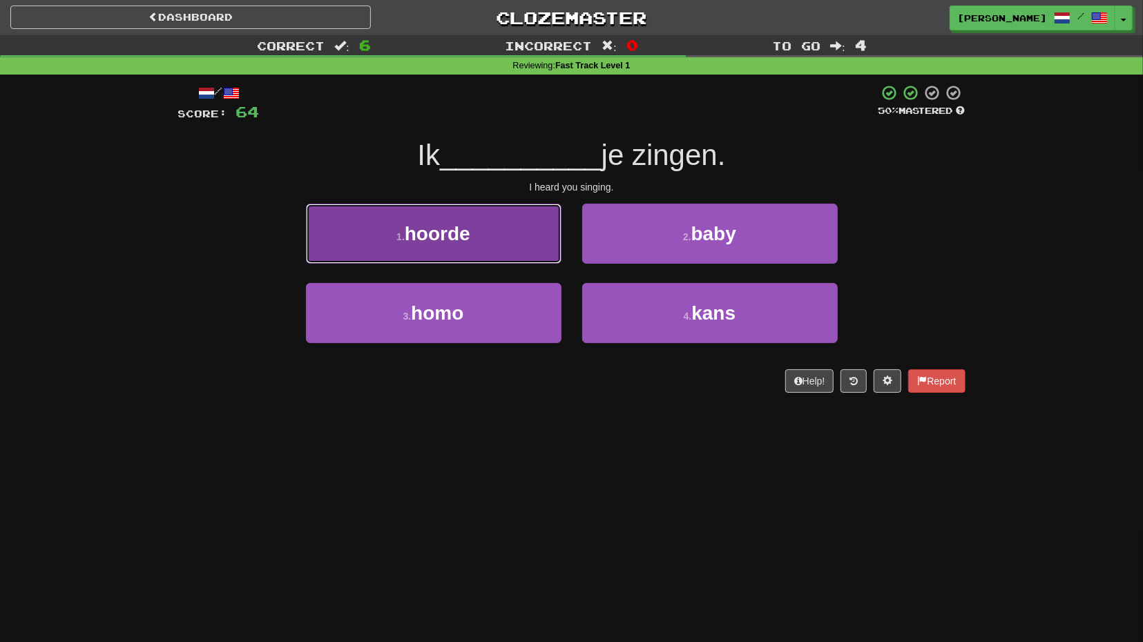
click at [540, 250] on button "1 . hoorde" at bounding box center [433, 234] width 255 height 60
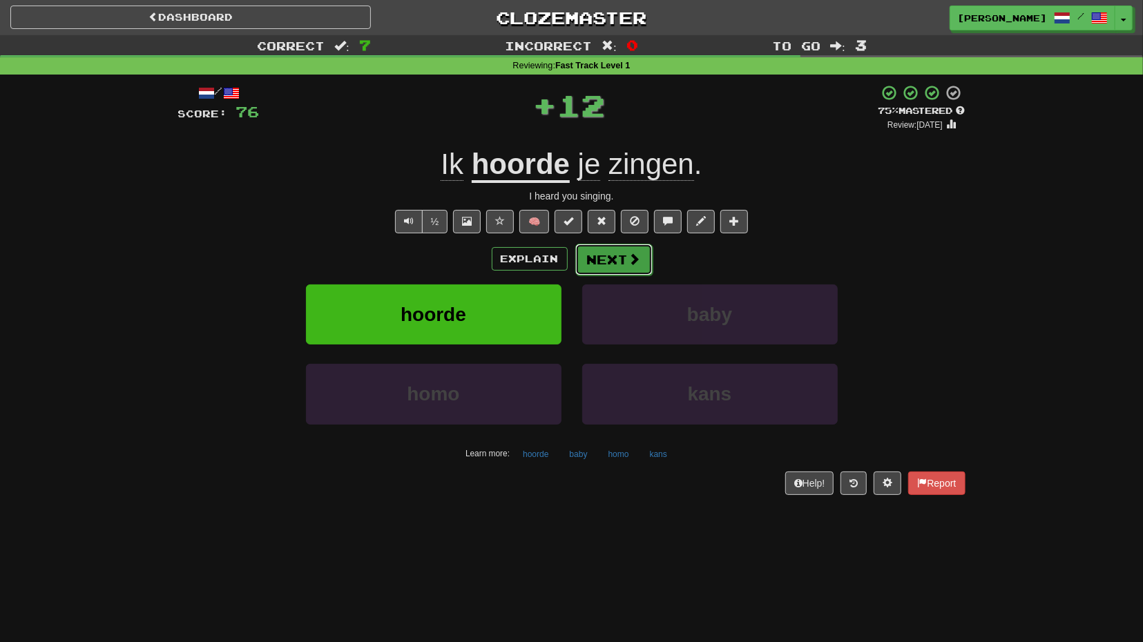
click at [624, 262] on button "Next" at bounding box center [613, 260] width 77 height 32
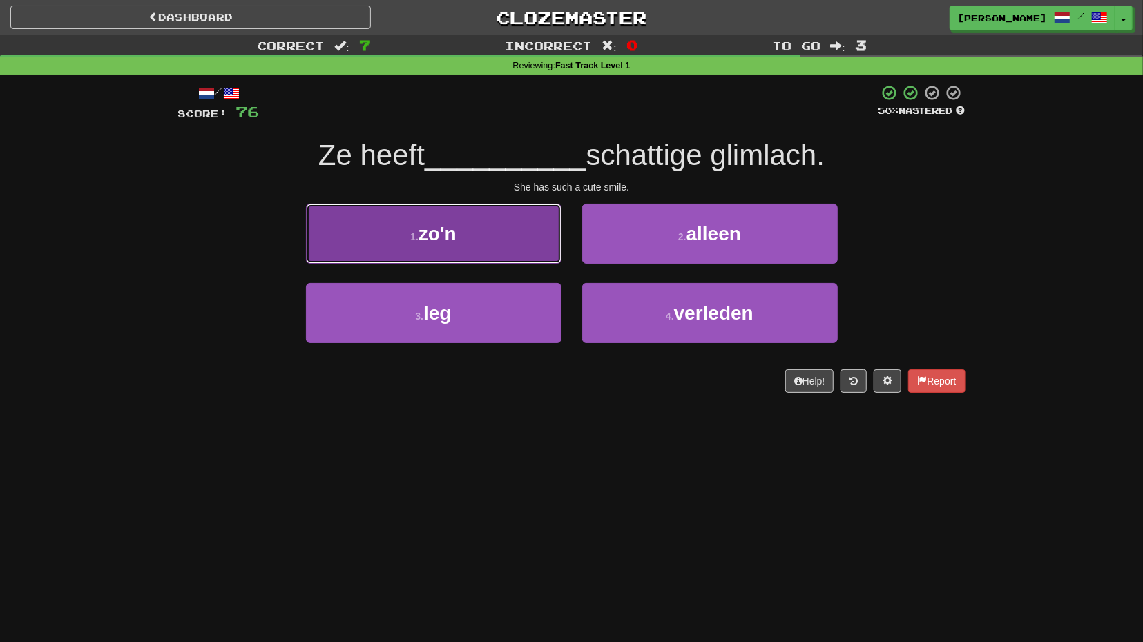
click at [547, 249] on button "1 . zo'n" at bounding box center [433, 234] width 255 height 60
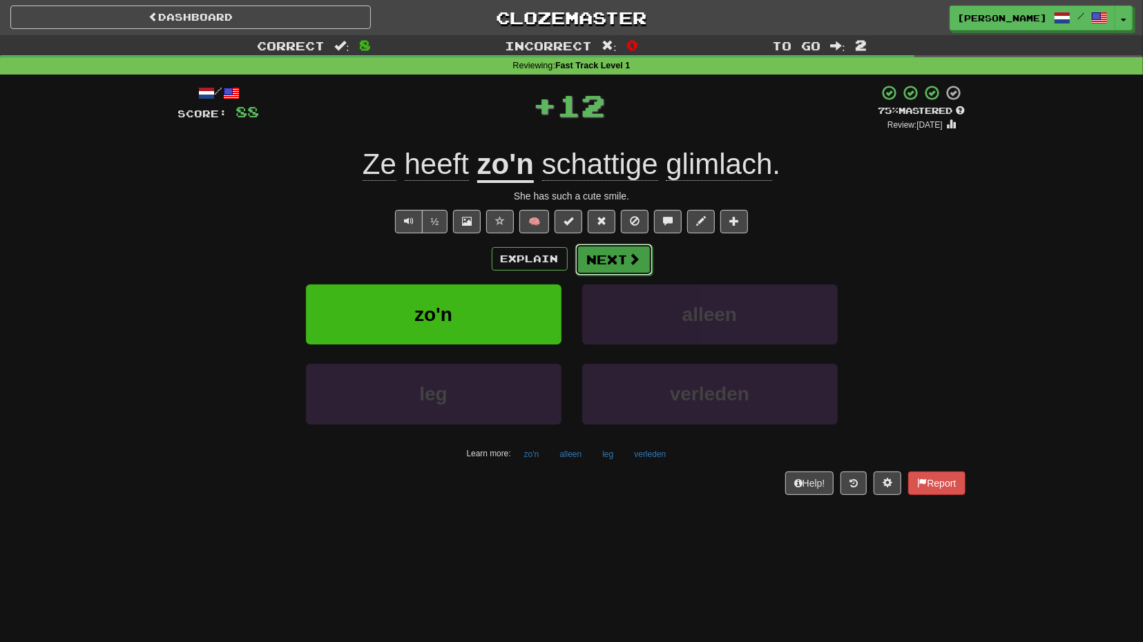
click at [624, 262] on button "Next" at bounding box center [613, 260] width 77 height 32
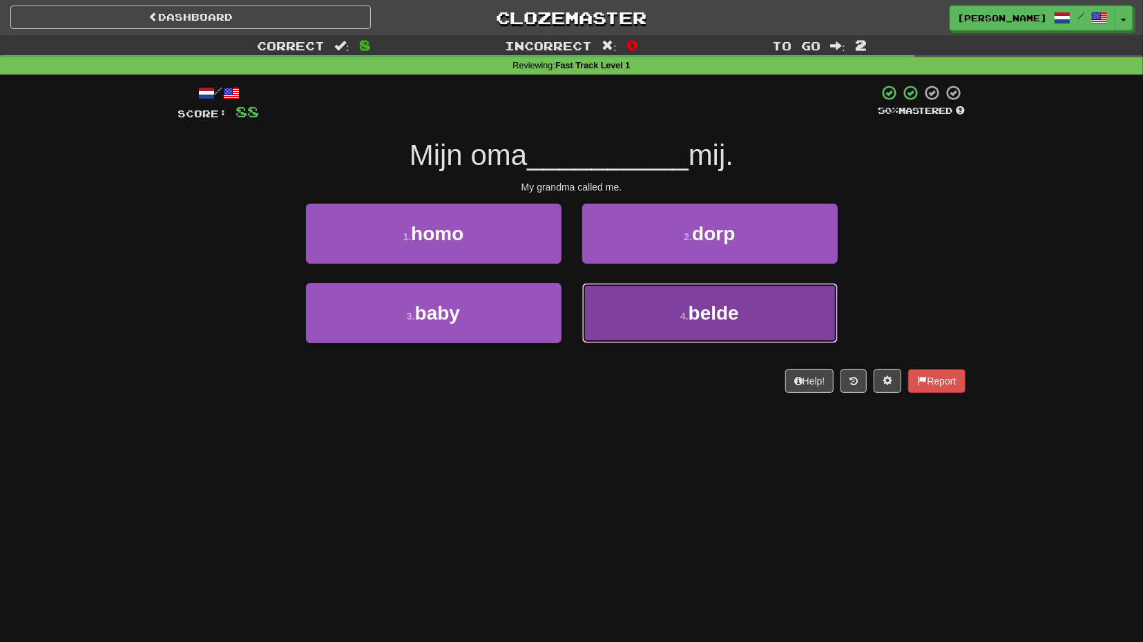
click at [646, 320] on button "4 . belde" at bounding box center [709, 313] width 255 height 60
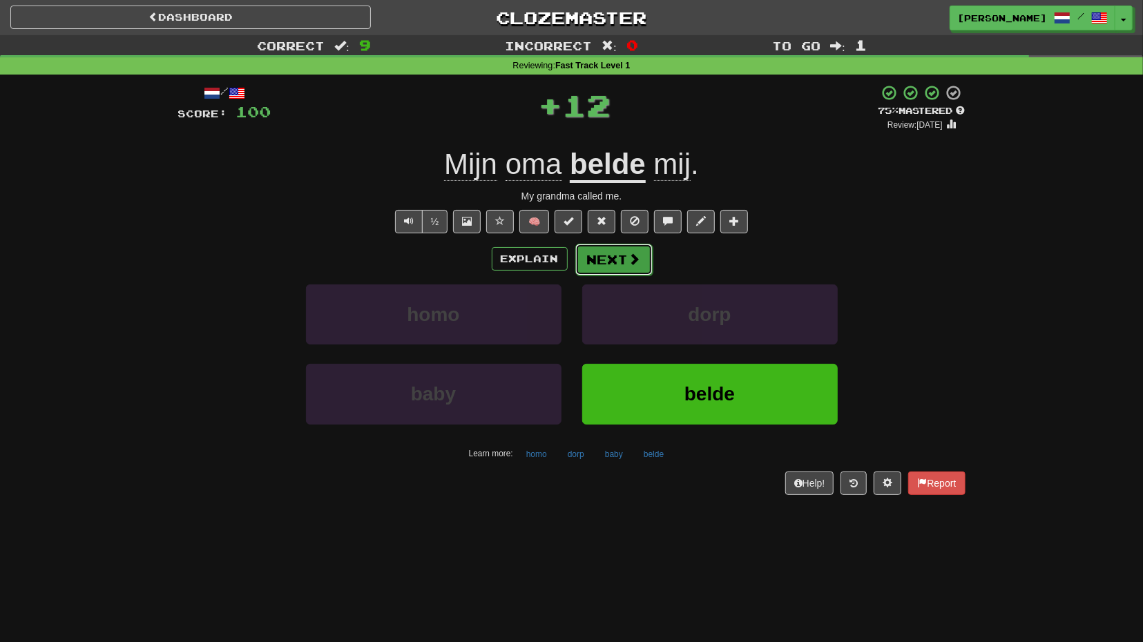
click at [624, 264] on button "Next" at bounding box center [613, 260] width 77 height 32
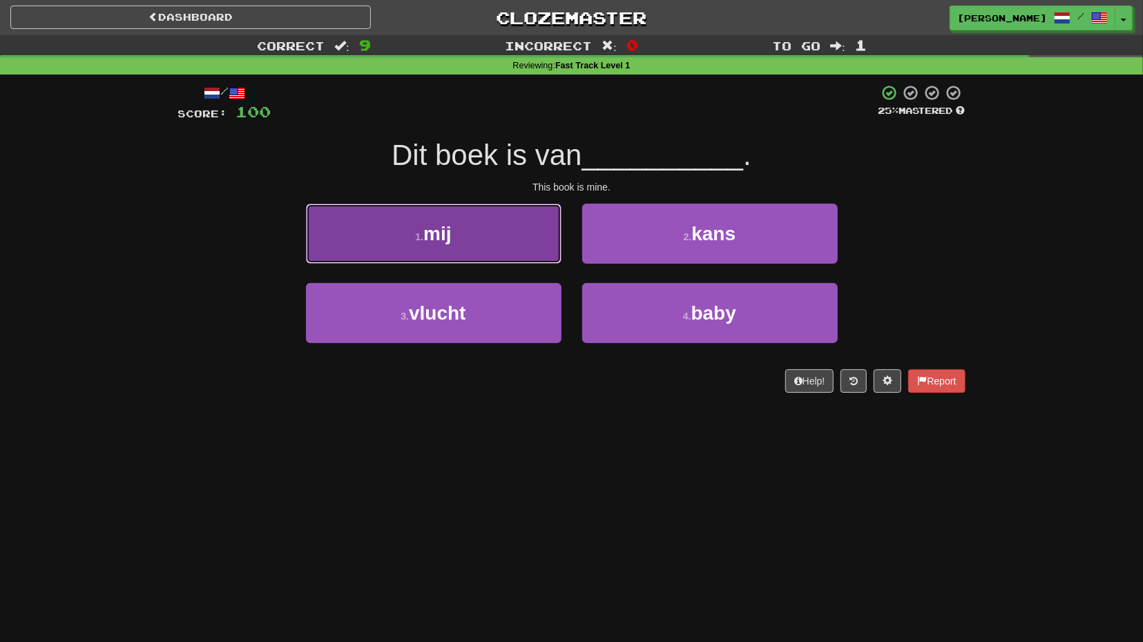
click at [548, 251] on button "1 . mij" at bounding box center [433, 234] width 255 height 60
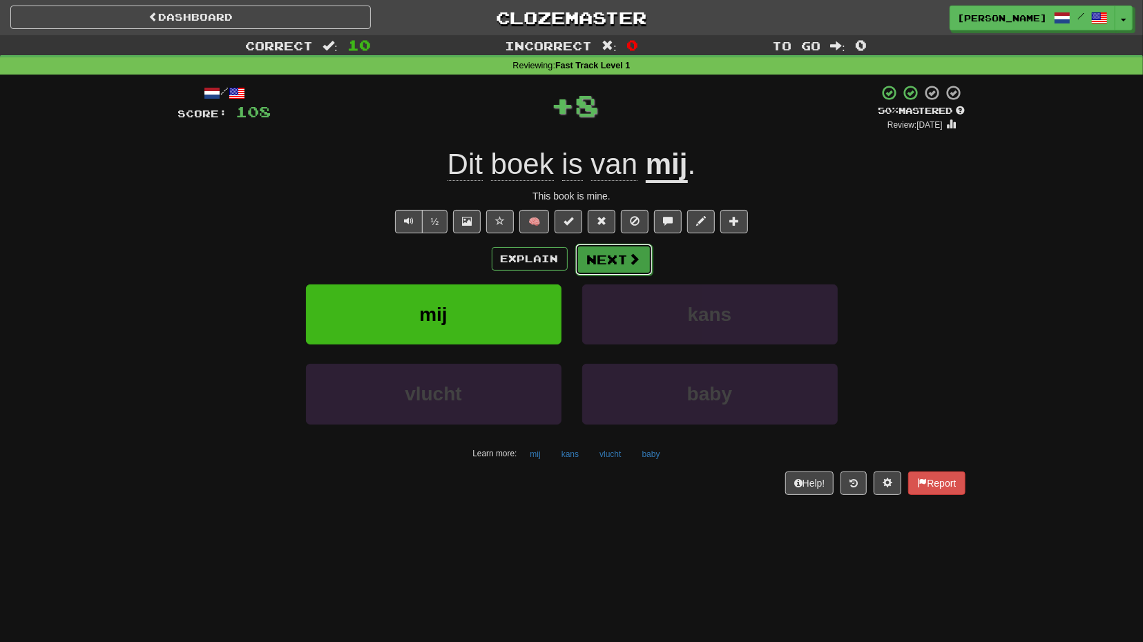
click at [641, 251] on button "Next" at bounding box center [613, 260] width 77 height 32
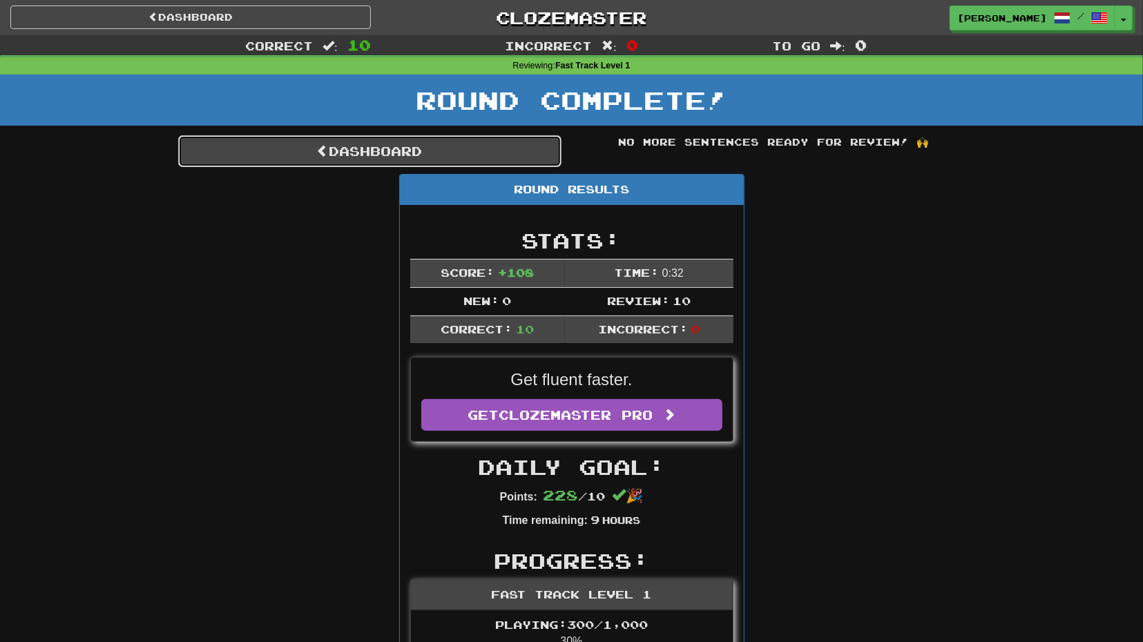
click at [491, 157] on link "Dashboard" at bounding box center [369, 151] width 383 height 32
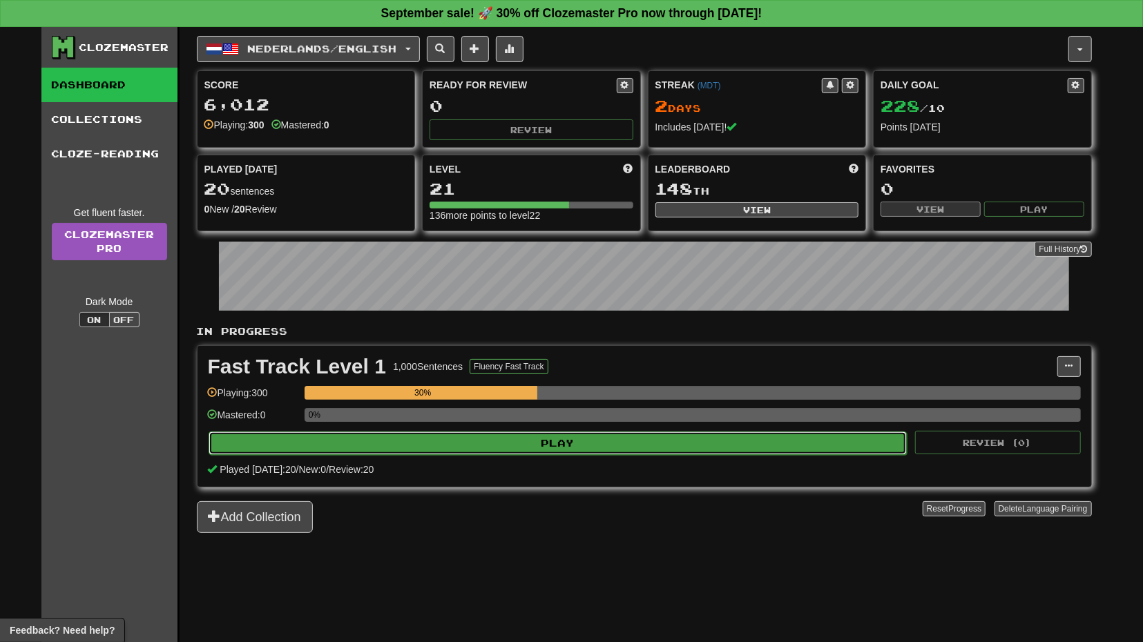
click at [680, 434] on button "Play" at bounding box center [558, 443] width 699 height 23
select select "**"
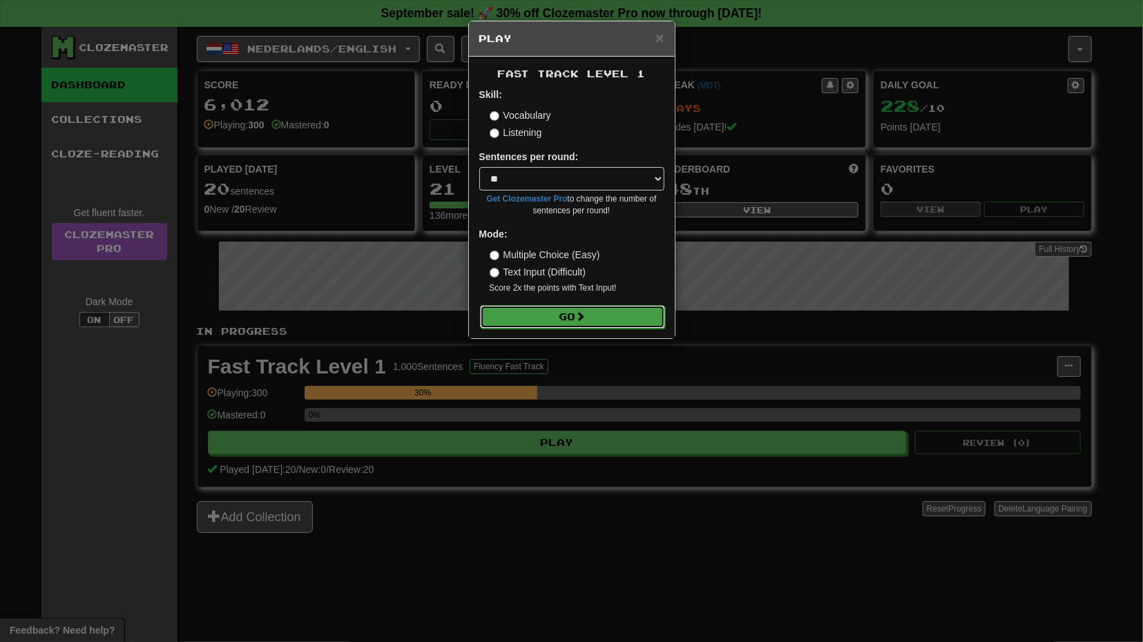
click at [581, 321] on span at bounding box center [581, 316] width 10 height 10
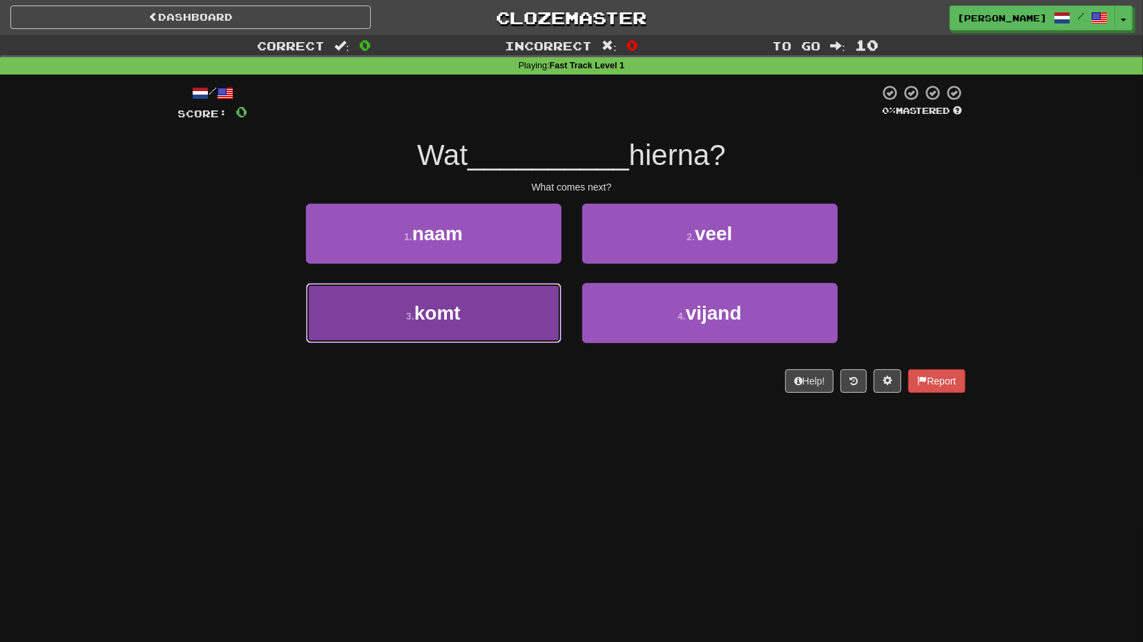
click at [533, 326] on button "3 . komt" at bounding box center [433, 313] width 255 height 60
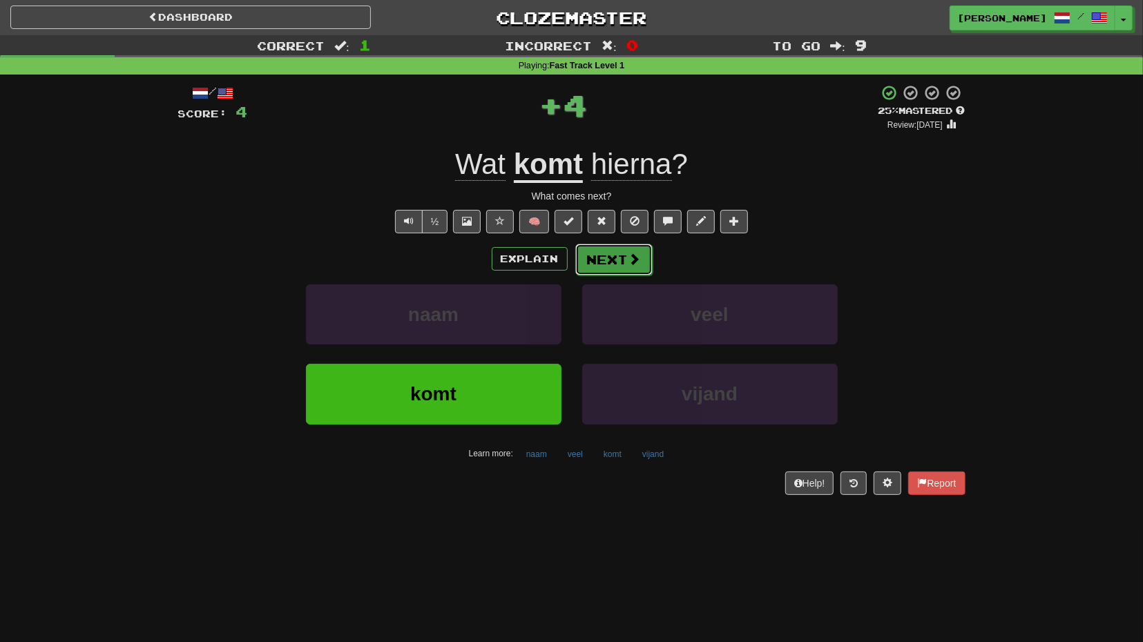
click at [607, 274] on button "Next" at bounding box center [613, 260] width 77 height 32
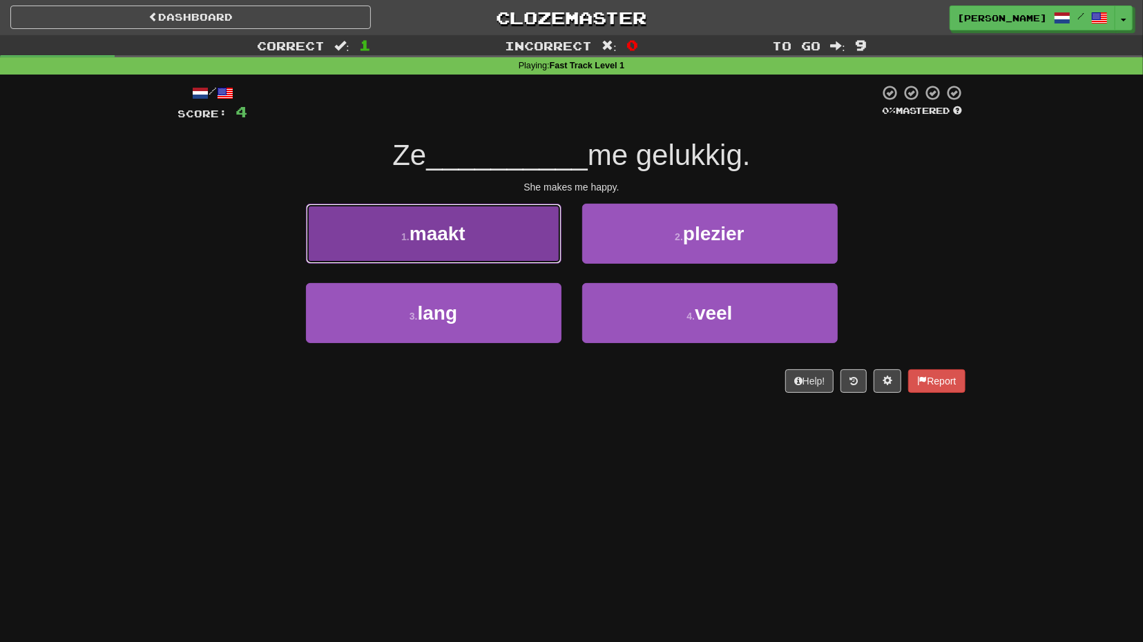
click at [532, 243] on button "1 . maakt" at bounding box center [433, 234] width 255 height 60
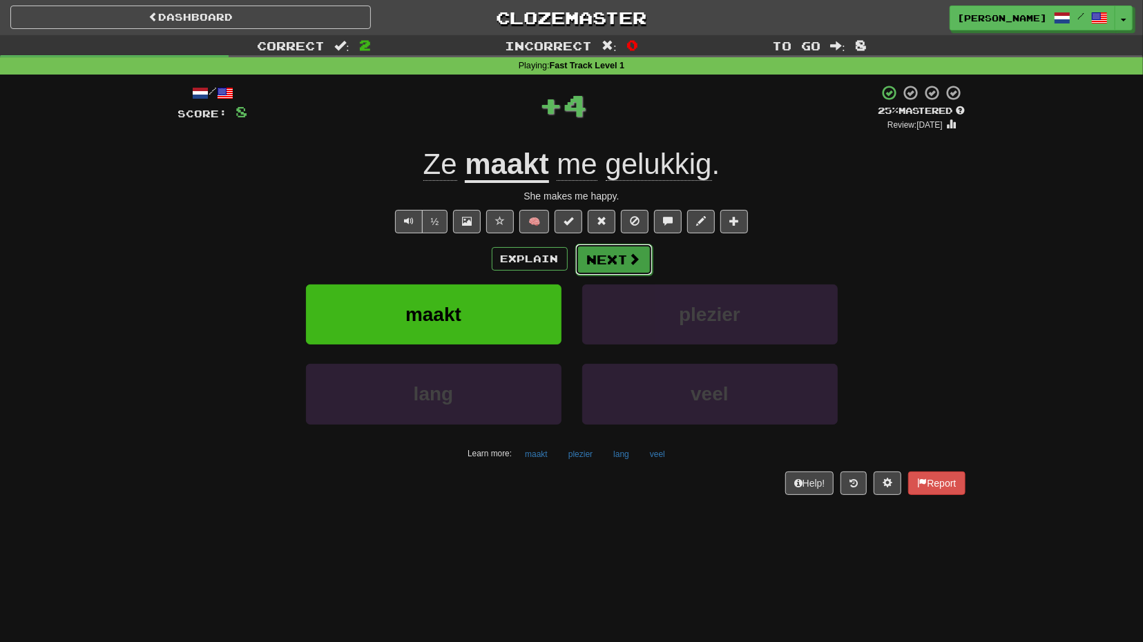
click at [621, 263] on button "Next" at bounding box center [613, 260] width 77 height 32
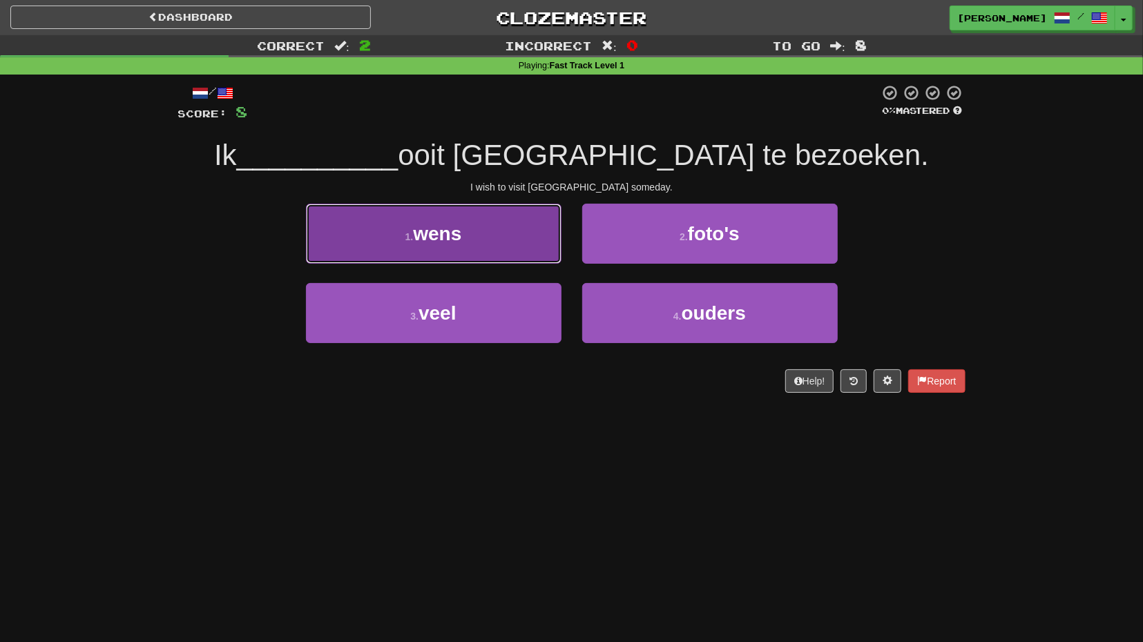
click at [553, 251] on button "1 . wens" at bounding box center [433, 234] width 255 height 60
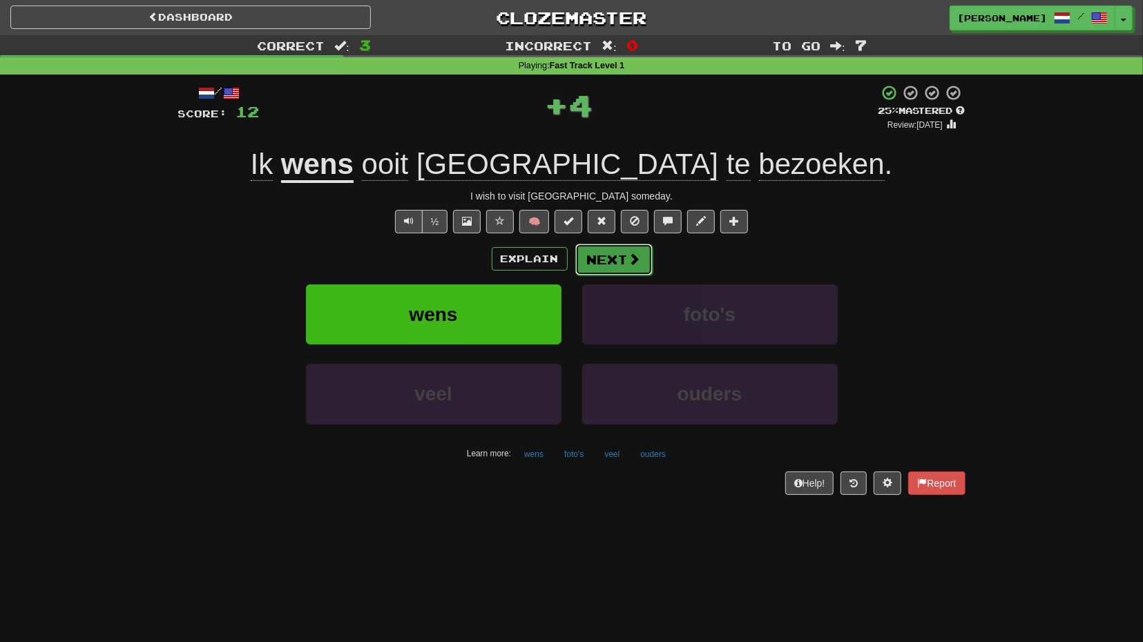
click at [595, 258] on button "Next" at bounding box center [613, 260] width 77 height 32
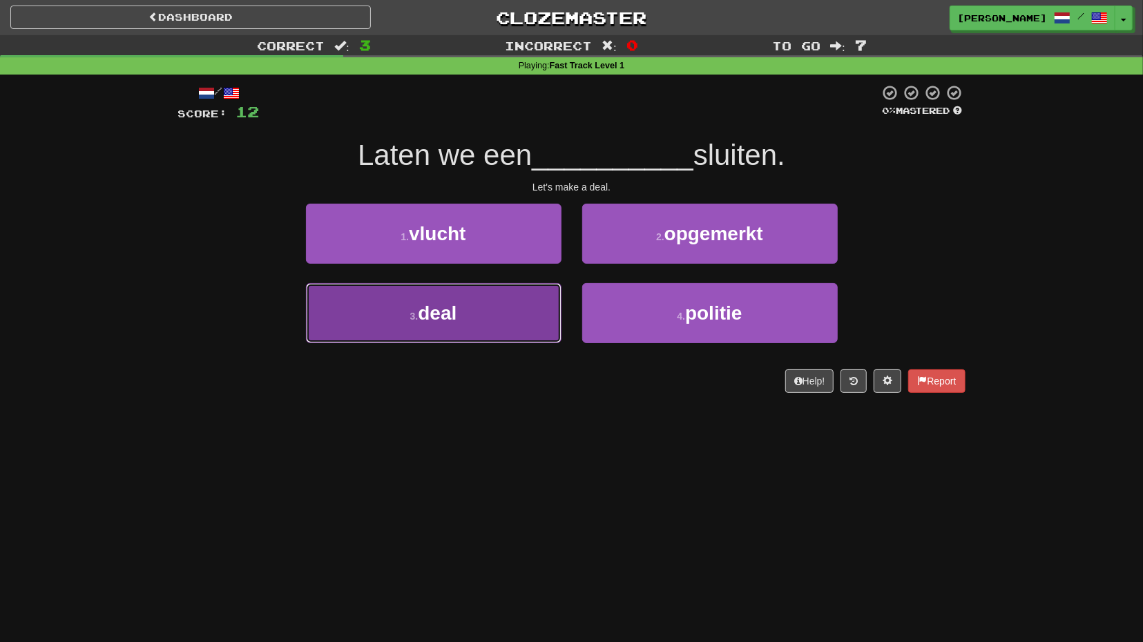
click at [528, 302] on button "3 . deal" at bounding box center [433, 313] width 255 height 60
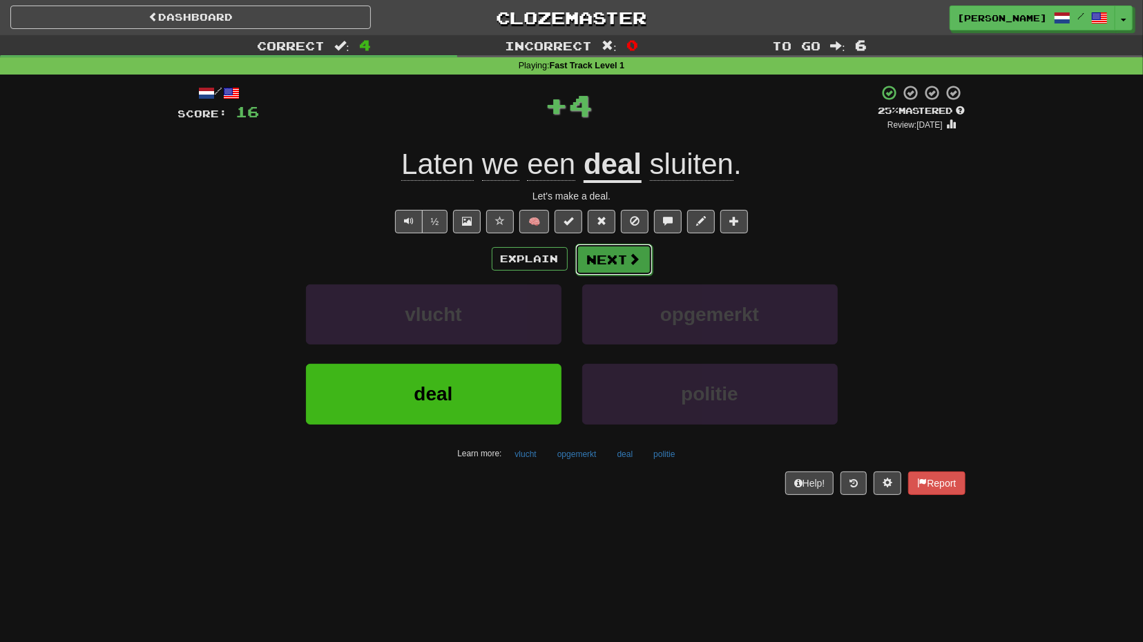
click at [619, 260] on button "Next" at bounding box center [613, 260] width 77 height 32
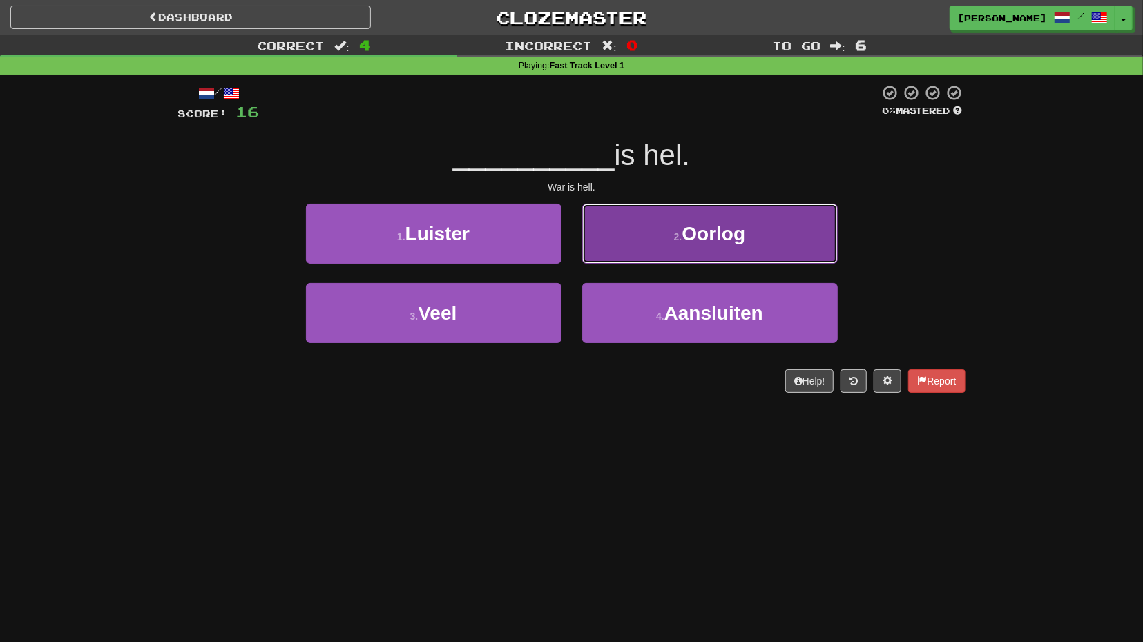
click at [632, 255] on button "2 . Oorlog" at bounding box center [709, 234] width 255 height 60
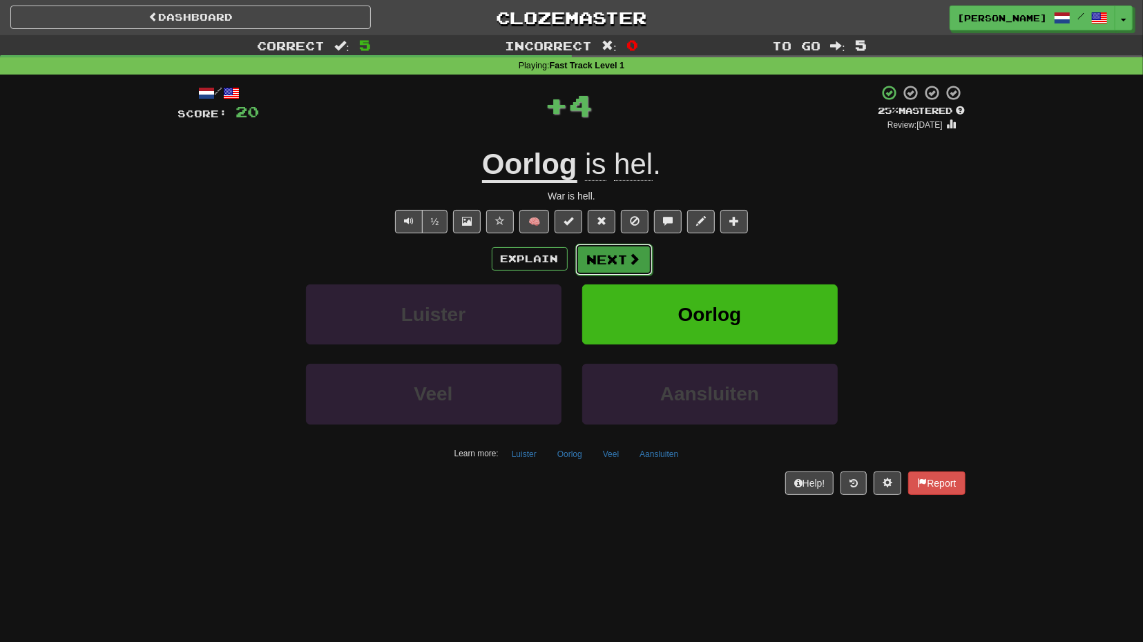
click at [621, 269] on button "Next" at bounding box center [613, 260] width 77 height 32
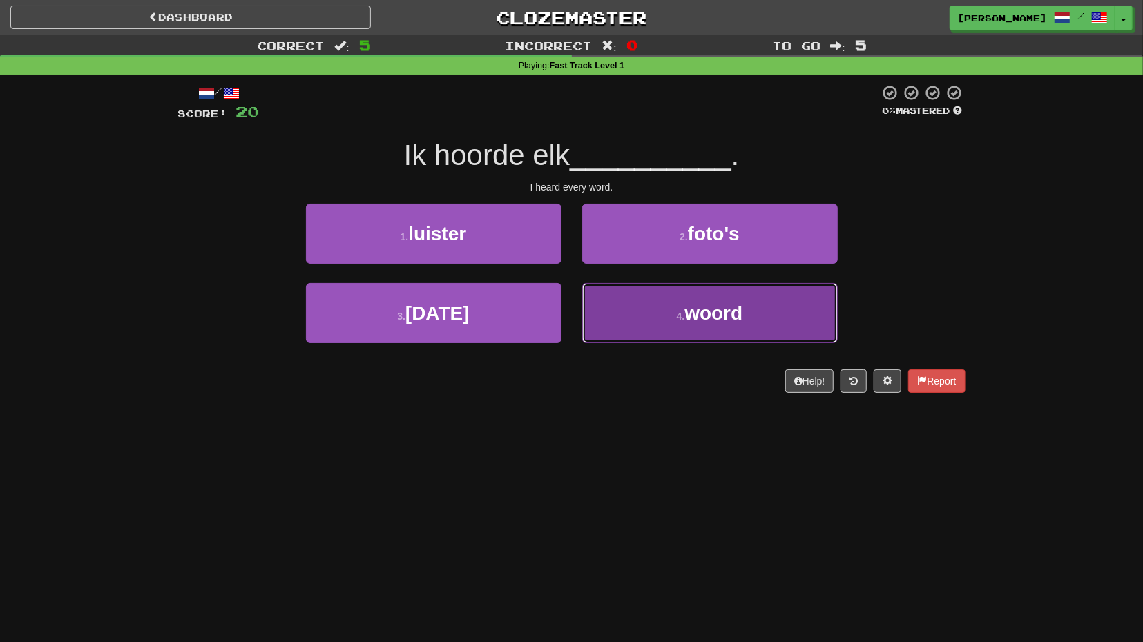
click at [628, 299] on button "4 . woord" at bounding box center [709, 313] width 255 height 60
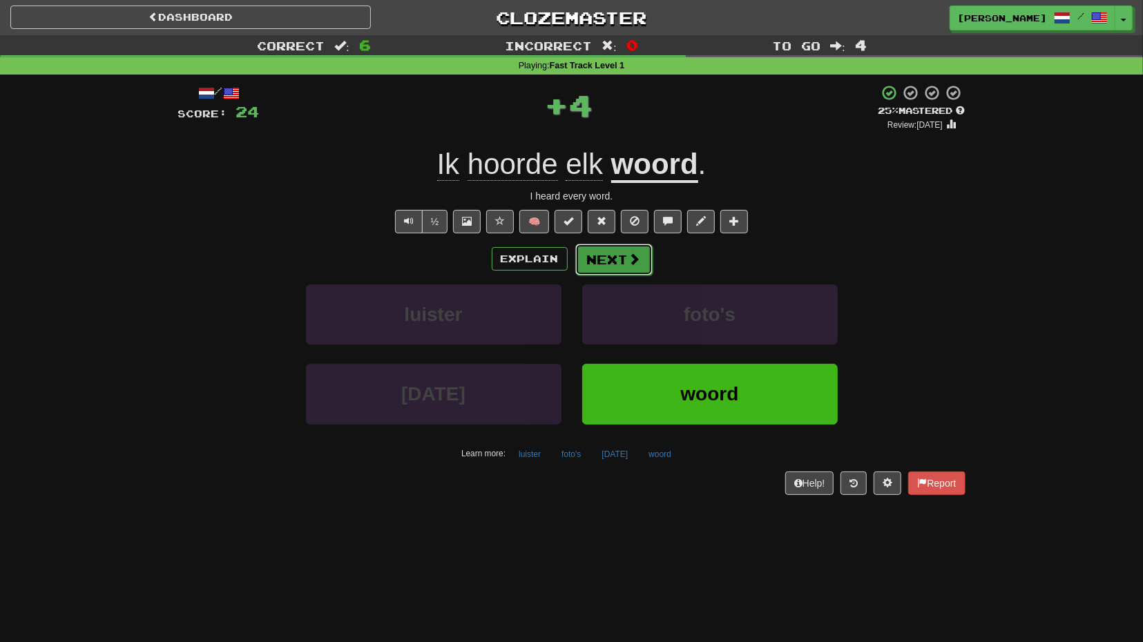
click at [619, 264] on button "Next" at bounding box center [613, 260] width 77 height 32
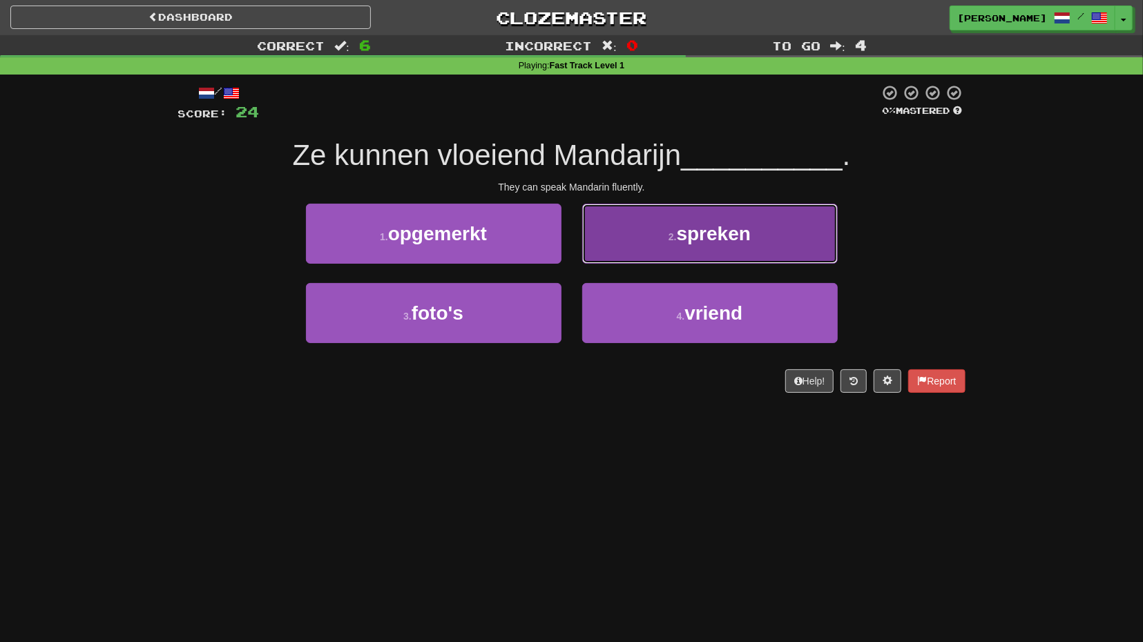
click at [611, 257] on button "2 . spreken" at bounding box center [709, 234] width 255 height 60
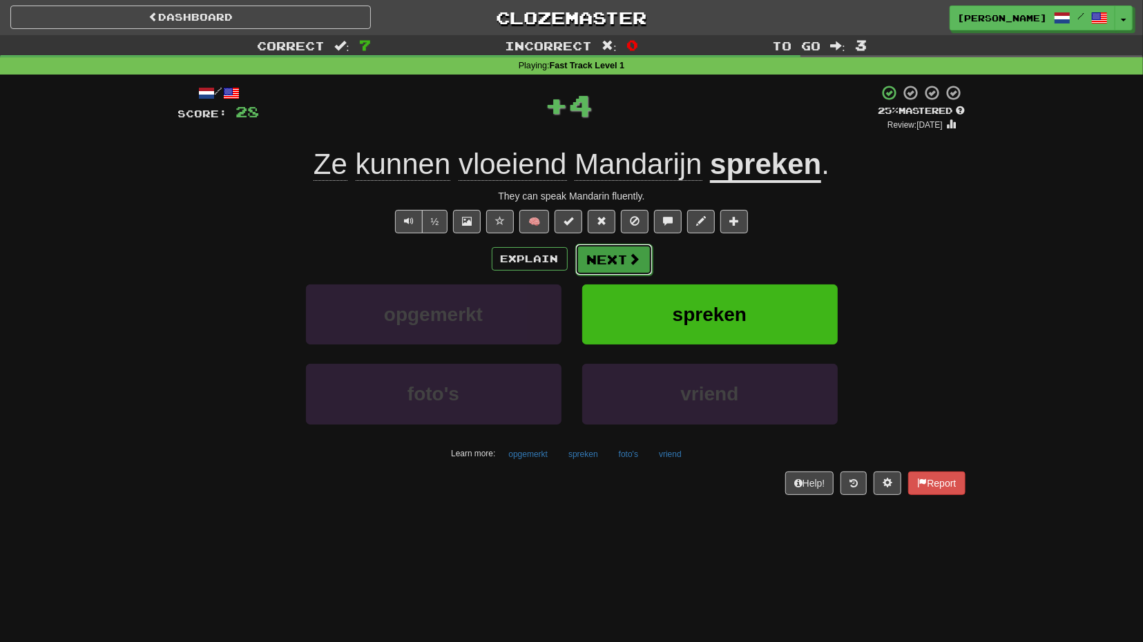
click at [600, 262] on button "Next" at bounding box center [613, 260] width 77 height 32
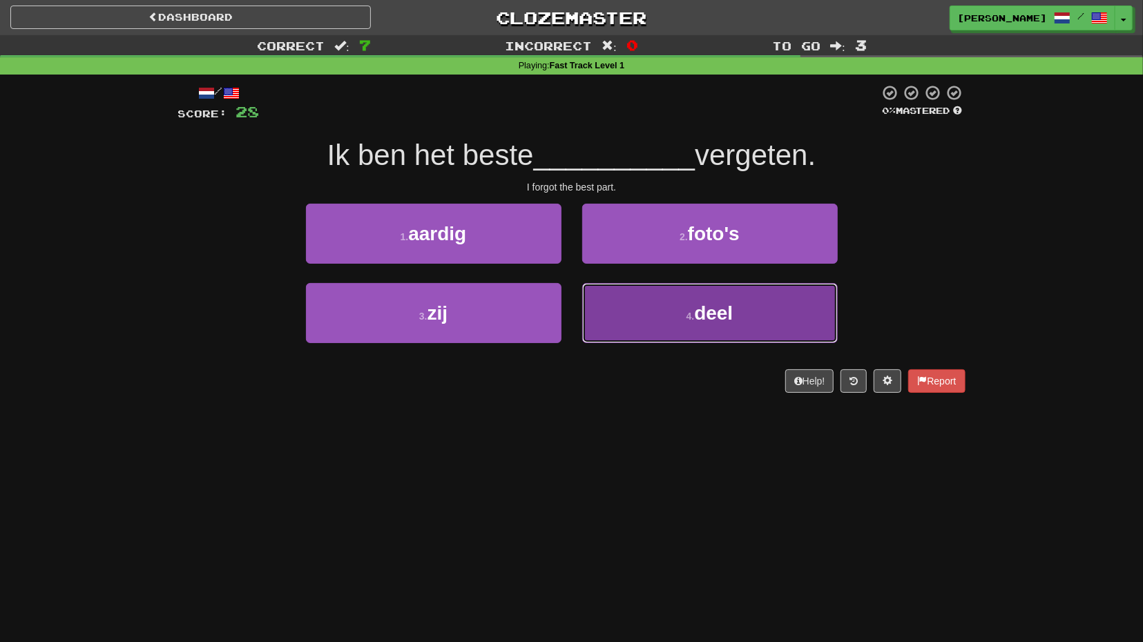
click at [607, 288] on button "4 . deel" at bounding box center [709, 313] width 255 height 60
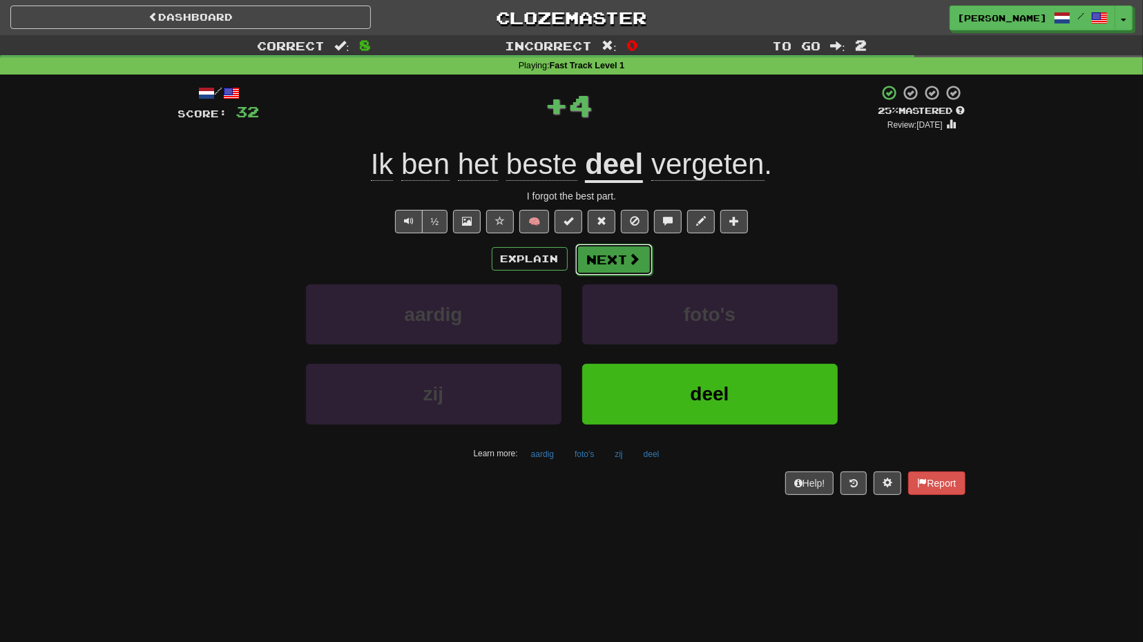
click at [615, 255] on button "Next" at bounding box center [613, 260] width 77 height 32
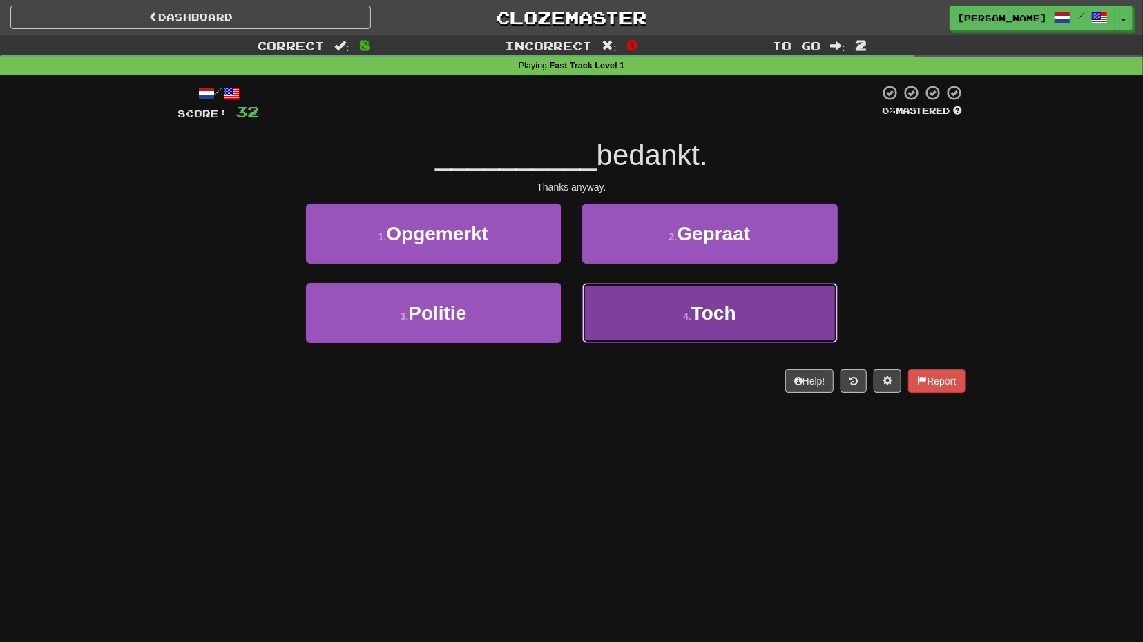
click at [640, 305] on button "4 . Toch" at bounding box center [709, 313] width 255 height 60
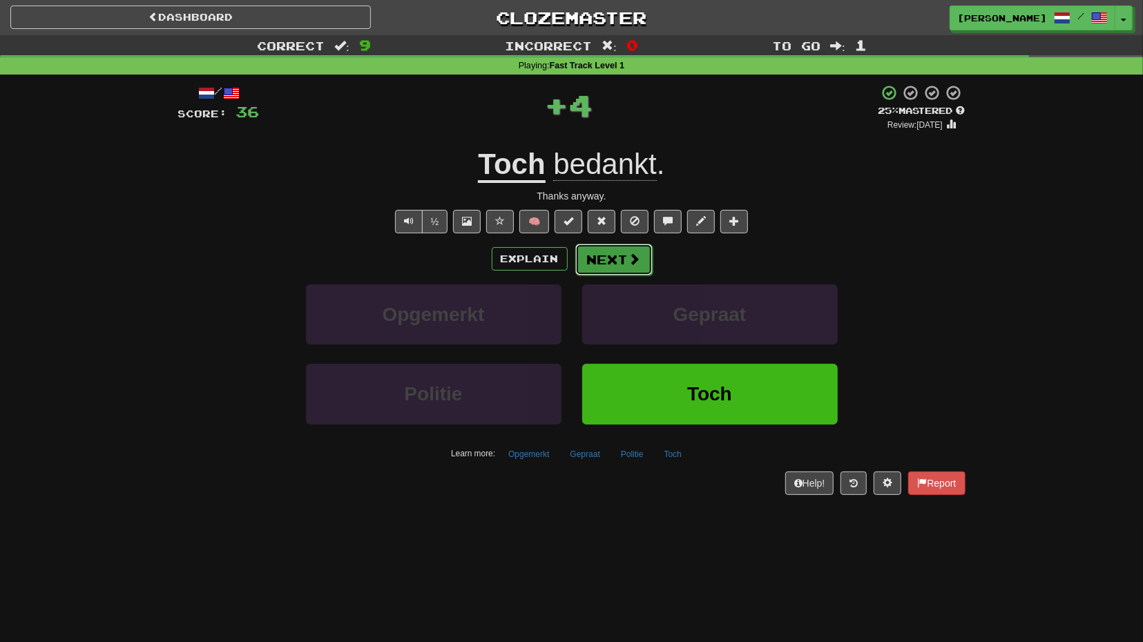
click at [624, 271] on button "Next" at bounding box center [613, 260] width 77 height 32
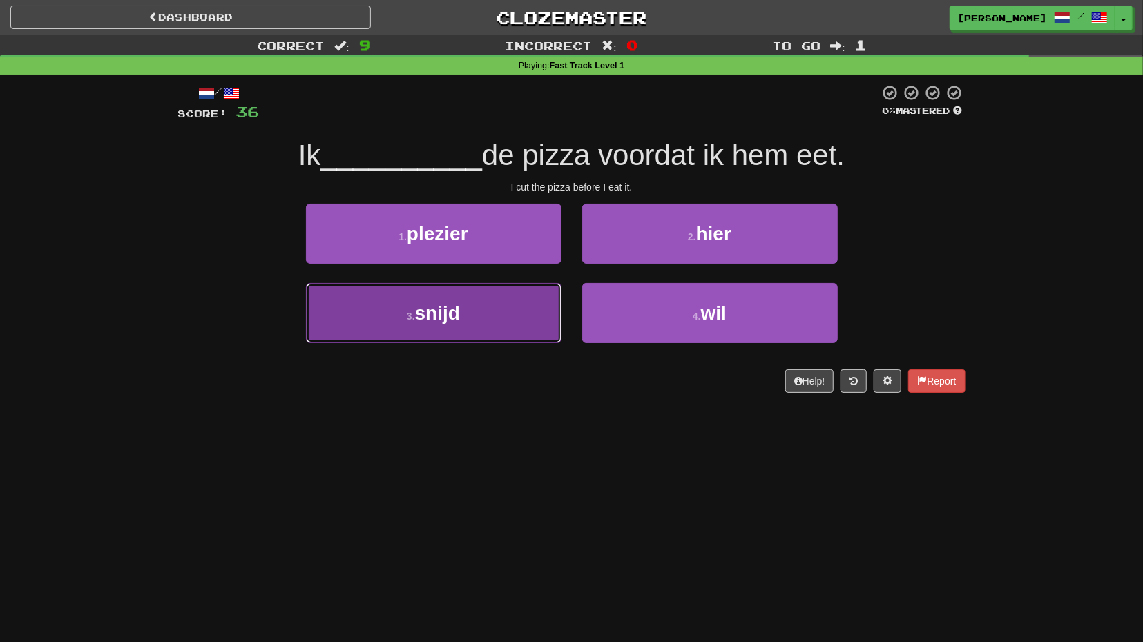
click at [528, 292] on button "3 . snijd" at bounding box center [433, 313] width 255 height 60
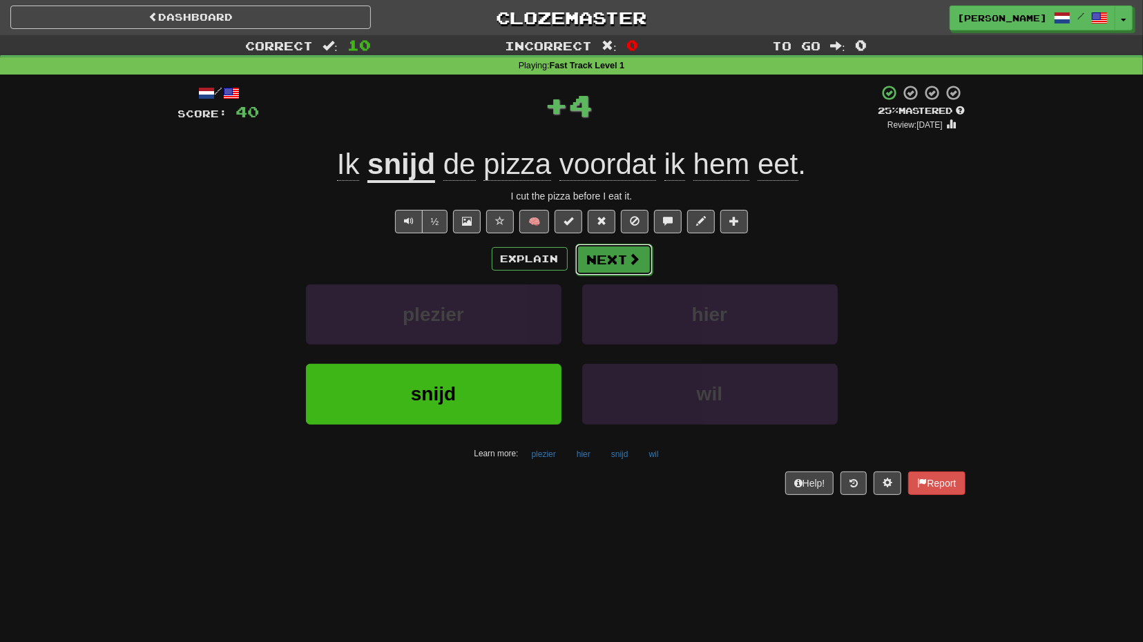
click at [608, 263] on button "Next" at bounding box center [613, 260] width 77 height 32
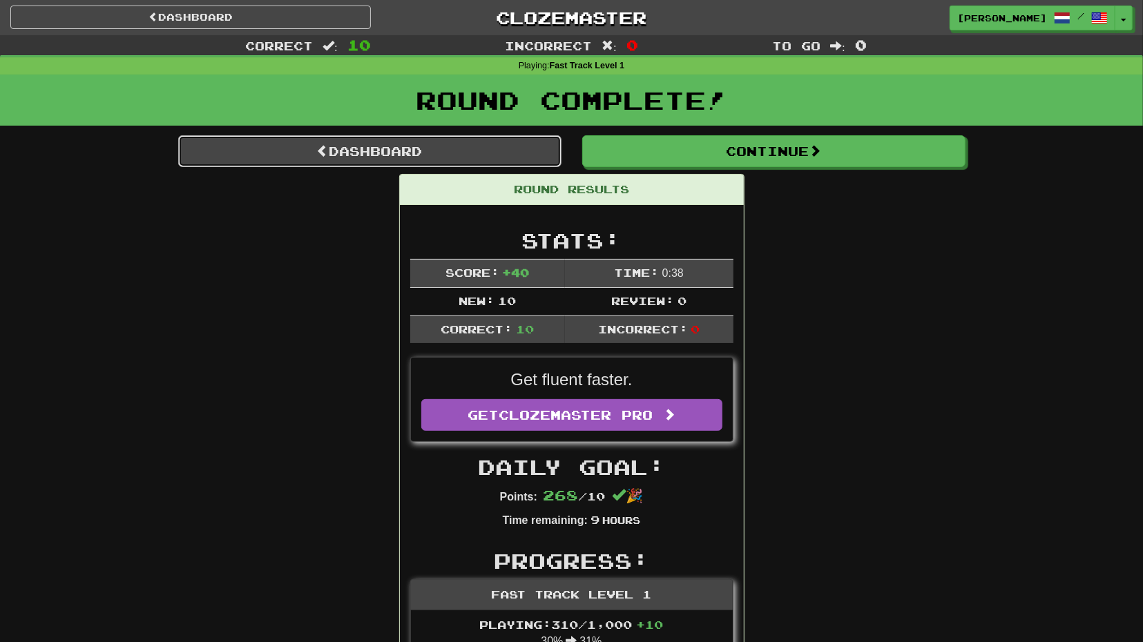
click at [499, 155] on link "Dashboard" at bounding box center [369, 151] width 383 height 32
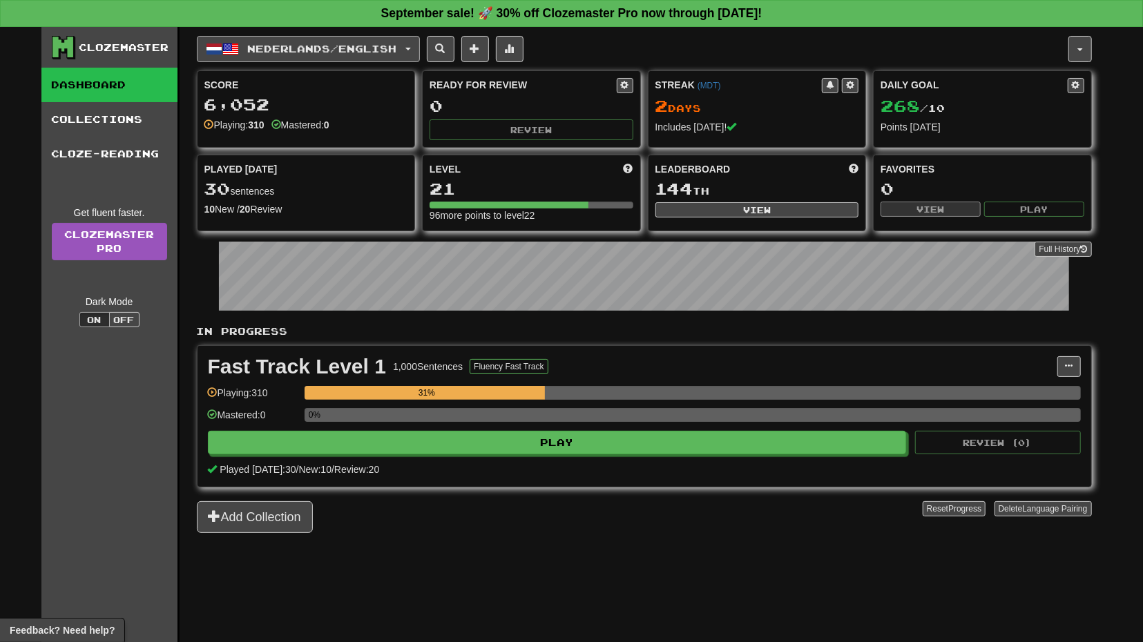
click at [409, 44] on button "Nederlands / English" at bounding box center [308, 49] width 223 height 26
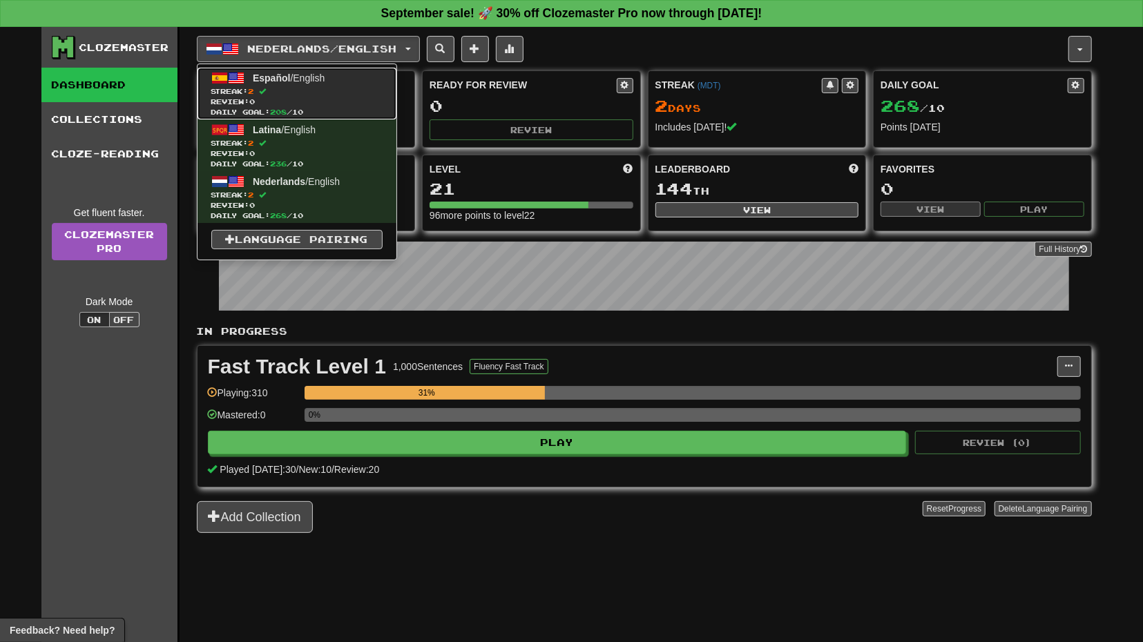
click at [334, 79] on link "Español / English Streak: 2 Review: 0 Daily Goal: 208 / 10" at bounding box center [296, 94] width 199 height 52
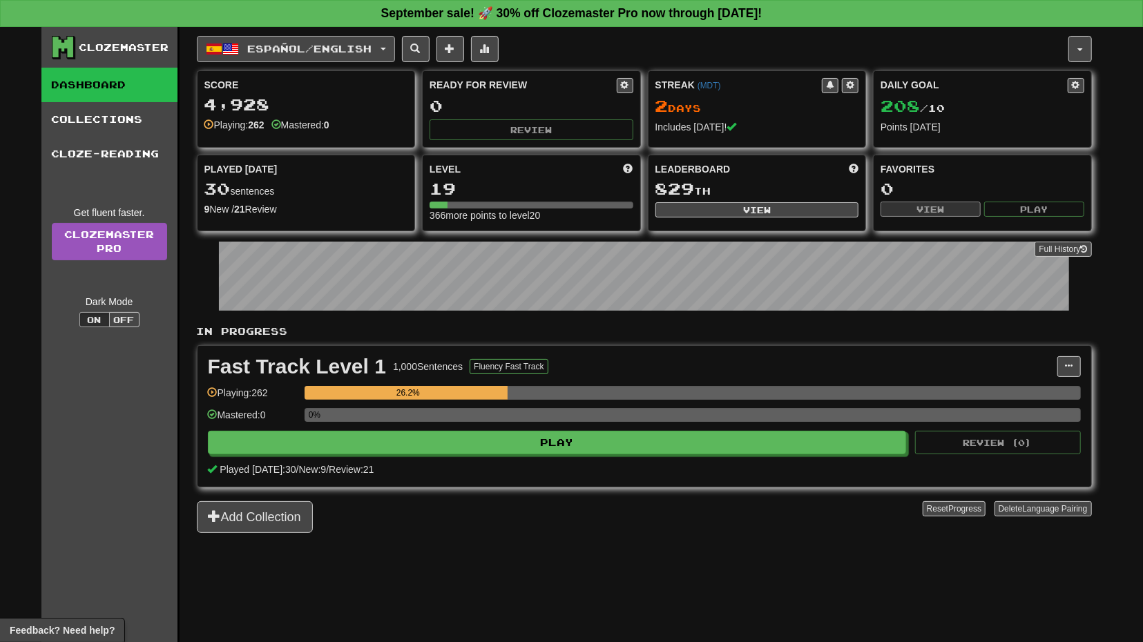
click at [371, 50] on span "Español / English" at bounding box center [309, 49] width 124 height 12
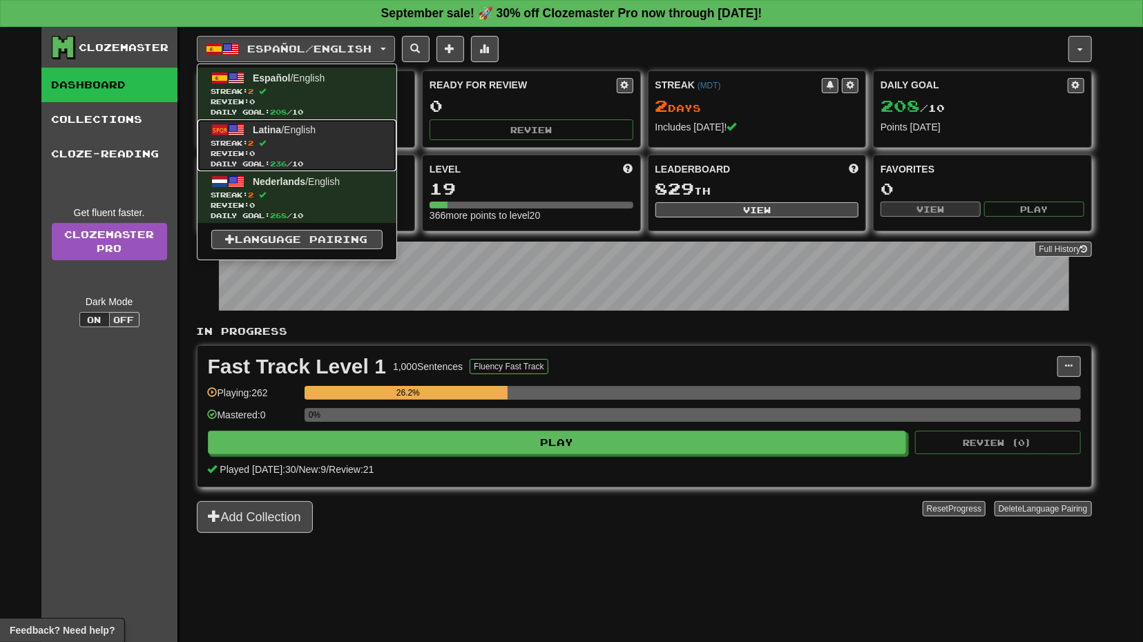
click at [364, 140] on span "Streak: 2" at bounding box center [296, 143] width 171 height 10
